Goal: Task Accomplishment & Management: Use online tool/utility

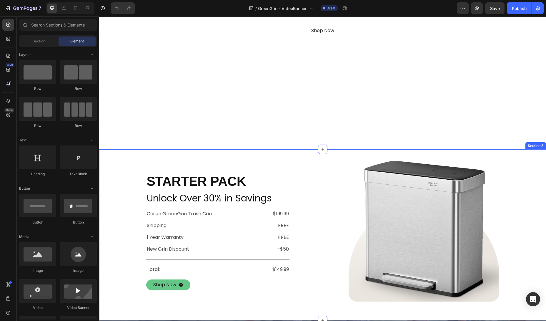
click at [110, 180] on div "starter pack Heading Unlock Over 30% in Savings Text Block Cesun GreenGrin Tras…" at bounding box center [322, 231] width 447 height 150
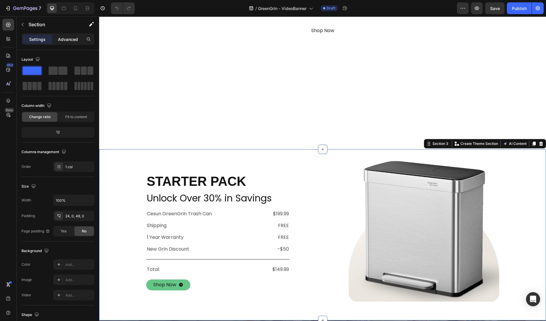
click at [63, 40] on p "Advanced" at bounding box center [68, 39] width 20 height 6
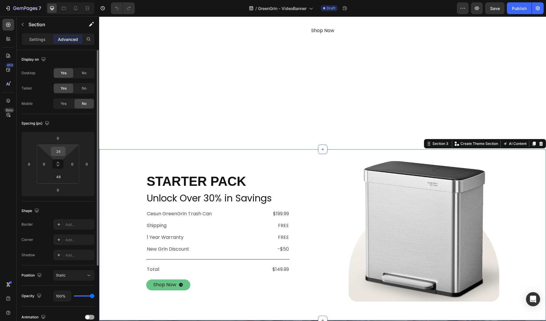
click at [59, 154] on input "24" at bounding box center [58, 151] width 12 height 9
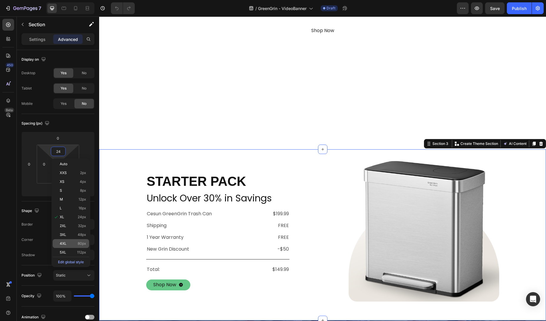
click at [73, 240] on div "4XL 80px" at bounding box center [71, 243] width 36 height 9
type input "80"
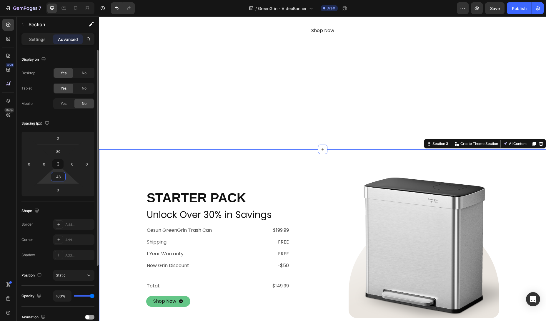
click at [57, 178] on input "48" at bounding box center [58, 176] width 12 height 9
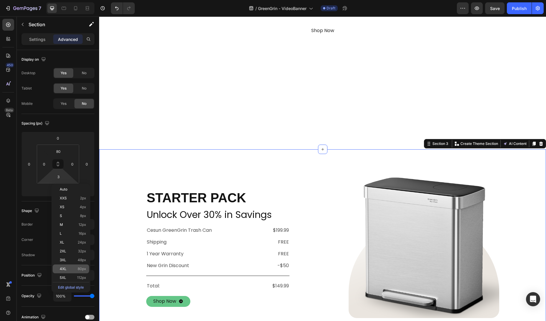
click at [78, 270] on span "80px" at bounding box center [82, 268] width 9 height 4
type input "80"
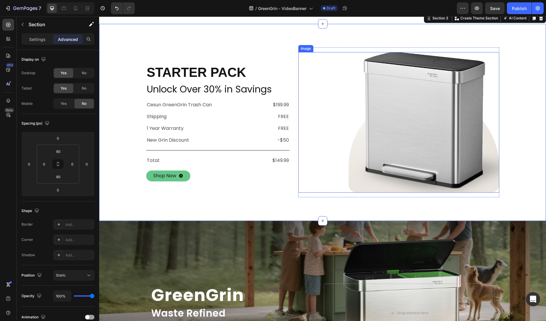
scroll to position [322, 0]
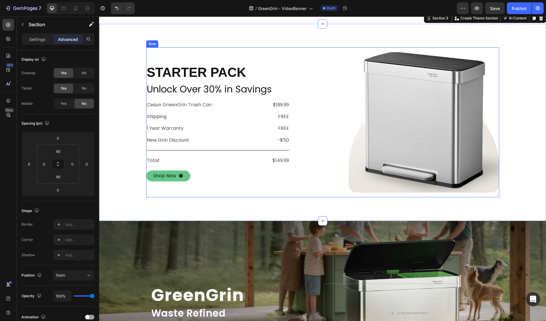
click at [256, 189] on div "starter pack Heading Unlock Over 30% in Savings Text Block Cesun GreenGrin Tras…" at bounding box center [217, 122] width 143 height 150
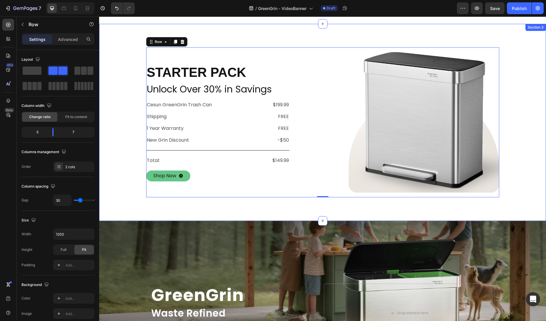
click at [234, 214] on div "starter pack Heading Unlock Over 30% in Savings Text Block Cesun GreenGrin Tras…" at bounding box center [322, 122] width 447 height 197
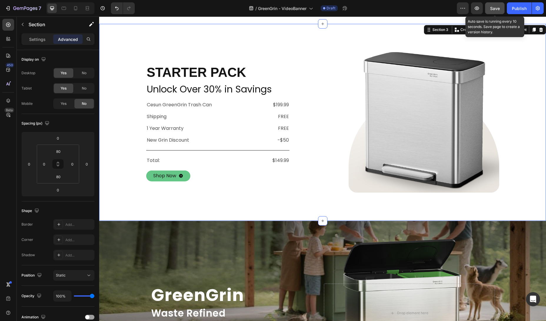
click at [497, 11] on button "Save" at bounding box center [494, 8] width 19 height 12
click at [477, 11] on icon "button" at bounding box center [477, 8] width 6 height 6
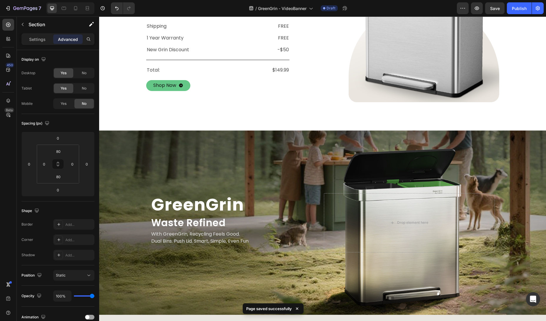
scroll to position [0, 0]
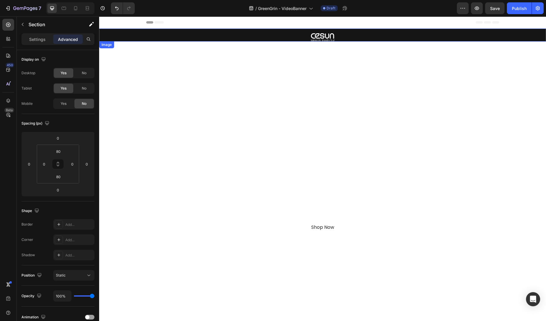
click at [324, 34] on img at bounding box center [323, 37] width 24 height 8
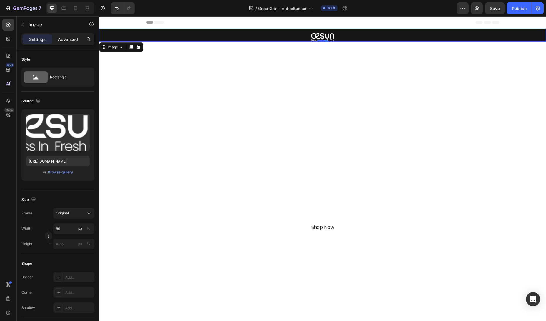
click at [62, 36] on p "Advanced" at bounding box center [68, 39] width 20 height 6
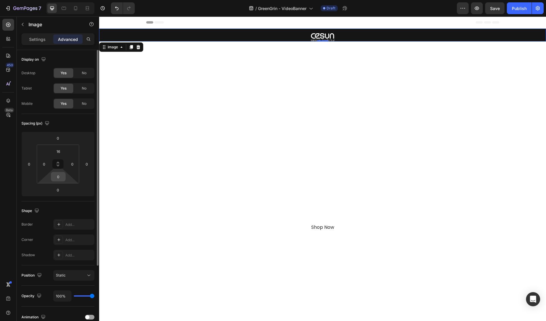
click at [56, 178] on input "0" at bounding box center [58, 176] width 12 height 9
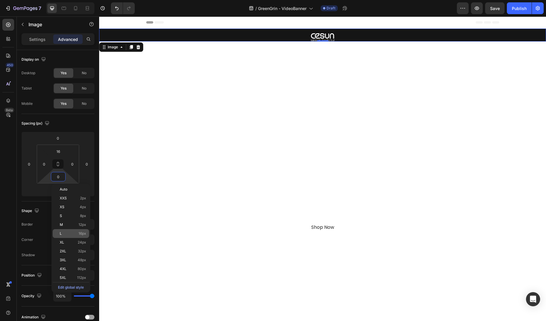
click at [77, 233] on p "L 16px" at bounding box center [73, 233] width 26 height 4
type input "16"
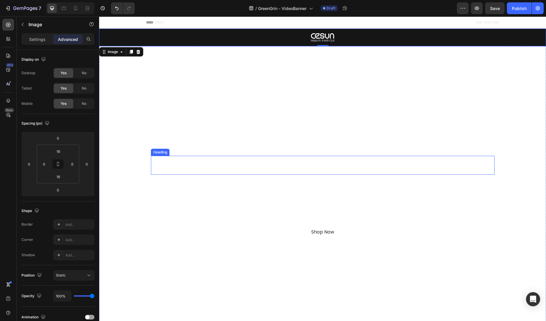
click at [231, 165] on h2 "GreenGrin" at bounding box center [322, 165] width 343 height 19
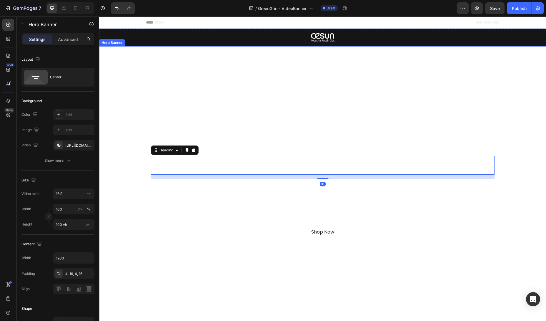
click at [231, 142] on div "Overlay" at bounding box center [322, 198] width 447 height 304
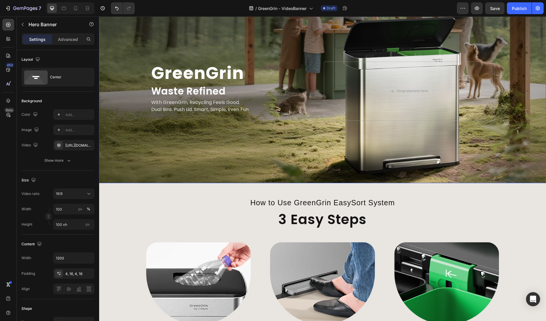
scroll to position [523, 0]
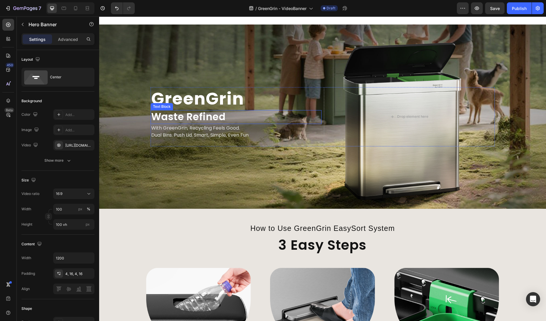
click at [182, 117] on p "Waste Refined" at bounding box center [236, 117] width 170 height 13
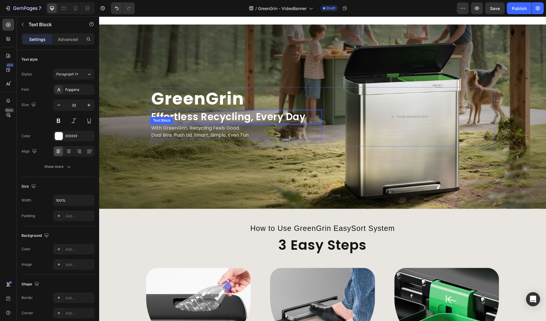
click at [206, 129] on p "With GreenGrin, Recycling Feels Good." at bounding box center [236, 127] width 170 height 7
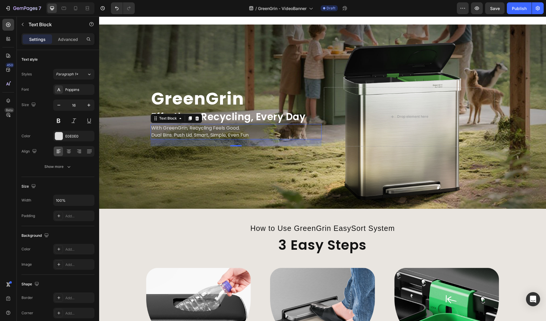
click at [218, 128] on p "With GreenGrin, Recycling Feels Good." at bounding box center [236, 127] width 170 height 7
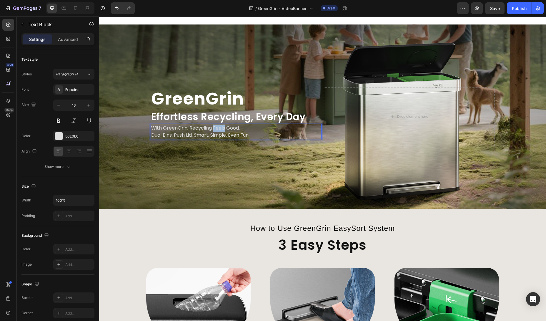
click at [218, 128] on p "With GreenGrin, Recycling Feels Good." at bounding box center [236, 127] width 170 height 7
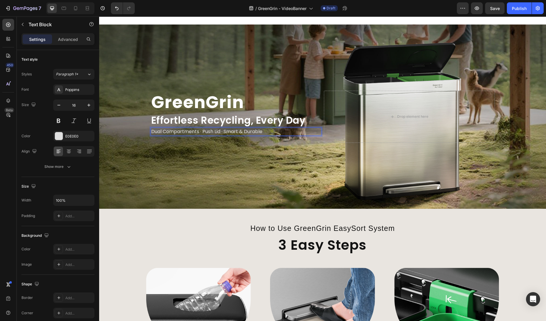
scroll to position [526, 0]
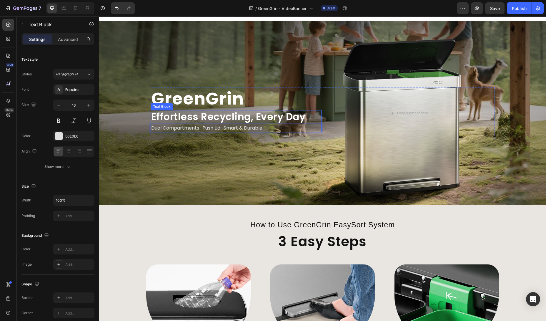
click at [244, 118] on p "Effortless Recycling, Every Day" at bounding box center [236, 117] width 170 height 13
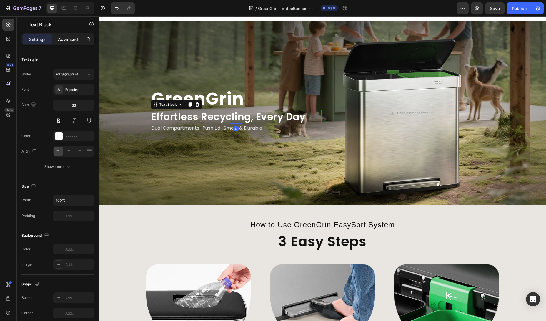
click at [63, 40] on p "Advanced" at bounding box center [68, 39] width 20 height 6
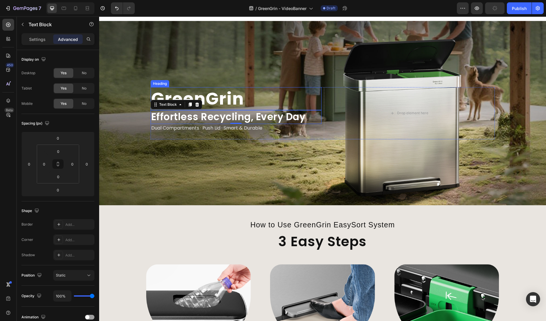
click at [206, 94] on h2 "GreenGrin" at bounding box center [236, 98] width 171 height 23
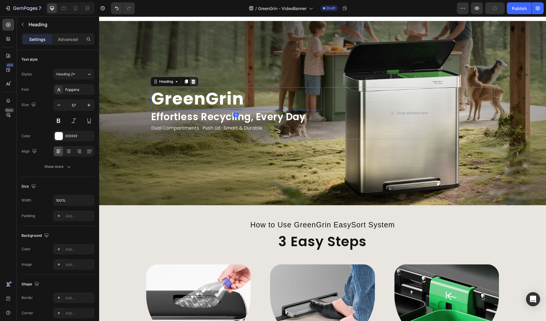
click at [191, 80] on icon at bounding box center [193, 81] width 5 height 5
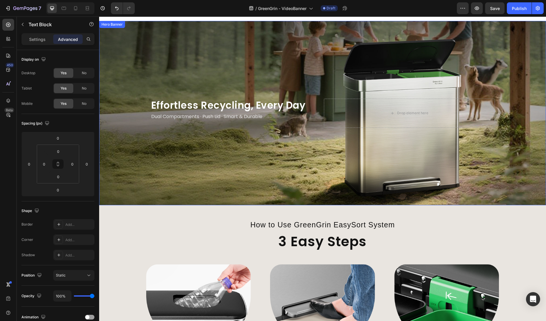
click at [197, 102] on p "Effortless Recycling, Every Day" at bounding box center [236, 105] width 170 height 13
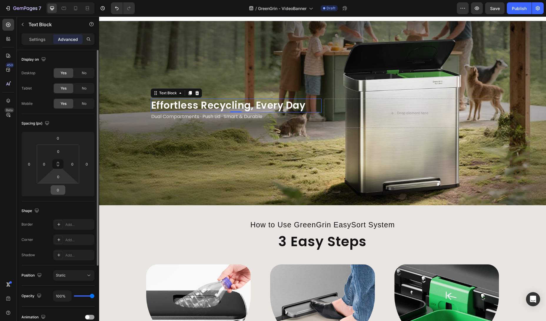
click at [59, 191] on input "0" at bounding box center [58, 189] width 12 height 9
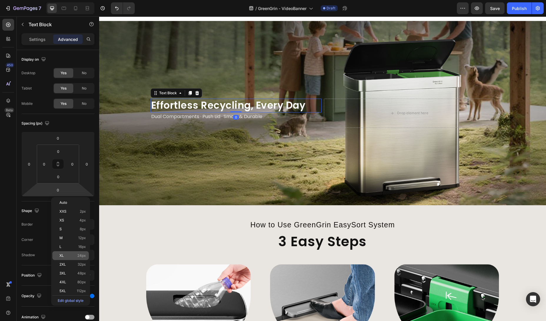
click at [72, 255] on p "XL 24px" at bounding box center [72, 255] width 26 height 4
type input "24"
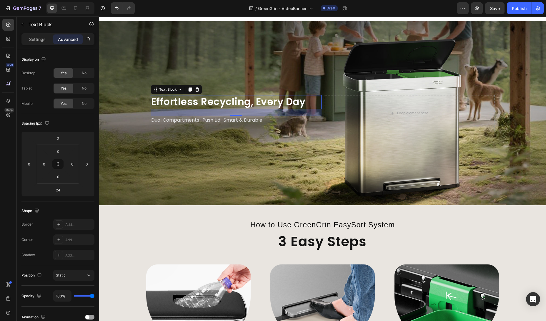
click at [237, 81] on div "Background Image" at bounding box center [322, 113] width 447 height 184
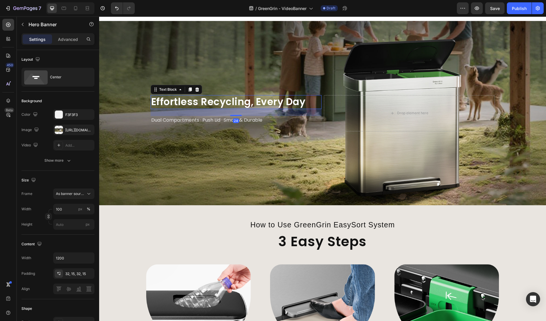
click at [223, 101] on p "Effortless Recycling, Every Day" at bounding box center [236, 102] width 170 height 13
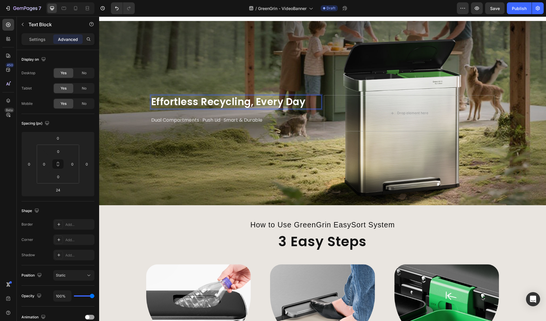
click at [251, 101] on p "Effortless Recycling, Every Day" at bounding box center [236, 102] width 170 height 13
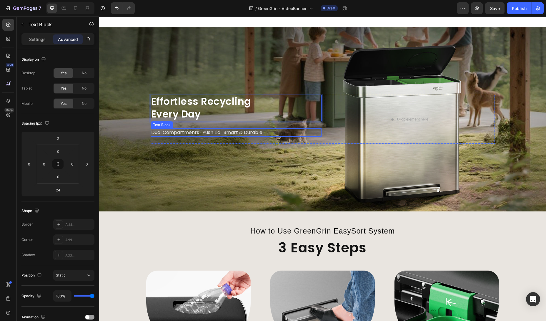
click at [221, 133] on p "Dual Compartments · Push Lid · Smart & Durable" at bounding box center [236, 132] width 170 height 7
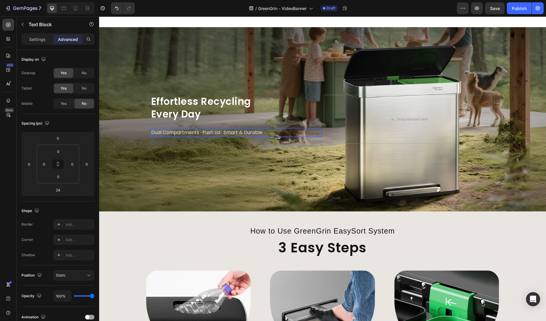
click at [200, 132] on p "Dual Compartments · Push Lid · Smart & Durable" at bounding box center [236, 132] width 170 height 7
click at [200, 131] on p "Dual Compartments · Push Lid · Smart & Durable" at bounding box center [236, 132] width 170 height 7
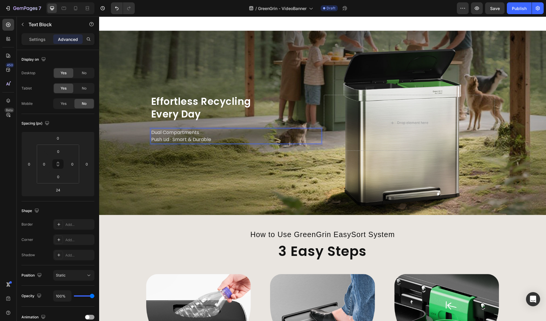
click at [171, 140] on p "Push Lid · Smart & Durable" at bounding box center [236, 139] width 170 height 7
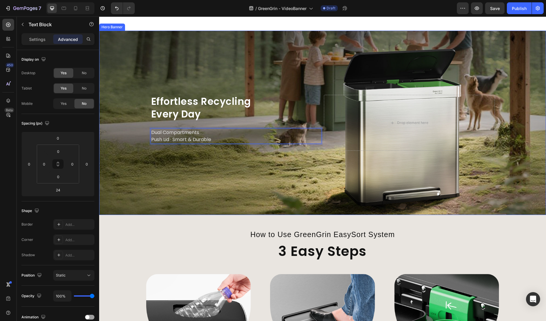
scroll to position [520, 0]
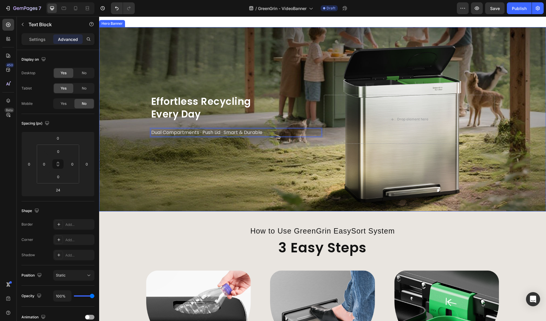
click at [221, 167] on div "Background Image" at bounding box center [322, 119] width 447 height 184
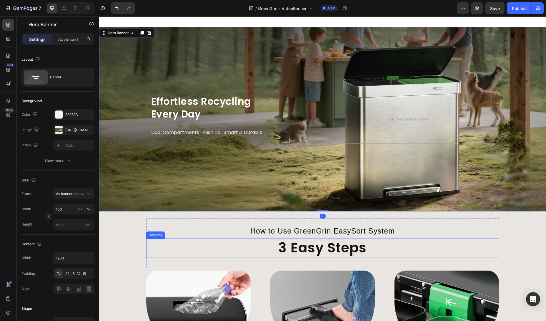
click at [292, 251] on h2 "3 Easy Steps" at bounding box center [322, 247] width 353 height 19
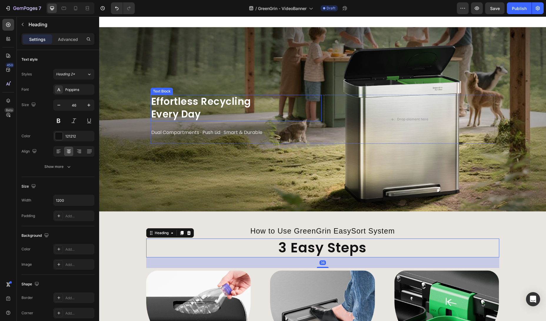
click at [212, 101] on p "Effortless Recycling" at bounding box center [236, 101] width 170 height 13
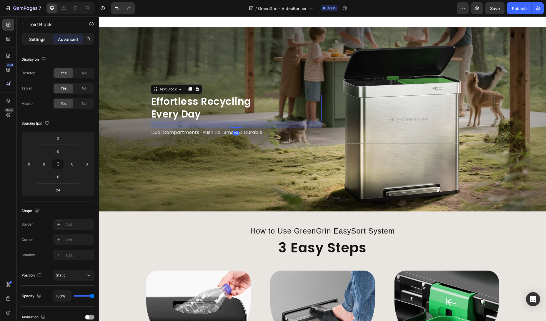
click at [34, 35] on div "Settings" at bounding box center [37, 38] width 29 height 9
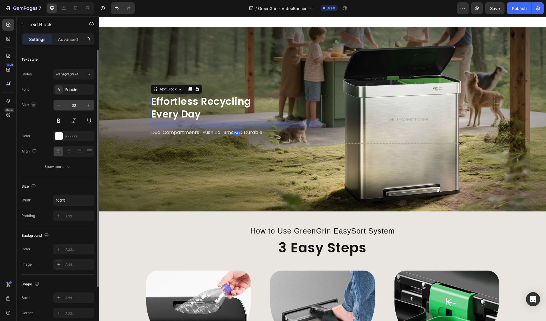
click at [74, 108] on input "33" at bounding box center [73, 105] width 19 height 11
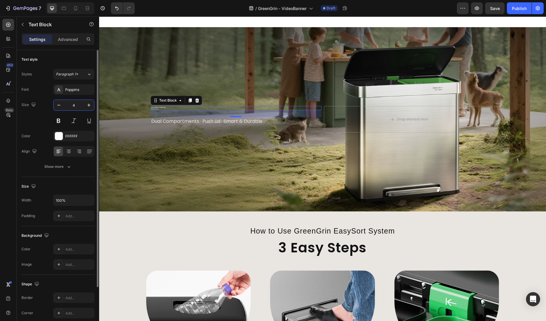
type input "46"
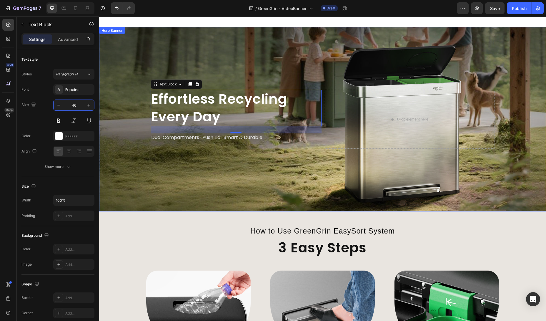
click at [219, 158] on div "Background Image" at bounding box center [322, 119] width 447 height 184
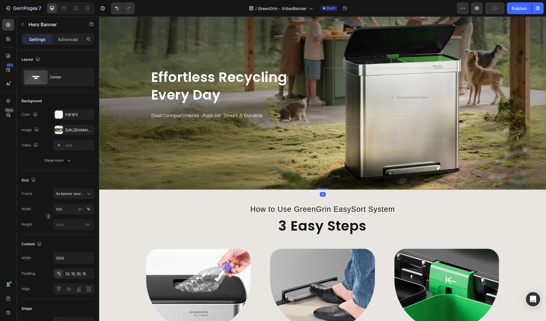
scroll to position [575, 0]
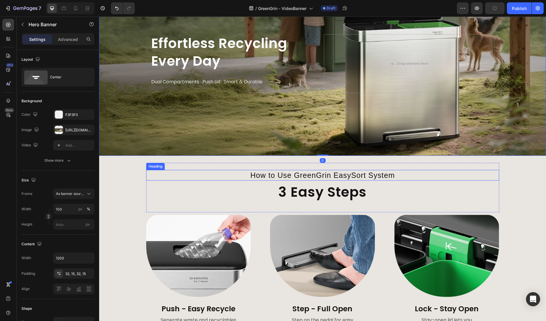
click at [295, 171] on h2 "How to Use GreenGrin EasySort System" at bounding box center [322, 175] width 353 height 11
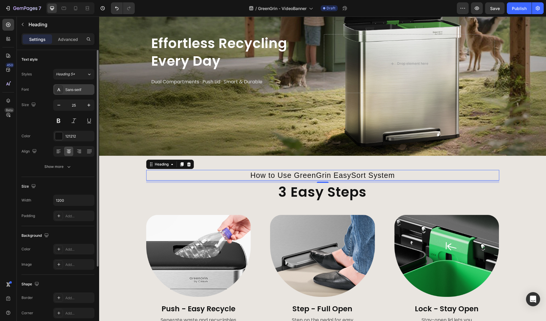
click at [72, 91] on div "Sans-serif" at bounding box center [79, 89] width 28 height 5
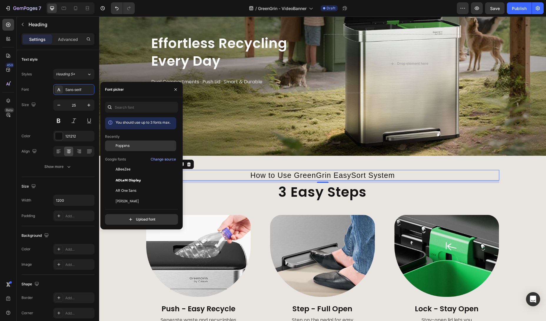
click at [124, 148] on span "Poppins" at bounding box center [123, 145] width 14 height 5
click at [208, 81] on p "Dual Compartments · Push Lid · Smart & Durable" at bounding box center [236, 81] width 170 height 7
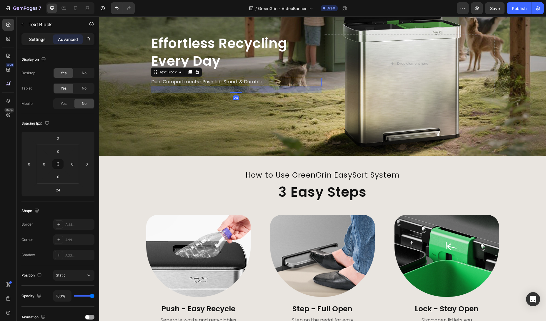
click at [33, 39] on p "Settings" at bounding box center [37, 39] width 16 height 6
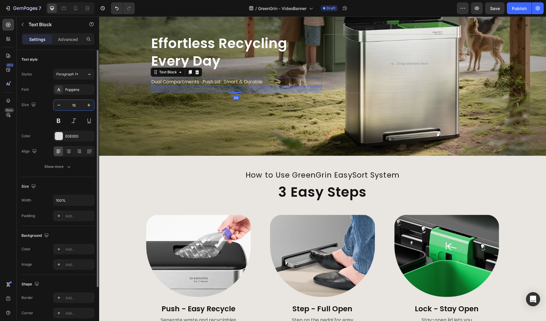
click at [76, 107] on input "16" at bounding box center [73, 105] width 19 height 11
type input "25"
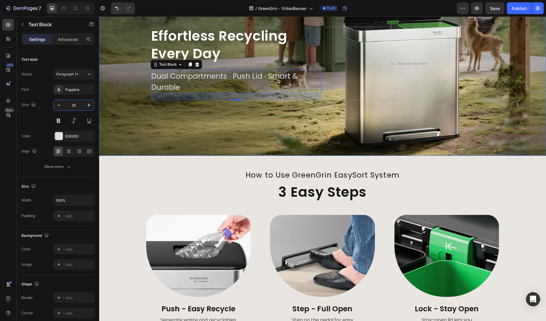
click at [205, 119] on div "Background Image" at bounding box center [322, 63] width 447 height 184
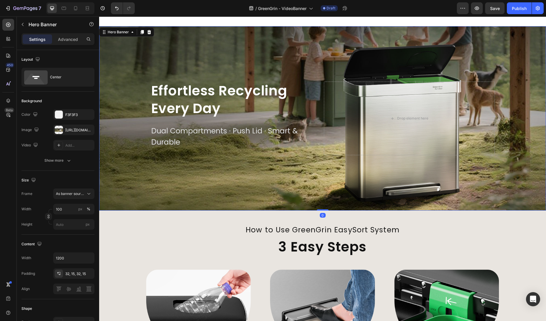
scroll to position [469, 0]
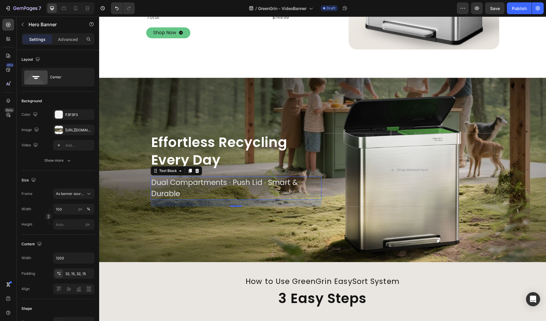
click at [219, 190] on p "Dual Compartments · Push Lid · Smart & Durable" at bounding box center [236, 188] width 170 height 22
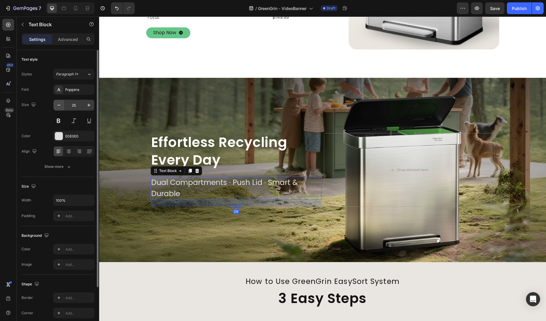
click at [61, 106] on icon "button" at bounding box center [59, 105] width 6 height 6
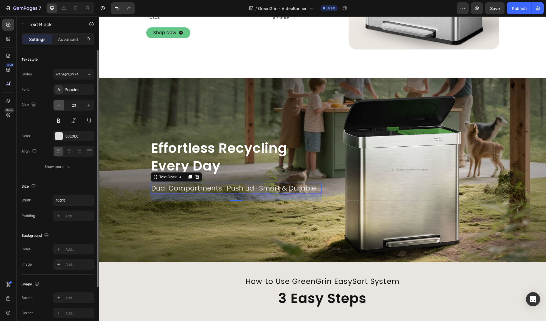
click at [61, 106] on icon "button" at bounding box center [59, 105] width 6 height 6
type input "20"
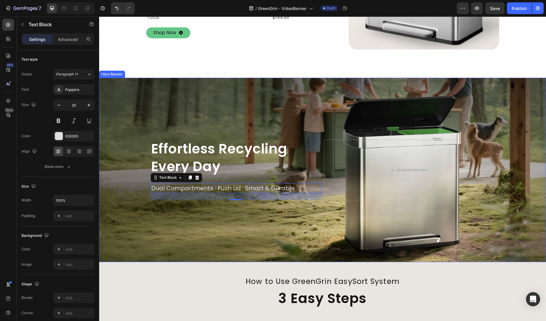
click at [228, 218] on div "Background Image" at bounding box center [322, 170] width 447 height 184
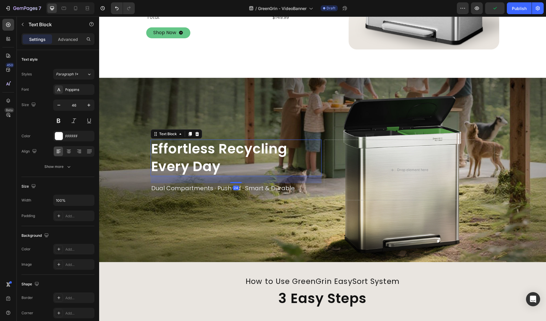
click at [262, 159] on p "Every Day" at bounding box center [236, 167] width 170 height 18
click at [71, 35] on div "Advanced" at bounding box center [67, 38] width 29 height 9
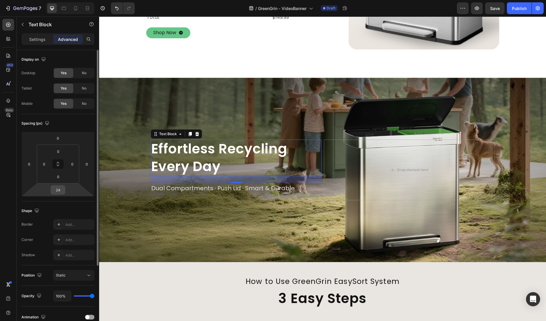
click at [57, 191] on input "24" at bounding box center [58, 189] width 12 height 9
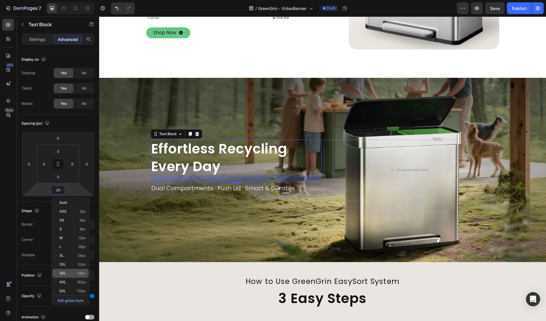
click at [80, 273] on span "48px" at bounding box center [81, 273] width 9 height 4
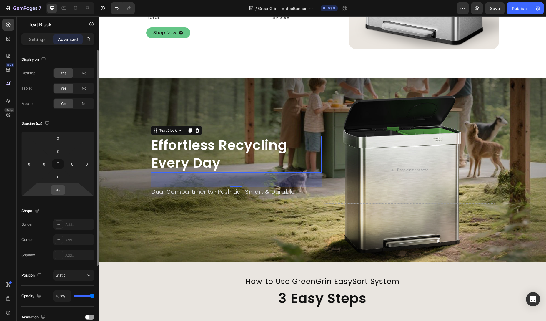
click at [64, 188] on div "48" at bounding box center [58, 189] width 15 height 9
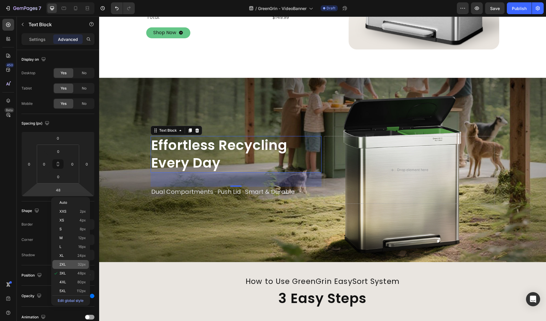
click at [79, 266] on span "32px" at bounding box center [82, 264] width 8 height 4
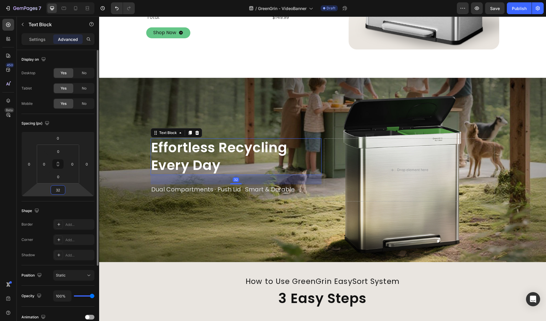
click at [61, 189] on input "32" at bounding box center [58, 189] width 12 height 9
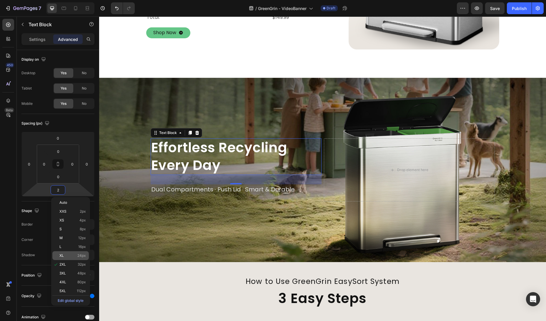
click at [74, 253] on div "XL 24px" at bounding box center [70, 255] width 36 height 9
type input "24"
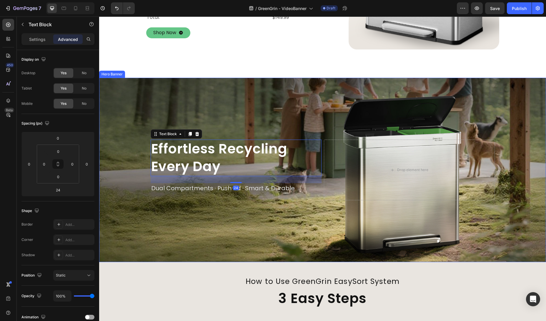
click at [208, 228] on div "Background Image" at bounding box center [322, 170] width 447 height 184
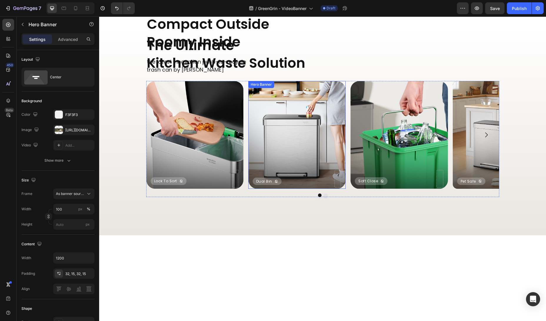
scroll to position [924, 0]
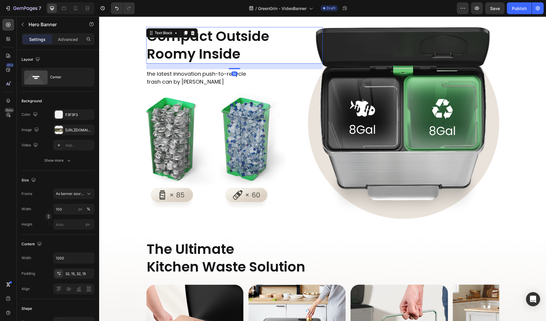
click at [225, 51] on p "Compact Outside Roomy Inside" at bounding box center [234, 45] width 175 height 35
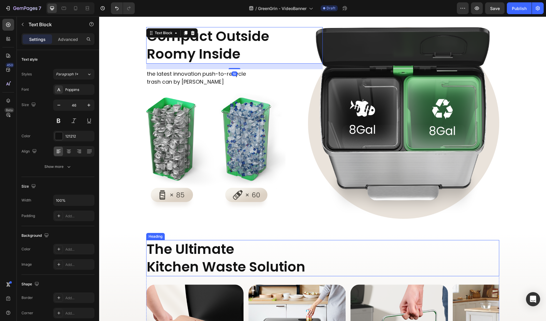
click at [220, 257] on h2 "The Ultimate Kitchen Waste Solution" at bounding box center [322, 258] width 353 height 36
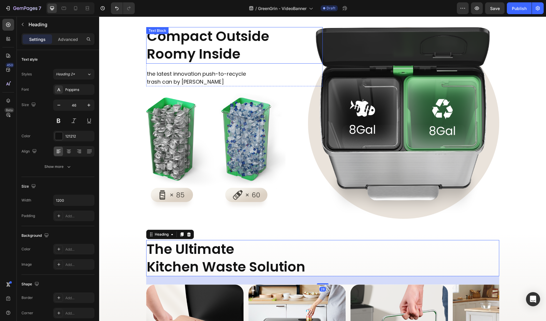
click at [246, 57] on p "Compact Outside Roomy Inside" at bounding box center [234, 45] width 175 height 35
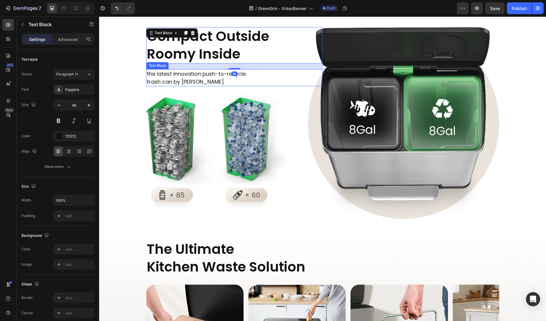
click at [243, 74] on p "the latest innovation push-to-recycle" at bounding box center [234, 74] width 175 height 8
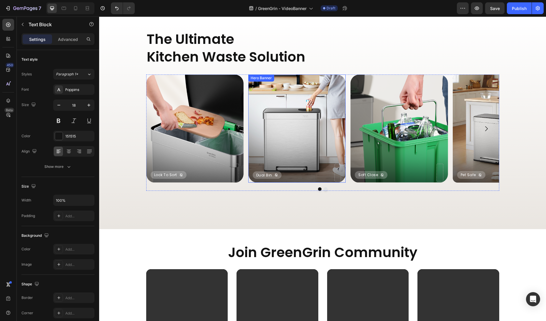
scroll to position [1182, 0]
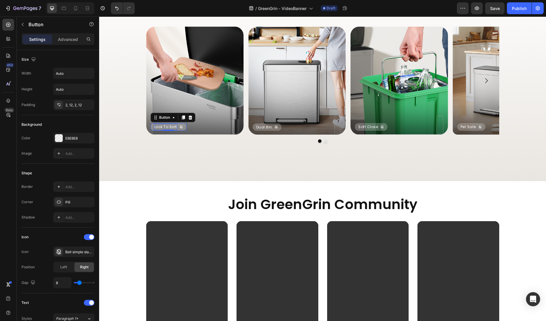
click at [162, 126] on p "Lock to Sort" at bounding box center [165, 127] width 23 height 6
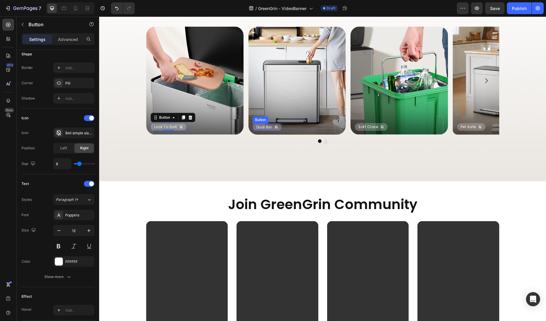
click at [258, 128] on span "Dual Bin" at bounding box center [264, 126] width 16 height 5
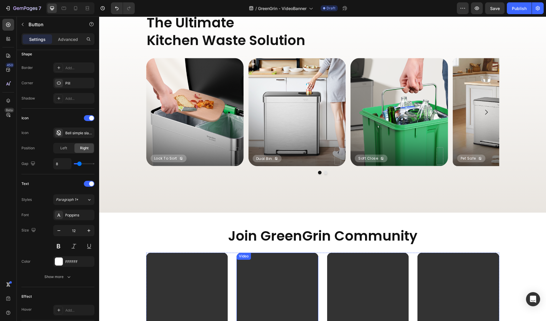
scroll to position [1157, 0]
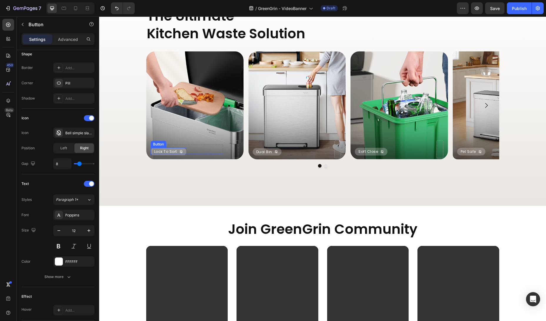
click at [179, 151] on icon "<p>Lock to Sort</p>" at bounding box center [181, 152] width 4 height 4
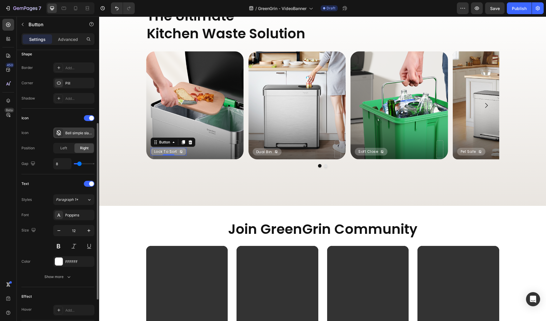
click at [75, 132] on div "Bell simple slash bold" at bounding box center [79, 132] width 28 height 5
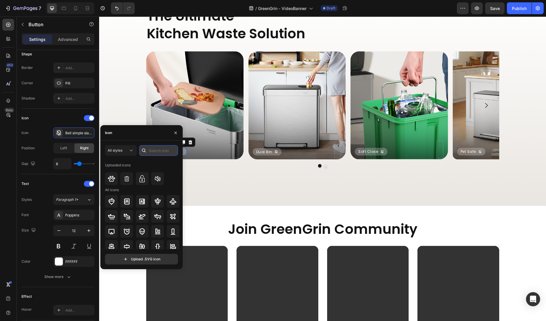
click at [157, 147] on input "text" at bounding box center [158, 150] width 39 height 11
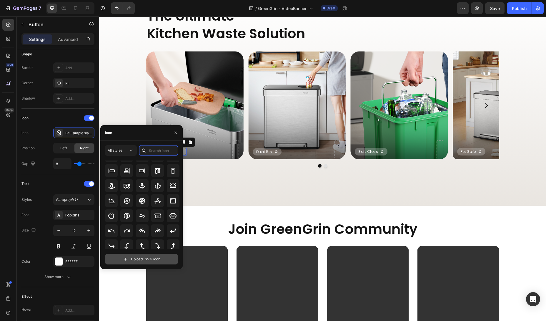
scroll to position [82, 0]
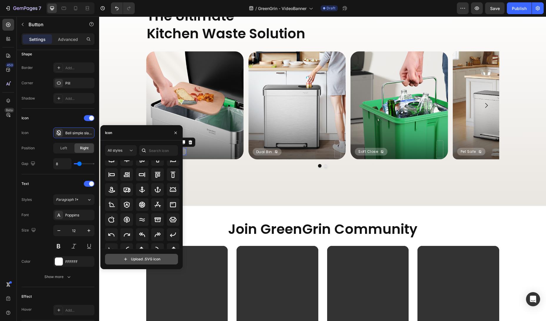
click at [158, 258] on input "file" at bounding box center [141, 259] width 72 height 10
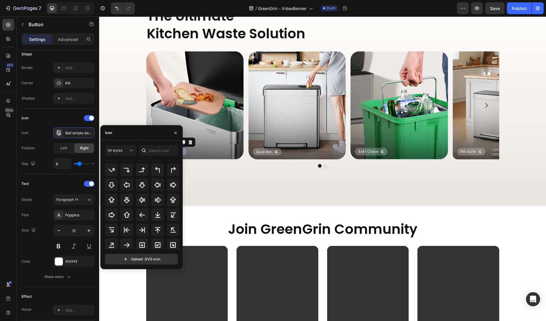
scroll to position [214, 0]
click at [123, 151] on div "All styles" at bounding box center [118, 150] width 21 height 5
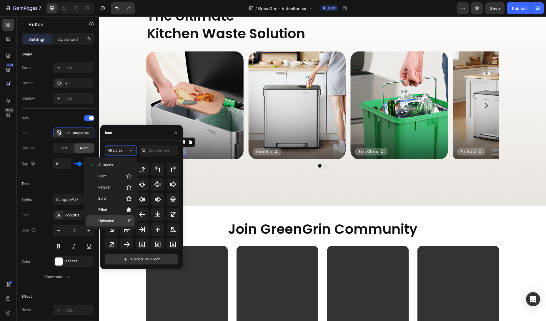
click at [122, 218] on p "Uploaded" at bounding box center [115, 221] width 34 height 6
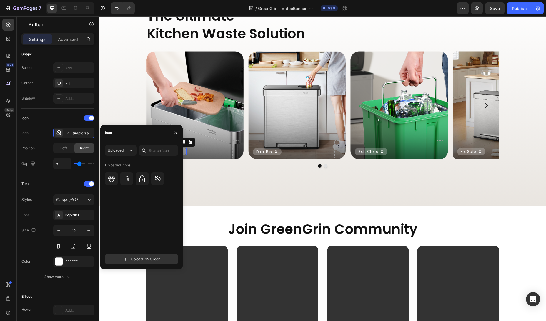
scroll to position [0, 0]
click at [141, 180] on img at bounding box center [141, 178] width 7 height 7
click at [299, 174] on div "The Ultimate Kitchen Waste Solution Heading Lock to Sort Button 0 Row Hero Bann…" at bounding box center [322, 103] width 447 height 206
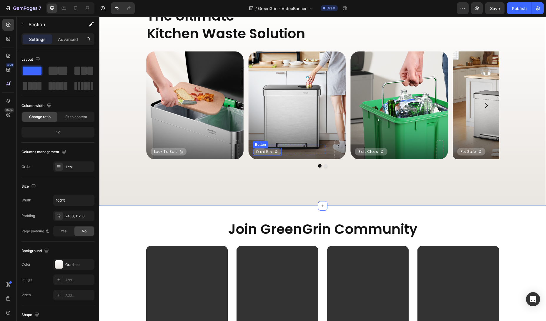
click at [274, 151] on icon at bounding box center [276, 152] width 4 height 4
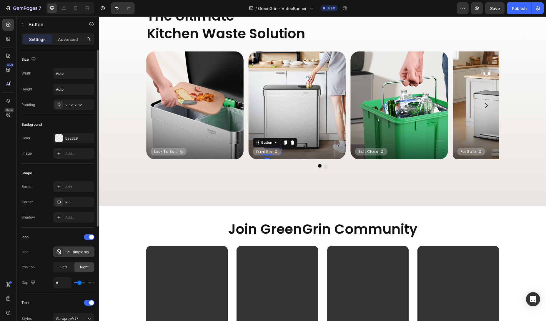
click at [75, 254] on div "Bell simple slash bold" at bounding box center [73, 251] width 41 height 11
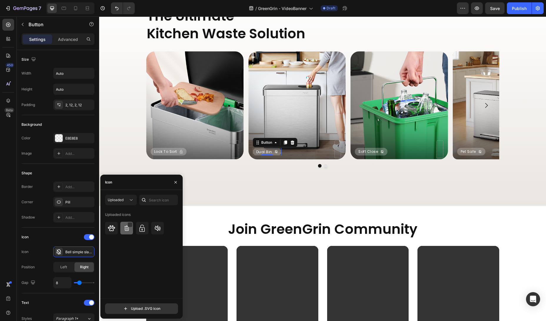
click at [129, 229] on img at bounding box center [126, 227] width 7 height 7
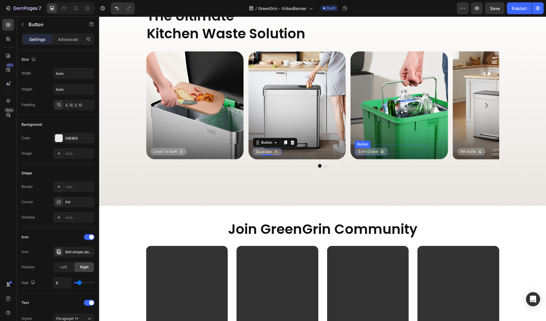
click at [376, 152] on div "Soft Close" at bounding box center [371, 151] width 26 height 6
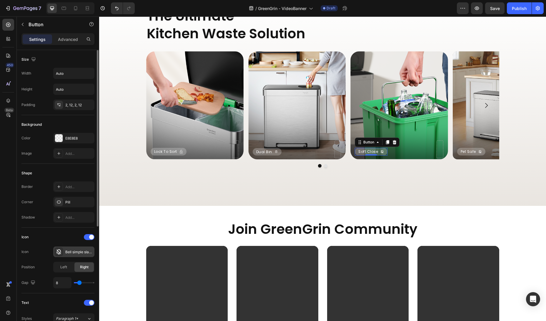
click at [77, 253] on div "Bell simple slash bold" at bounding box center [79, 251] width 28 height 5
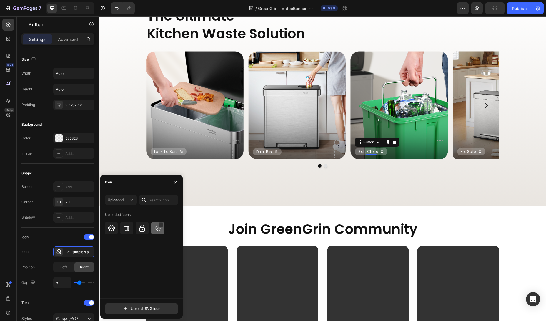
click at [157, 228] on img at bounding box center [157, 227] width 7 height 7
click at [472, 151] on p "Pet Safe" at bounding box center [467, 151] width 15 height 6
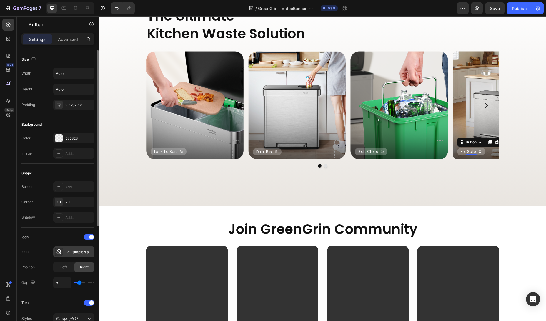
click at [76, 251] on div "Bell simple slash bold" at bounding box center [79, 251] width 28 height 5
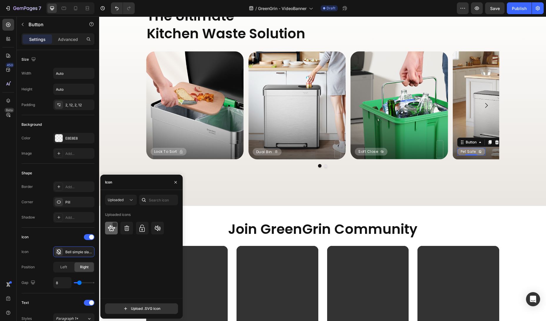
click at [112, 228] on img at bounding box center [111, 227] width 7 height 7
click at [268, 195] on div "The Ultimate Kitchen Waste Solution Heading Lock to Sort Button Row Hero Banner…" at bounding box center [322, 103] width 447 height 206
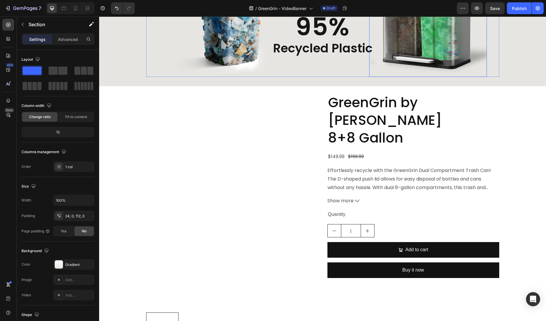
scroll to position [1768, 0]
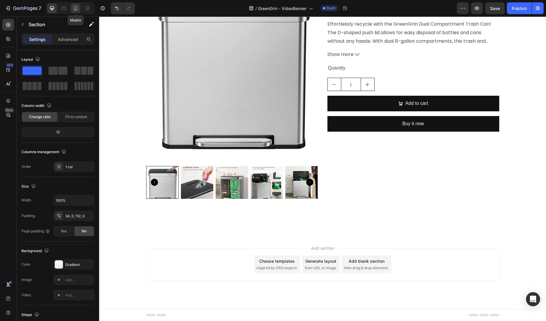
click at [73, 8] on icon at bounding box center [76, 8] width 6 height 6
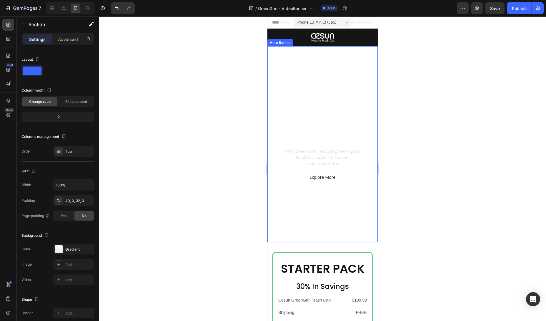
click at [322, 75] on video "Background Image" at bounding box center [322, 144] width 110 height 196
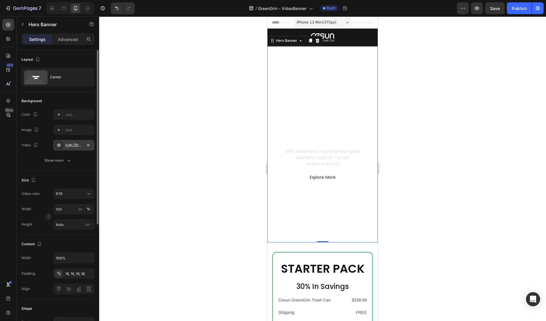
click at [79, 143] on div "[URL][DOMAIN_NAME]" at bounding box center [73, 145] width 17 height 5
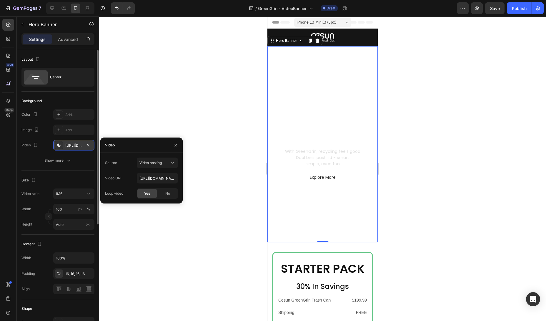
click at [79, 143] on div "[URL][DOMAIN_NAME]" at bounding box center [73, 145] width 17 height 5
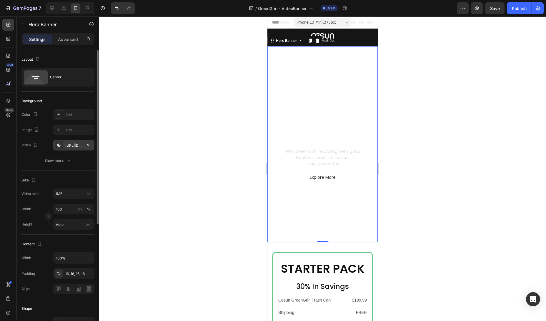
click at [79, 143] on div "[URL][DOMAIN_NAME]" at bounding box center [73, 145] width 17 height 5
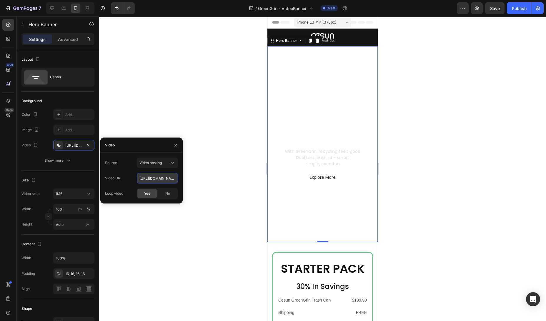
click at [163, 177] on input "[URL][DOMAIN_NAME]" at bounding box center [157, 178] width 41 height 11
click at [200, 170] on div at bounding box center [322, 168] width 447 height 304
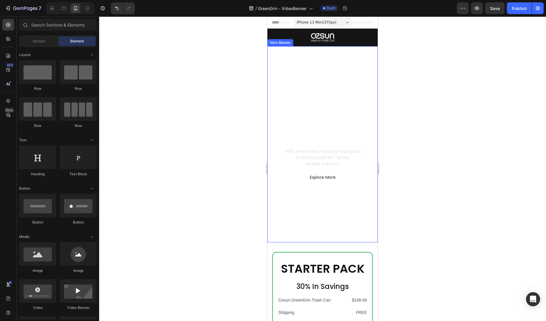
click at [305, 89] on video "Background Image" at bounding box center [322, 144] width 110 height 196
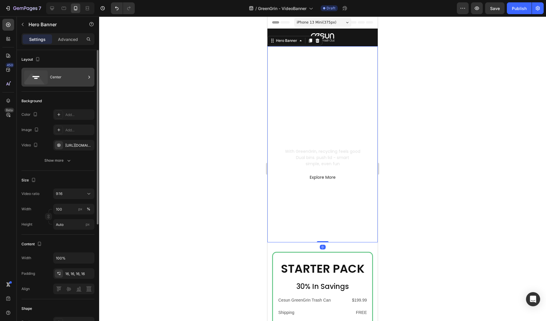
click at [56, 76] on div "Center" at bounding box center [68, 77] width 36 height 14
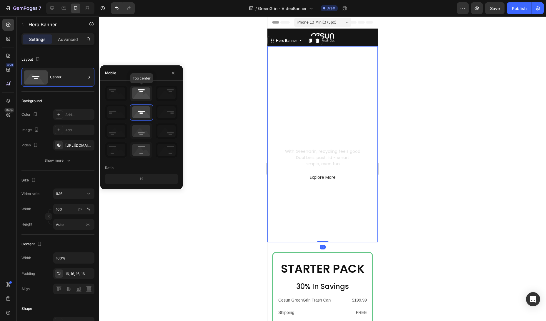
click at [138, 92] on icon at bounding box center [141, 93] width 22 height 15
click at [157, 49] on div at bounding box center [322, 168] width 447 height 304
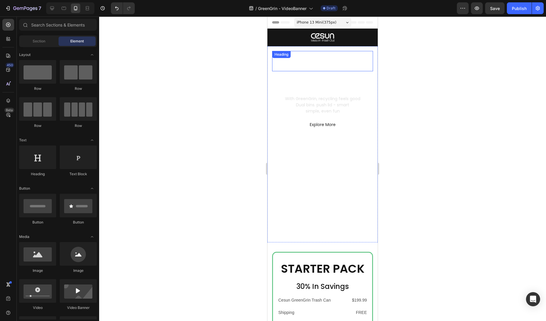
click at [331, 59] on h2 "GreenGrin" at bounding box center [322, 61] width 101 height 20
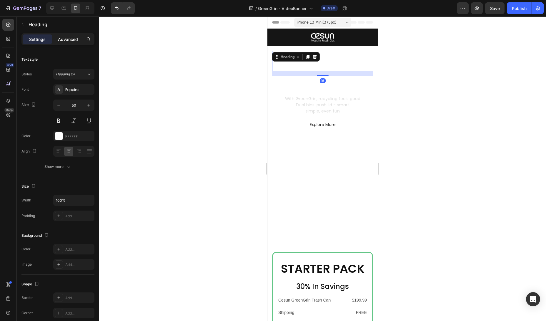
click at [68, 41] on p "Advanced" at bounding box center [68, 39] width 20 height 6
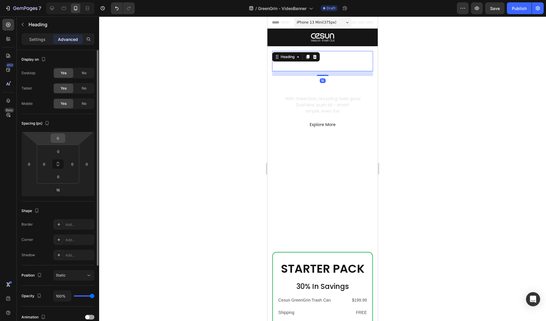
click at [59, 141] on input "0" at bounding box center [58, 137] width 12 height 9
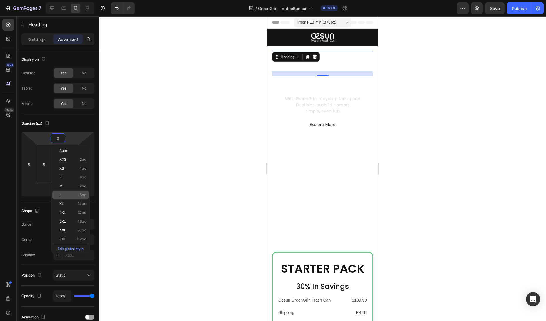
click at [78, 193] on span "16px" at bounding box center [82, 195] width 8 height 4
type input "16"
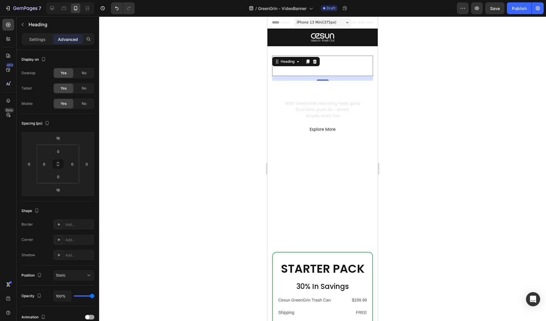
click at [147, 184] on div at bounding box center [322, 168] width 447 height 304
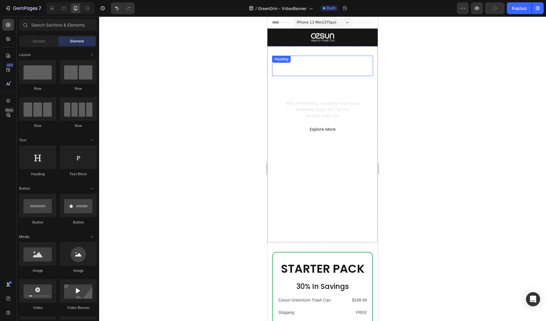
click at [323, 70] on h2 "GreenGrin" at bounding box center [322, 66] width 101 height 20
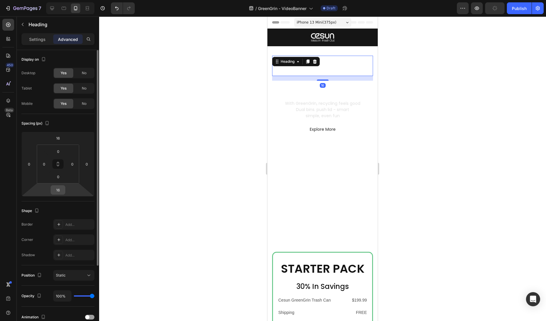
click at [56, 191] on input "16" at bounding box center [58, 189] width 12 height 9
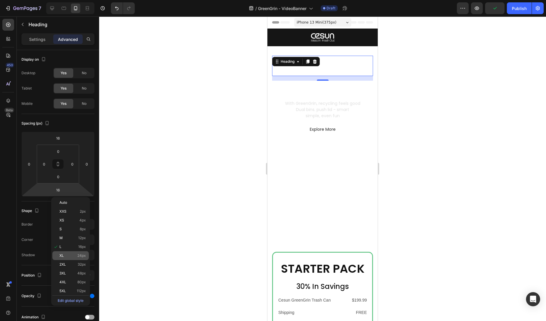
click at [76, 256] on p "XL 24px" at bounding box center [72, 255] width 26 height 4
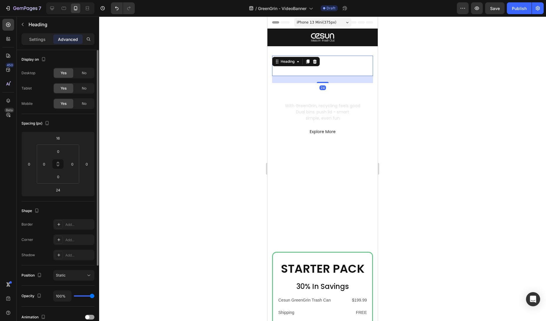
type input "16"
click at [64, 137] on input "16" at bounding box center [58, 137] width 12 height 9
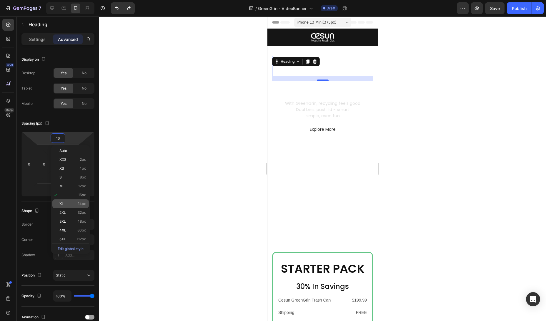
click at [79, 204] on span "24px" at bounding box center [81, 203] width 9 height 4
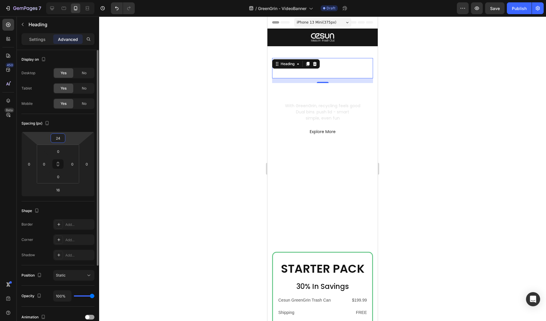
click at [61, 140] on input "24" at bounding box center [58, 137] width 12 height 9
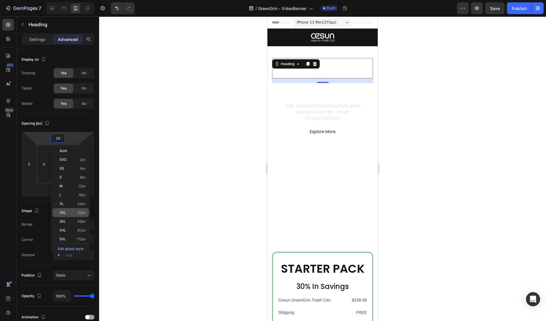
click at [81, 216] on div "2XL 32px" at bounding box center [70, 212] width 36 height 9
type input "32"
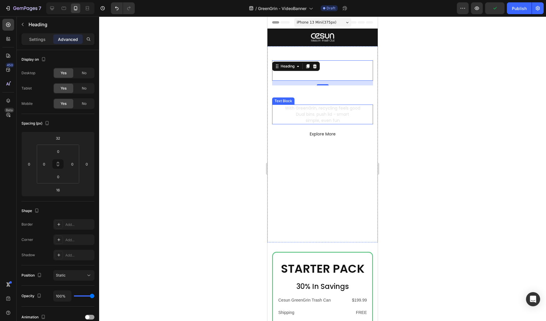
click at [341, 115] on p "Dual bins. push lid - smart" at bounding box center [323, 114] width 100 height 6
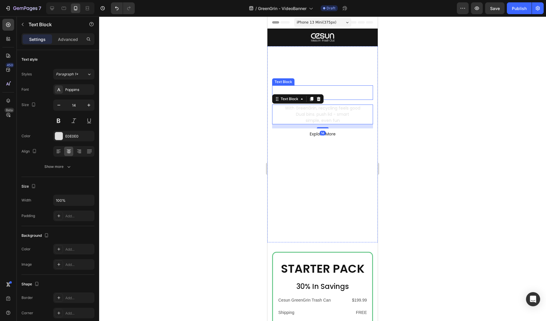
click at [338, 91] on p "Waste Refined" at bounding box center [323, 91] width 100 height 11
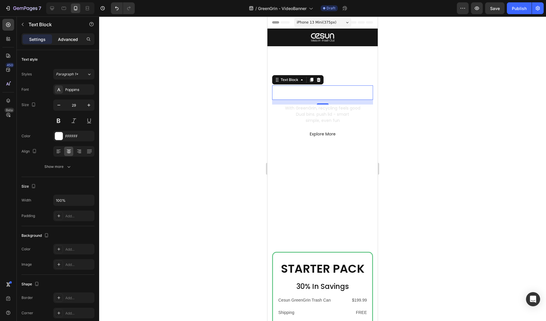
click at [63, 42] on div "Advanced" at bounding box center [67, 38] width 29 height 9
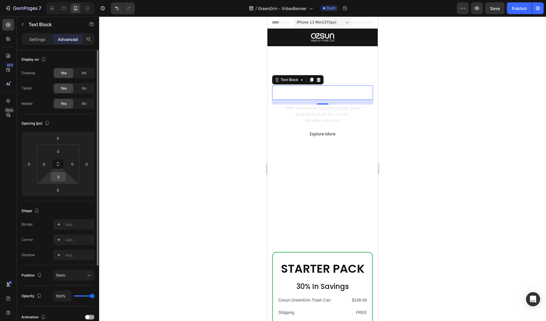
click at [59, 177] on input "8" at bounding box center [58, 176] width 12 height 9
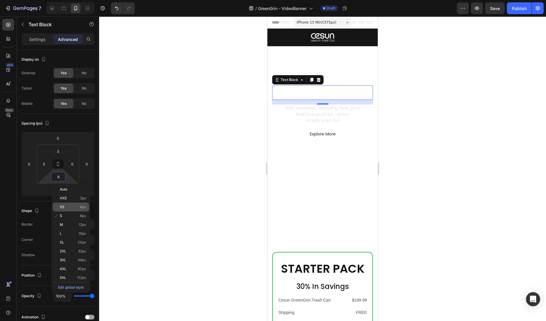
click at [82, 207] on span "4px" at bounding box center [83, 207] width 6 height 4
type input "4"
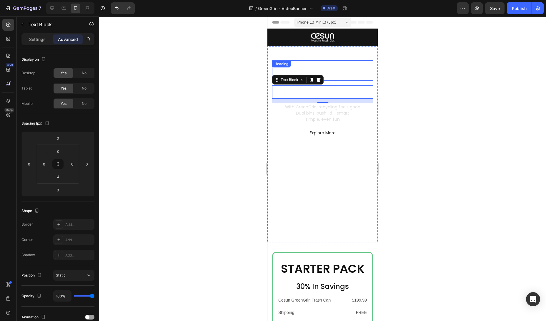
click at [347, 70] on h2 "GreenGrin" at bounding box center [322, 70] width 101 height 20
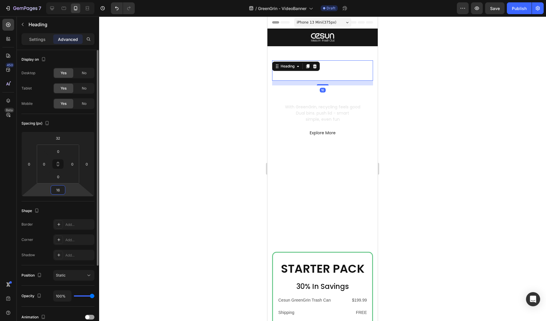
click at [59, 191] on input "16" at bounding box center [58, 189] width 12 height 9
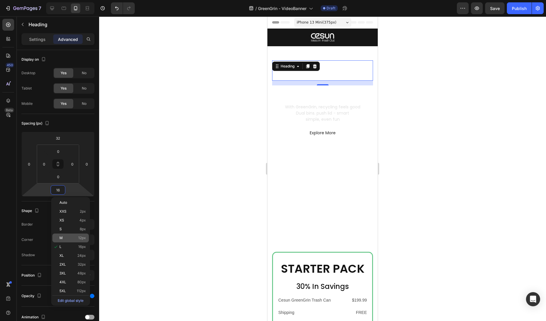
click at [82, 240] on div "M 12px" at bounding box center [70, 237] width 36 height 9
type input "12"
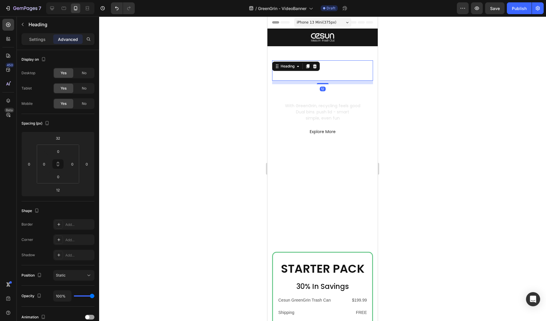
click at [198, 159] on div at bounding box center [322, 168] width 447 height 304
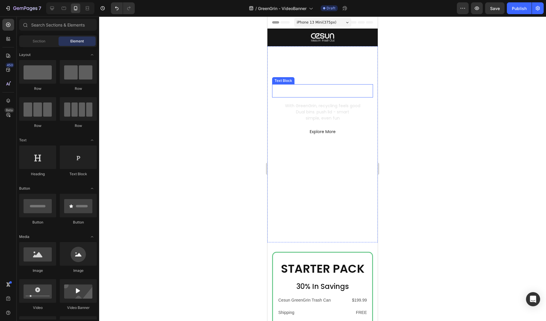
click at [341, 92] on p "Waste Refined" at bounding box center [323, 90] width 100 height 11
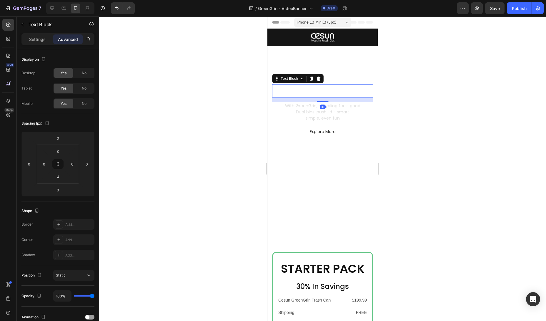
drag, startPoint x: 322, startPoint y: 102, endPoint x: 323, endPoint y: 91, distance: 10.6
click at [323, 91] on div "Waste Refined Text Block 16" at bounding box center [322, 91] width 101 height 14
click at [436, 100] on div at bounding box center [322, 168] width 447 height 304
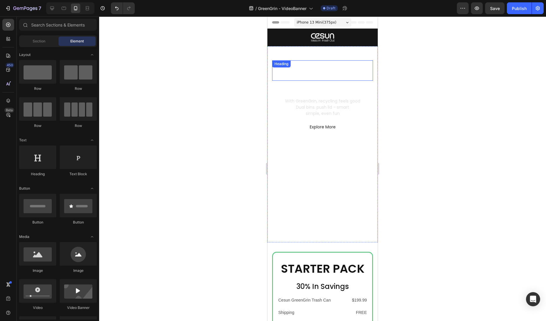
click at [336, 71] on h2 "GreenGrin" at bounding box center [322, 70] width 101 height 20
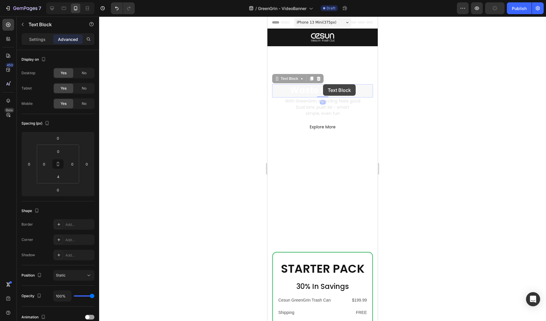
drag, startPoint x: 323, startPoint y: 80, endPoint x: 322, endPoint y: 74, distance: 5.9
click at [332, 73] on h2 "GreenGrin" at bounding box center [322, 70] width 101 height 20
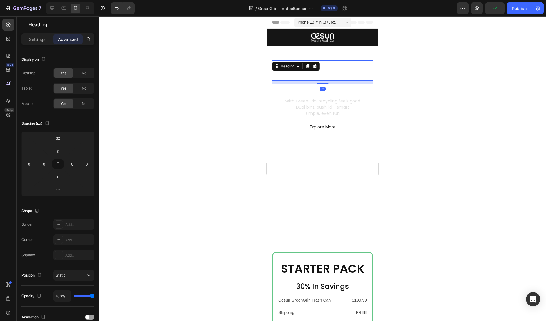
drag, startPoint x: 322, startPoint y: 83, endPoint x: 324, endPoint y: 73, distance: 10.4
click at [324, 73] on div "GreenGrin Heading 12" at bounding box center [322, 70] width 101 height 20
type input "0"
click at [450, 80] on div at bounding box center [322, 168] width 447 height 304
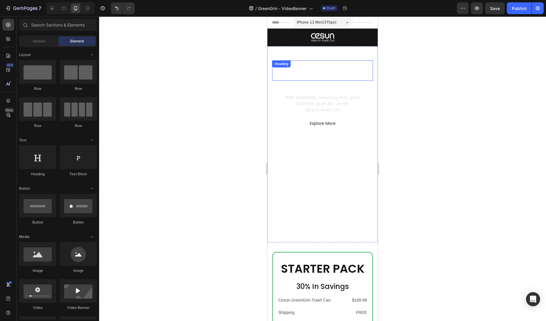
click at [273, 77] on h2 "GreenGrin" at bounding box center [322, 70] width 101 height 20
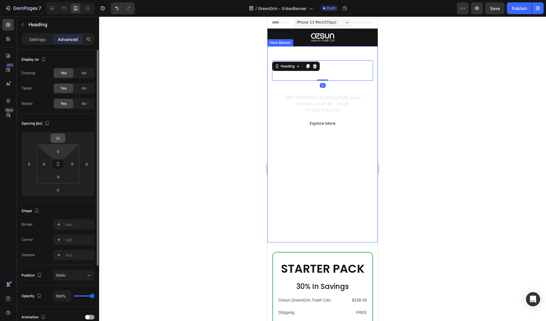
click at [60, 140] on input "32" at bounding box center [58, 137] width 12 height 9
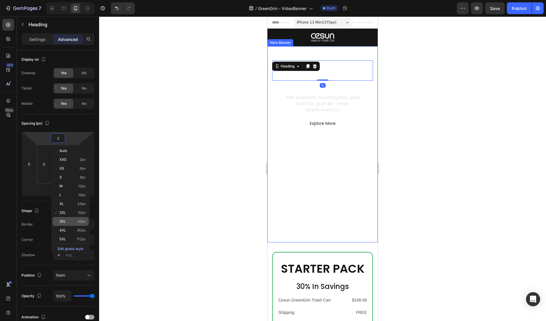
click at [72, 219] on p "3XL 48px" at bounding box center [72, 221] width 26 height 4
type input "48"
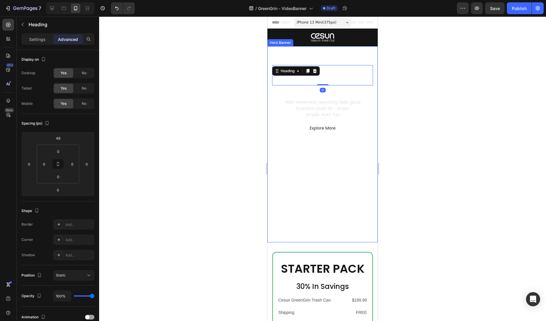
click at [158, 197] on div at bounding box center [322, 168] width 447 height 304
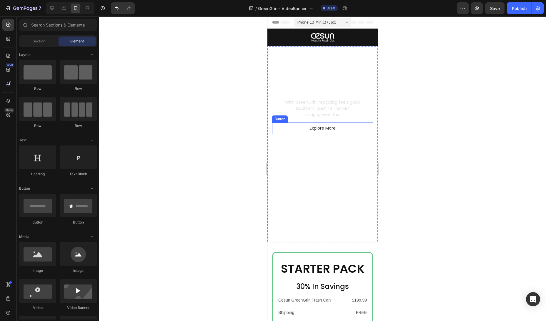
click at [349, 128] on div "Explore More Button" at bounding box center [322, 127] width 101 height 11
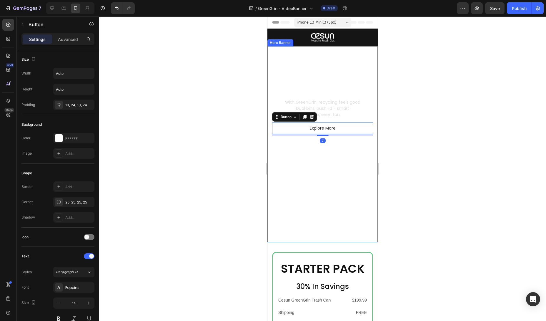
click at [346, 114] on p "simple, even fun" at bounding box center [323, 114] width 100 height 6
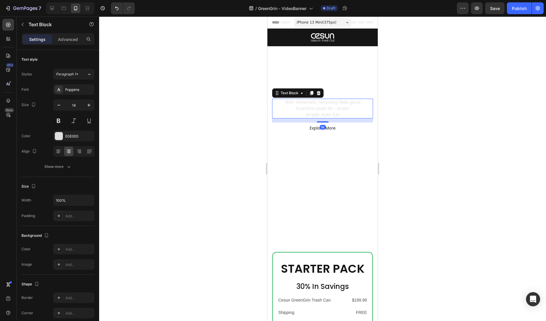
click at [404, 122] on div at bounding box center [322, 168] width 447 height 304
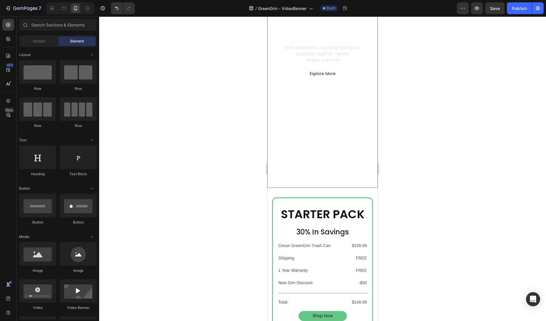
scroll to position [102, 0]
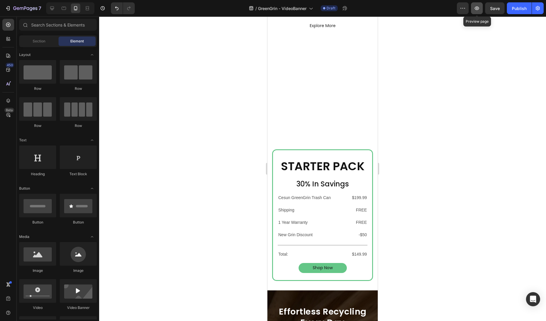
click at [478, 13] on button "button" at bounding box center [477, 8] width 12 height 12
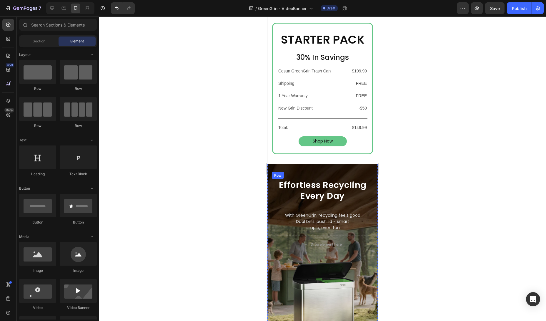
scroll to position [361, 0]
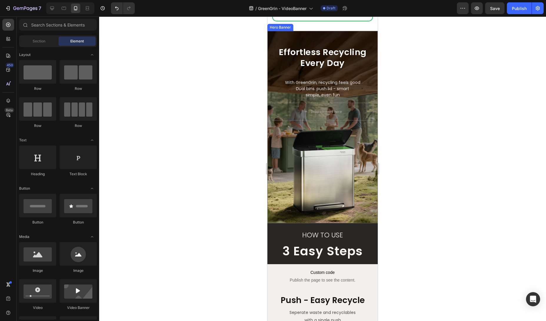
click at [340, 179] on div "Background Image" at bounding box center [322, 127] width 110 height 192
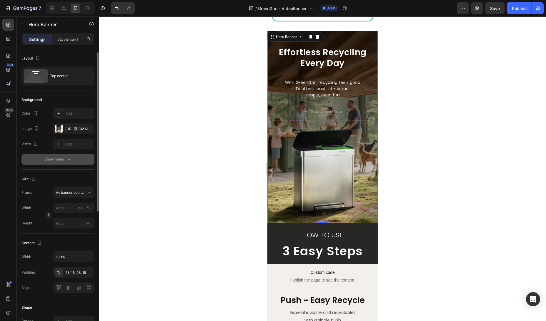
scroll to position [2, 0]
click at [65, 222] on input "px" at bounding box center [73, 221] width 41 height 11
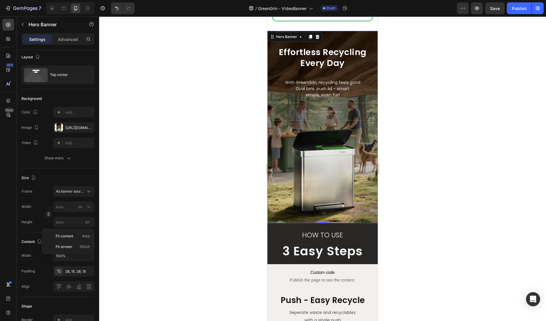
click at [149, 196] on div at bounding box center [322, 168] width 447 height 304
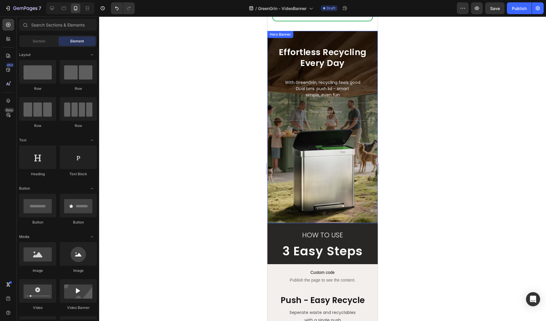
click at [308, 164] on div "Background Image" at bounding box center [322, 127] width 110 height 192
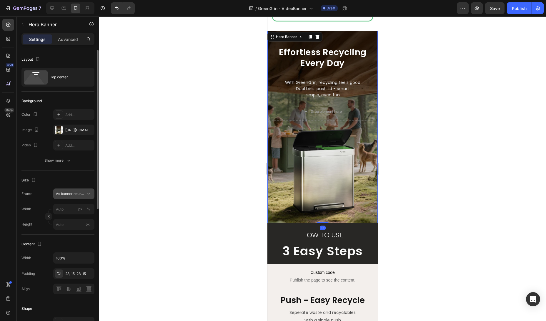
click at [83, 192] on span "As banner source" at bounding box center [70, 193] width 29 height 5
click at [74, 217] on div "Custom" at bounding box center [73, 218] width 34 height 5
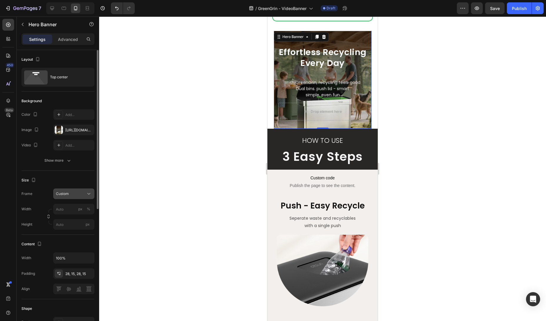
click at [80, 196] on div "Custom" at bounding box center [70, 193] width 29 height 5
click at [79, 207] on span "As banner source" at bounding box center [70, 207] width 29 height 5
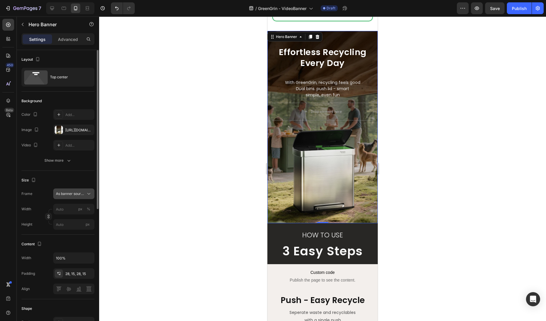
click at [80, 196] on div "As banner source" at bounding box center [74, 194] width 36 height 6
click at [76, 217] on div "Custom" at bounding box center [73, 218] width 34 height 5
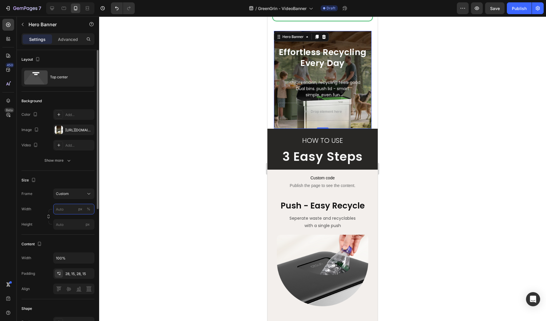
click at [70, 208] on input "px %" at bounding box center [73, 208] width 41 height 11
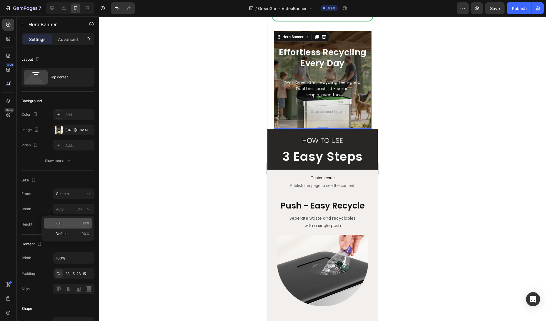
click at [72, 222] on p "Full 100%" at bounding box center [73, 222] width 34 height 5
type input "100"
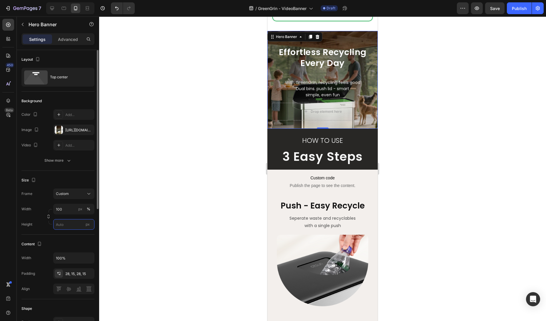
click at [74, 225] on input "px" at bounding box center [73, 224] width 41 height 11
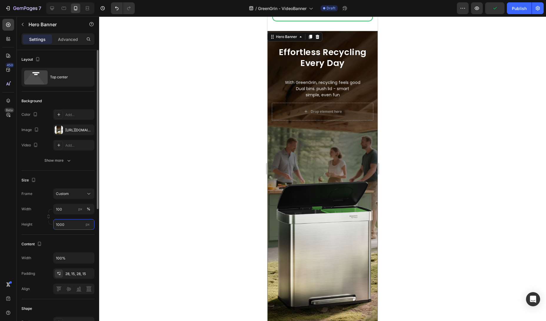
drag, startPoint x: 65, startPoint y: 226, endPoint x: 51, endPoint y: 226, distance: 13.8
click at [51, 226] on div "Height 1000 px" at bounding box center [57, 224] width 73 height 11
click at [60, 223] on input "1000" at bounding box center [73, 224] width 41 height 11
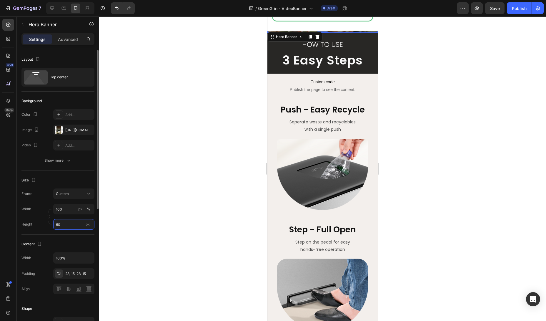
type input "600"
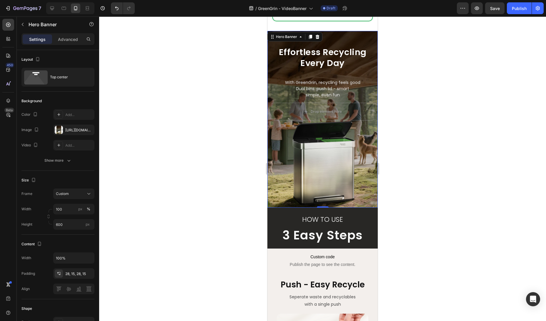
click at [112, 219] on div at bounding box center [322, 168] width 447 height 304
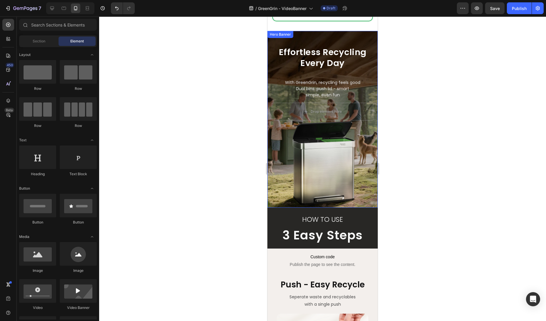
click at [274, 168] on div "Background Image" at bounding box center [322, 119] width 110 height 176
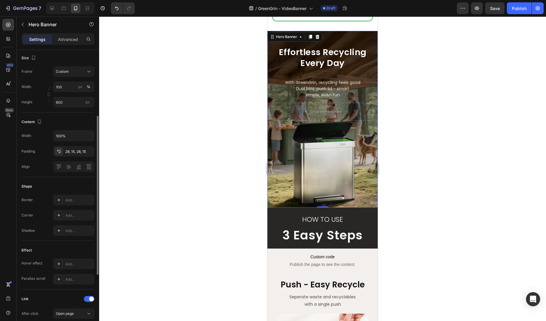
scroll to position [121, 0]
click at [62, 168] on div at bounding box center [73, 167] width 41 height 11
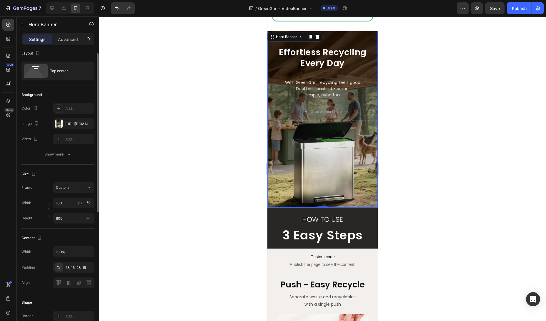
scroll to position [66, 0]
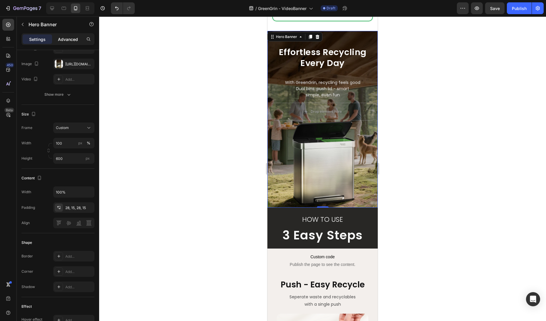
click at [73, 38] on p "Advanced" at bounding box center [68, 39] width 20 height 6
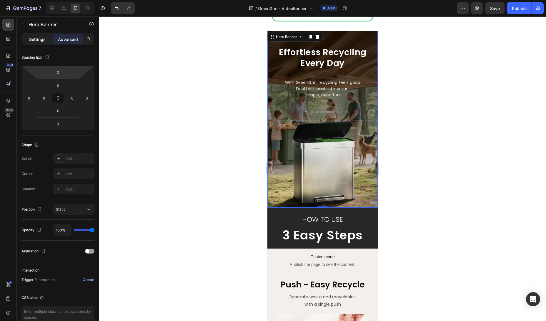
click at [40, 41] on p "Settings" at bounding box center [37, 39] width 16 height 6
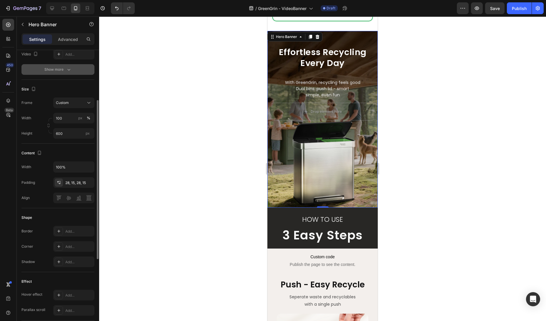
scroll to position [0, 0]
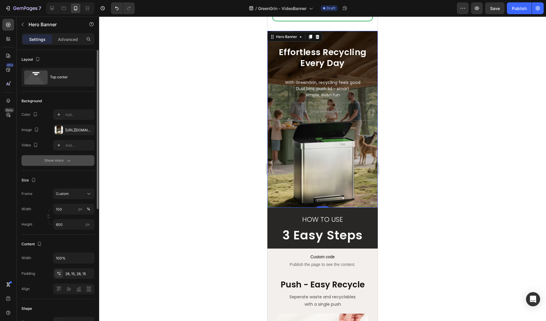
click at [54, 160] on div "Show more" at bounding box center [57, 160] width 27 height 6
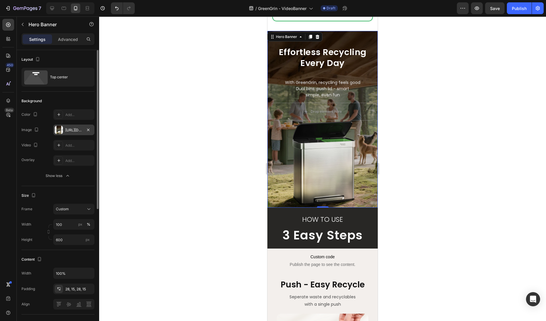
drag, startPoint x: 36, startPoint y: 131, endPoint x: 58, endPoint y: 131, distance: 21.8
click at [48, 136] on div "The changes might be hidden by the video. Color Add... Image [URL][DOMAIN_NAME]…" at bounding box center [57, 129] width 73 height 41
click at [62, 129] on div at bounding box center [59, 130] width 8 height 8
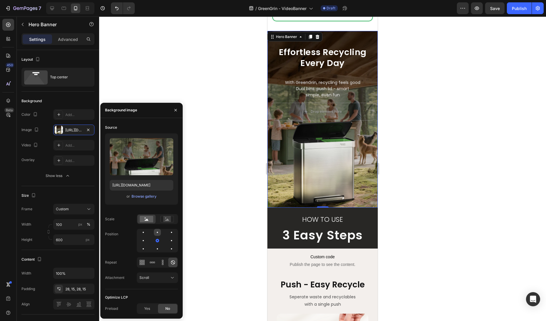
click at [168, 231] on div at bounding box center [171, 231] width 7 height 7
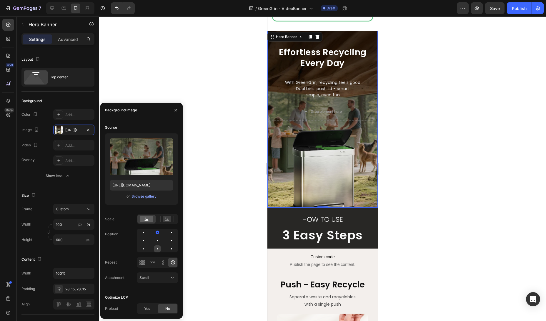
click at [168, 249] on div at bounding box center [171, 248] width 7 height 7
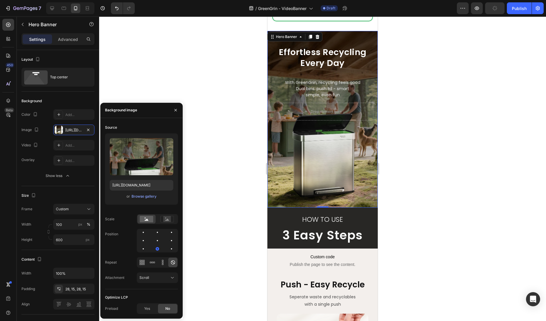
click at [242, 178] on div at bounding box center [322, 168] width 447 height 304
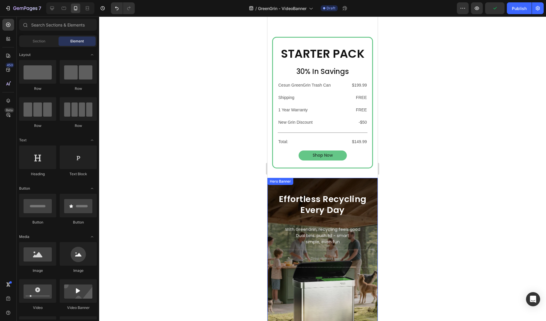
scroll to position [104, 0]
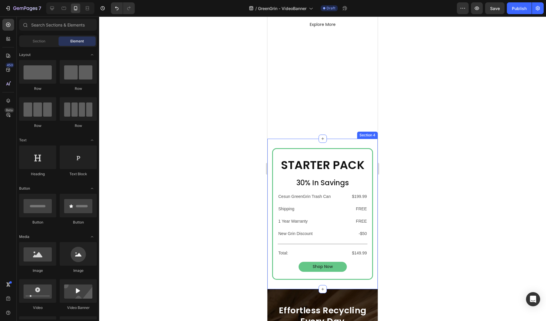
click at [288, 142] on div "starter pack Heading 30% in savings Heading Cesun GreenGrin Trash Can Shipping …" at bounding box center [322, 213] width 110 height 150
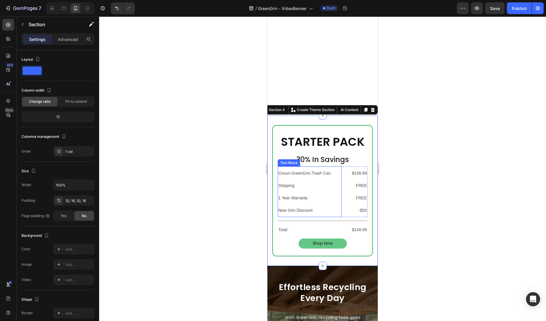
scroll to position [129, 0]
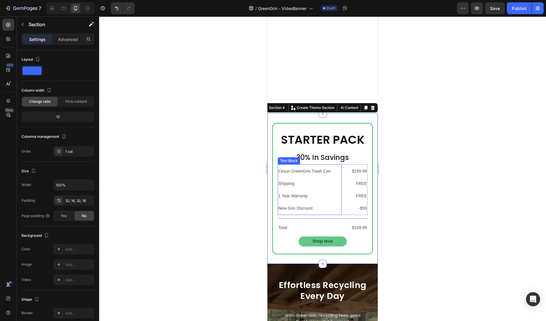
click at [332, 195] on p "1 Year Warranty" at bounding box center [309, 195] width 63 height 12
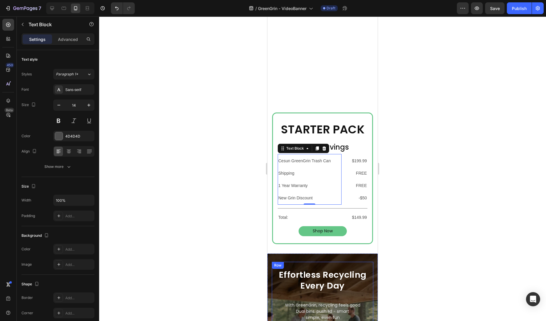
scroll to position [196, 0]
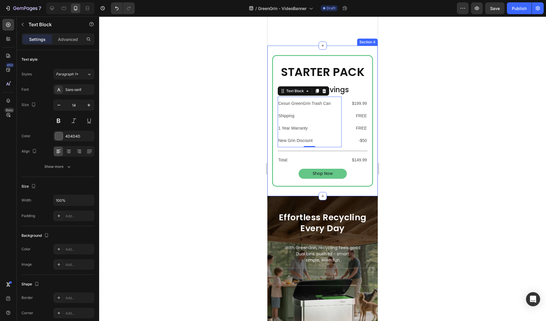
click at [294, 192] on div "starter pack Heading 30% in savings Heading Cesun GreenGrin Trash Can Shipping …" at bounding box center [322, 121] width 110 height 150
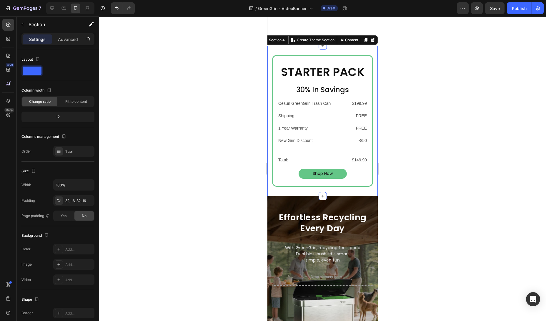
click at [295, 214] on div "Effortless Recycling Every Day Text Block" at bounding box center [322, 224] width 101 height 26
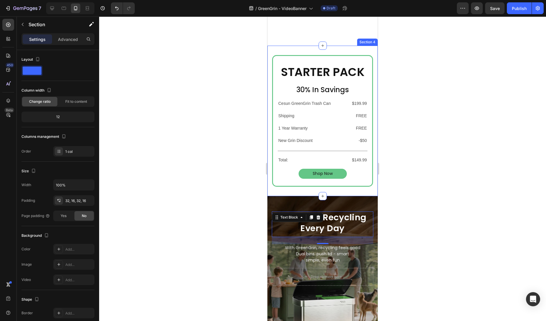
click at [296, 191] on div "starter pack Heading 30% in savings Heading Cesun GreenGrin Trash Can Shipping …" at bounding box center [322, 121] width 110 height 150
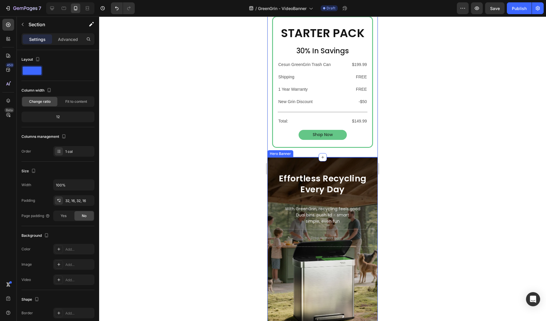
scroll to position [235, 0]
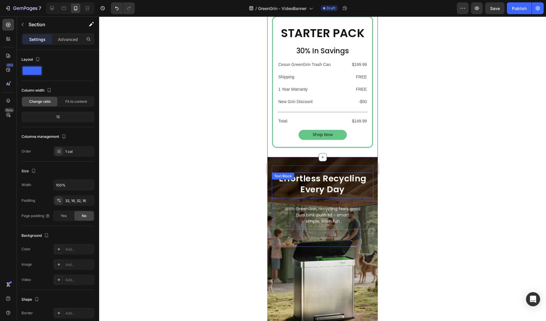
click at [338, 184] on p "Every Day" at bounding box center [322, 189] width 100 height 11
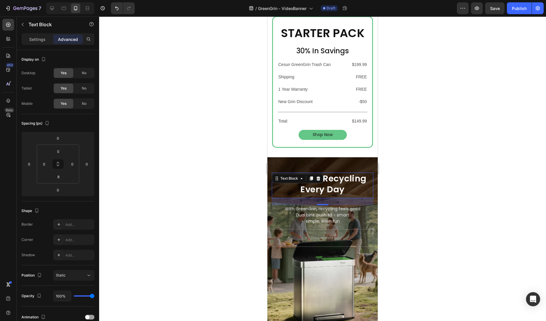
click at [325, 211] on div "24" at bounding box center [322, 209] width 6 height 5
click at [334, 214] on p "Dual bins. push lid - smart" at bounding box center [322, 215] width 100 height 6
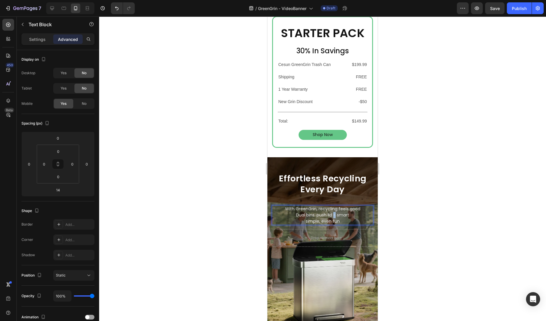
click at [334, 214] on p "Dual bins. push lid - smart" at bounding box center [322, 215] width 100 height 6
click at [36, 34] on div "Settings Advanced" at bounding box center [57, 39] width 73 height 12
click at [39, 40] on p "Settings" at bounding box center [37, 39] width 16 height 6
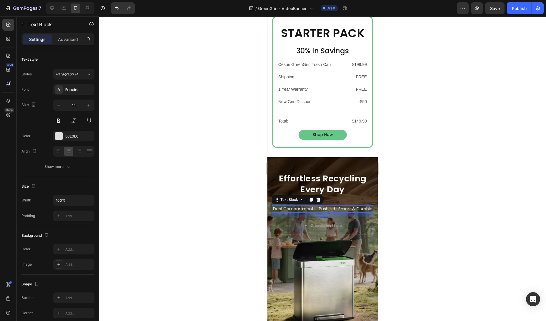
click at [412, 166] on div at bounding box center [322, 168] width 447 height 304
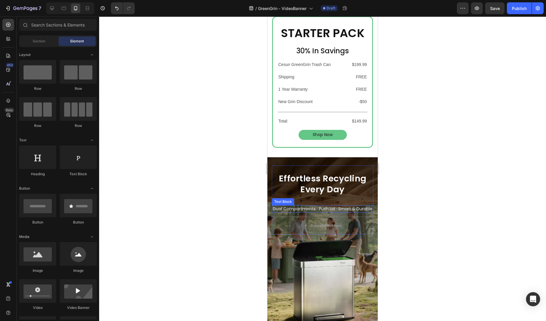
click at [334, 208] on p "Dual Compartments · Push Lid · Smart & Durable" at bounding box center [322, 209] width 100 height 6
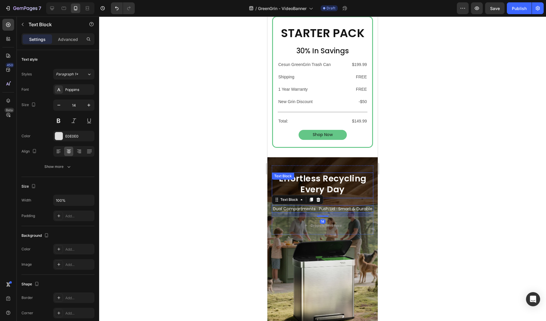
click at [343, 186] on p "Every Day" at bounding box center [322, 189] width 100 height 11
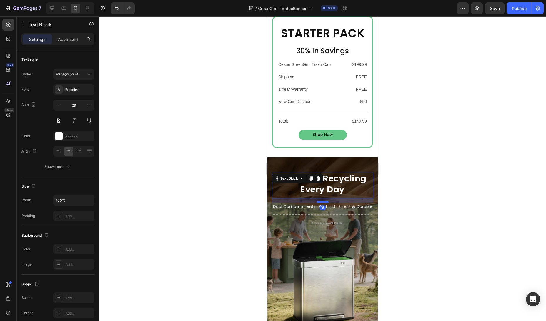
click at [326, 202] on div at bounding box center [323, 202] width 12 height 2
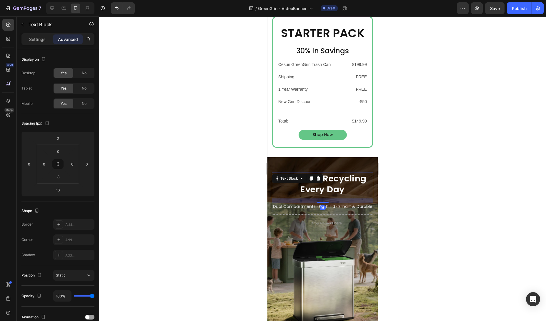
click at [425, 194] on div at bounding box center [322, 168] width 447 height 304
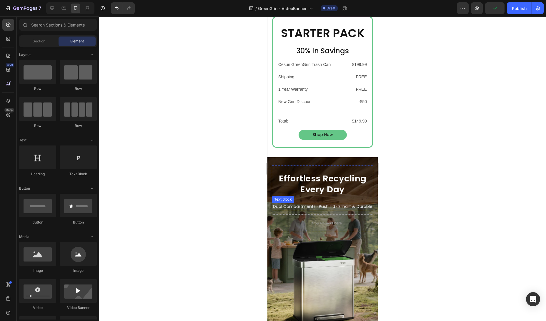
drag, startPoint x: 304, startPoint y: 205, endPoint x: 296, endPoint y: 198, distance: 10.4
click at [304, 205] on p "Dual Compartments · Push Lid · Smart & Durable" at bounding box center [322, 206] width 100 height 6
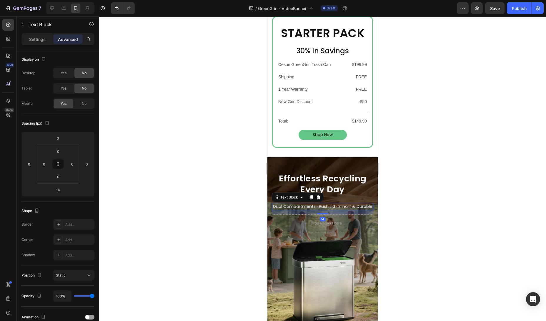
click at [165, 78] on div at bounding box center [322, 168] width 447 height 304
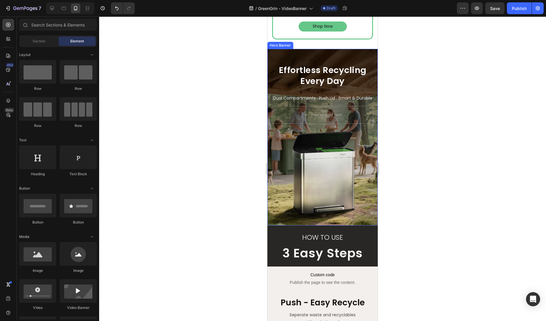
scroll to position [332, 0]
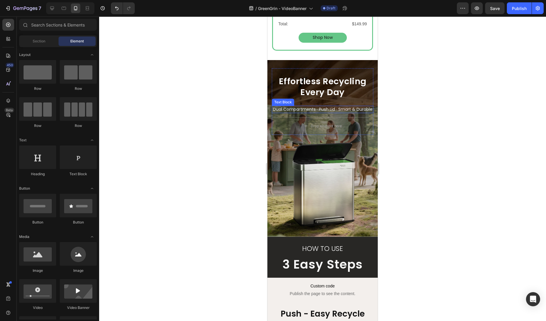
click at [325, 109] on p "Dual Compartments · Push Lid · Smart & Durable" at bounding box center [322, 109] width 100 height 6
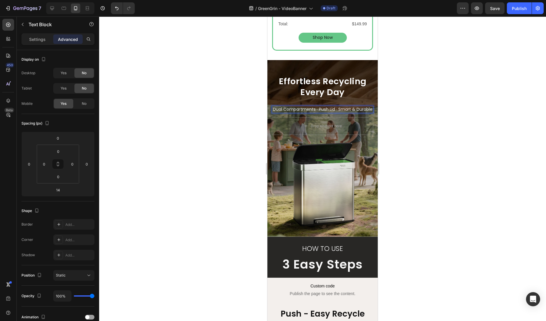
click at [325, 109] on p "Dual Compartments · Push Lid · Smart & Durable" at bounding box center [322, 109] width 100 height 6
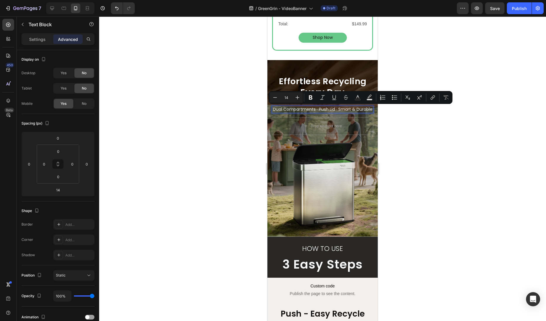
click at [316, 110] on p "Dual Compartments · Push Lid · Smart & Durable" at bounding box center [322, 109] width 100 height 6
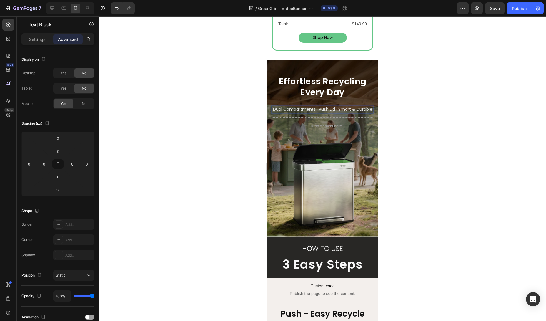
click at [317, 110] on p "Dual Compartments · Push Lid · Smart & Durable" at bounding box center [322, 109] width 100 height 6
click at [318, 110] on p "Dual Compartments · Push Lid · Smart & Durable" at bounding box center [322, 109] width 100 height 6
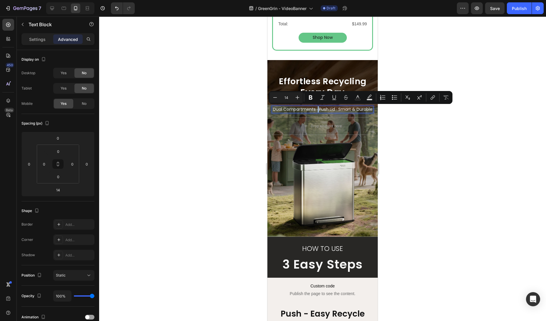
click at [318, 110] on p "Dual Compartments · Push Lid · Smart & Durable" at bounding box center [322, 109] width 100 height 6
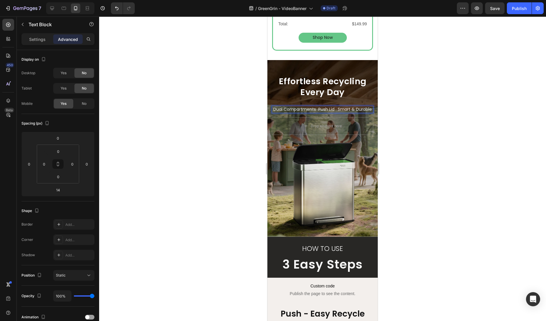
click at [318, 110] on p "Dual Compartments Push Lid · Smart & Durable" at bounding box center [322, 109] width 100 height 6
click at [316, 117] on p "Push Lid · Smart & Durable" at bounding box center [322, 115] width 100 height 6
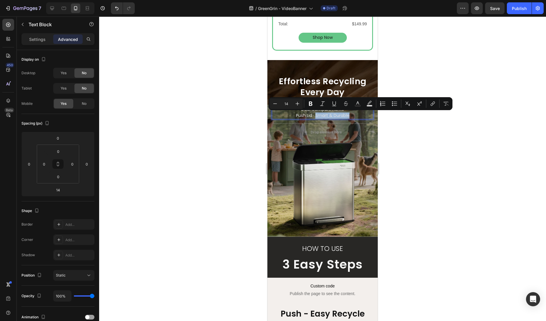
drag, startPoint x: 315, startPoint y: 116, endPoint x: 351, endPoint y: 114, distance: 35.6
click at [351, 114] on p "Push Lid · Smart & Durable" at bounding box center [322, 115] width 100 height 6
click at [323, 118] on p "Push Lid · Smart & Durable" at bounding box center [322, 115] width 100 height 6
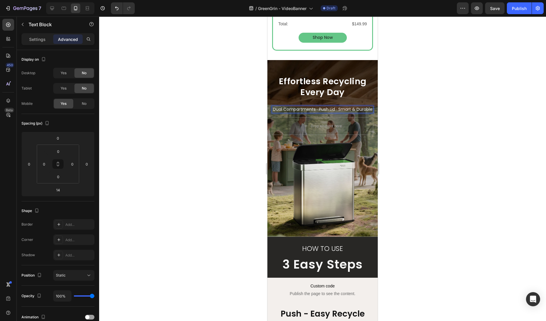
click at [319, 110] on p "Dual Compartments · Push Lid · Smart & Durable" at bounding box center [322, 109] width 100 height 6
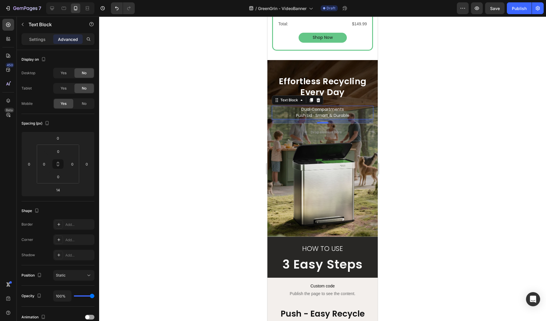
click at [409, 108] on div at bounding box center [322, 168] width 447 height 304
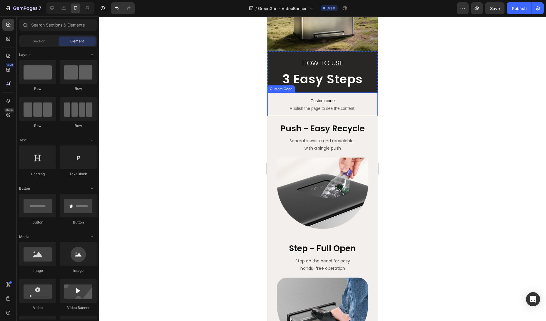
scroll to position [563, 0]
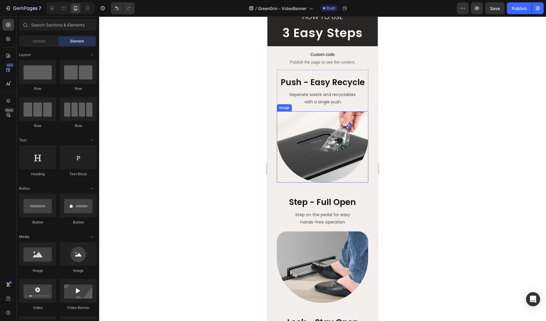
click at [316, 175] on img at bounding box center [322, 146] width 91 height 71
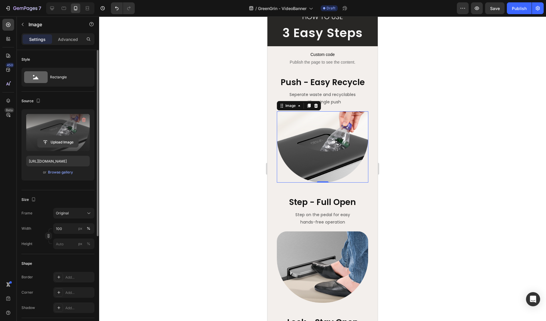
click at [59, 141] on input "file" at bounding box center [58, 142] width 41 height 10
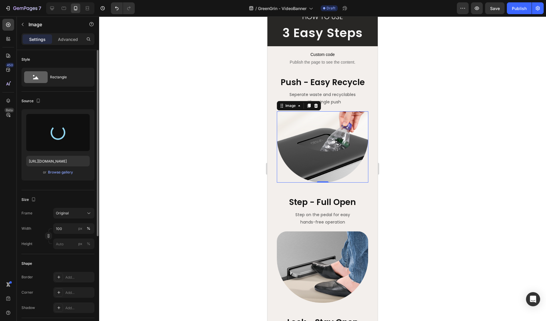
click at [53, 132] on div at bounding box center [58, 132] width 21 height 21
click at [328, 229] on div "Step - Full Open Text Block Step on the pedal for easy hands-free operation Tex…" at bounding box center [322, 245] width 91 height 113
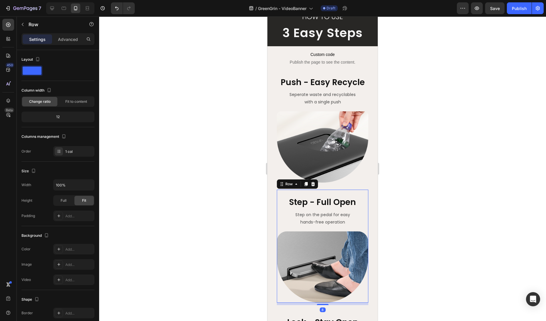
click at [323, 150] on img at bounding box center [322, 146] width 91 height 71
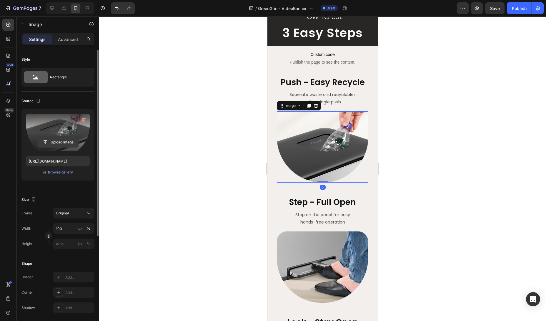
click at [41, 141] on input "file" at bounding box center [58, 142] width 41 height 10
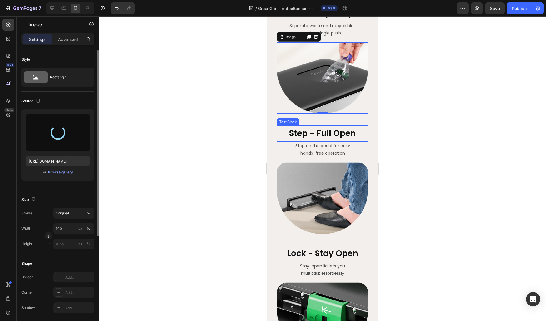
scroll to position [642, 0]
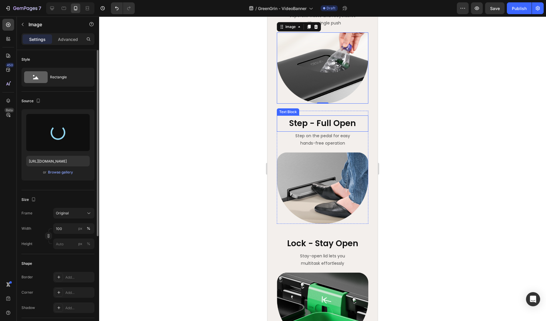
type input "[URL][DOMAIN_NAME]"
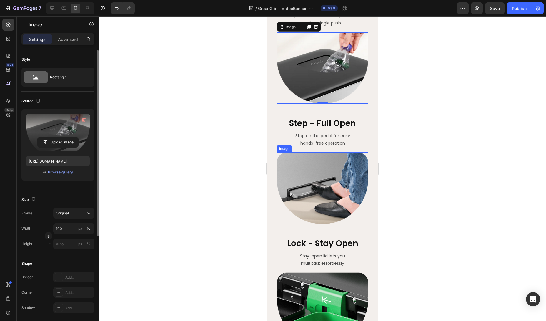
click at [326, 181] on img at bounding box center [322, 187] width 91 height 71
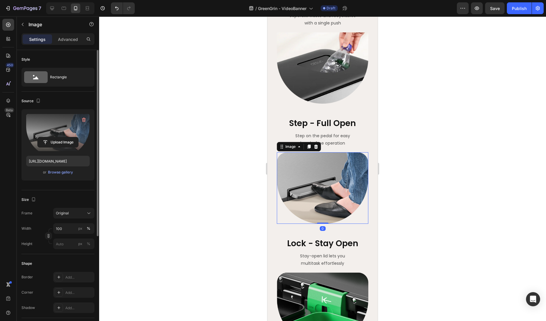
click at [56, 135] on label at bounding box center [58, 132] width 64 height 37
click at [56, 137] on input "file" at bounding box center [58, 142] width 41 height 10
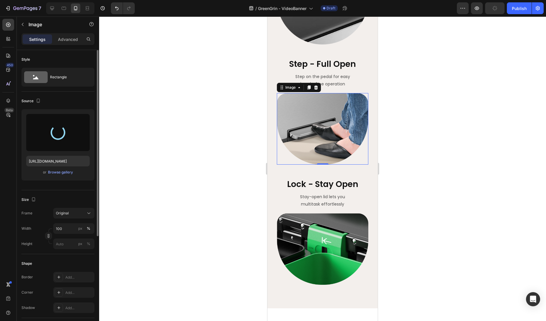
scroll to position [576, 0]
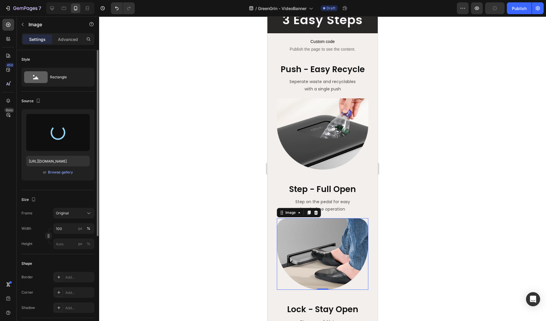
type input "[URL][DOMAIN_NAME]"
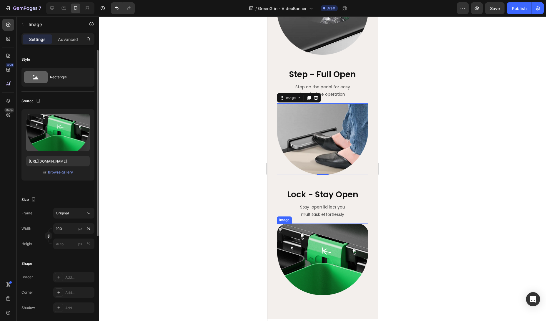
click at [337, 263] on img at bounding box center [322, 258] width 91 height 71
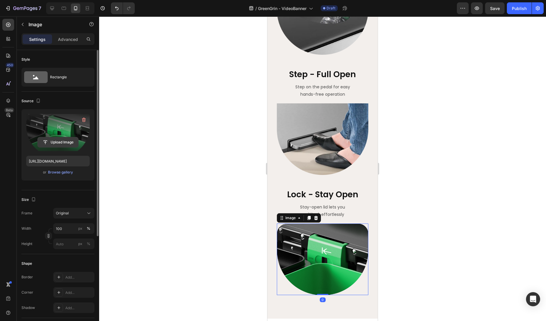
click at [65, 146] on input "file" at bounding box center [58, 142] width 41 height 10
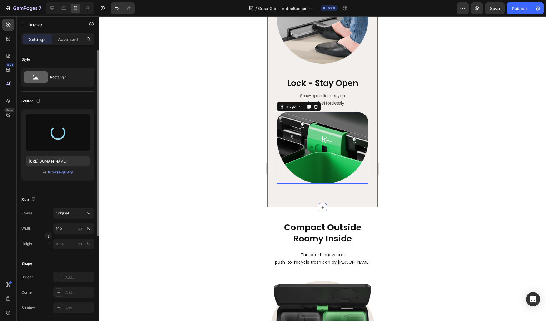
scroll to position [859, 0]
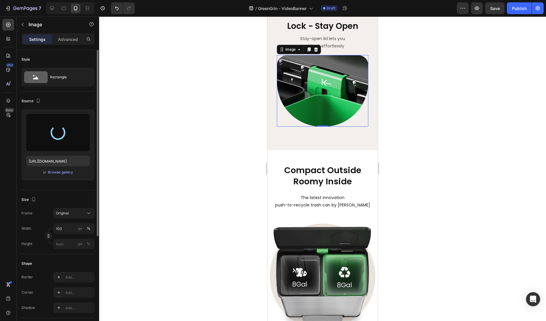
type input "[URL][DOMAIN_NAME]"
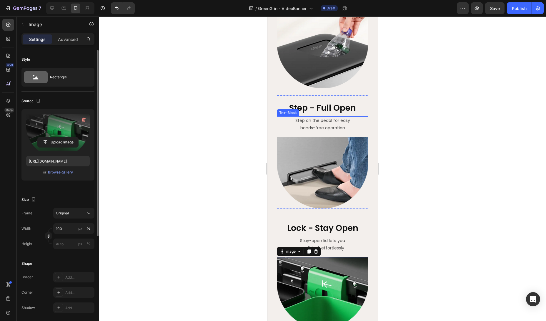
scroll to position [566, 0]
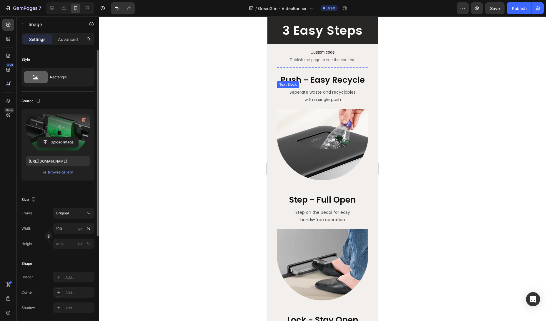
click at [326, 136] on img at bounding box center [322, 144] width 91 height 71
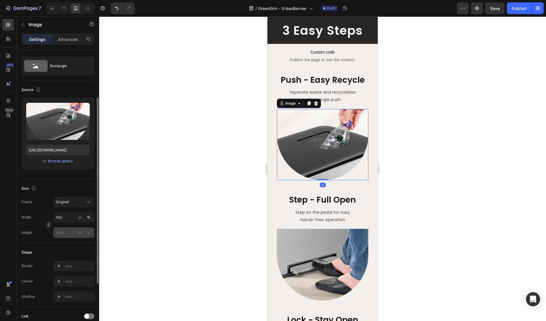
scroll to position [71, 0]
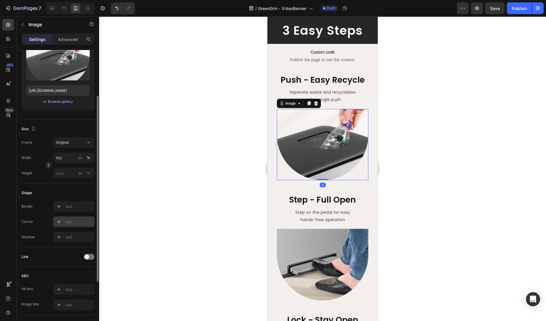
click at [67, 225] on div "Add..." at bounding box center [73, 221] width 41 height 11
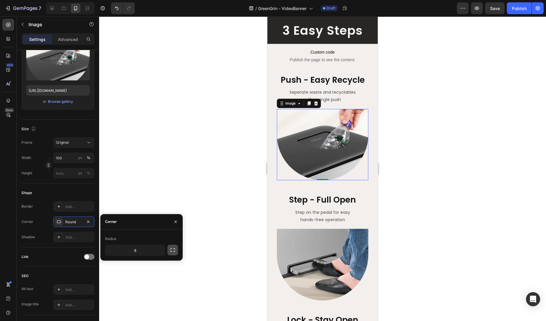
click at [168, 251] on button "button" at bounding box center [172, 249] width 11 height 11
click at [124, 266] on input "8" at bounding box center [119, 263] width 28 height 11
type input "0"
click at [152, 266] on input "8" at bounding box center [150, 263] width 28 height 11
type input "0"
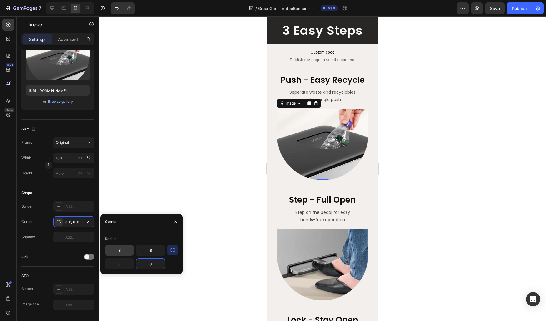
click at [120, 246] on input "8" at bounding box center [119, 250] width 28 height 11
type input "25"
click at [155, 248] on input "8" at bounding box center [150, 250] width 28 height 11
type input "25"
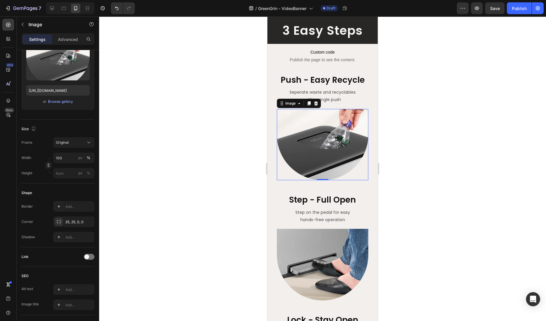
click at [198, 229] on div at bounding box center [322, 168] width 447 height 304
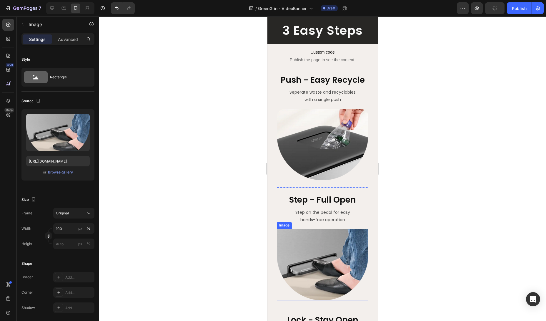
click at [324, 268] on img at bounding box center [322, 263] width 91 height 71
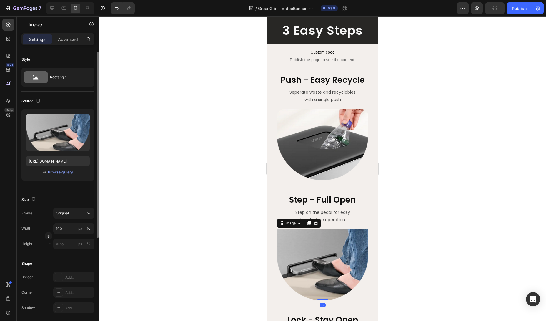
scroll to position [12, 0]
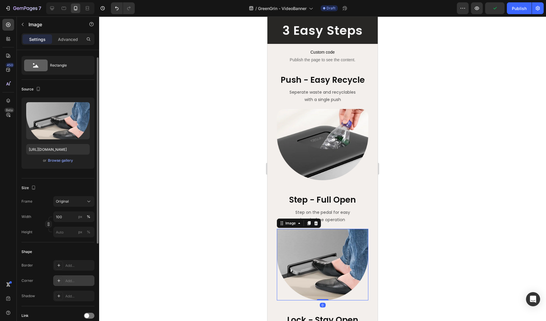
click at [68, 281] on div "Add..." at bounding box center [79, 280] width 28 height 5
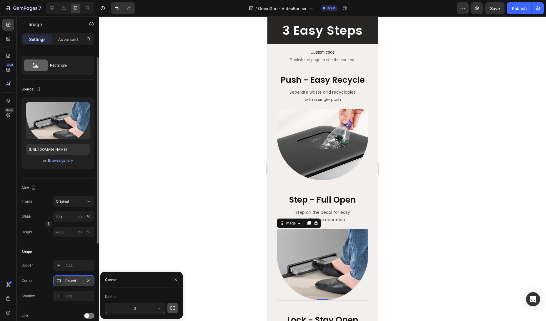
type input "25"
click at [205, 247] on div at bounding box center [322, 168] width 447 height 304
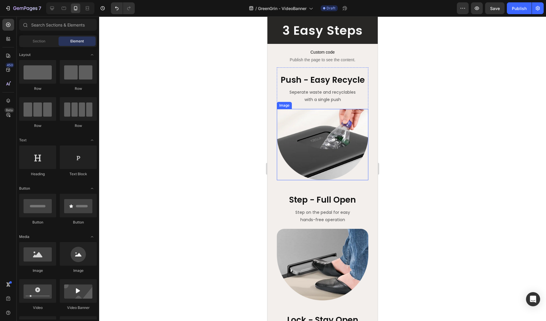
click at [350, 139] on img at bounding box center [322, 144] width 91 height 71
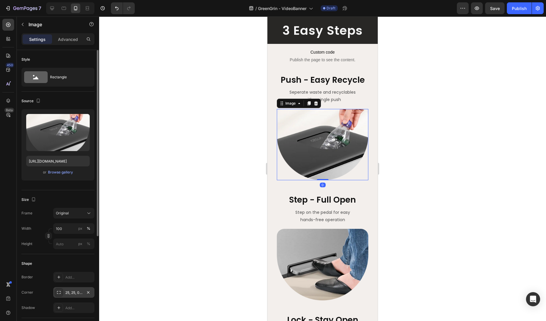
click at [71, 294] on div "25, 25, 0, 0" at bounding box center [73, 292] width 17 height 5
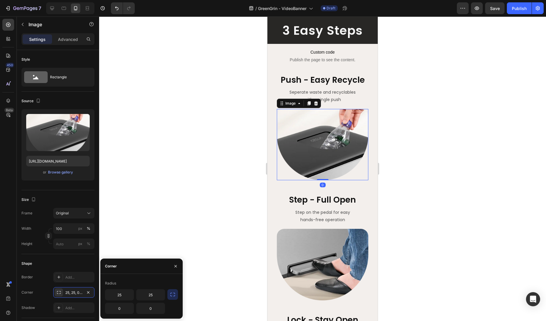
drag, startPoint x: 170, startPoint y: 295, endPoint x: 174, endPoint y: 295, distance: 3.5
click at [170, 295] on icon "button" at bounding box center [172, 294] width 5 height 4
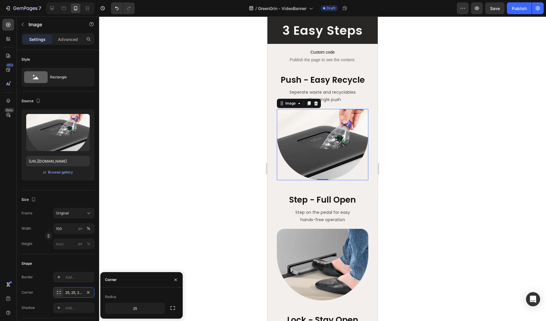
click at [228, 261] on div at bounding box center [322, 168] width 447 height 304
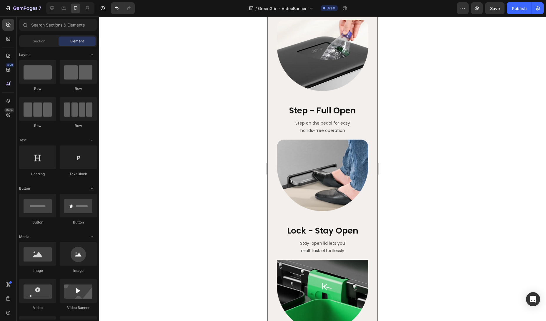
scroll to position [676, 0]
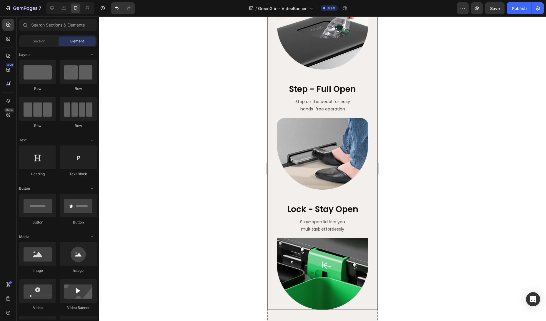
click at [319, 266] on img at bounding box center [322, 273] width 91 height 71
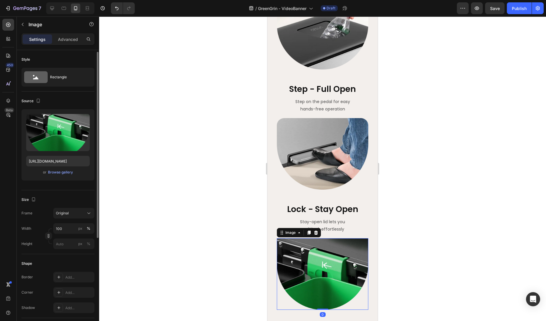
scroll to position [59, 0]
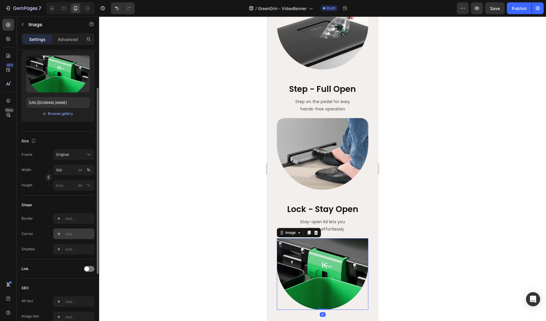
click at [69, 231] on div "Add..." at bounding box center [79, 233] width 28 height 5
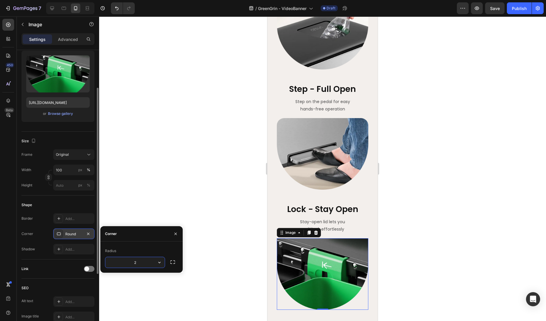
type input "25"
click at [216, 227] on div at bounding box center [322, 168] width 447 height 304
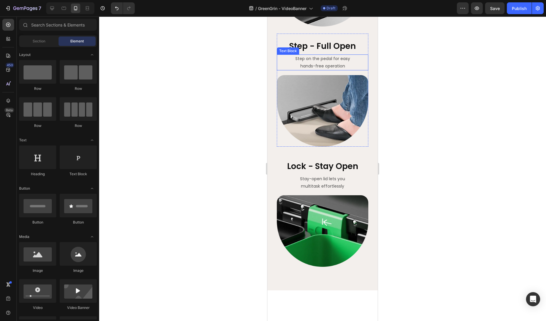
scroll to position [758, 0]
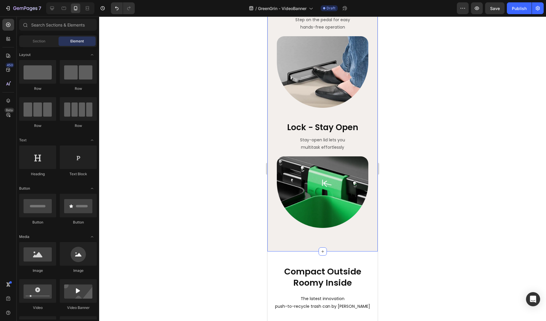
click at [350, 238] on div "How to Use GreenGrin EasySort System Heading How to Use Heading 3 Easy Steps He…" at bounding box center [322, 30] width 110 height 441
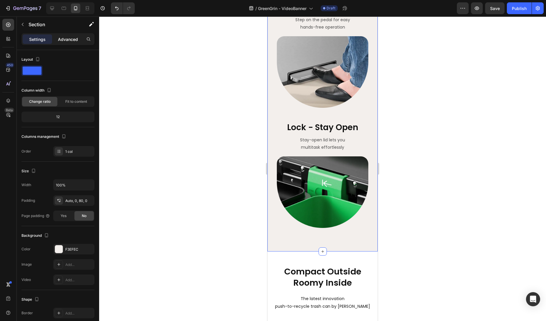
click at [64, 38] on p "Advanced" at bounding box center [68, 39] width 20 height 6
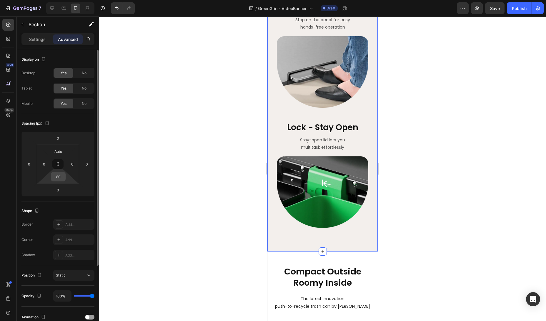
click at [60, 178] on input "80" at bounding box center [58, 176] width 12 height 9
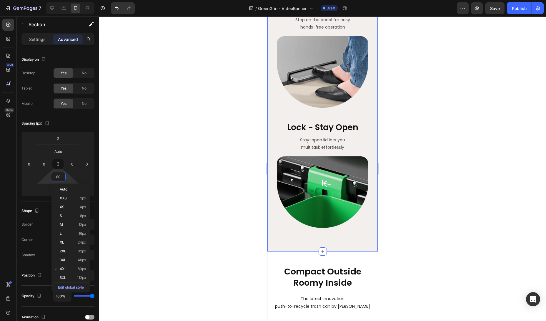
click at [160, 245] on div at bounding box center [322, 168] width 447 height 304
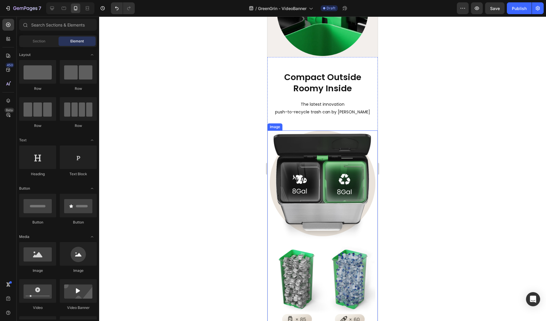
scroll to position [845, 0]
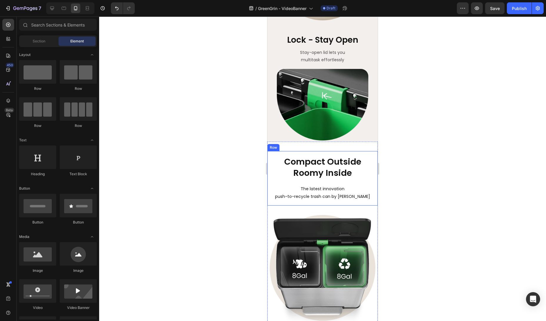
click at [314, 169] on p "Compact Outside Roomy Inside" at bounding box center [323, 167] width 100 height 22
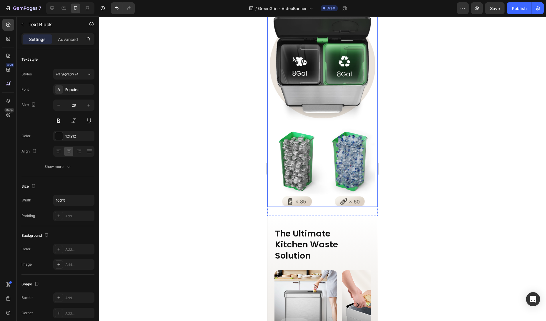
scroll to position [865, 0]
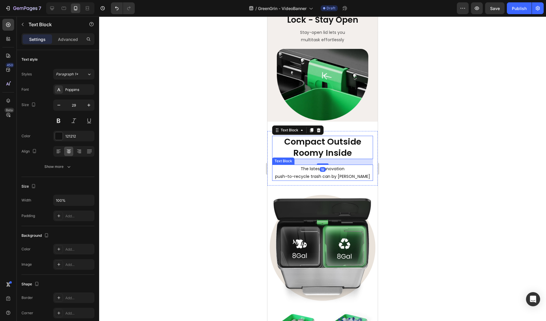
click at [315, 171] on p "The latest innovation" at bounding box center [323, 168] width 100 height 7
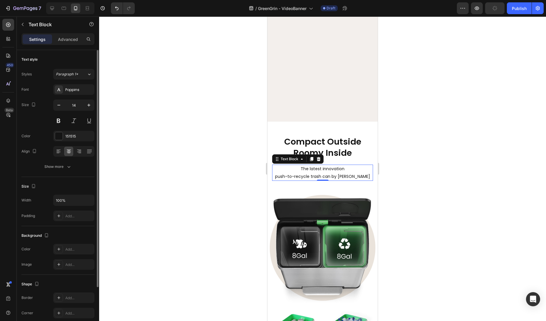
scroll to position [1135, 0]
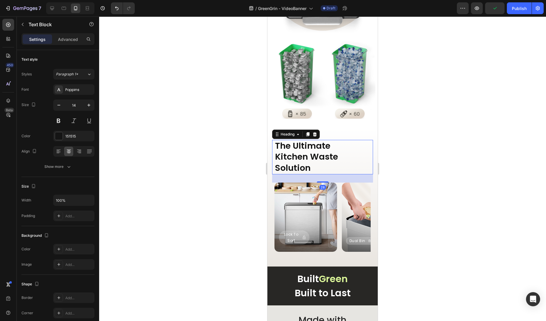
click at [314, 154] on h2 "The Ultimate Kitchen Waste Solution" at bounding box center [322, 157] width 96 height 34
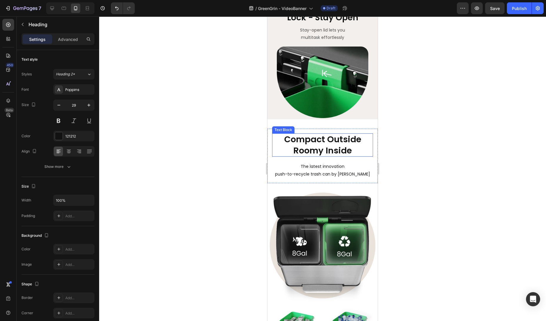
scroll to position [1068, 0]
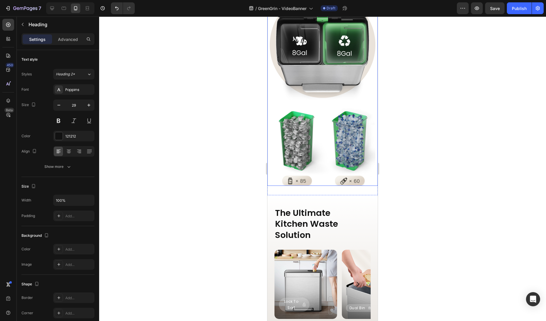
click at [300, 155] on img at bounding box center [323, 88] width 106 height 193
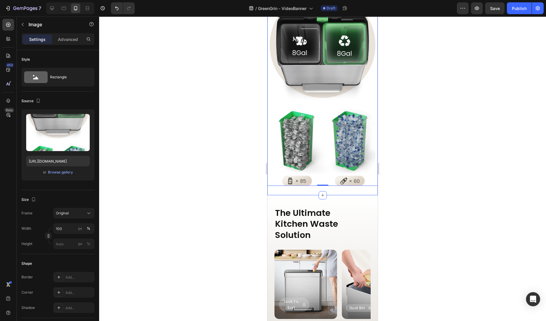
click at [310, 191] on div "Compact Outside Roomy Inside Text Block The latest innovation push-to-recycle t…" at bounding box center [322, 57] width 110 height 276
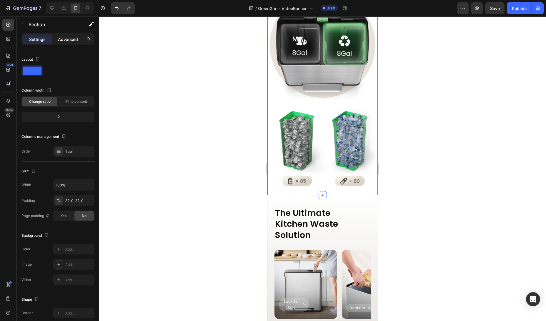
click at [69, 40] on p "Advanced" at bounding box center [68, 39] width 20 height 6
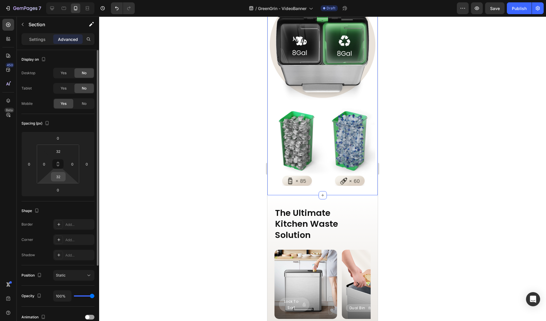
click at [60, 179] on input "32" at bounding box center [58, 176] width 12 height 9
type input "0"
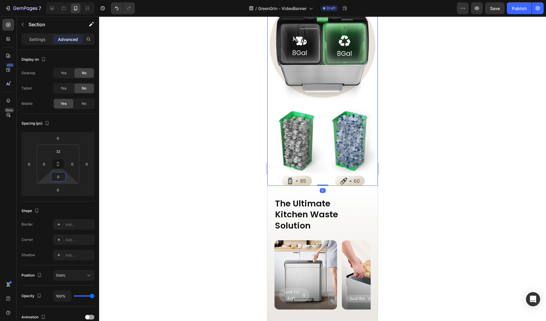
click at [315, 171] on img at bounding box center [323, 88] width 106 height 193
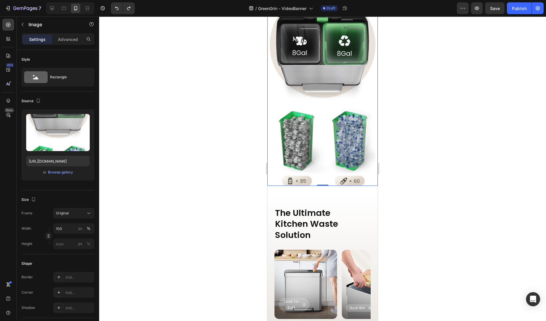
click at [419, 172] on div at bounding box center [322, 168] width 447 height 304
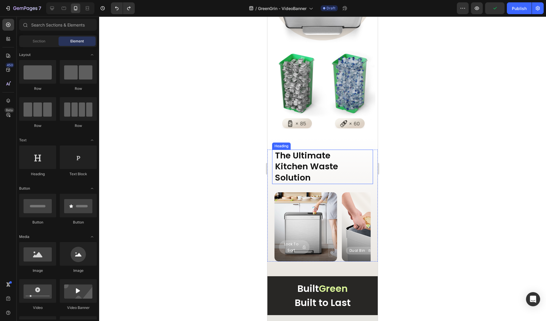
scroll to position [1125, 0]
click at [325, 111] on img at bounding box center [323, 31] width 106 height 193
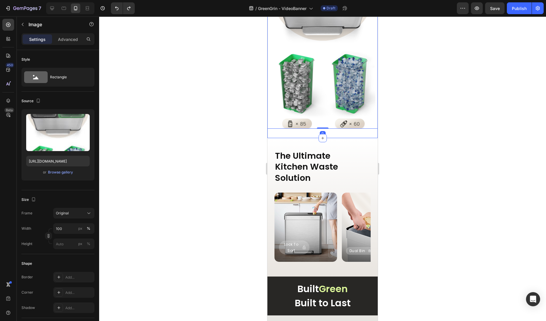
click at [335, 133] on div "Compact Outside Roomy Inside Text Block The latest innovation push-to-recycle t…" at bounding box center [322, 0] width 110 height 276
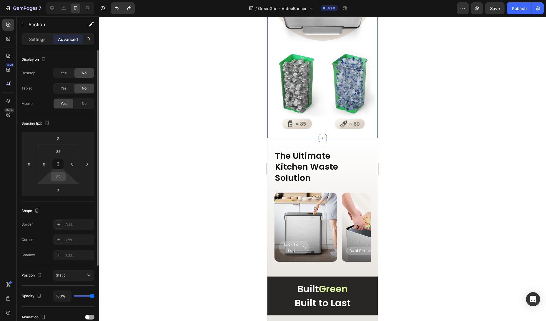
click at [63, 178] on input "32" at bounding box center [58, 176] width 12 height 9
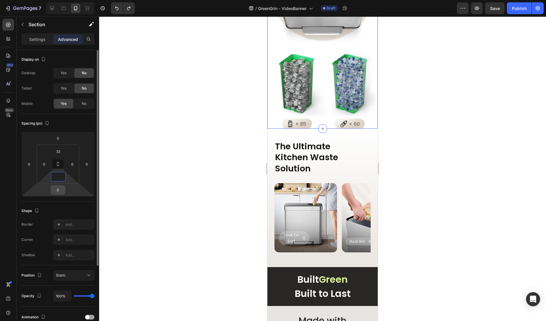
type input "0"
click at [58, 189] on input "0" at bounding box center [58, 189] width 12 height 9
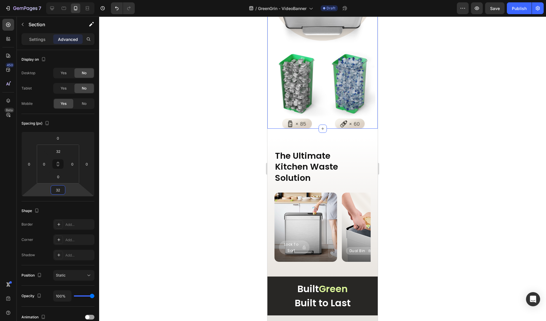
type input "32"
click at [177, 183] on div at bounding box center [322, 168] width 447 height 304
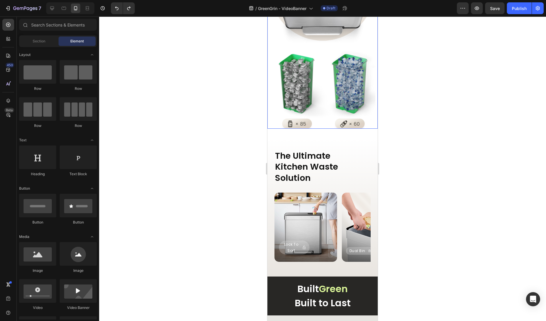
click at [321, 121] on img at bounding box center [323, 31] width 106 height 193
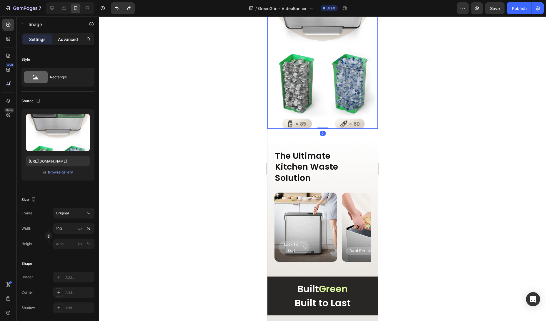
click at [69, 41] on p "Advanced" at bounding box center [68, 39] width 20 height 6
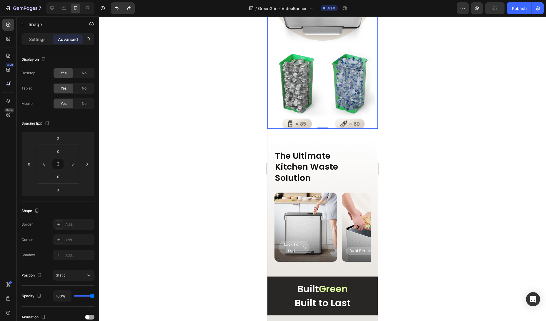
click at [320, 103] on img at bounding box center [323, 31] width 106 height 193
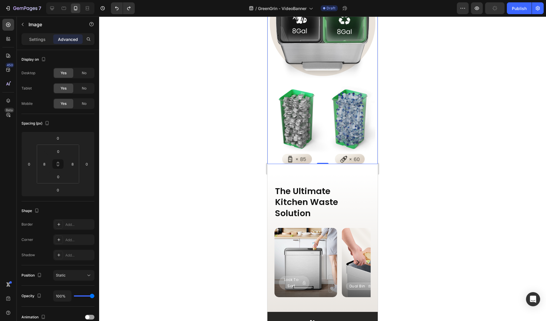
scroll to position [1090, 0]
click at [313, 156] on img at bounding box center [323, 66] width 106 height 193
click at [315, 169] on div "Compact Outside Roomy Inside Text Block The latest innovation push-to-recycle t…" at bounding box center [322, 35] width 110 height 276
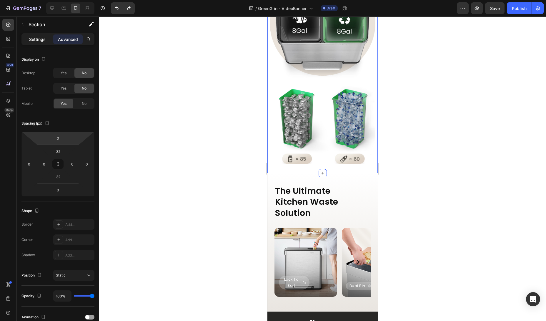
click at [36, 41] on p "Settings" at bounding box center [37, 39] width 16 height 6
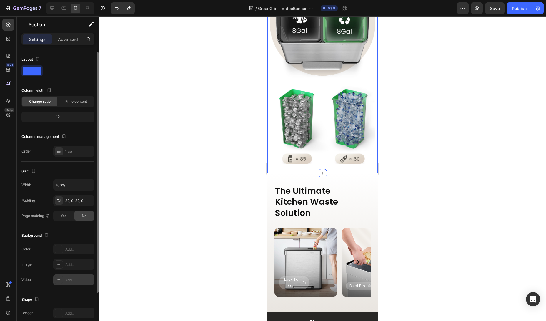
scroll to position [56, 0]
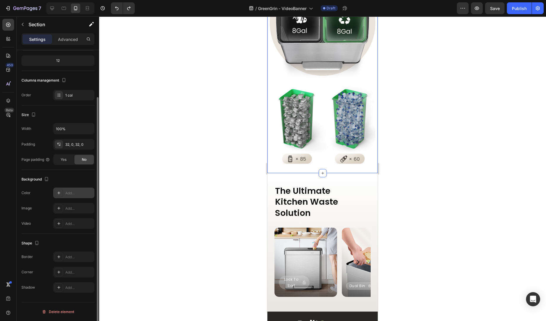
click at [68, 196] on div "Add..." at bounding box center [73, 192] width 41 height 11
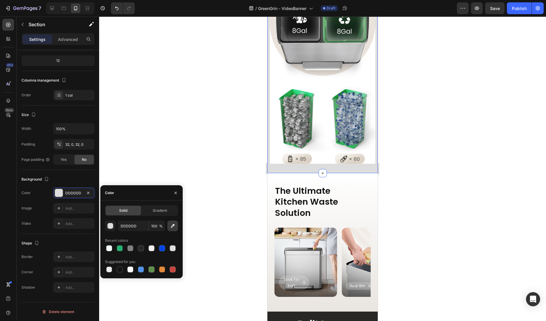
click at [171, 225] on icon "button" at bounding box center [173, 226] width 6 height 6
type input "FFFFFF"
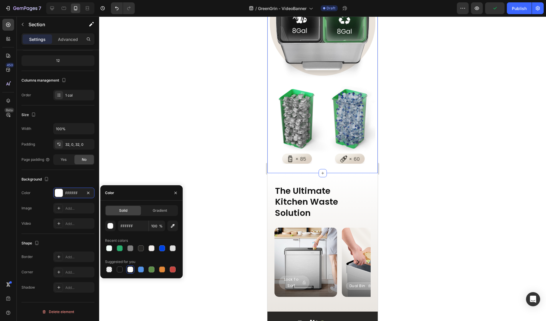
click at [402, 158] on div at bounding box center [322, 168] width 447 height 304
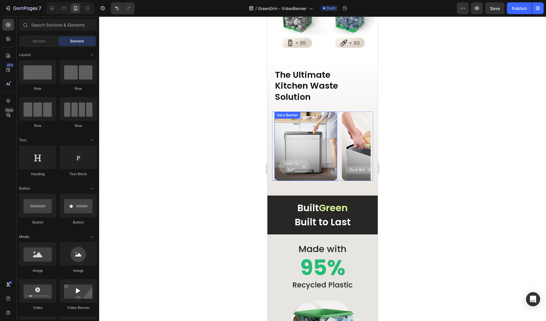
scroll to position [1054, 0]
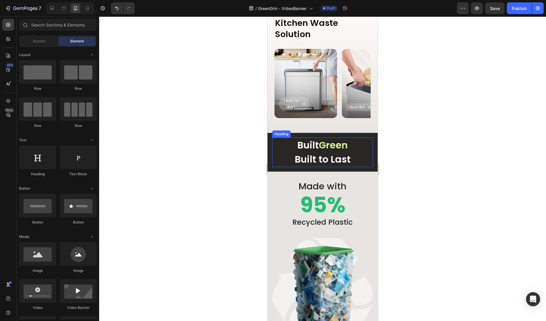
click at [332, 144] on span "Green" at bounding box center [333, 144] width 29 height 13
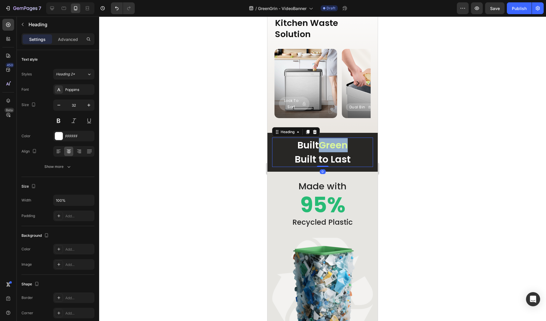
click at [331, 146] on span "Green" at bounding box center [333, 144] width 29 height 13
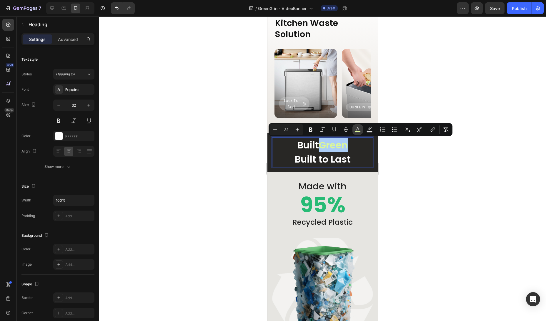
click at [355, 132] on rect "Editor contextual toolbar" at bounding box center [358, 131] width 6 height 1
type input "DCF799"
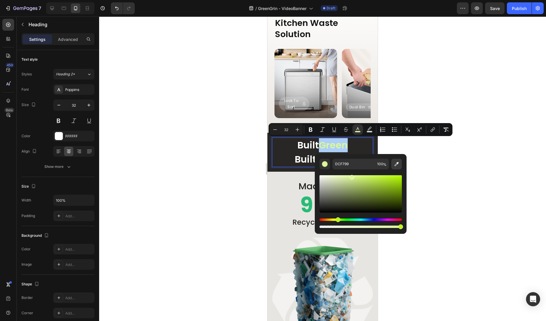
click at [394, 165] on icon "Editor contextual toolbar" at bounding box center [396, 164] width 6 height 6
type input "28BB75"
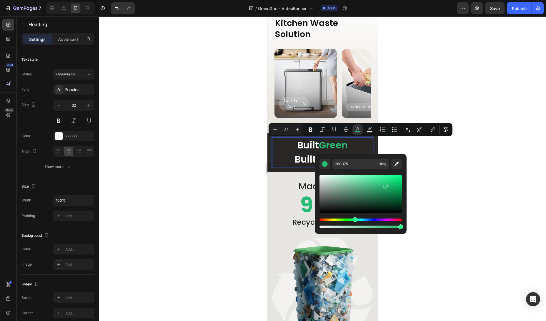
click at [433, 182] on div at bounding box center [322, 168] width 447 height 304
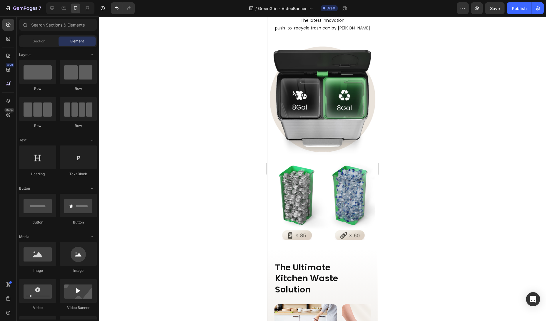
scroll to position [1212, 0]
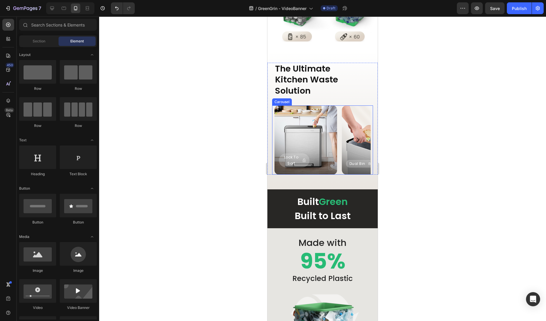
click at [360, 141] on icon "Carousel Next Arrow" at bounding box center [357, 139] width 7 height 7
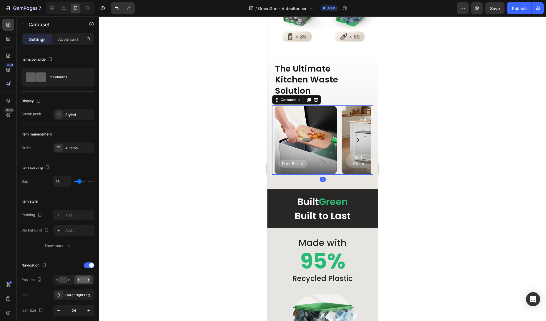
click at [358, 140] on icon "Carousel Next Arrow" at bounding box center [357, 139] width 7 height 7
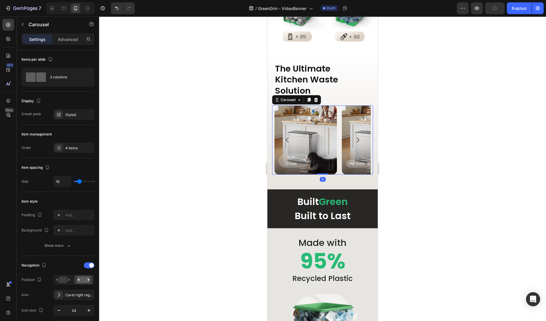
click at [358, 140] on icon "Carousel Next Arrow" at bounding box center [357, 139] width 7 height 7
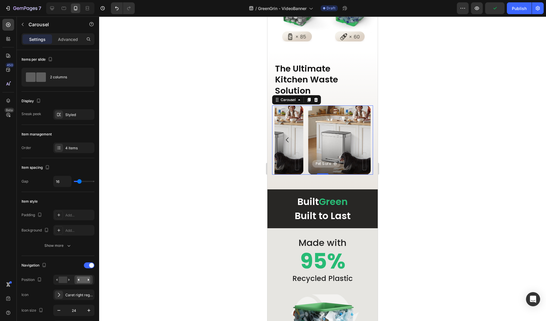
click at [284, 139] on icon "Carousel Back Arrow" at bounding box center [287, 139] width 7 height 7
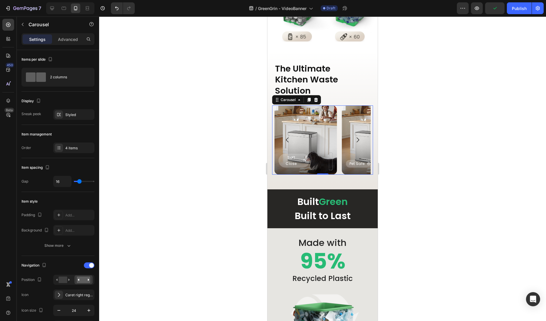
click at [286, 139] on icon "Carousel Back Arrow" at bounding box center [287, 139] width 3 height 5
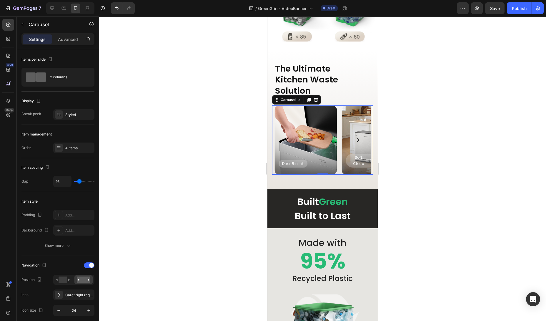
click at [286, 139] on icon "Carousel Back Arrow" at bounding box center [287, 139] width 3 height 5
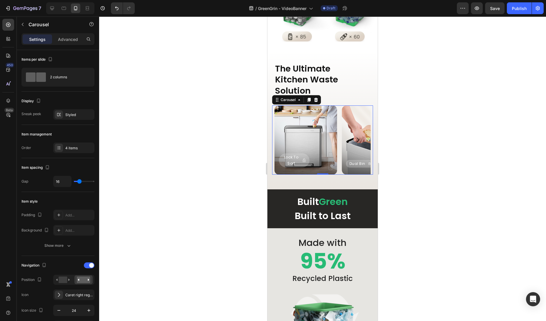
click at [359, 139] on icon "Carousel Next Arrow" at bounding box center [357, 139] width 7 height 7
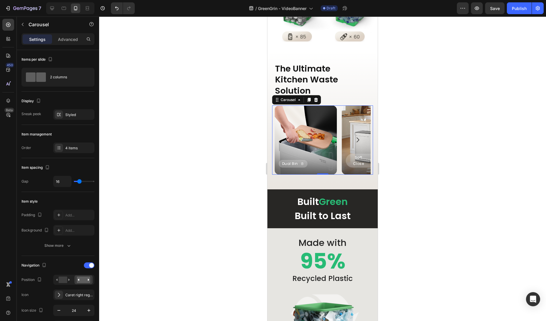
click at [359, 139] on icon "Carousel Next Arrow" at bounding box center [357, 139] width 7 height 7
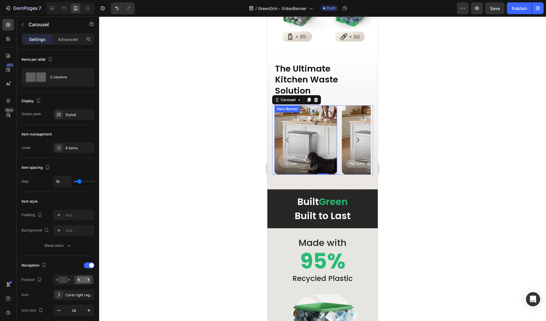
click at [302, 136] on div "Background Image" at bounding box center [305, 139] width 63 height 69
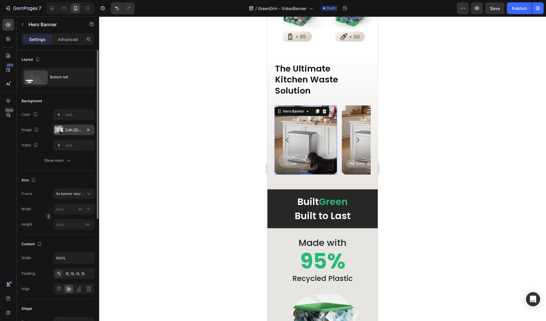
click at [69, 129] on div "[URL][DOMAIN_NAME]" at bounding box center [73, 129] width 17 height 5
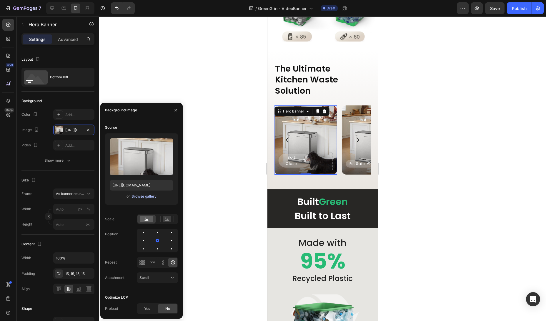
click at [140, 197] on div "Browse gallery" at bounding box center [143, 195] width 25 height 5
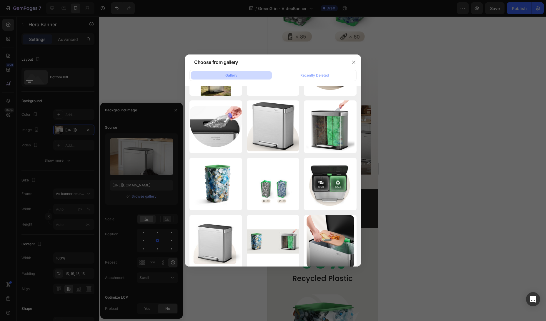
scroll to position [769, 0]
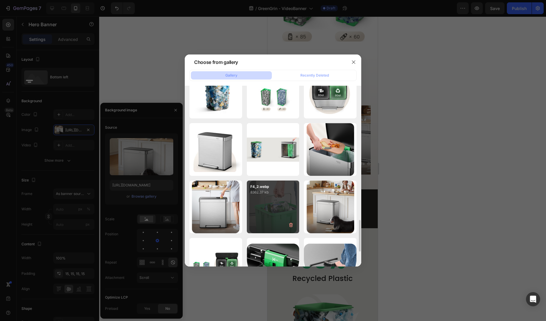
click at [263, 204] on div "F4_2.webp 8362.37 kb" at bounding box center [273, 206] width 53 height 53
type input "[URL][DOMAIN_NAME]"
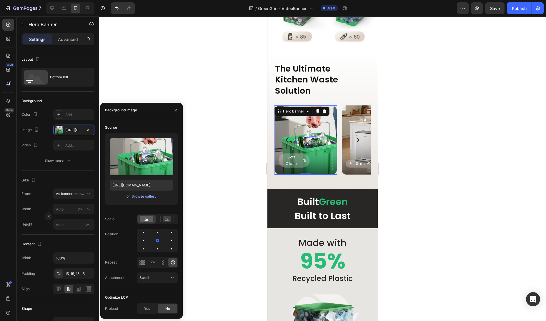
click at [207, 164] on div at bounding box center [322, 168] width 447 height 304
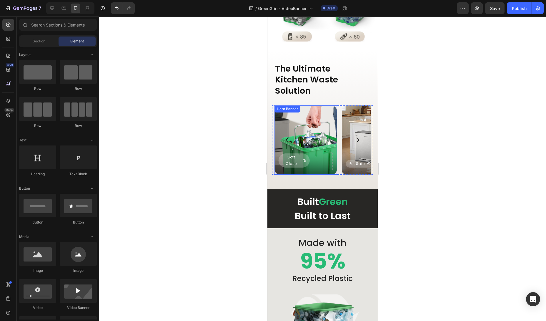
click at [305, 144] on div "Background Image" at bounding box center [305, 139] width 63 height 69
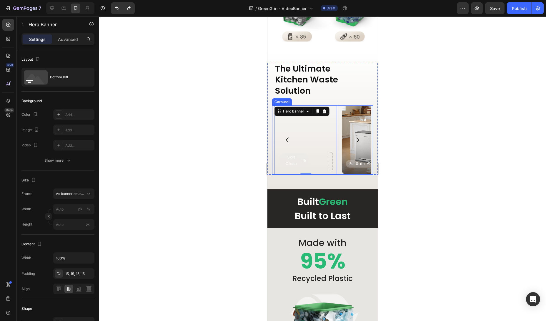
click at [358, 140] on icon "Carousel Next Arrow" at bounding box center [357, 139] width 7 height 7
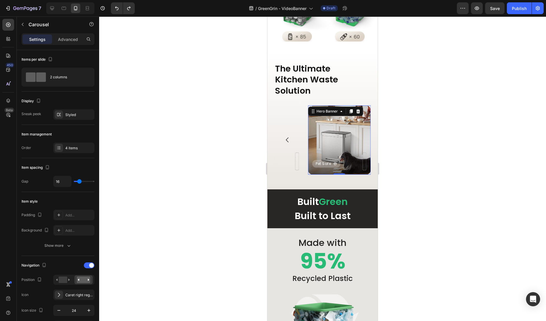
click at [358, 140] on div "Background Image" at bounding box center [339, 139] width 63 height 69
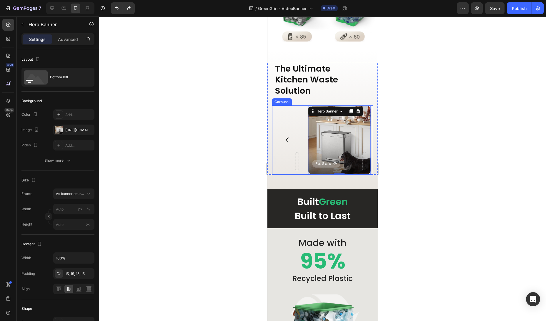
click at [286, 139] on icon "Carousel Back Arrow" at bounding box center [287, 139] width 7 height 7
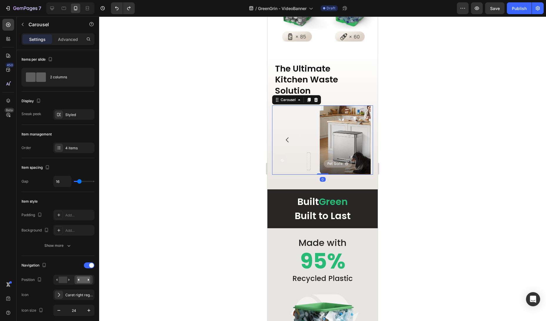
click at [286, 139] on icon "Carousel Back Arrow" at bounding box center [287, 139] width 7 height 7
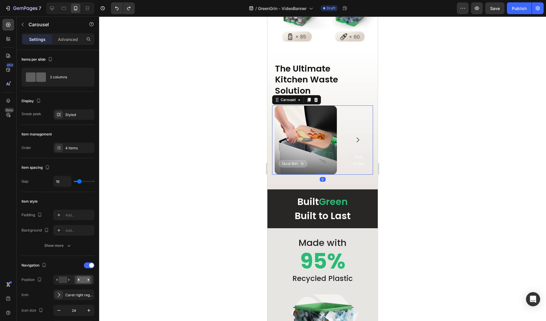
click at [286, 139] on icon "Carousel Back Arrow" at bounding box center [287, 139] width 7 height 7
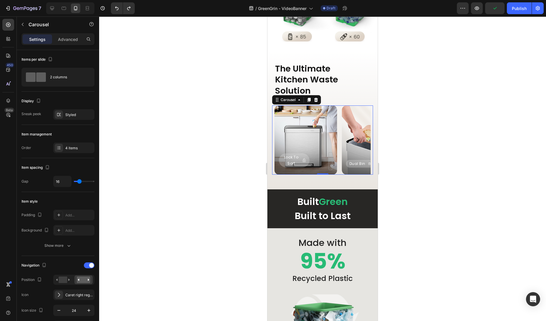
click at [357, 137] on icon "Carousel Next Arrow" at bounding box center [357, 139] width 7 height 7
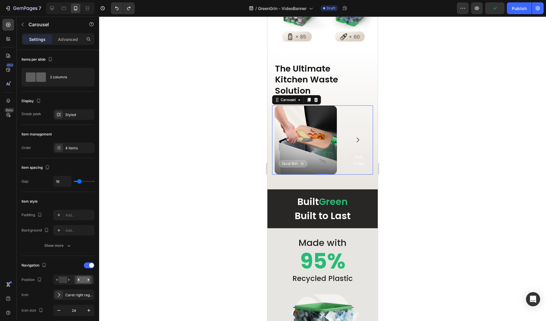
click at [358, 138] on icon "Carousel Next Arrow" at bounding box center [357, 139] width 7 height 7
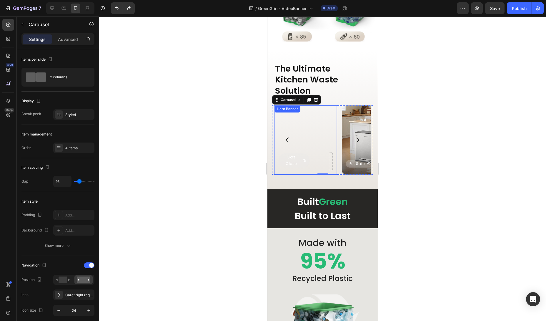
click at [313, 136] on div "Background Image" at bounding box center [305, 139] width 63 height 69
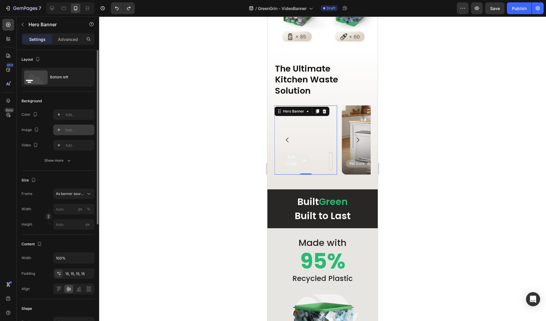
click at [76, 130] on div "Add..." at bounding box center [79, 129] width 28 height 5
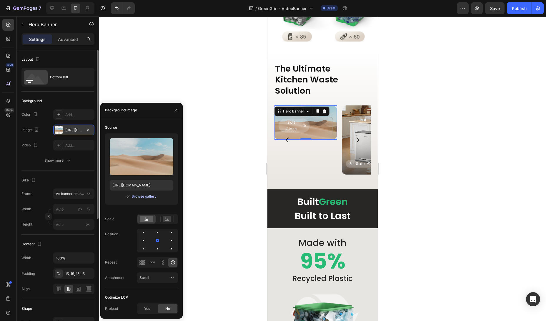
click at [146, 196] on div "Browse gallery" at bounding box center [143, 195] width 25 height 5
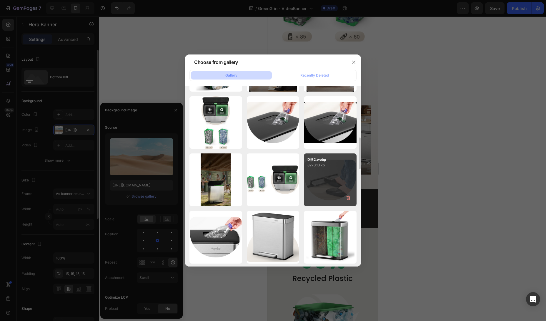
scroll to position [527, 0]
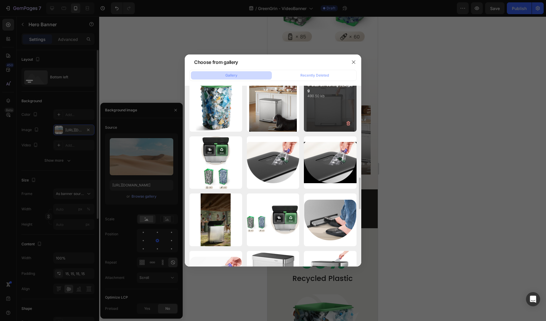
click at [346, 107] on div "8-Dual Bin Sorting 拷贝.jpeg 490.50 kb" at bounding box center [330, 105] width 53 height 53
type input "[URL][DOMAIN_NAME]"
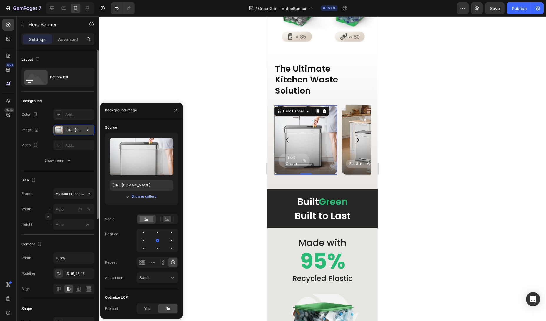
click at [412, 163] on div at bounding box center [322, 168] width 447 height 304
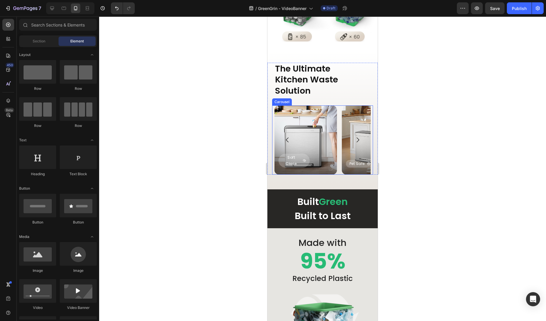
click at [360, 141] on icon "Carousel Next Arrow" at bounding box center [357, 139] width 7 height 7
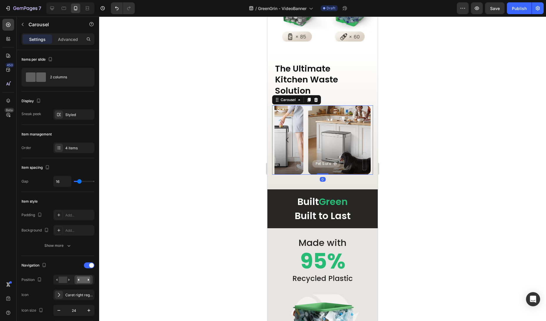
click at [287, 138] on icon "Carousel Back Arrow" at bounding box center [287, 139] width 7 height 7
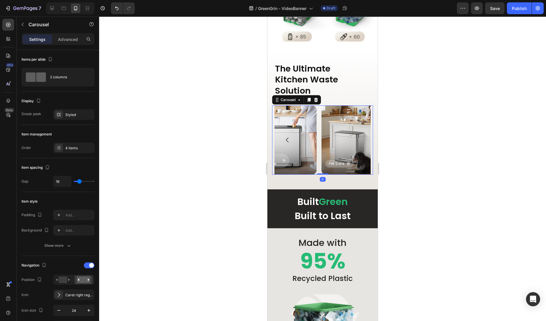
click at [287, 138] on icon "Carousel Back Arrow" at bounding box center [287, 139] width 7 height 7
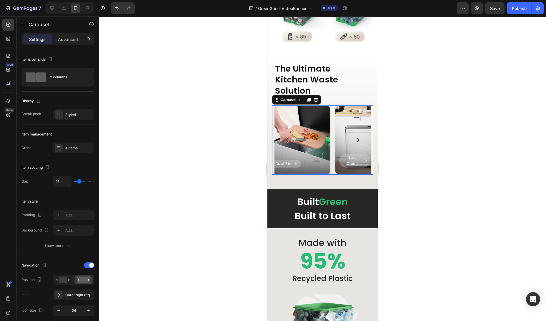
click at [287, 138] on icon "Carousel Back Arrow" at bounding box center [287, 139] width 7 height 7
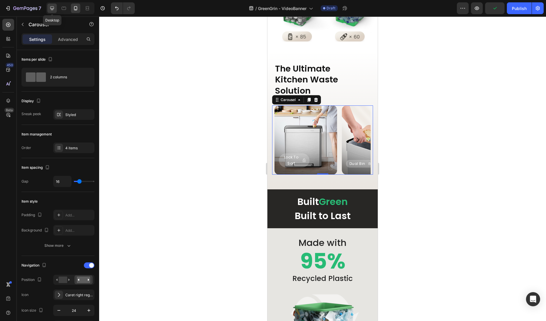
click at [56, 10] on div at bounding box center [51, 8] width 9 height 9
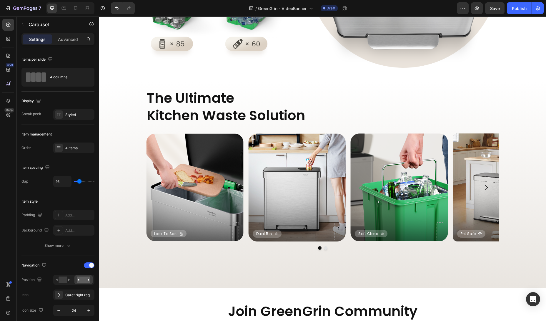
scroll to position [856, 0]
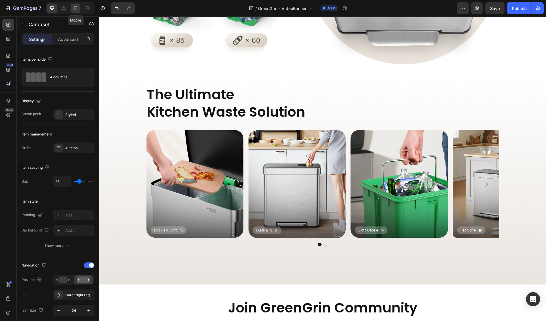
click at [78, 11] on div at bounding box center [75, 8] width 9 height 9
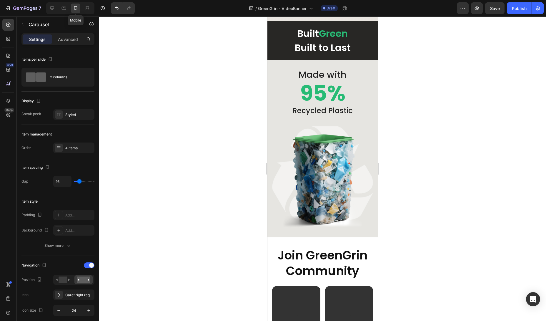
scroll to position [880, 0]
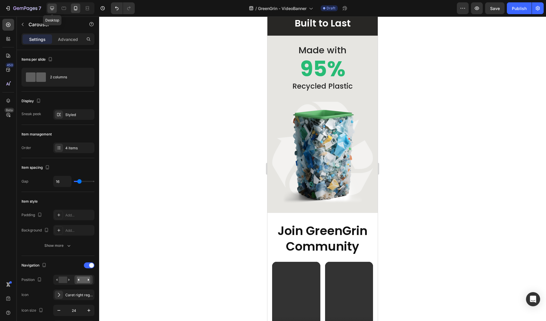
click at [56, 9] on div at bounding box center [51, 8] width 9 height 9
type input "1200"
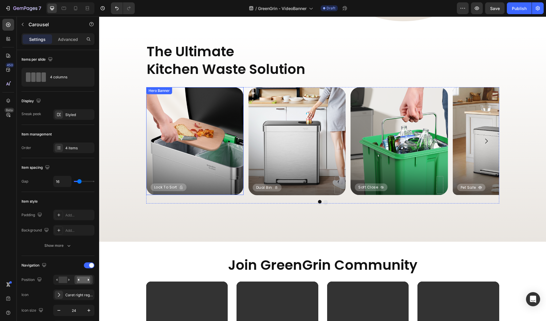
scroll to position [838, 0]
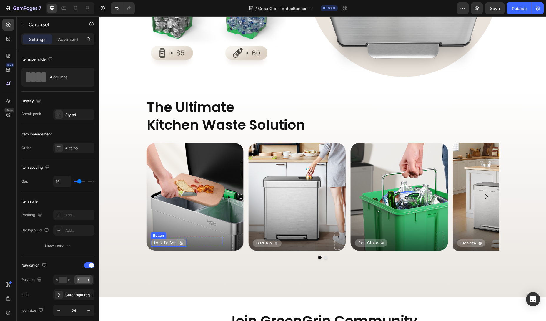
click at [168, 243] on p "Lock to Sort" at bounding box center [165, 242] width 23 height 6
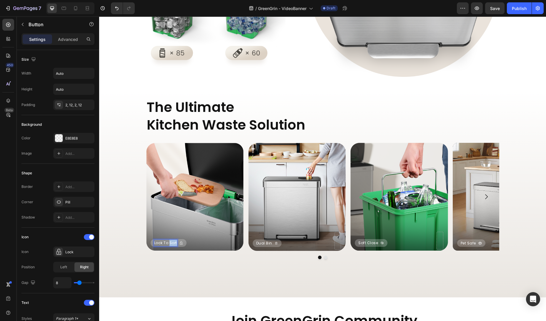
click at [168, 243] on p "Lock to Sort" at bounding box center [165, 242] width 23 height 6
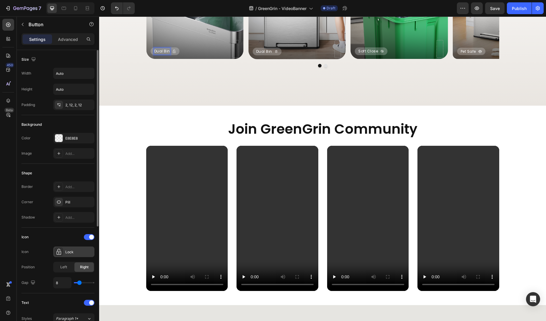
click at [81, 251] on div "Lock" at bounding box center [79, 251] width 28 height 5
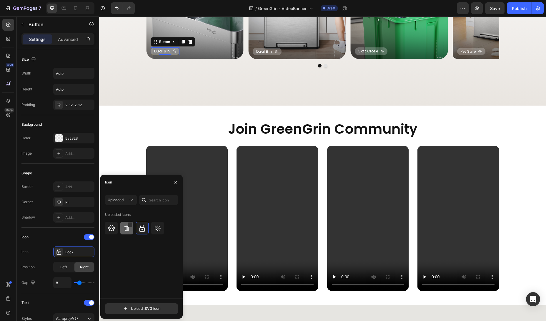
click at [128, 227] on img at bounding box center [126, 227] width 7 height 7
click at [257, 105] on div "The Ultimate Kitchen Waste Solution Heading Dual Bin Button 0 Row Hero Banner D…" at bounding box center [322, 2] width 447 height 206
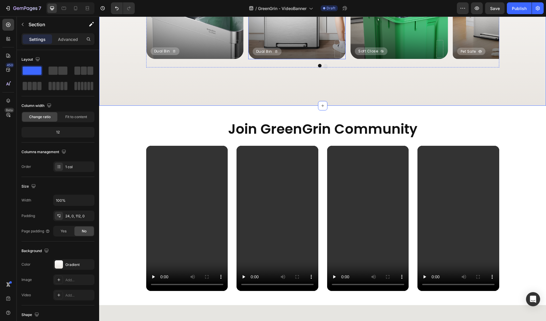
click at [303, 59] on div "Background Image" at bounding box center [296, 5] width 97 height 108
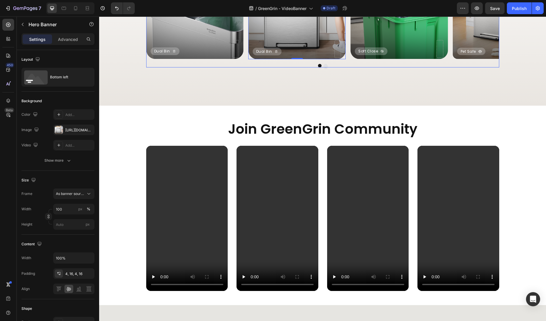
click at [488, 9] on icon "Carousel Next Arrow" at bounding box center [486, 4] width 7 height 7
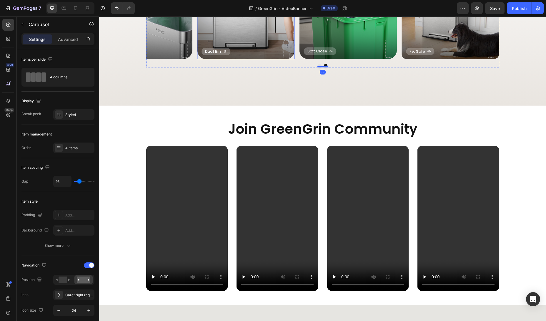
click at [274, 59] on div "Background Image" at bounding box center [245, 5] width 97 height 108
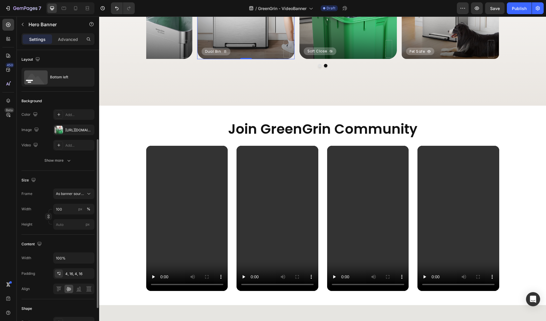
click at [324, 59] on div "Background Image" at bounding box center [347, 5] width 97 height 108
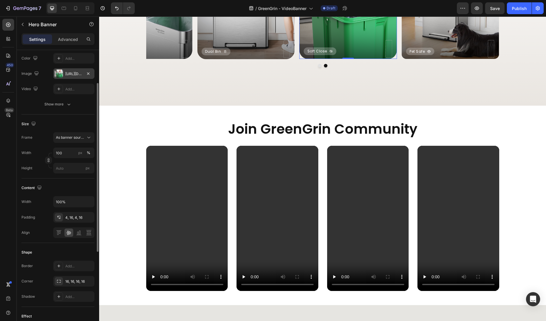
click at [68, 78] on div "[URL][DOMAIN_NAME]" at bounding box center [73, 73] width 41 height 11
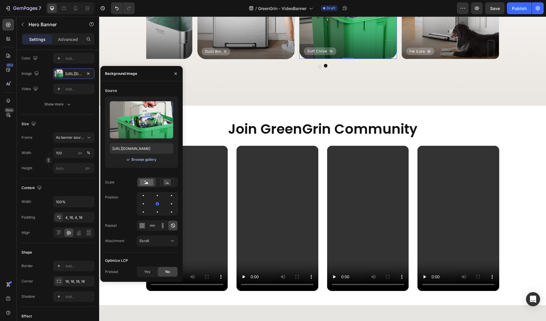
click at [134, 159] on div "Browse gallery" at bounding box center [143, 159] width 25 height 5
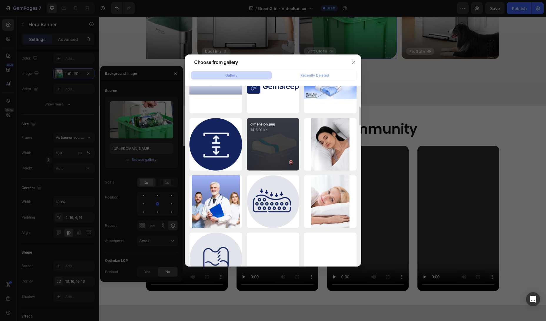
scroll to position [0, 0]
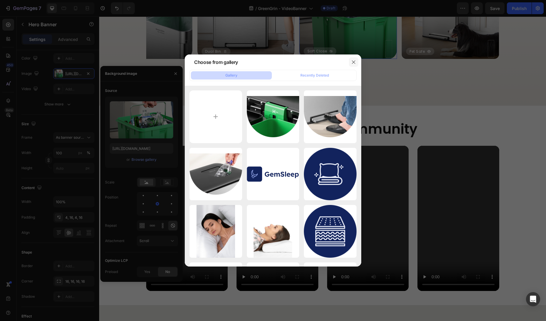
click at [349, 62] on button "button" at bounding box center [353, 61] width 9 height 9
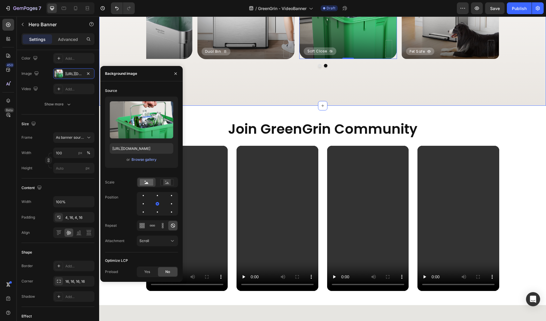
click at [262, 105] on div "The Ultimate Kitchen Waste Solution Heading Dual Bin Button Row Hero Banner Dua…" at bounding box center [322, 2] width 447 height 206
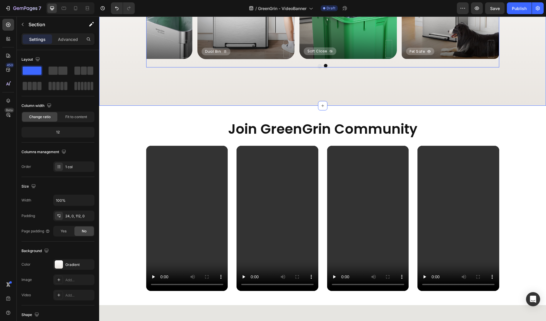
click at [162, 9] on icon "Carousel Back Arrow" at bounding box center [159, 4] width 7 height 7
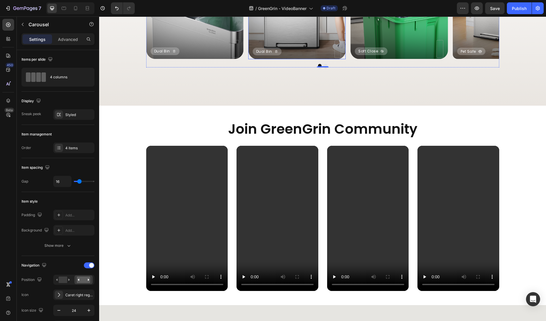
click at [299, 59] on div "Background Image" at bounding box center [296, 5] width 97 height 108
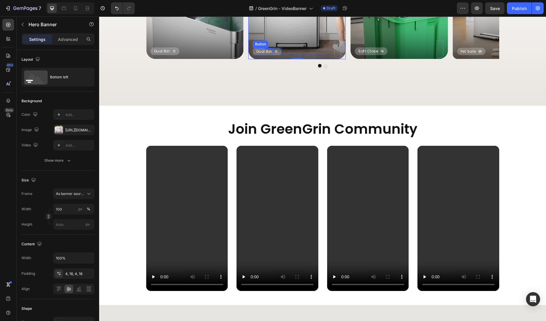
click at [259, 54] on span "Dual Bin" at bounding box center [264, 51] width 16 height 5
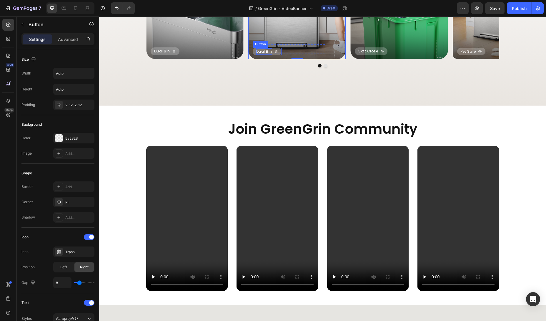
click at [259, 54] on span "Dual Bin" at bounding box center [264, 51] width 16 height 5
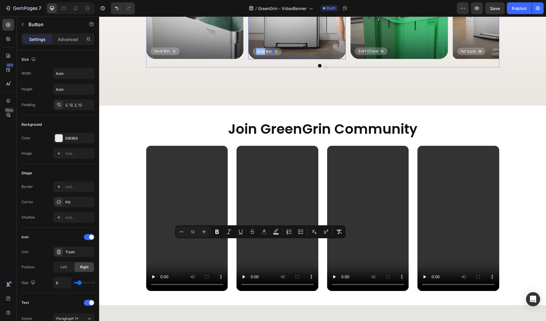
click at [309, 59] on div "Background Image" at bounding box center [296, 5] width 97 height 108
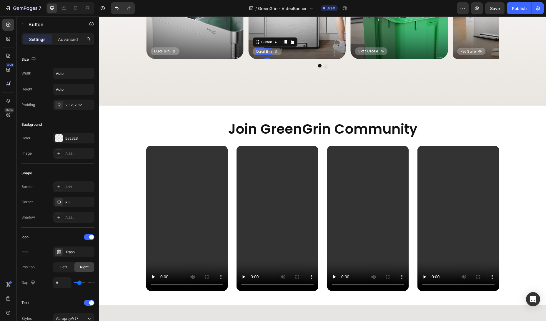
click at [264, 54] on span "Dual Bin" at bounding box center [264, 51] width 16 height 5
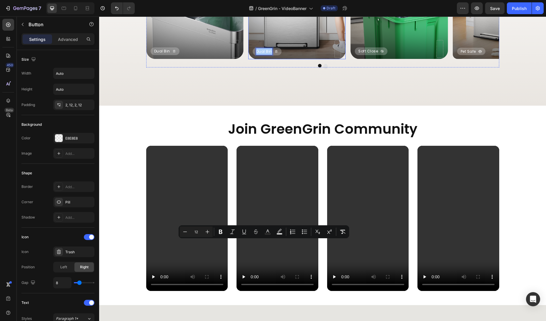
click at [303, 59] on div "Background Image" at bounding box center [296, 5] width 97 height 108
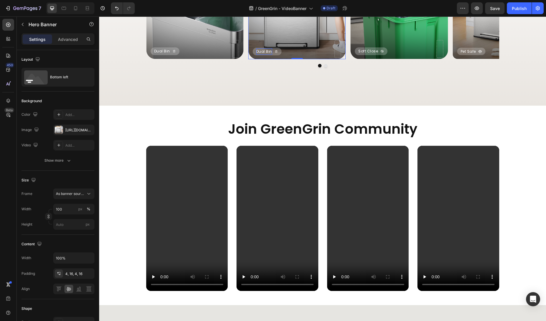
click at [298, 59] on div "Background Image" at bounding box center [296, 5] width 97 height 108
click at [73, 127] on div "https://cdn.shopify.com/s/files/1/0590/8208/0325/files/gempages_563546642523882…" at bounding box center [73, 129] width 17 height 5
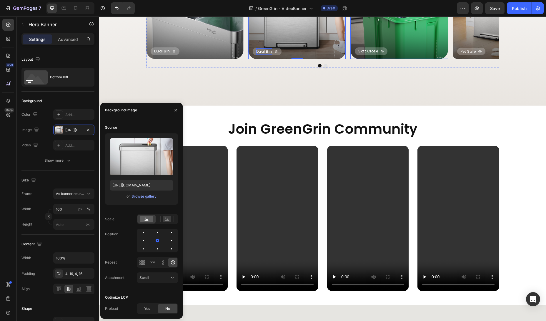
click at [394, 59] on div "Background Image" at bounding box center [398, 5] width 97 height 108
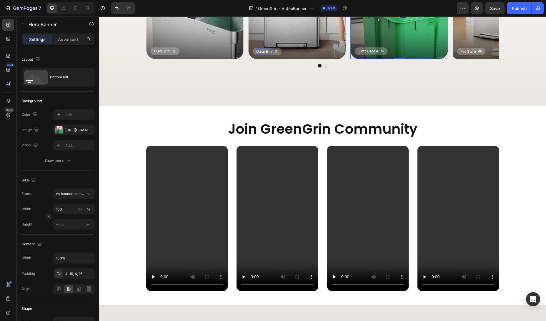
click at [378, 59] on div "Background Image" at bounding box center [398, 5] width 97 height 108
click at [285, 59] on div "Background Image" at bounding box center [296, 5] width 97 height 108
click at [358, 55] on button "Soft Close" at bounding box center [371, 51] width 33 height 8
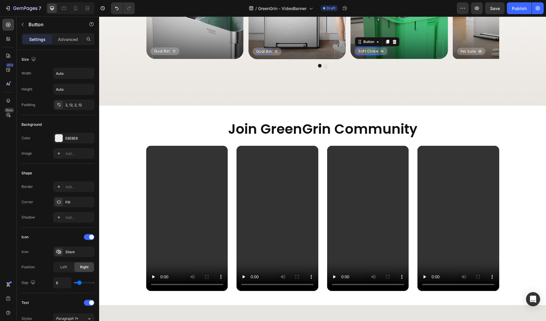
click at [358, 54] on p "Soft Close" at bounding box center [368, 51] width 20 height 6
click at [359, 54] on p "Soft Close" at bounding box center [368, 51] width 20 height 6
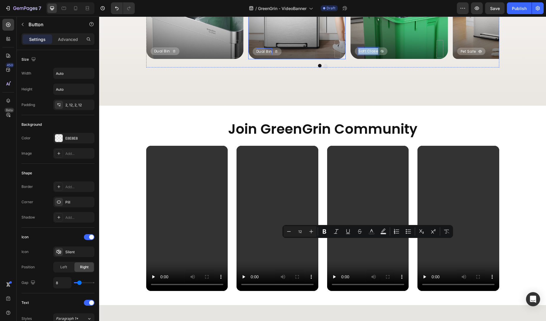
copy p "Soft Close"
click at [256, 54] on span "Dual Bin" at bounding box center [264, 51] width 16 height 5
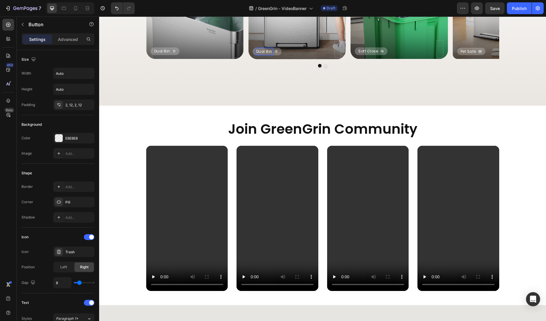
click at [256, 54] on span "Dual Bin" at bounding box center [264, 51] width 16 height 5
click at [280, 53] on icon at bounding box center [280, 52] width 4 height 4
click at [369, 54] on p "Soft Close" at bounding box center [368, 51] width 20 height 6
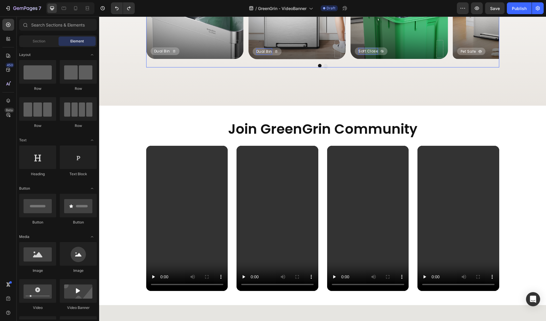
click at [246, 59] on div "Dual Bin Button Row Hero Banner Dual Bin Button Row Hero Banner Soft Close Butt…" at bounding box center [322, 5] width 353 height 108
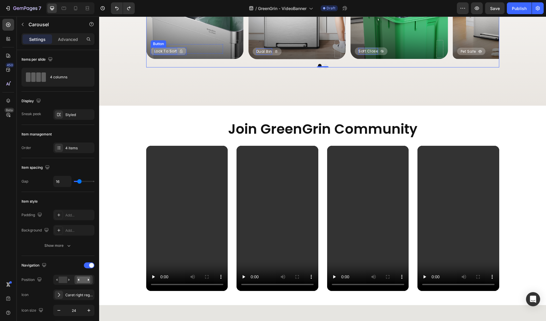
click at [166, 54] on p "Lock to Sort" at bounding box center [165, 51] width 23 height 6
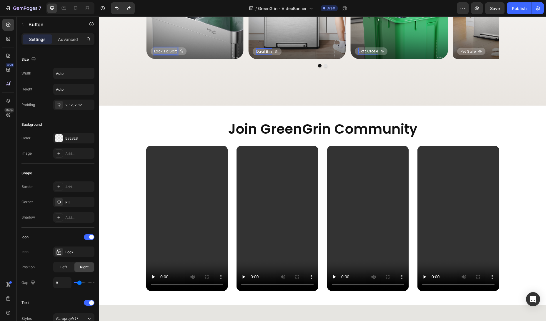
click at [167, 54] on p "Lock to Sort" at bounding box center [165, 51] width 23 height 6
click at [171, 54] on p "Lock to Sort" at bounding box center [165, 51] width 23 height 6
click at [151, 47] on button "Stay" at bounding box center [162, 51] width 22 height 8
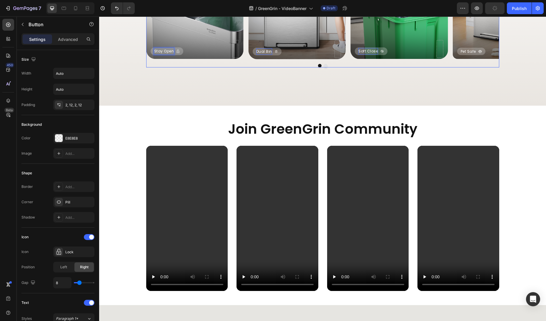
click at [189, 105] on div "The Ultimate Kitchen Waste Solution Heading Stay Open Button 0 Row Hero Banner …" at bounding box center [322, 2] width 447 height 206
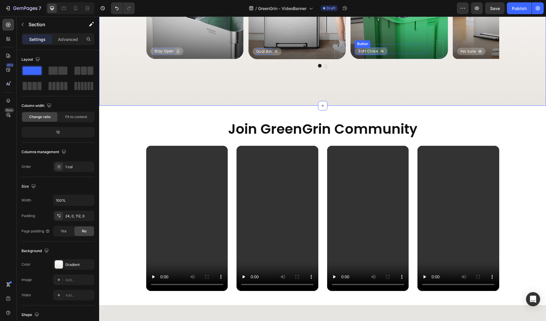
click at [369, 54] on p "Soft Close" at bounding box center [368, 51] width 20 height 6
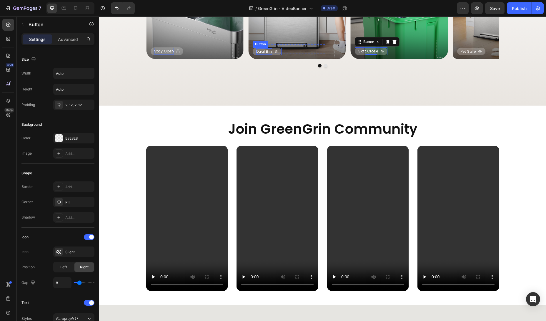
click at [264, 54] on span "Dual Bin" at bounding box center [264, 51] width 16 height 5
click at [253, 48] on button "Soft" at bounding box center [263, 52] width 21 height 8
click at [288, 59] on div "Background Image" at bounding box center [296, 5] width 97 height 108
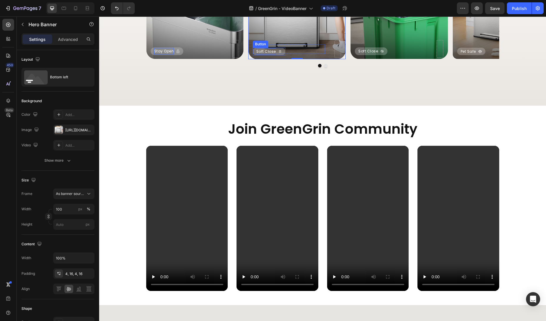
click at [273, 54] on span "Soft Close" at bounding box center [266, 51] width 20 height 5
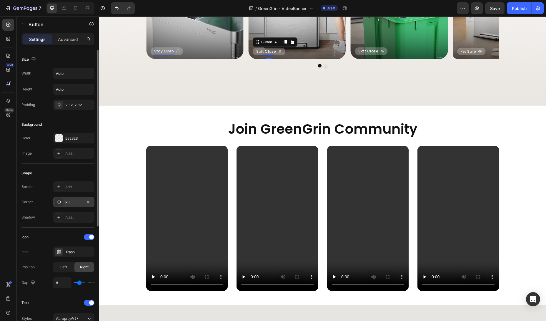
click at [73, 203] on div "Pill" at bounding box center [73, 201] width 17 height 5
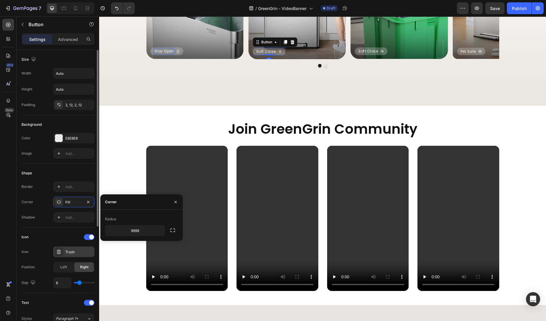
click at [69, 254] on div "Trash" at bounding box center [73, 251] width 41 height 11
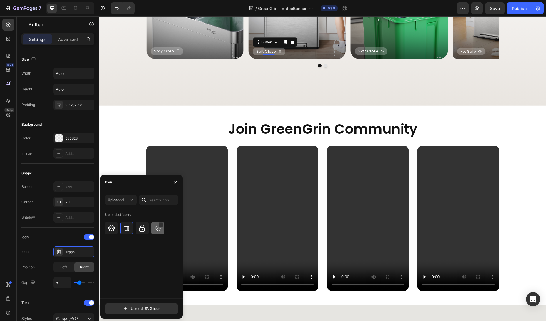
click at [153, 229] on div at bounding box center [157, 227] width 13 height 13
click at [382, 53] on icon "<p>Soft Close</p>" at bounding box center [382, 51] width 2 height 3
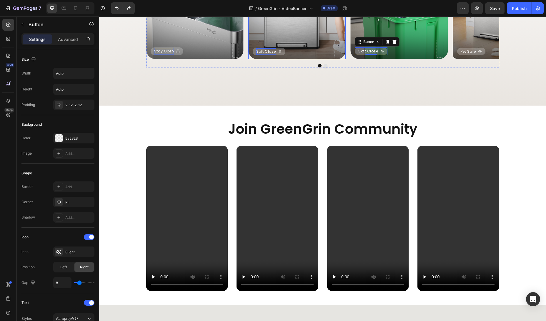
click at [261, 54] on span "Soft Close" at bounding box center [266, 51] width 20 height 5
click at [253, 48] on button "Single" at bounding box center [265, 52] width 25 height 8
click at [366, 54] on p "Soft Close" at bounding box center [368, 51] width 20 height 6
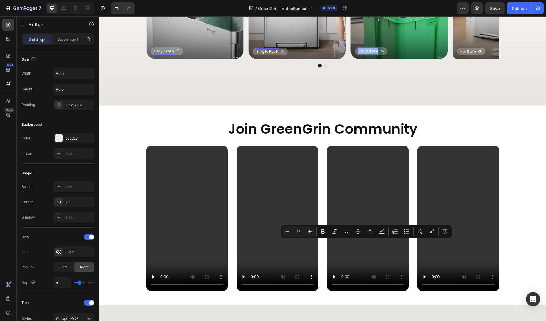
click at [366, 54] on p "Soft Close" at bounding box center [368, 51] width 20 height 6
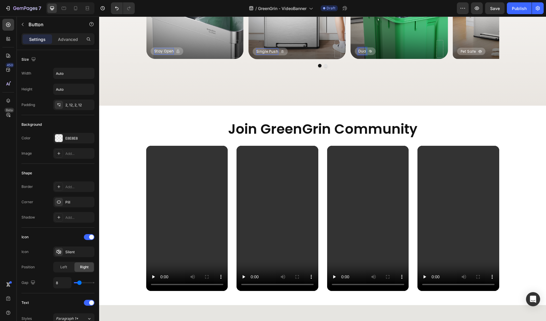
click at [355, 47] on button "Dua" at bounding box center [365, 51] width 21 height 8
click at [387, 67] on div at bounding box center [322, 66] width 353 height 4
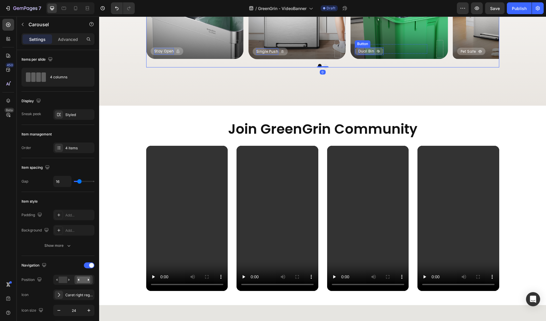
click at [375, 54] on div "Dual Bin" at bounding box center [369, 51] width 22 height 6
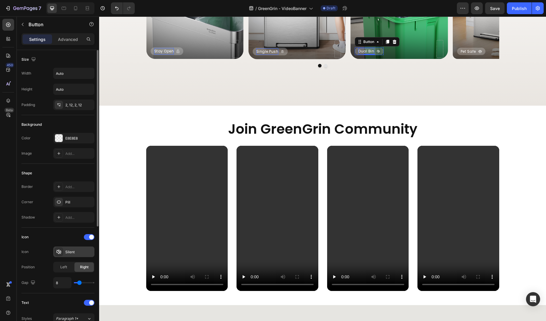
click at [76, 253] on div "Silent" at bounding box center [79, 251] width 28 height 5
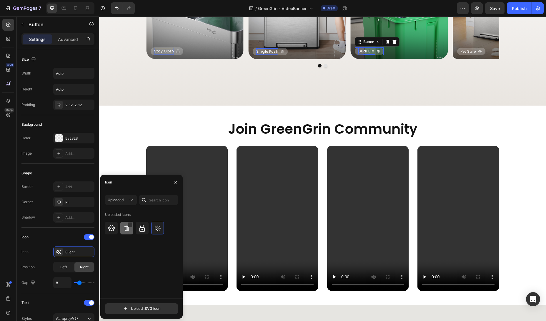
click at [129, 229] on img at bounding box center [126, 227] width 7 height 7
click at [282, 53] on icon at bounding box center [283, 52] width 4 height 4
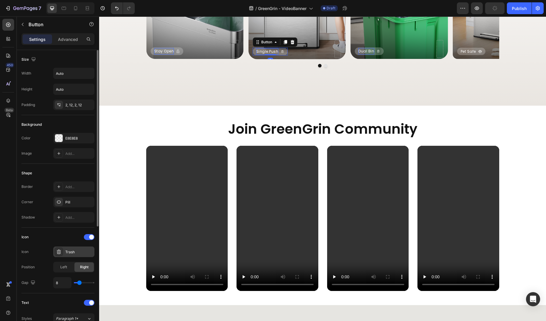
click at [70, 248] on div "Trash" at bounding box center [73, 251] width 41 height 11
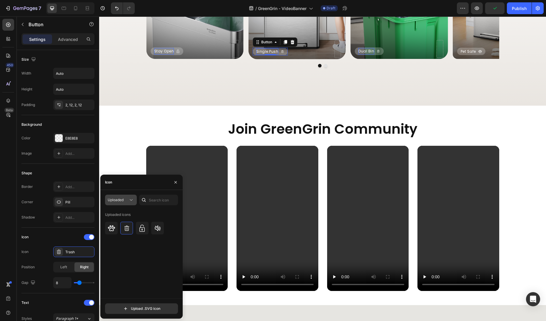
click at [115, 201] on span "Uploaded" at bounding box center [116, 199] width 16 height 4
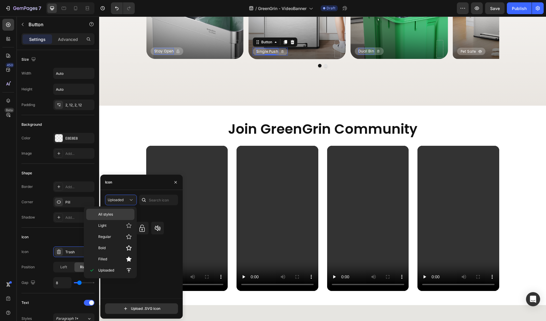
click at [116, 215] on p "All styles" at bounding box center [115, 213] width 34 height 5
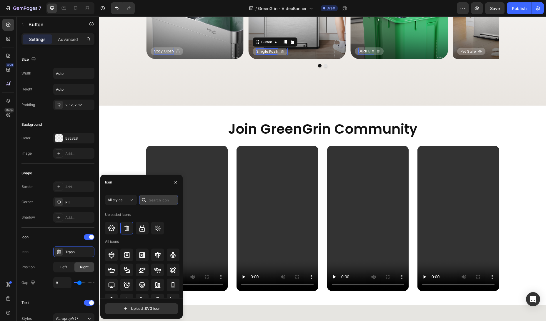
click at [153, 201] on input "text" at bounding box center [158, 199] width 39 height 11
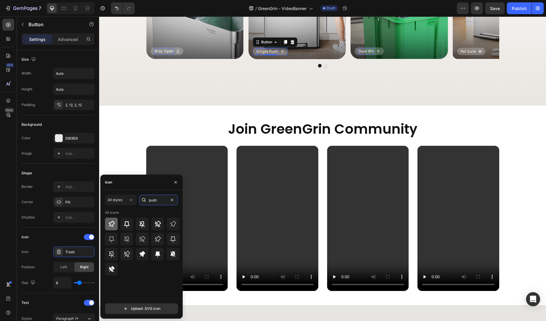
type input "push"
click at [115, 223] on div at bounding box center [111, 223] width 13 height 13
click at [289, 105] on div "The Ultimate Kitchen Waste Solution Heading Stay Open Button Row Hero Banner Si…" at bounding box center [322, 2] width 447 height 206
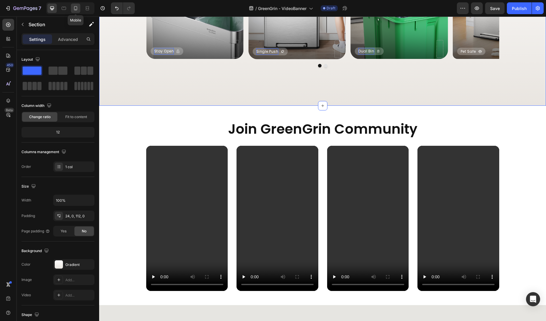
click at [74, 8] on icon at bounding box center [75, 8] width 3 height 4
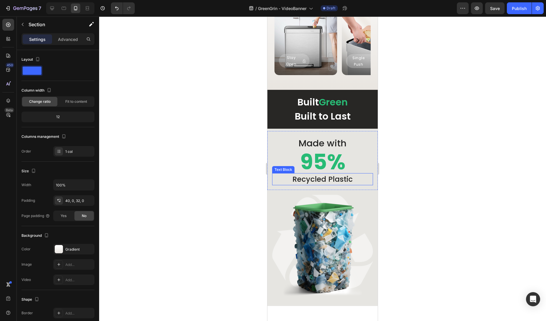
scroll to position [1118, 0]
click at [291, 67] on p "Stay Open" at bounding box center [291, 61] width 18 height 13
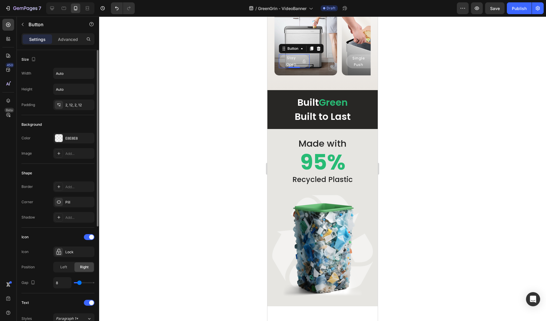
scroll to position [112, 0]
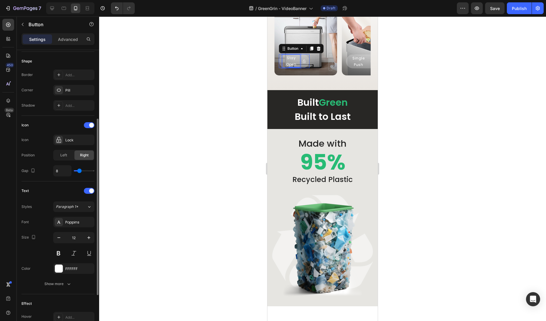
click at [293, 67] on p "Stay Open" at bounding box center [291, 61] width 18 height 13
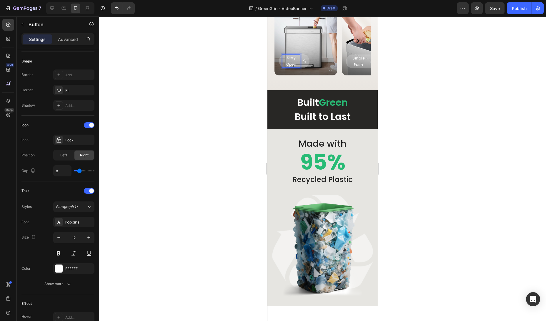
click at [222, 251] on div at bounding box center [322, 168] width 447 height 304
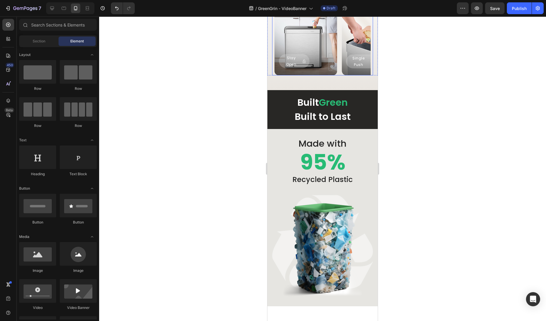
click at [339, 75] on div "Stay Open Button Row Hero Banner Single Push Button Row Hero Banner Dual Bin Bu…" at bounding box center [322, 40] width 96 height 69
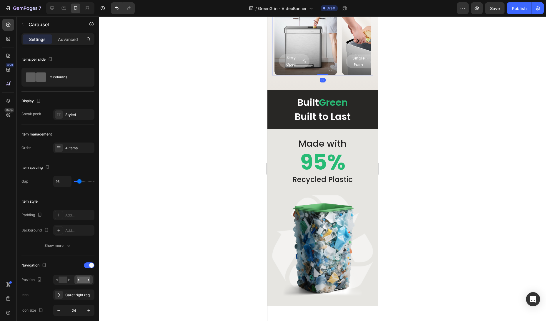
click at [358, 44] on icon "Carousel Next Arrow" at bounding box center [357, 40] width 7 height 7
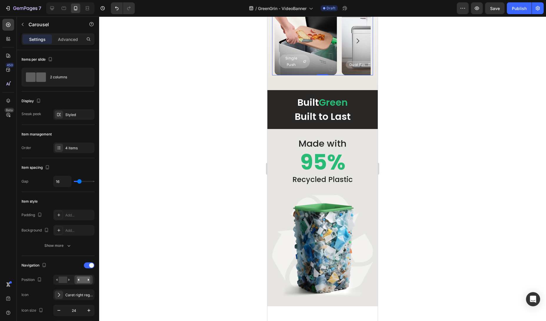
click at [358, 44] on icon "Carousel Next Arrow" at bounding box center [357, 40] width 7 height 7
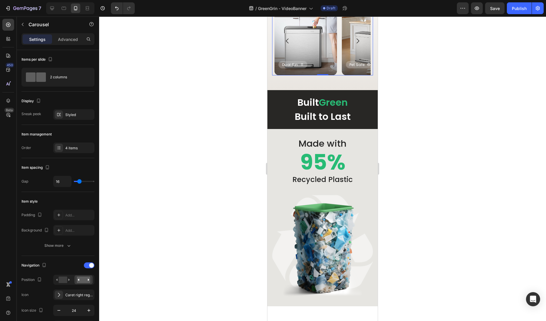
click at [288, 44] on icon "Carousel Back Arrow" at bounding box center [287, 40] width 7 height 7
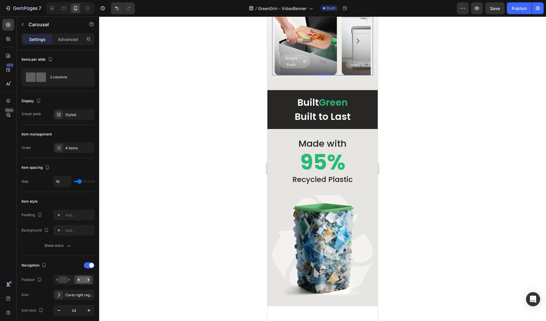
click at [288, 44] on icon "Carousel Back Arrow" at bounding box center [287, 40] width 7 height 7
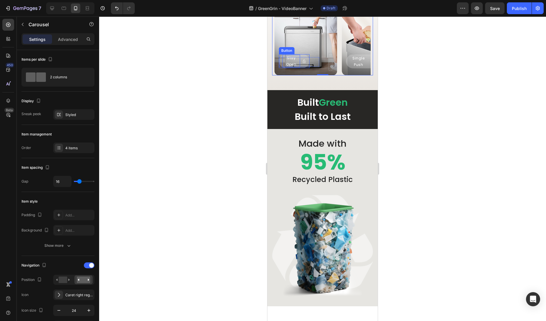
click at [292, 67] on p "Stay Open" at bounding box center [291, 61] width 18 height 13
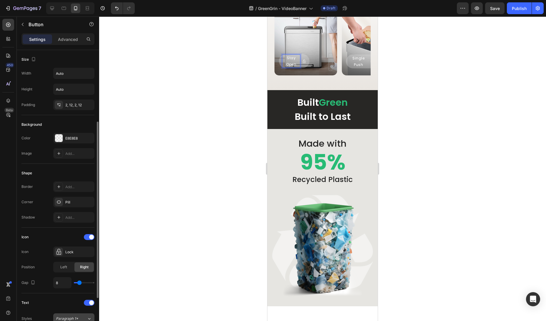
scroll to position [89, 0]
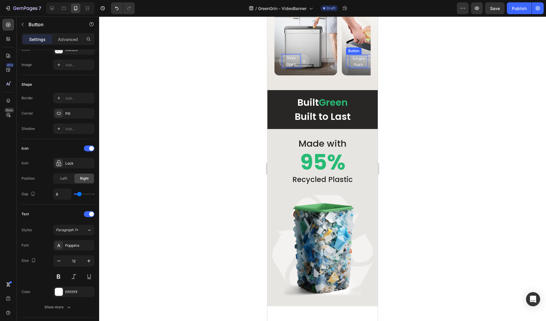
click at [359, 67] on span "Single Push" at bounding box center [358, 61] width 12 height 11
click at [360, 44] on icon "Carousel Next Arrow" at bounding box center [357, 40] width 7 height 7
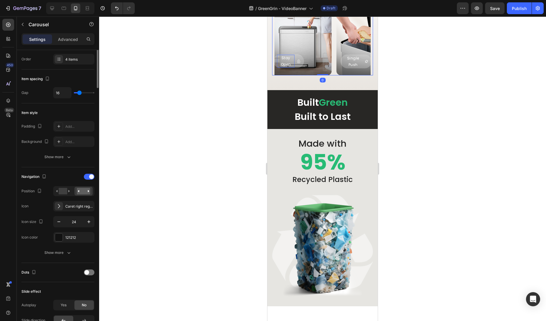
scroll to position [0, 0]
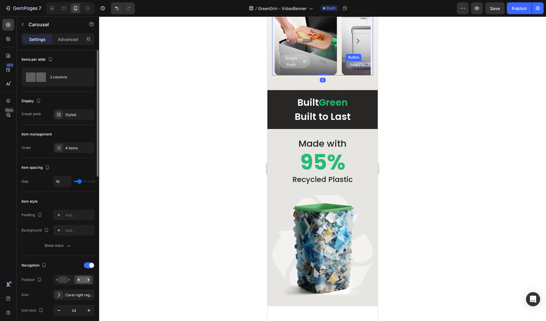
click at [358, 68] on p "Dual Bin" at bounding box center [357, 64] width 16 height 6
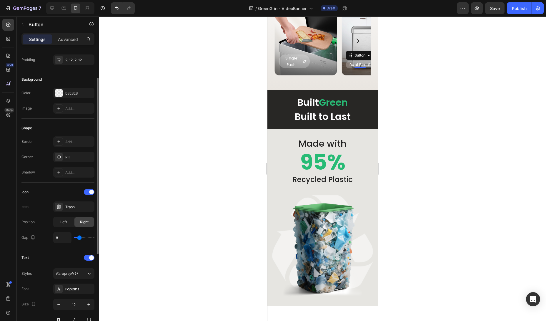
scroll to position [106, 0]
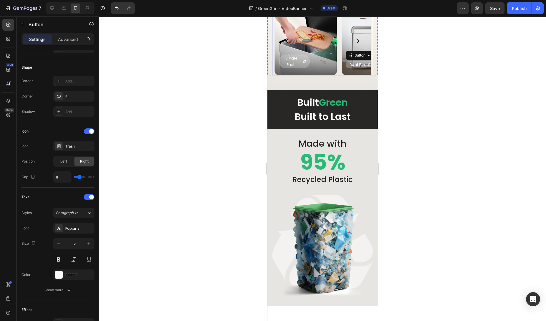
click at [360, 44] on icon "Carousel Next Arrow" at bounding box center [357, 40] width 7 height 7
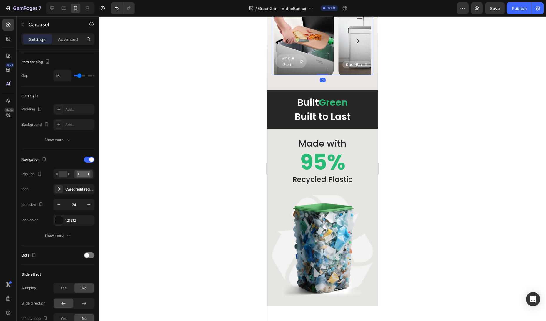
scroll to position [0, 0]
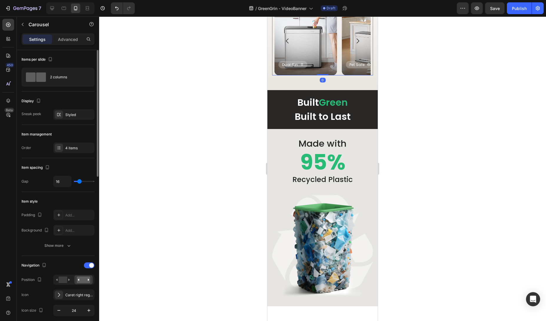
click at [360, 44] on icon "Carousel Next Arrow" at bounding box center [357, 40] width 7 height 7
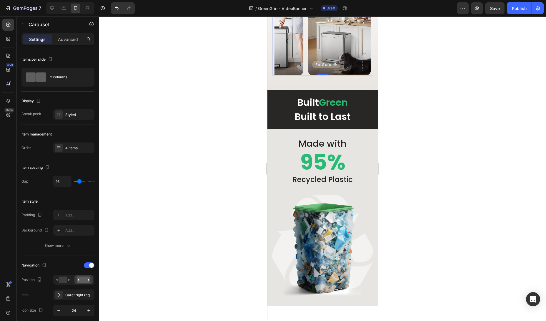
click at [288, 44] on icon "Carousel Back Arrow" at bounding box center [287, 40] width 7 height 7
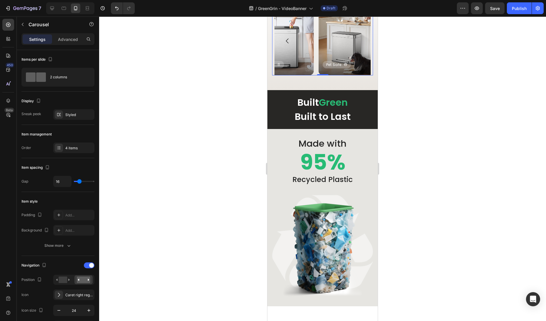
click at [288, 44] on icon "Carousel Back Arrow" at bounding box center [287, 40] width 7 height 7
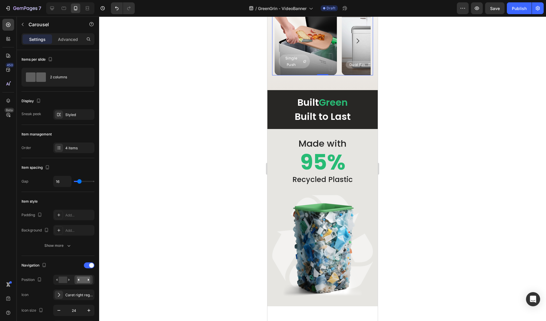
click at [288, 44] on icon "Carousel Back Arrow" at bounding box center [287, 40] width 7 height 7
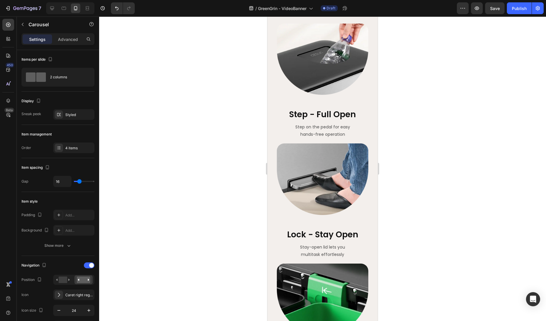
scroll to position [453, 0]
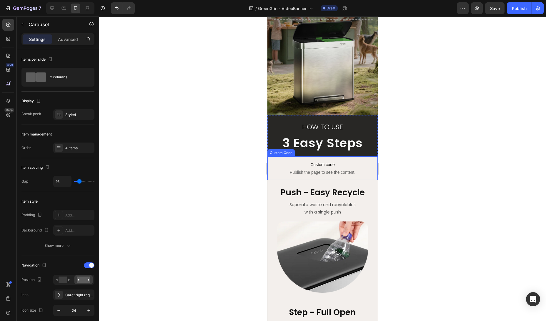
click at [332, 166] on span "Custom code" at bounding box center [322, 164] width 110 height 7
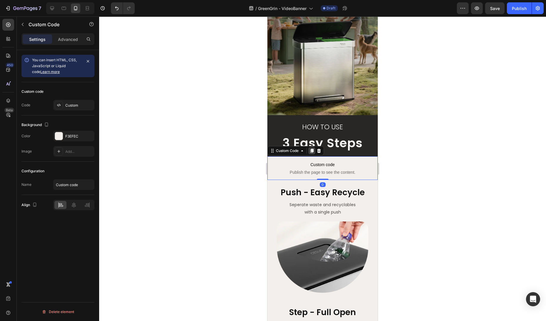
click at [311, 150] on icon at bounding box center [311, 150] width 3 height 4
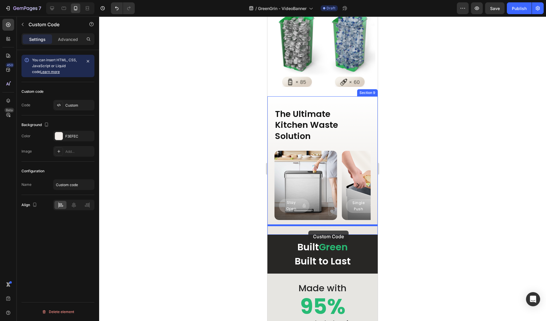
scroll to position [1194, 0]
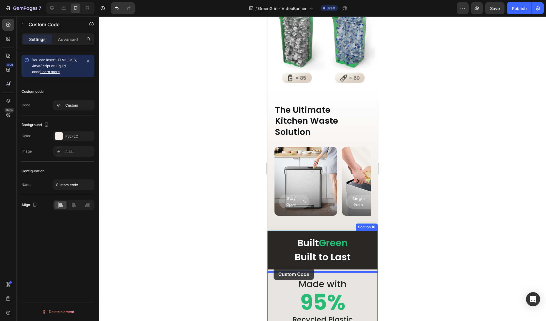
drag, startPoint x: 271, startPoint y: 176, endPoint x: 274, endPoint y: 268, distance: 91.8
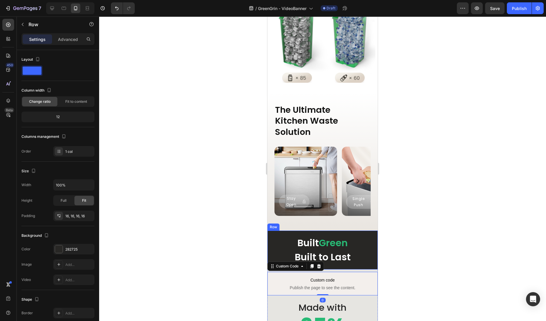
click at [342, 268] on div "Built Green Built to Last Heading Row" at bounding box center [322, 249] width 110 height 39
drag, startPoint x: 321, startPoint y: 271, endPoint x: 321, endPoint y: 261, distance: 9.7
click at [321, 261] on div "Built Green Built to Last Heading Row 8" at bounding box center [322, 249] width 110 height 39
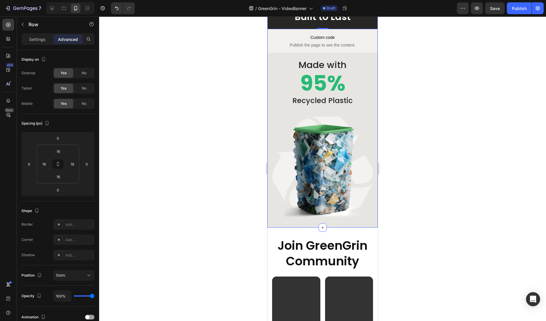
scroll to position [1452, 0]
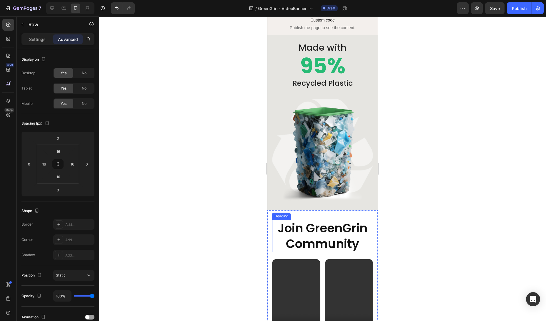
click at [328, 238] on h2 "Join GreenGrin Community" at bounding box center [322, 235] width 101 height 33
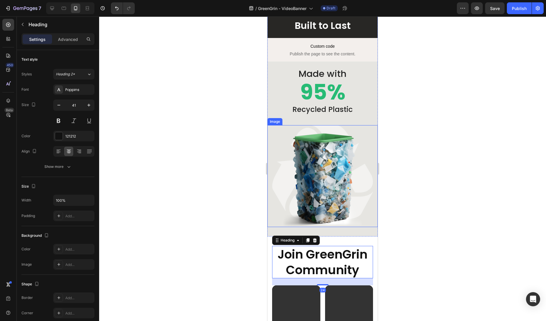
scroll to position [1336, 0]
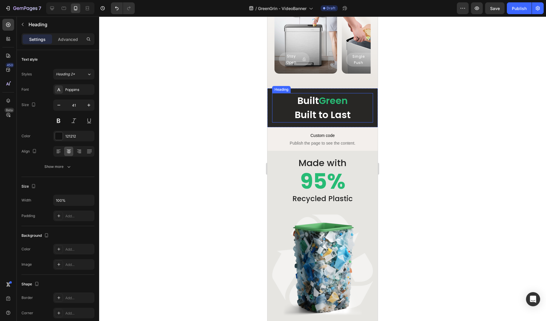
click at [323, 110] on h2 "Built Green Built to Last" at bounding box center [322, 107] width 101 height 29
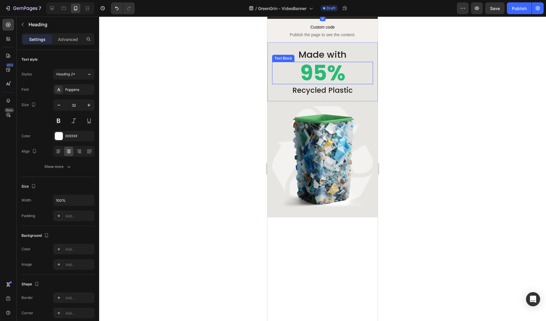
scroll to position [1466, 0]
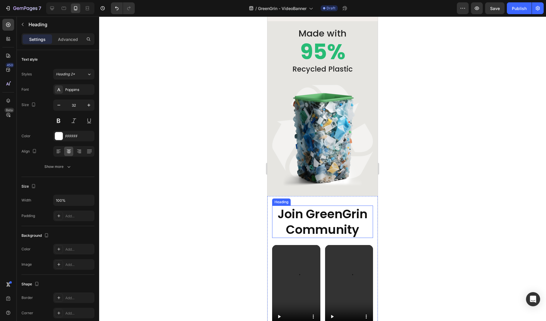
click at [337, 220] on h2 "Join GreenGrin Community" at bounding box center [322, 221] width 101 height 33
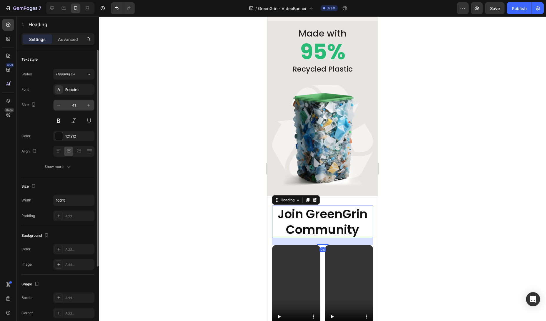
click at [73, 104] on input "41" at bounding box center [73, 105] width 19 height 11
type input "32"
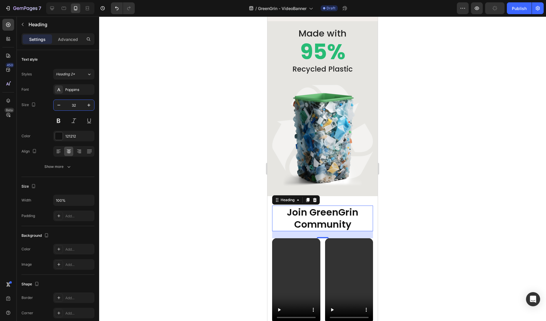
click at [153, 160] on div at bounding box center [322, 168] width 447 height 304
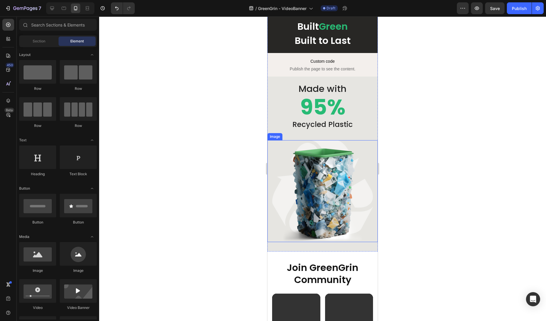
scroll to position [1534, 0]
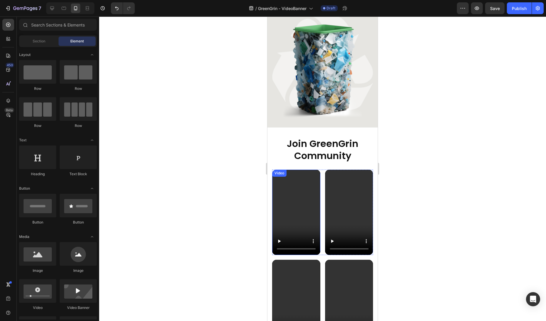
click at [293, 216] on video at bounding box center [296, 212] width 48 height 86
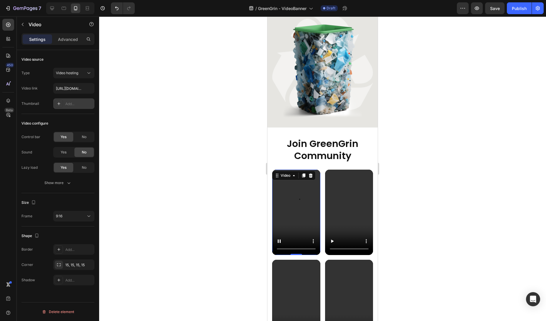
click at [74, 100] on div "Add..." at bounding box center [73, 103] width 41 height 11
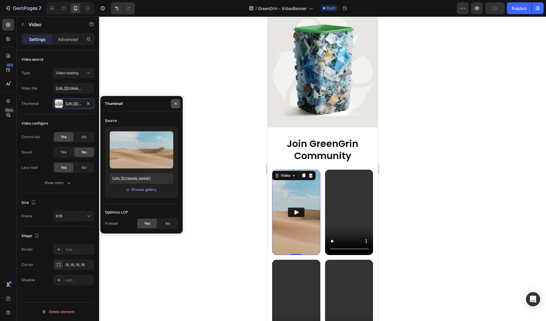
click at [176, 101] on icon "button" at bounding box center [175, 103] width 5 height 5
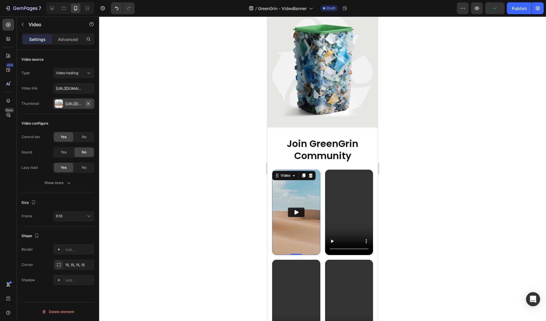
click at [91, 105] on button "button" at bounding box center [88, 103] width 7 height 7
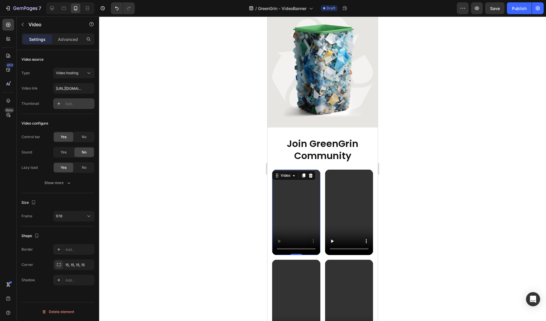
click at [71, 106] on div "Add..." at bounding box center [73, 103] width 41 height 11
type input "https://ucarecdn.com/06075225-af9e-460c-8e3c-6be63c0b773a/-/format/auto/"
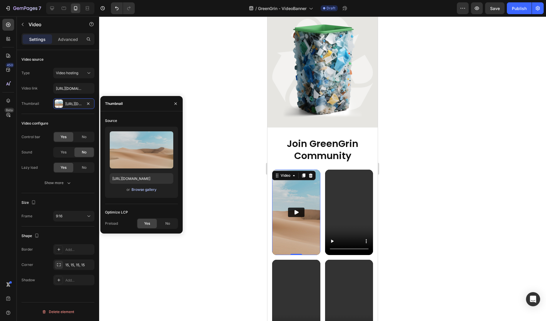
click at [138, 190] on div "Browse gallery" at bounding box center [143, 189] width 25 height 5
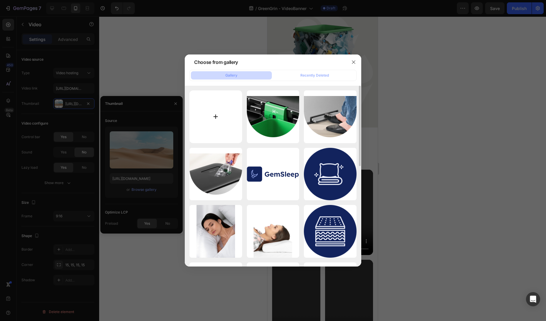
click at [213, 111] on input "file" at bounding box center [215, 116] width 53 height 53
type input "C:\fakepath\GreenGrin 1_com_cover_compressed.png"
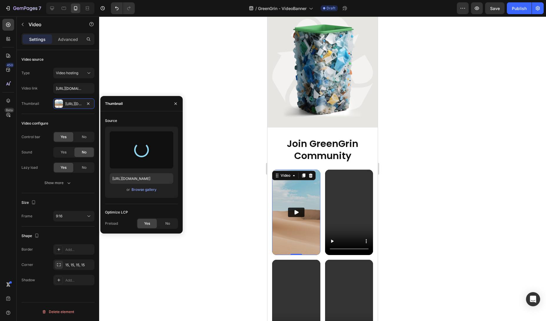
type input "https://cdn.shopify.com/s/files/1/0590/8208/0325/files/gempages_563546642523882…"
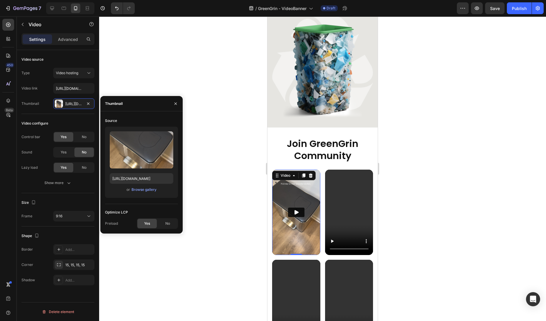
click at [134, 193] on div "Upload Image https://cdn.shopify.com/s/files/1/0590/8208/0325/files/gempages_56…" at bounding box center [141, 161] width 73 height 71
click at [138, 190] on div "Browse gallery" at bounding box center [143, 189] width 25 height 5
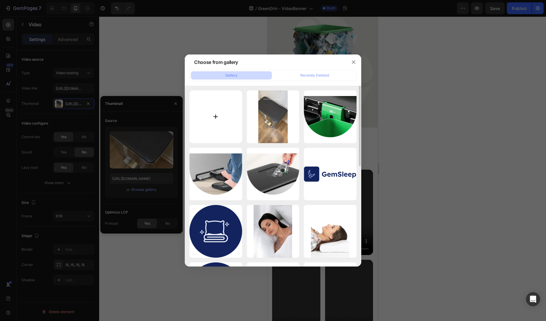
click at [218, 108] on input "file" at bounding box center [215, 116] width 53 height 53
type input "C:\fakepath\GreenGrin 1_com_cover.jpg"
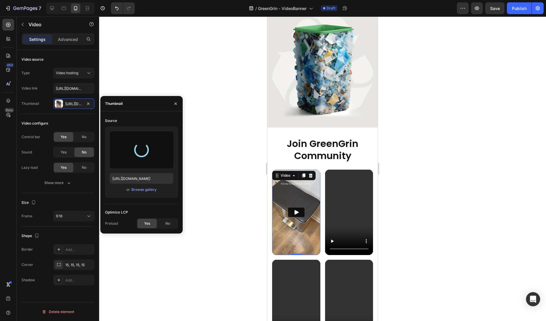
type input "https://cdn.shopify.com/s/files/1/0590/8208/0325/files/gempages_563546642523882…"
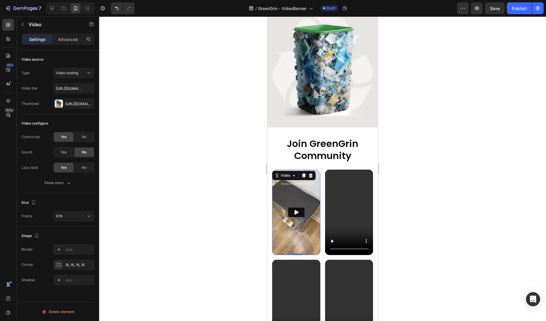
click at [233, 262] on div at bounding box center [322, 168] width 447 height 304
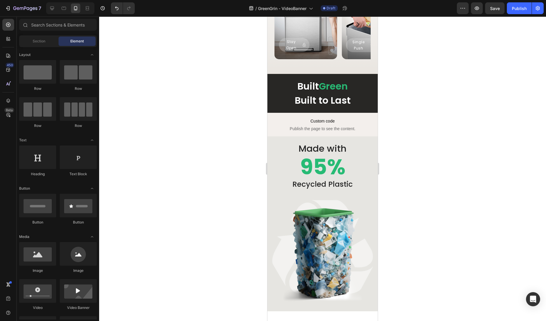
scroll to position [1172, 0]
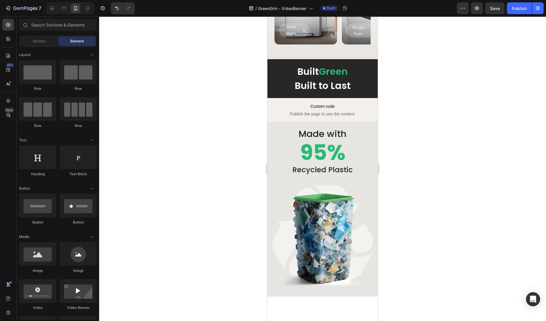
click at [491, 14] on div "7 Version history / GreenGrin - VideoBanner Draft Preview Save Publish" at bounding box center [273, 8] width 546 height 17
click at [494, 11] on div "Save" at bounding box center [495, 8] width 10 height 6
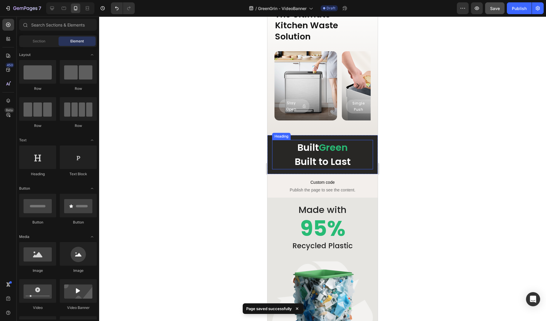
scroll to position [1046, 0]
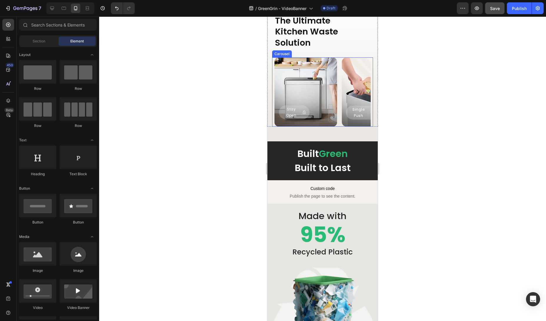
click at [359, 91] on icon "Carousel Next Arrow" at bounding box center [357, 91] width 3 height 5
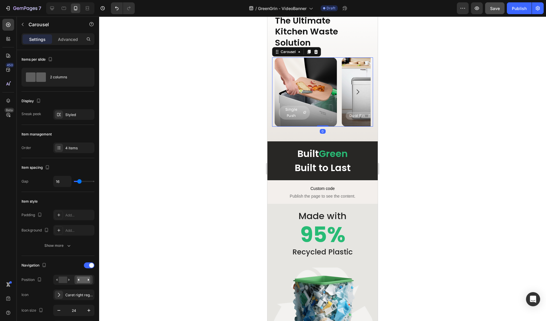
click at [359, 91] on icon "Carousel Next Arrow" at bounding box center [357, 91] width 3 height 5
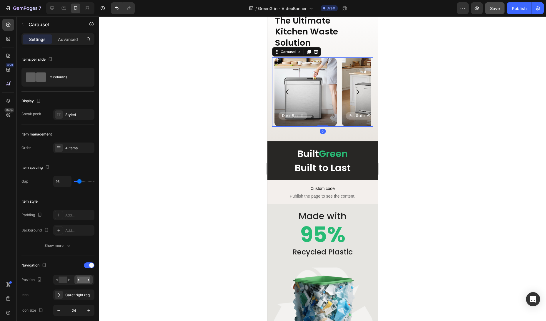
click at [288, 94] on icon "Carousel Back Arrow" at bounding box center [287, 91] width 7 height 7
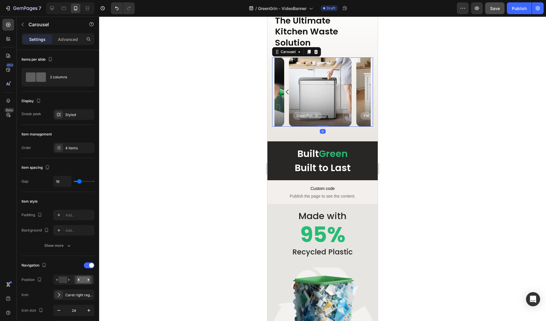
click at [288, 94] on icon "Carousel Back Arrow" at bounding box center [287, 91] width 7 height 7
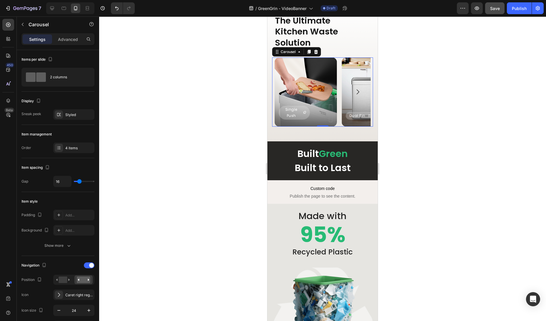
click at [292, 96] on button "Carousel Back Arrow" at bounding box center [287, 92] width 16 height 16
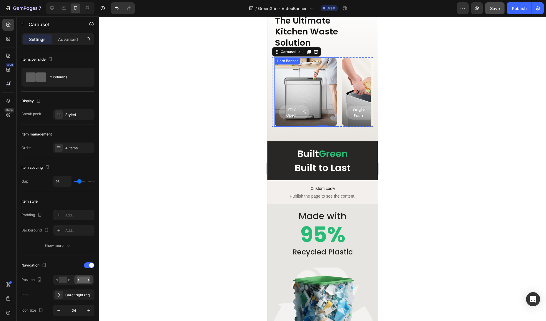
click at [306, 90] on div "Background Image" at bounding box center [305, 91] width 63 height 69
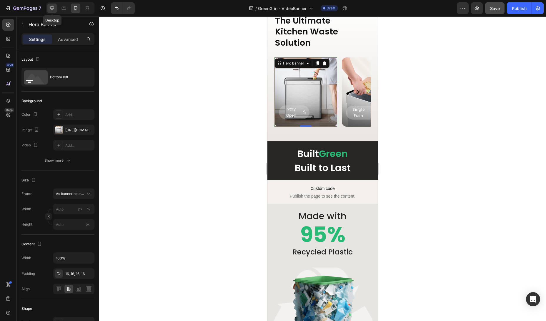
click at [56, 9] on div at bounding box center [51, 8] width 9 height 9
type input "100"
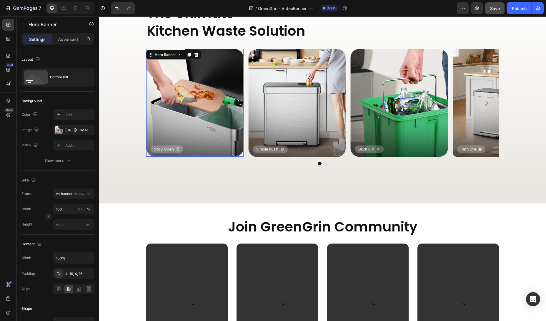
scroll to position [1057, 0]
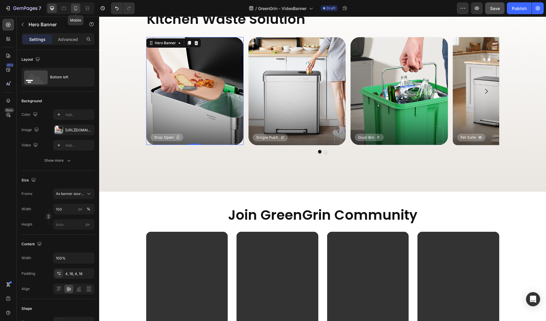
click at [80, 10] on div at bounding box center [75, 8] width 9 height 9
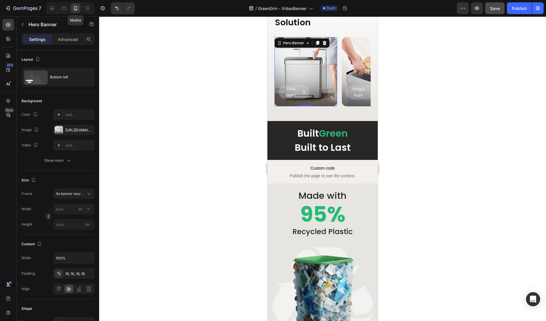
scroll to position [983, 0]
click at [54, 8] on icon at bounding box center [52, 8] width 6 height 6
type input "100"
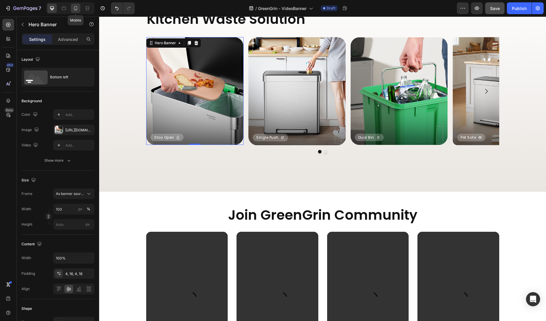
click at [78, 8] on icon at bounding box center [76, 8] width 6 height 6
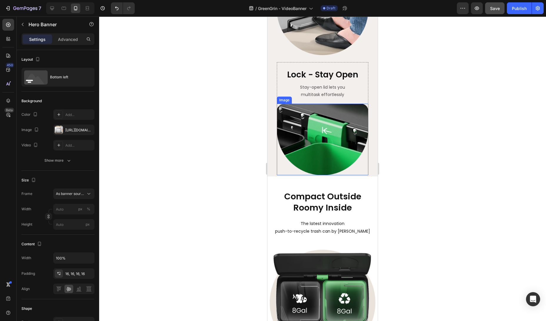
scroll to position [802, 0]
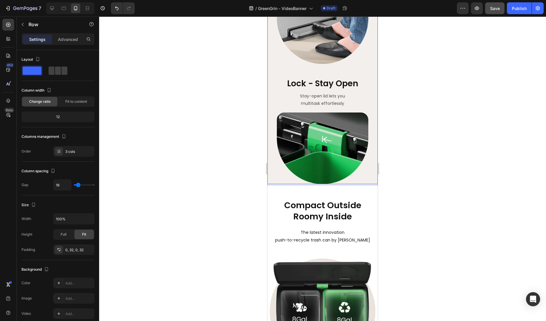
click at [372, 174] on div "push - easy recycle Text Block Seperate waste and recyclables with a single pus…" at bounding box center [322, 7] width 110 height 353
click at [67, 41] on p "Advanced" at bounding box center [68, 39] width 20 height 6
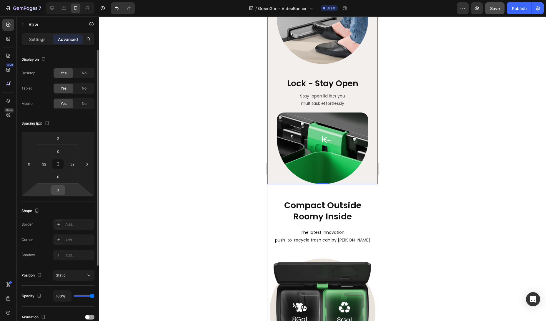
click at [54, 191] on input "0" at bounding box center [58, 189] width 12 height 9
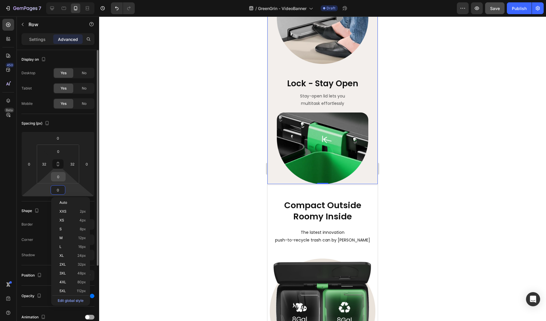
click at [59, 178] on input "0" at bounding box center [58, 176] width 12 height 9
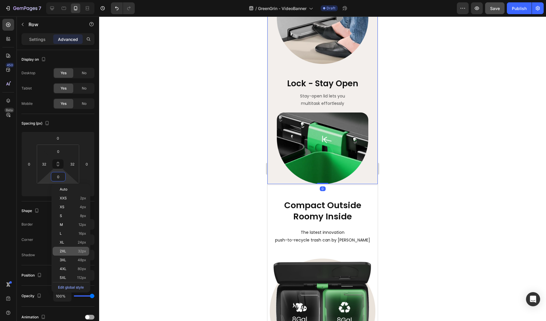
click at [79, 251] on span "32px" at bounding box center [82, 251] width 8 height 4
type input "32"
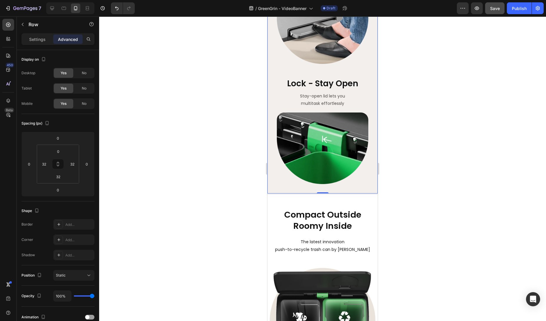
click at [189, 236] on div at bounding box center [322, 168] width 447 height 304
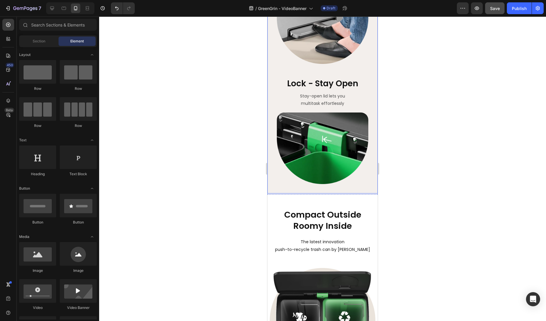
click at [374, 188] on div "push - easy recycle Text Block Seperate waste and recyclables with a single pus…" at bounding box center [322, 12] width 110 height 362
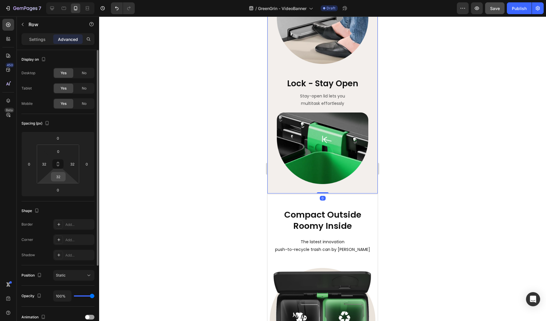
click at [65, 177] on div "32" at bounding box center [58, 176] width 15 height 9
click at [63, 176] on input "32" at bounding box center [58, 176] width 12 height 9
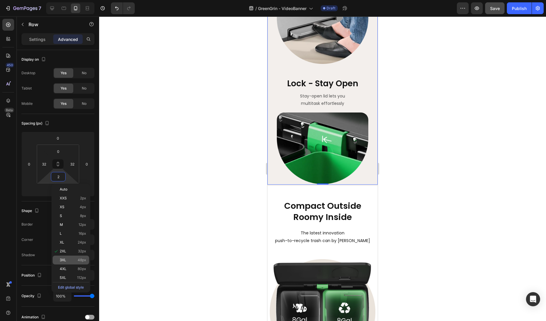
click at [80, 261] on span "48px" at bounding box center [82, 260] width 9 height 4
type input "48"
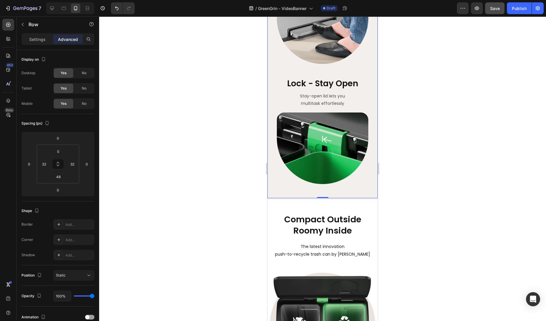
click at [218, 241] on div at bounding box center [322, 168] width 447 height 304
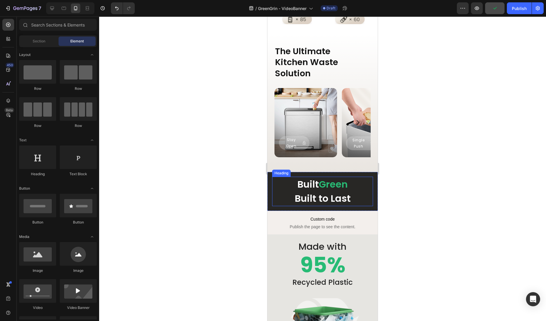
scroll to position [1222, 0]
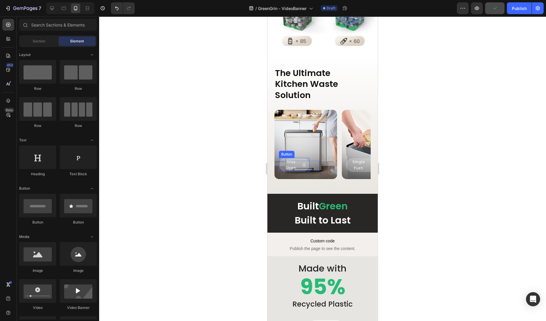
click at [308, 137] on div "Background Image" at bounding box center [305, 144] width 63 height 69
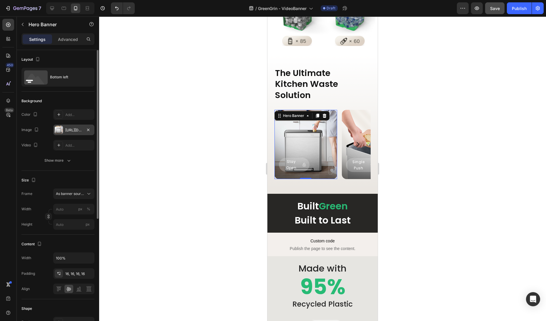
click at [74, 128] on div "[URL][DOMAIN_NAME]" at bounding box center [73, 129] width 17 height 5
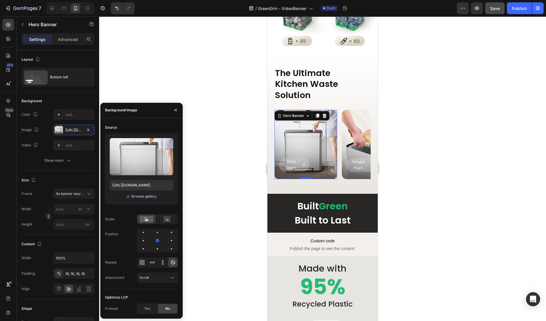
click at [147, 194] on div "Browse gallery" at bounding box center [143, 195] width 25 height 5
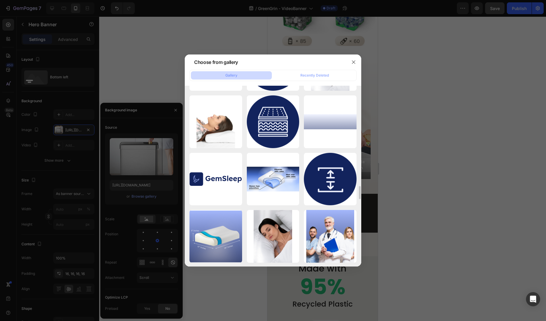
scroll to position [1448, 0]
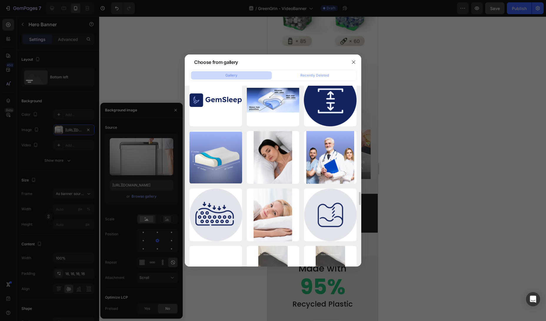
click at [427, 170] on div at bounding box center [273, 160] width 546 height 321
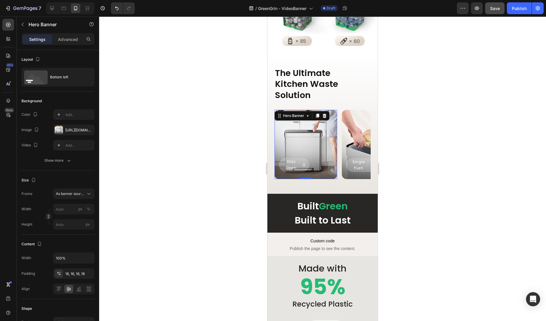
click at [57, 10] on div at bounding box center [70, 8] width 48 height 12
click at [55, 10] on icon at bounding box center [52, 8] width 6 height 6
type input "100"
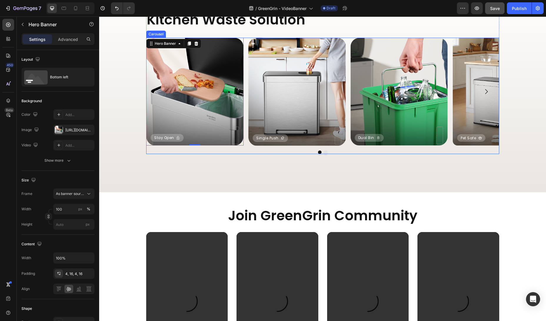
scroll to position [1075, 0]
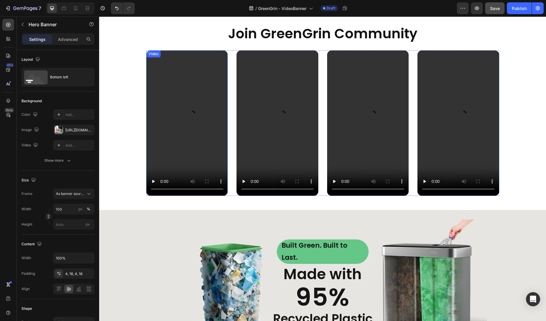
scroll to position [1288, 0]
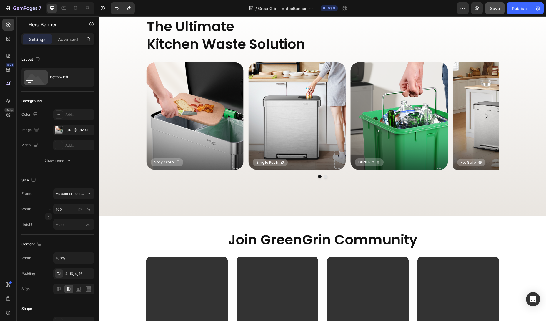
click at [207, 128] on div "Background Image" at bounding box center [194, 116] width 97 height 108
click at [213, 106] on div "Background Image" at bounding box center [194, 116] width 97 height 108
click at [307, 104] on div "Background Image" at bounding box center [296, 116] width 97 height 108
click at [204, 114] on div "Background Image" at bounding box center [194, 116] width 97 height 108
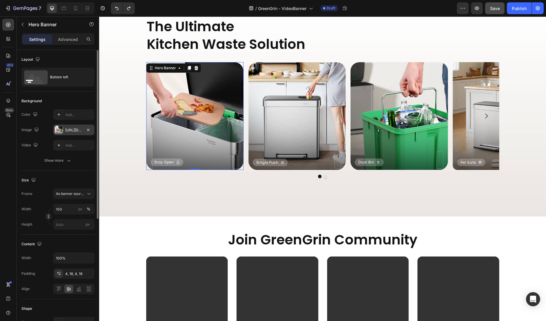
click at [75, 130] on div "https://cdn.shopify.com/s/files/1/0590/8208/0325/files/gempages_563546642523882…" at bounding box center [73, 129] width 17 height 5
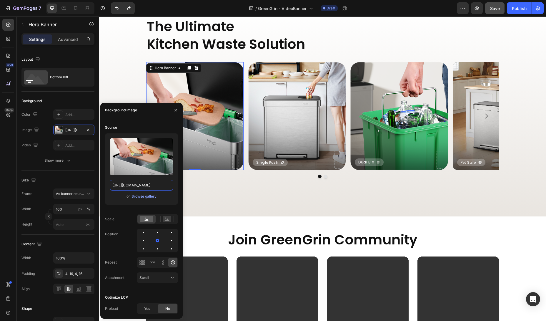
click at [144, 184] on input "https://cdn.shopify.com/s/files/1/0590/8208/0325/files/gempages_563546642523882…" at bounding box center [142, 185] width 64 height 11
click at [76, 10] on icon at bounding box center [75, 8] width 3 height 4
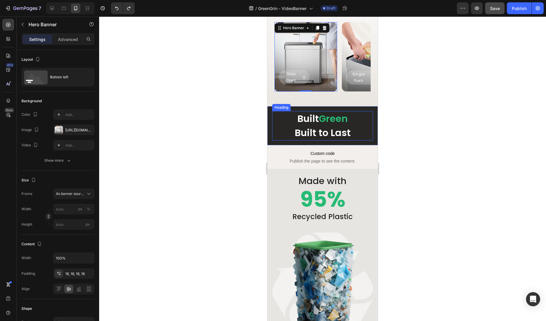
scroll to position [1180, 0]
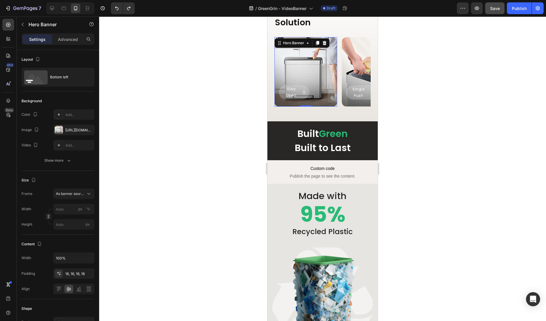
click at [307, 70] on div "Background Image" at bounding box center [305, 71] width 63 height 69
click at [75, 130] on div "[URL][DOMAIN_NAME]" at bounding box center [73, 129] width 17 height 5
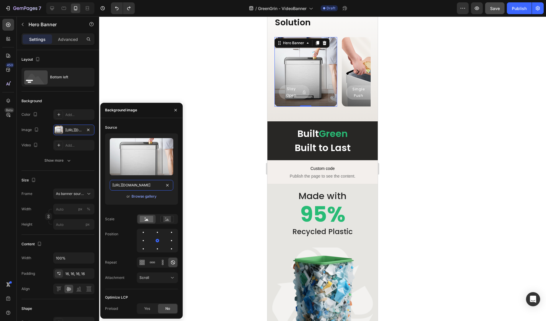
click at [141, 185] on input "[URL][DOMAIN_NAME]" at bounding box center [142, 185] width 64 height 11
paste input "8129d7b6-d669-43f9-833d-59bcf27f29d5.webp"
type input "https://cdn.shopify.com/s/files/1/0590/8208/0325/files/gempages_563546642523882…"
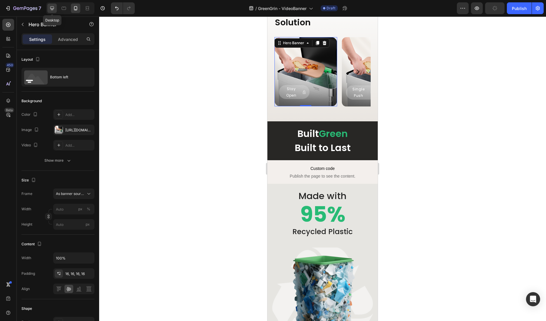
click at [51, 8] on icon at bounding box center [52, 8] width 4 height 4
type input "100"
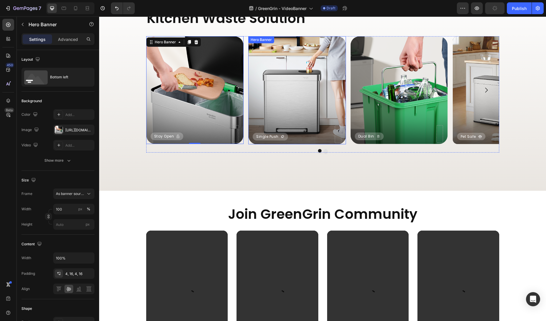
scroll to position [1121, 0]
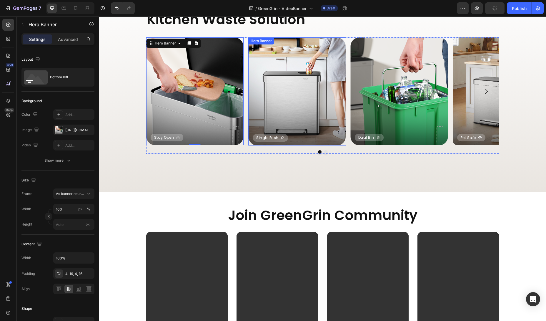
click at [274, 76] on div "Background Image" at bounding box center [296, 91] width 97 height 108
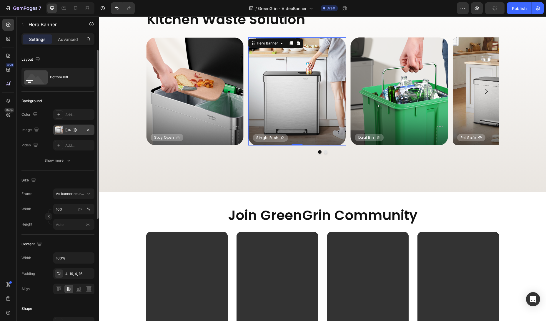
click at [79, 129] on div "https://cdn.shopify.com/s/files/1/0590/8208/0325/files/gempages_563546642523882…" at bounding box center [73, 129] width 17 height 5
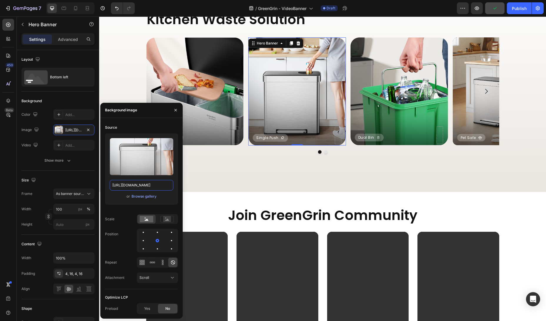
click at [141, 187] on input "https://cdn.shopify.com/s/files/1/0590/8208/0325/files/gempages_563546642523882…" at bounding box center [142, 185] width 64 height 11
click at [75, 9] on icon at bounding box center [76, 8] width 6 height 6
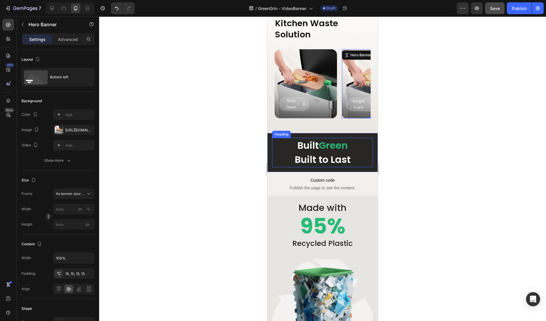
scroll to position [1294, 0]
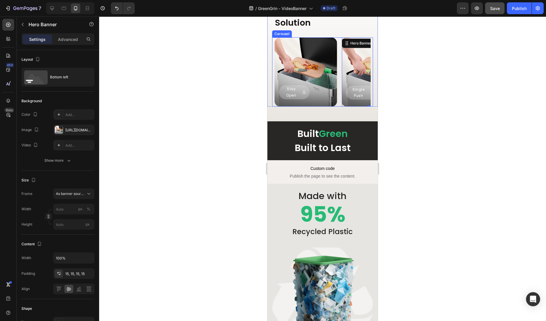
click at [352, 74] on button "Carousel Next Arrow" at bounding box center [357, 72] width 16 height 16
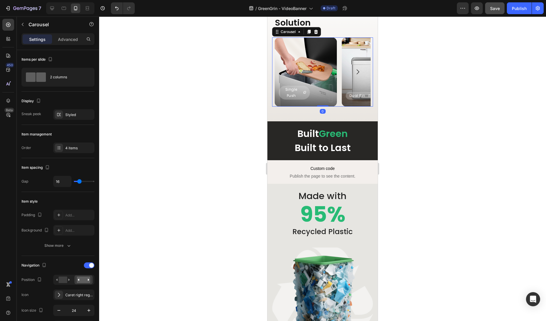
click at [303, 64] on div "Background Image" at bounding box center [305, 71] width 63 height 69
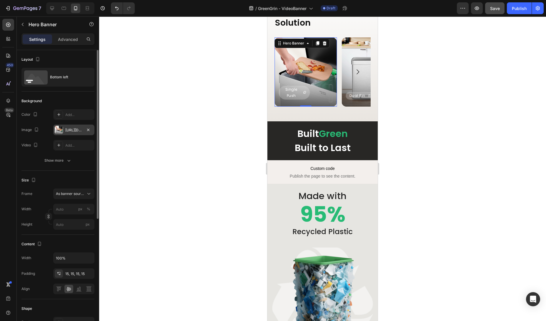
click at [78, 129] on div "https://cdn.shopify.com/s/files/1/0590/8208/0325/files/gempages_563546642523882…" at bounding box center [73, 129] width 17 height 5
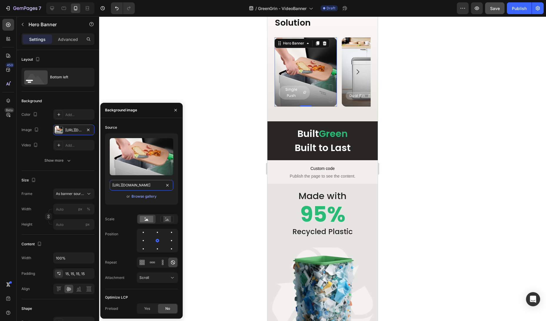
click at [137, 184] on input "https://cdn.shopify.com/s/files/1/0590/8208/0325/files/gempages_563546642523882…" at bounding box center [142, 185] width 64 height 11
paste input "18a29d26-8882-464b-be36-3578eca3ec3c"
type input "https://cdn.shopify.com/s/files/1/0590/8208/0325/files/gempages_563546642523882…"
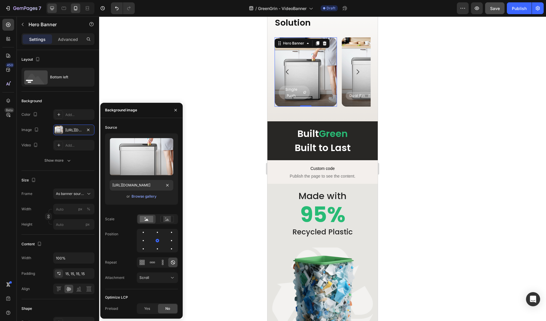
click at [53, 10] on icon at bounding box center [52, 8] width 6 height 6
type input "100"
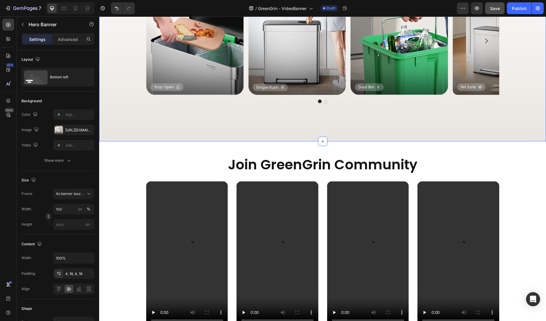
scroll to position [916, 0]
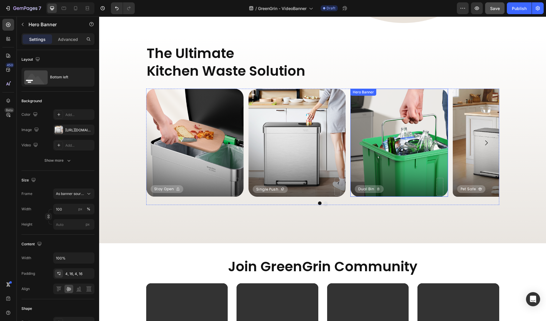
click at [385, 136] on div "Background Image" at bounding box center [398, 143] width 97 height 108
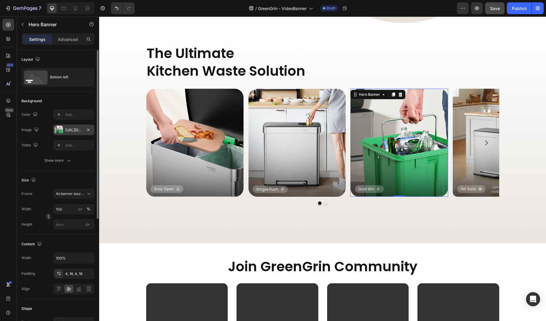
click at [66, 128] on div "[URL][DOMAIN_NAME]" at bounding box center [73, 129] width 17 height 5
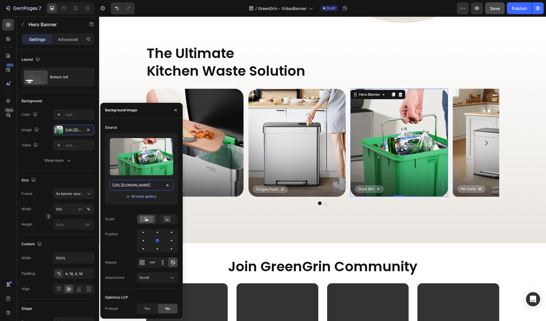
click at [124, 187] on input "[URL][DOMAIN_NAME]" at bounding box center [142, 185] width 64 height 11
click at [76, 6] on icon at bounding box center [76, 8] width 6 height 6
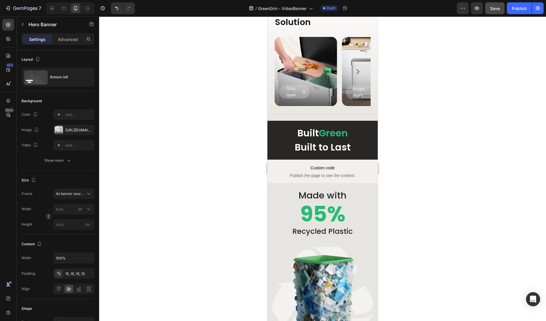
scroll to position [835, 0]
click at [358, 69] on icon "Carousel Next Arrow" at bounding box center [357, 71] width 7 height 7
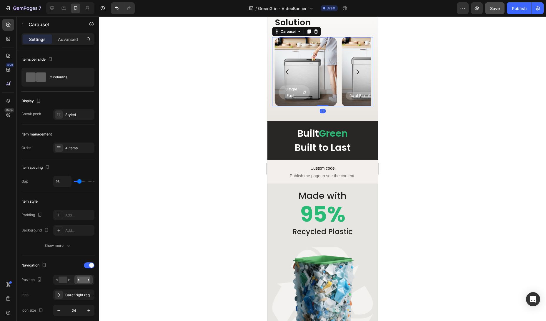
click at [358, 69] on icon "Carousel Next Arrow" at bounding box center [357, 71] width 7 height 7
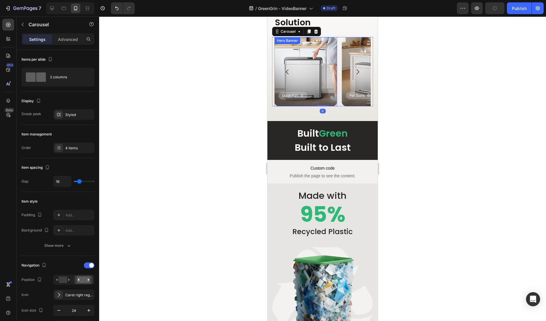
click at [309, 67] on div "Background Image" at bounding box center [305, 71] width 63 height 69
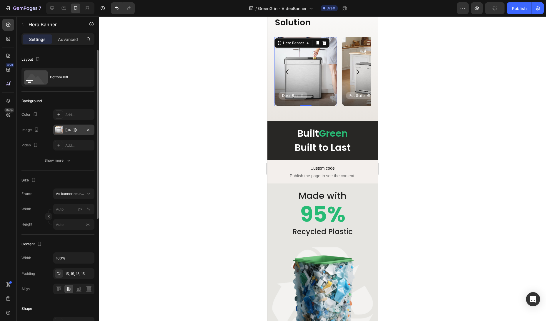
click at [66, 130] on div "[URL][DOMAIN_NAME]" at bounding box center [73, 129] width 17 height 5
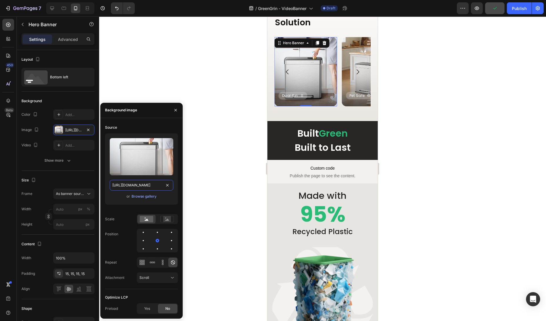
click at [130, 185] on input "[URL][DOMAIN_NAME]" at bounding box center [142, 185] width 64 height 11
paste input "475668b3-2f55-4e5b-8c8c-ca65a687bfef.webp"
type input "[URL][DOMAIN_NAME]"
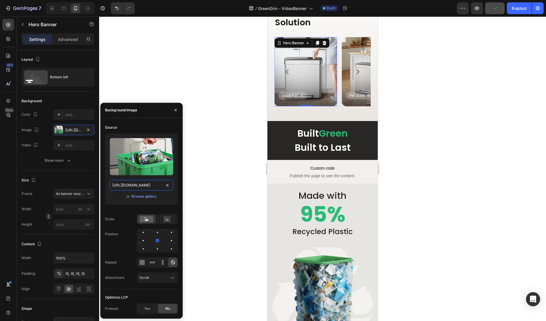
scroll to position [0, 185]
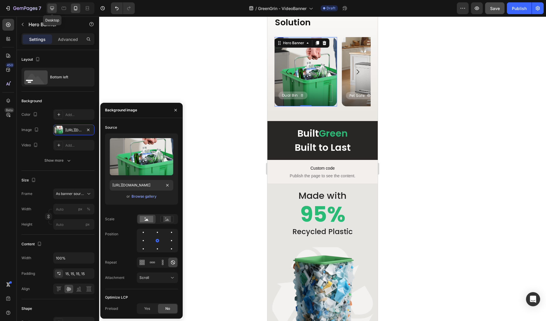
click at [54, 9] on icon at bounding box center [52, 8] width 6 height 6
type input "100"
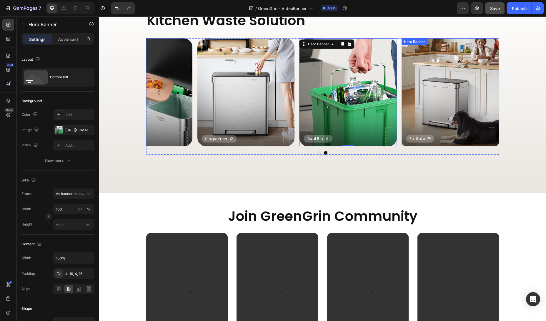
click at [451, 89] on div "Background Image" at bounding box center [449, 92] width 97 height 108
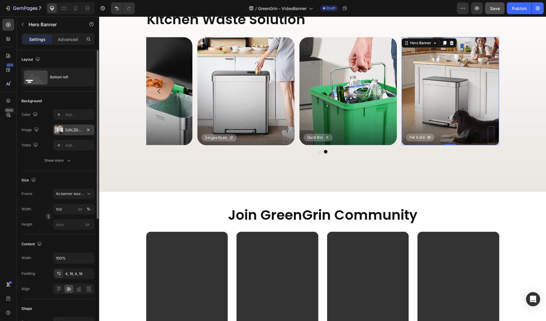
click at [72, 131] on div "[URL][DOMAIN_NAME]" at bounding box center [73, 129] width 17 height 5
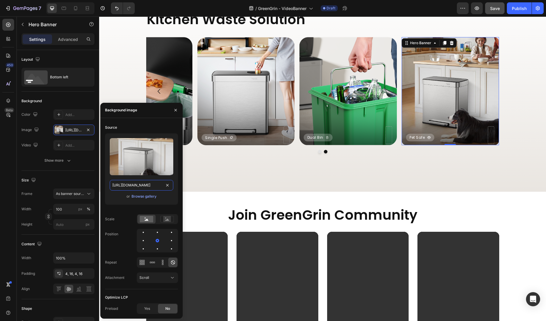
click at [135, 187] on input "[URL][DOMAIN_NAME]" at bounding box center [142, 185] width 64 height 11
click at [77, 10] on icon at bounding box center [76, 8] width 6 height 6
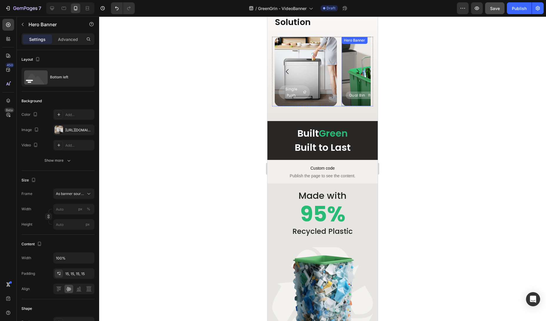
scroll to position [885, 0]
click at [361, 73] on icon "Carousel Next Arrow" at bounding box center [357, 71] width 7 height 7
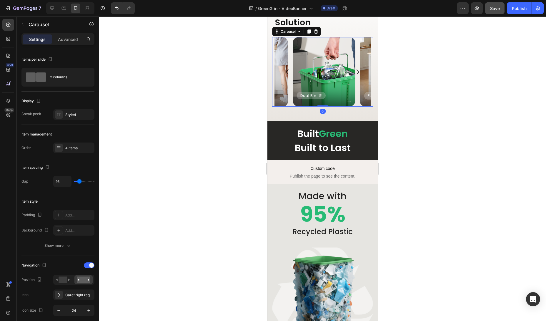
click at [360, 72] on icon "Carousel Next Arrow" at bounding box center [357, 71] width 7 height 7
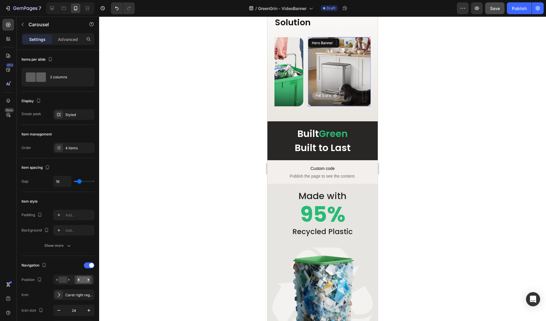
click at [360, 72] on div "Background Image" at bounding box center [339, 71] width 63 height 69
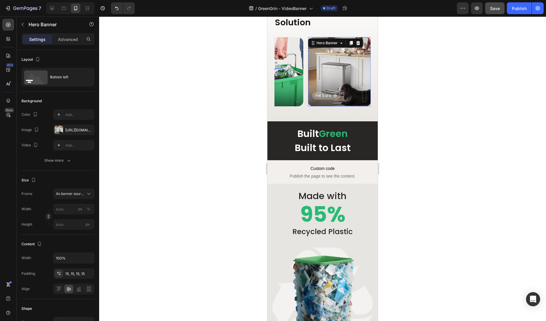
click at [324, 72] on div "Background Image" at bounding box center [339, 71] width 63 height 69
click at [282, 69] on button "Carousel Back Arrow" at bounding box center [287, 72] width 16 height 16
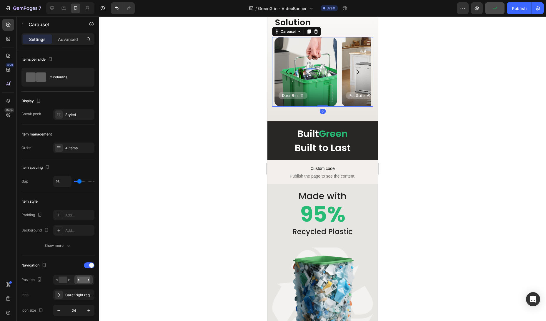
click at [285, 72] on icon "Carousel Back Arrow" at bounding box center [287, 71] width 7 height 7
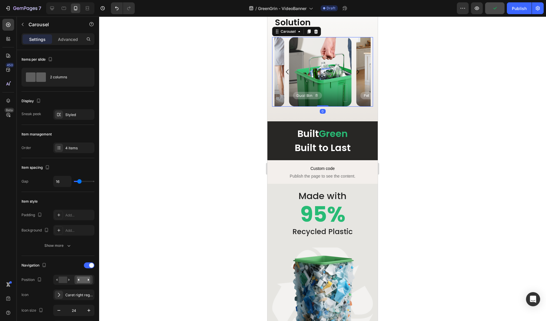
click at [285, 72] on icon "Carousel Back Arrow" at bounding box center [287, 71] width 7 height 7
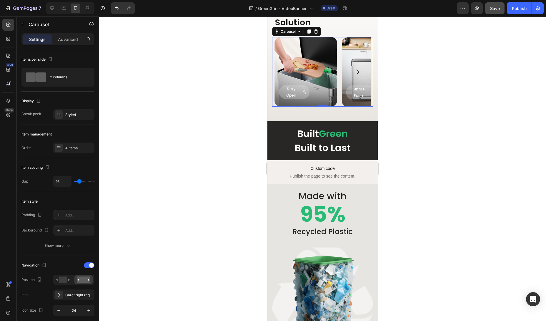
click at [358, 69] on icon "Carousel Next Arrow" at bounding box center [357, 71] width 7 height 7
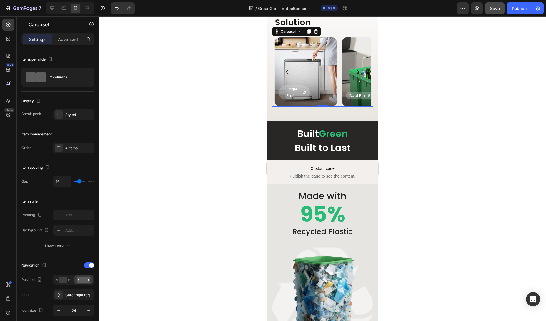
click at [358, 69] on icon "Carousel Next Arrow" at bounding box center [357, 71] width 7 height 7
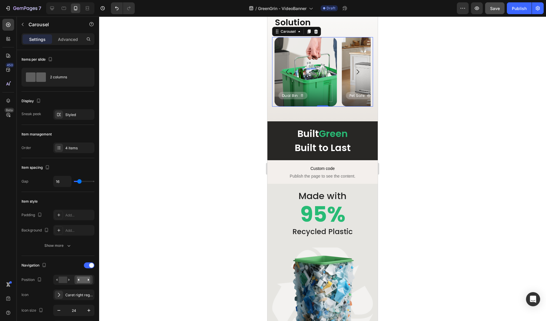
click at [358, 69] on icon "Carousel Next Arrow" at bounding box center [357, 71] width 7 height 7
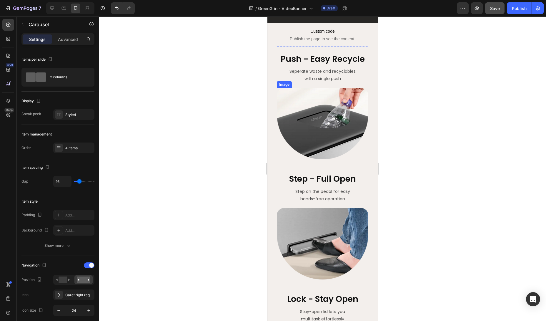
scroll to position [776, 0]
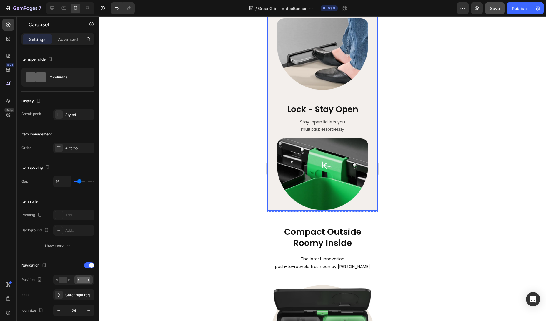
click at [373, 199] on div "push - easy recycle Text Block Seperate waste and recyclables with a single pus…" at bounding box center [322, 33] width 110 height 353
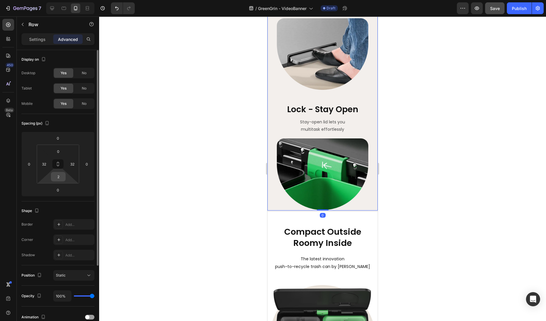
click at [60, 179] on input "2" at bounding box center [58, 176] width 12 height 9
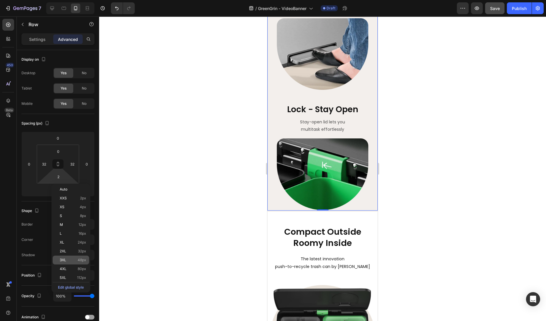
click at [81, 260] on span "48px" at bounding box center [82, 260] width 9 height 4
type input "48"
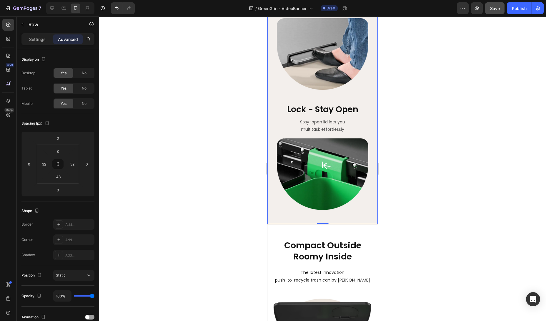
click at [207, 243] on div at bounding box center [322, 168] width 447 height 304
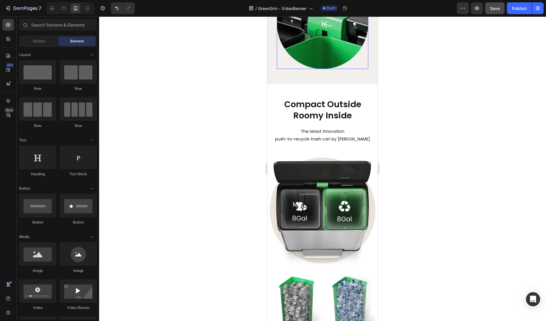
scroll to position [983, 0]
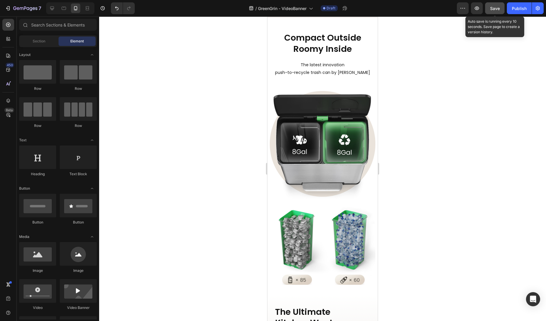
click at [495, 9] on span "Save" at bounding box center [495, 8] width 10 height 5
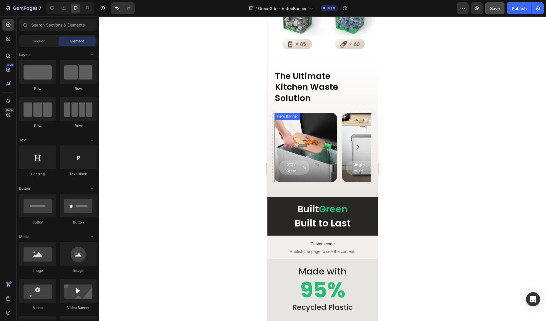
scroll to position [1226, 0]
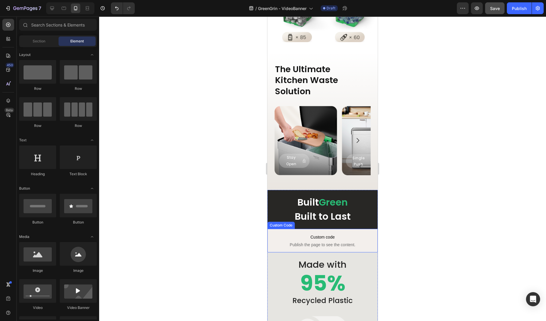
click at [321, 240] on span "Custom code" at bounding box center [322, 236] width 110 height 7
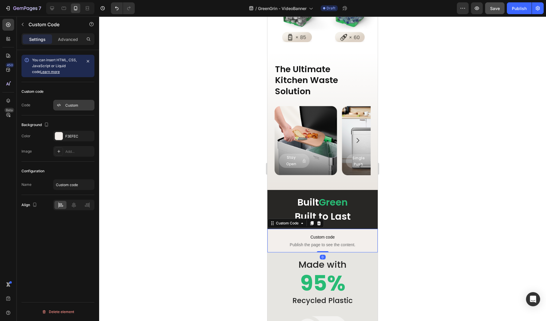
click at [67, 104] on div "Custom" at bounding box center [79, 105] width 28 height 5
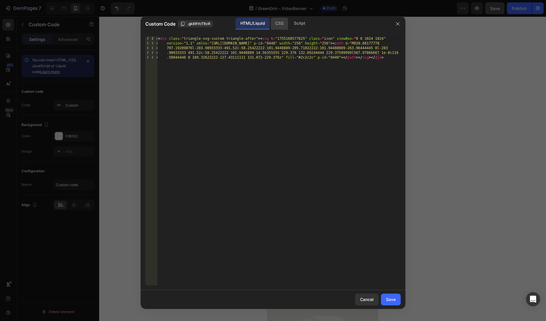
click at [289, 22] on div "CSS" at bounding box center [299, 24] width 21 height 12
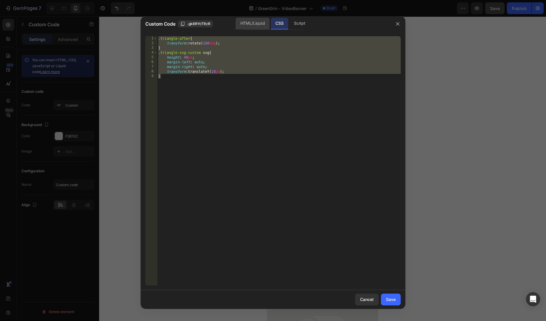
click at [256, 24] on div "HTML/Liquid" at bounding box center [253, 24] width 34 height 12
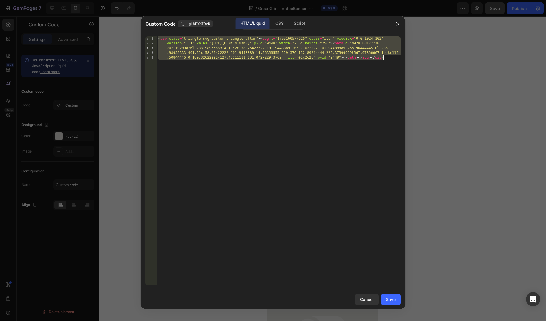
click at [228, 36] on div "< div class = "triangle-svg-custom triangle-after" > < svg t = "1755160577625" …" at bounding box center [278, 184] width 243 height 296
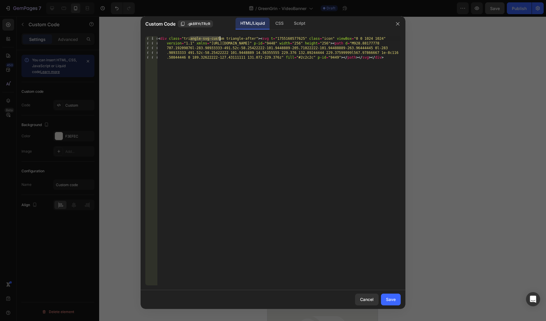
drag, startPoint x: 191, startPoint y: 38, endPoint x: 219, endPoint y: 38, distance: 28.8
click at [219, 38] on div "< div class = "triangle-svg-custom triangle-after" > < svg t = "1755160577625" …" at bounding box center [278, 184] width 243 height 296
click at [220, 38] on div "< div class = "triangle-svg-custom triangle-after" > < svg t = "1755160577625" …" at bounding box center [278, 184] width 243 height 296
click at [289, 27] on div "CSS" at bounding box center [299, 24] width 21 height 12
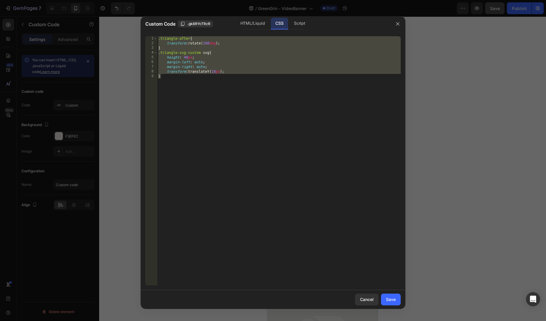
click at [231, 41] on div ".triangle-after { transform : rotate( 180 deg ) ; } .triangle-svg-custom svg { …" at bounding box center [278, 165] width 243 height 258
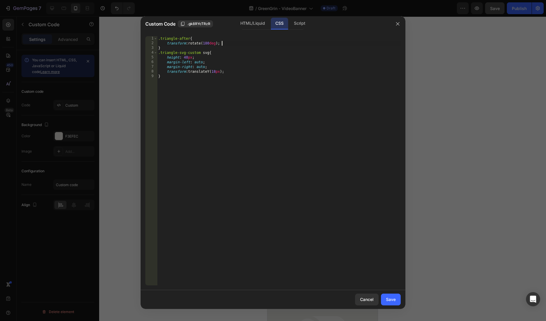
click at [218, 54] on div ".triangle-after { transform : rotate( 180 deg ) ; } .triangle-svg-custom svg { …" at bounding box center [278, 165] width 243 height 258
drag, startPoint x: 213, startPoint y: 113, endPoint x: 109, endPoint y: -35, distance: 180.9
click at [109, 0] on html "7 Version history / GreenGrin - VideoBanner Draft Preview Save Publish 450 Beta…" at bounding box center [273, 0] width 546 height 0
type textarea ".triangle-after{ transform: rotate(180deg);"
click at [391, 300] on div "Save" at bounding box center [391, 299] width 10 height 6
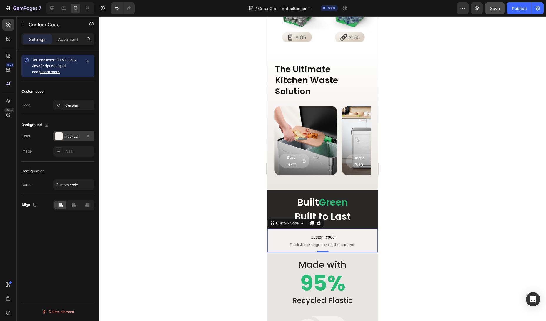
click at [81, 137] on div "F3EFEC" at bounding box center [73, 135] width 17 height 5
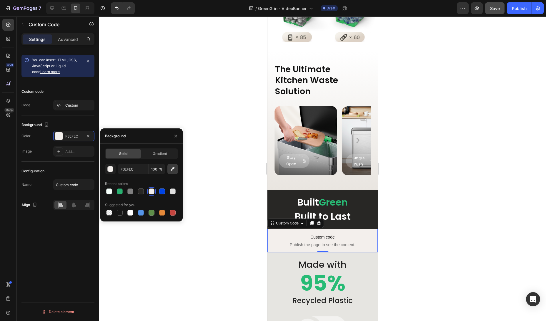
click at [175, 168] on icon "button" at bounding box center [173, 169] width 6 height 6
type input "E6E5E1"
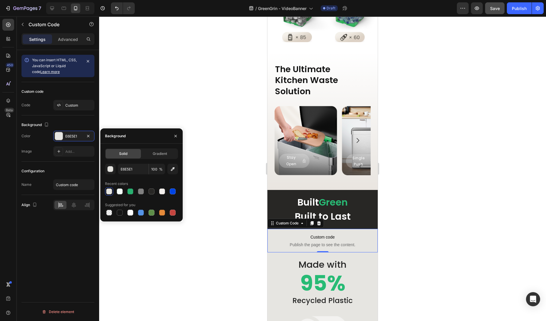
click at [540, 140] on div at bounding box center [322, 168] width 447 height 304
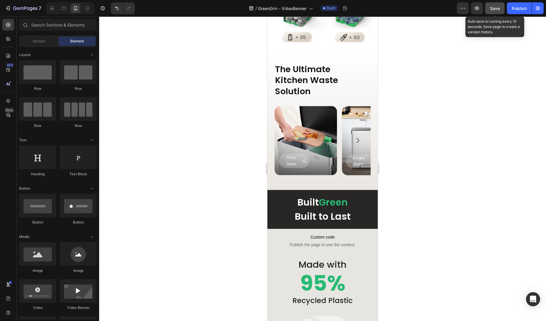
click at [493, 12] on button "Save" at bounding box center [494, 8] width 19 height 12
click at [475, 11] on icon "button" at bounding box center [477, 8] width 6 height 6
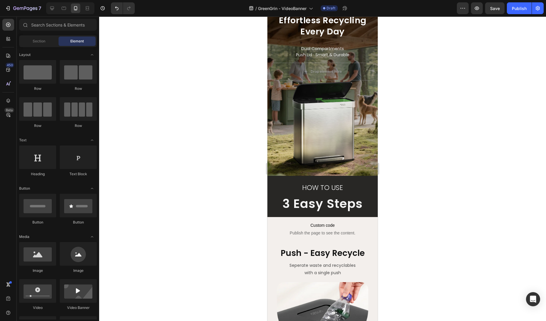
scroll to position [391, 0]
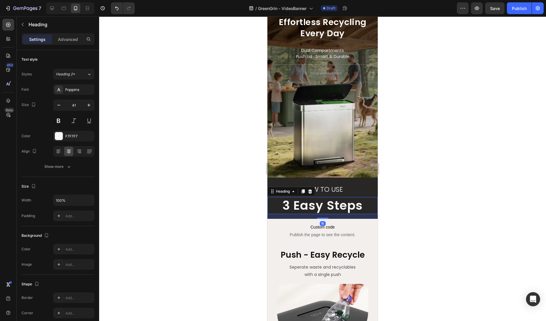
click at [342, 208] on h2 "3 Easy Steps" at bounding box center [322, 205] width 110 height 17
click at [62, 41] on p "Advanced" at bounding box center [68, 39] width 20 height 6
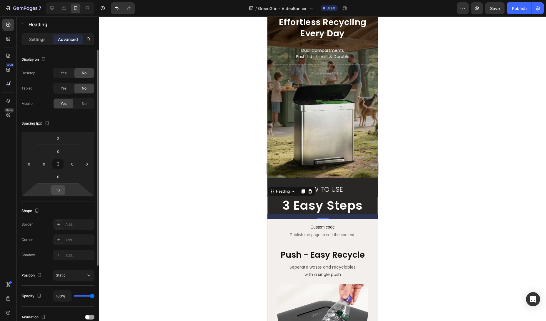
click at [60, 188] on input "16" at bounding box center [58, 189] width 12 height 9
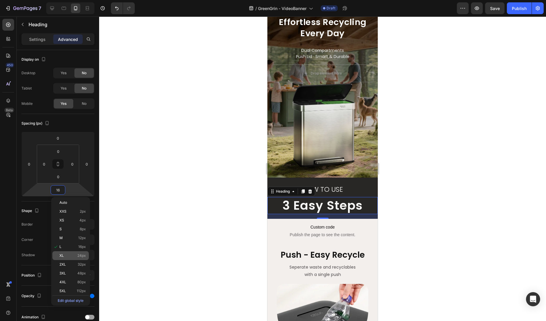
click at [79, 257] on span "24px" at bounding box center [81, 255] width 9 height 4
type input "24"
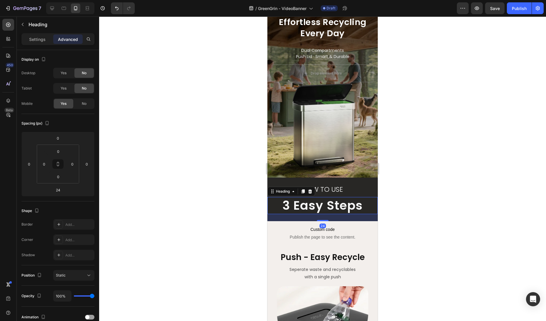
click at [417, 217] on div at bounding box center [322, 168] width 447 height 304
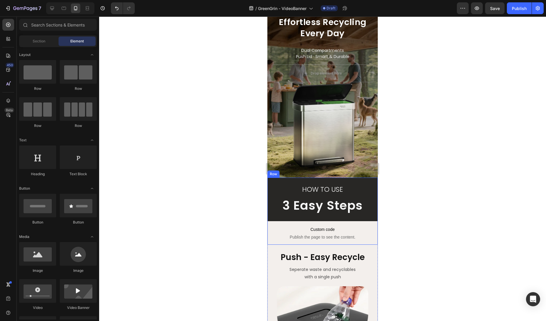
click at [337, 181] on div "How to Use GreenGrin EasySort System Heading How to Use Heading 3 Easy Steps He…" at bounding box center [322, 210] width 110 height 67
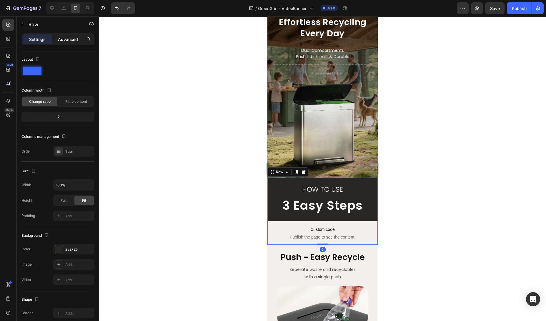
click at [68, 42] on div "Advanced" at bounding box center [67, 38] width 29 height 9
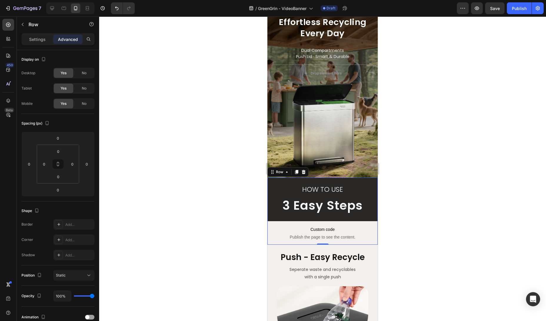
click at [471, 126] on div at bounding box center [322, 168] width 447 height 304
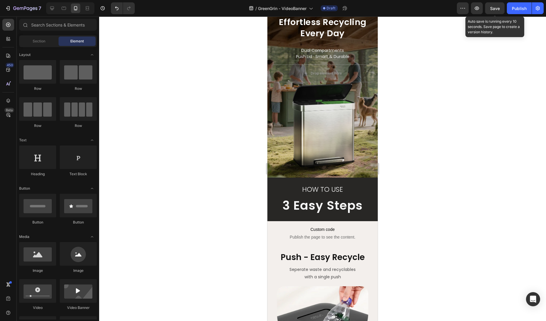
click at [495, 9] on span "Save" at bounding box center [495, 8] width 10 height 5
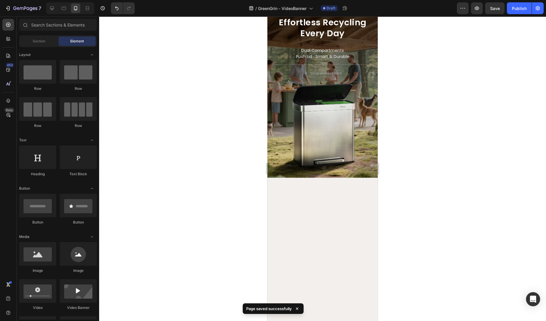
scroll to position [0, 0]
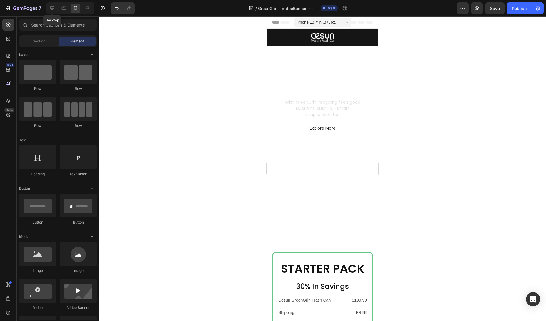
click at [50, 8] on icon at bounding box center [52, 8] width 4 height 4
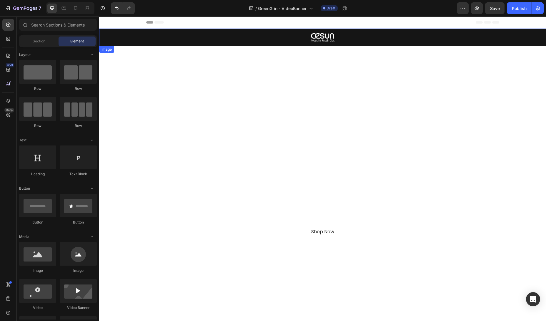
click at [147, 40] on div at bounding box center [322, 37] width 447 height 8
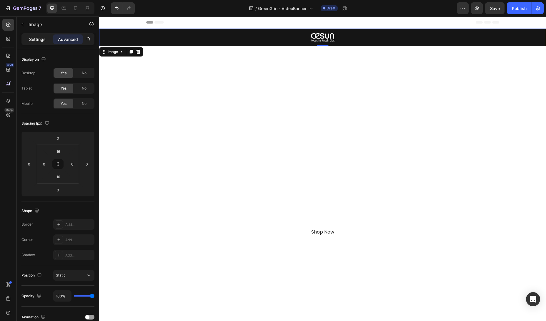
click at [32, 44] on div "Settings" at bounding box center [37, 38] width 29 height 9
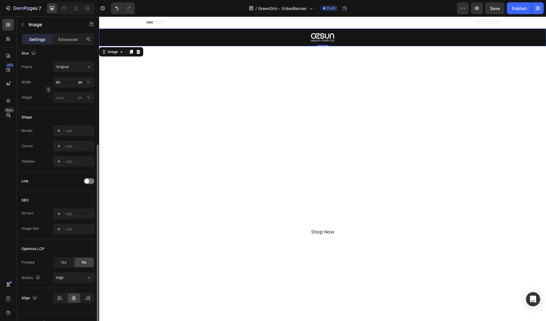
scroll to position [34, 0]
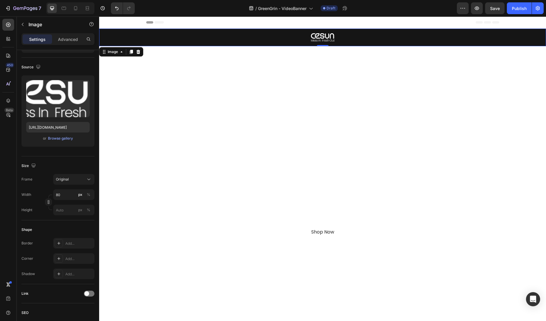
click at [319, 39] on img at bounding box center [323, 37] width 24 height 8
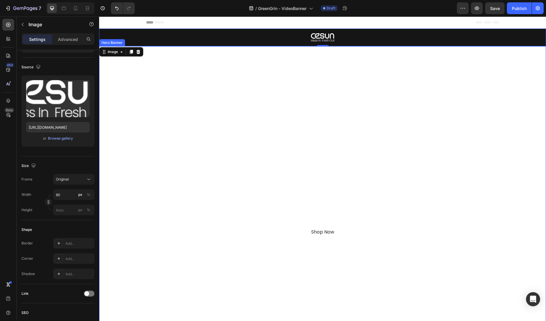
click at [310, 53] on div "Overlay" at bounding box center [322, 198] width 447 height 304
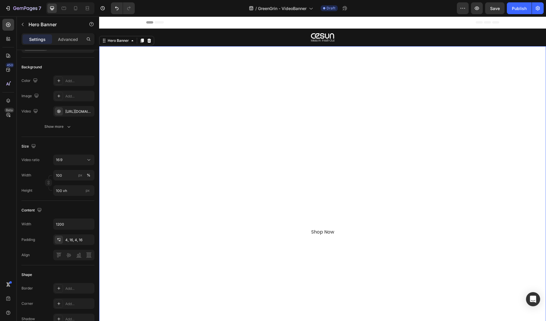
scroll to position [0, 0]
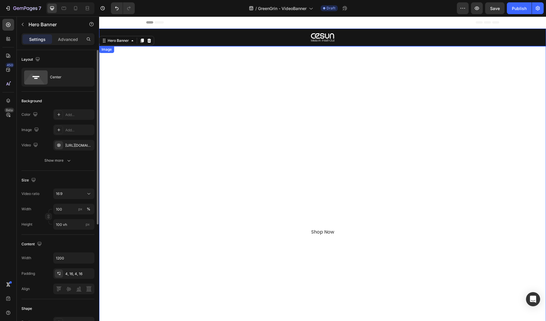
click at [265, 37] on div at bounding box center [322, 37] width 447 height 8
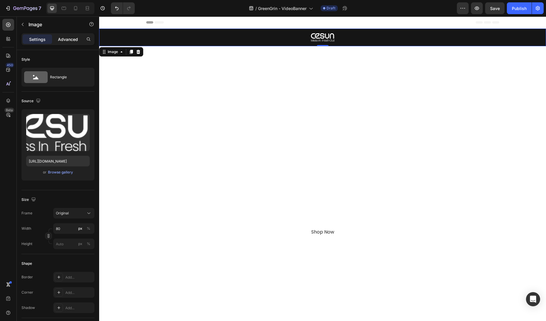
click at [68, 39] on p "Advanced" at bounding box center [68, 39] width 20 height 6
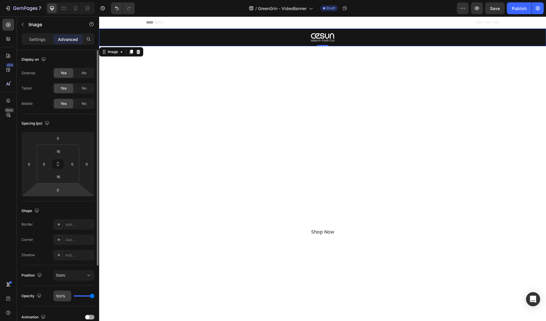
scroll to position [96, 0]
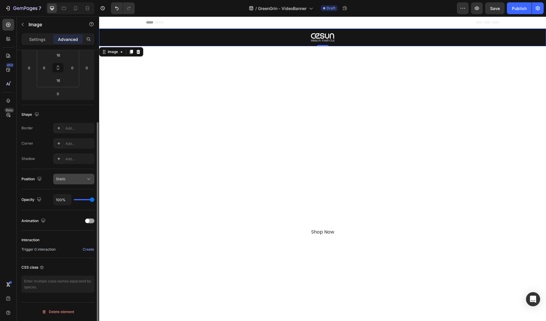
click at [71, 180] on div "Static" at bounding box center [71, 178] width 30 height 5
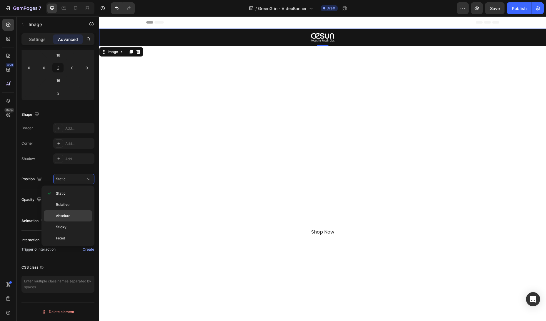
click at [71, 214] on p "Absolute" at bounding box center [73, 215] width 34 height 5
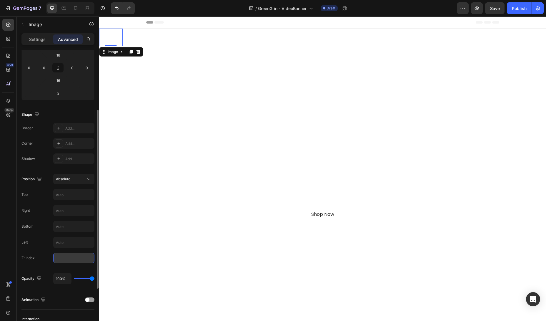
click at [69, 253] on input "number" at bounding box center [73, 257] width 41 height 11
type input "1"
click at [70, 241] on input "text" at bounding box center [74, 242] width 41 height 11
type input "5"
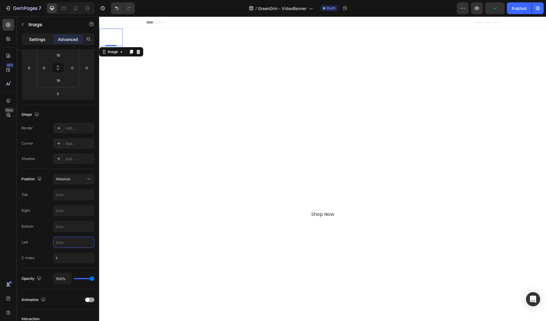
click at [36, 38] on p "Settings" at bounding box center [37, 39] width 16 height 6
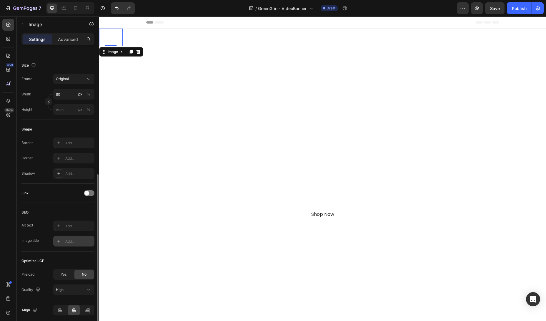
scroll to position [157, 0]
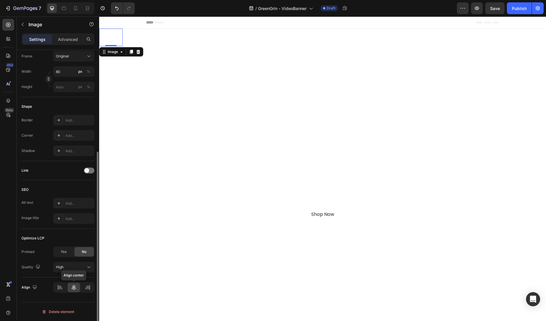
click at [73, 286] on icon at bounding box center [74, 287] width 6 height 6
click at [58, 290] on icon at bounding box center [60, 287] width 6 height 6
click at [74, 288] on icon at bounding box center [74, 286] width 4 height 5
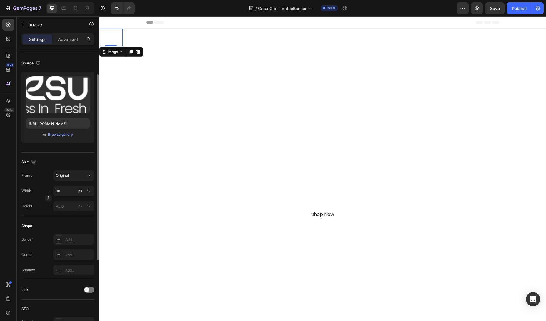
scroll to position [0, 0]
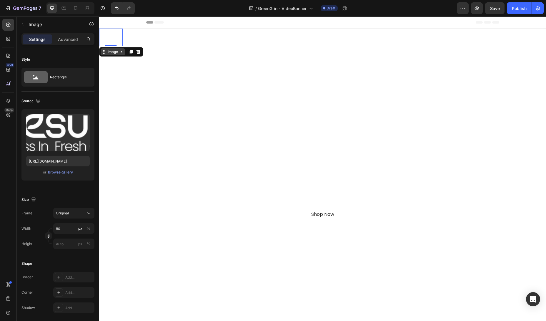
click at [114, 51] on div "Image" at bounding box center [112, 51] width 13 height 5
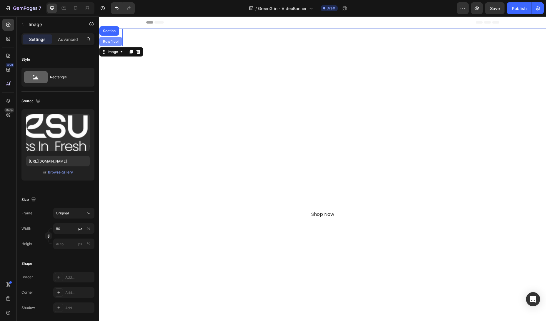
click at [112, 44] on div "Row 1 col" at bounding box center [110, 41] width 23 height 9
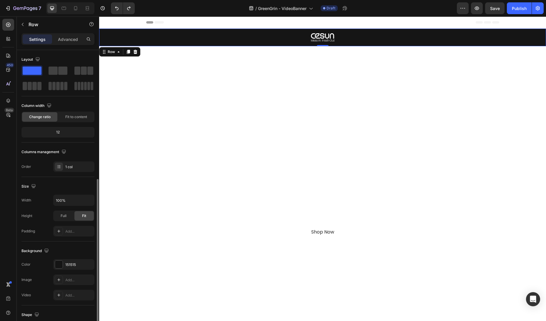
scroll to position [71, 0]
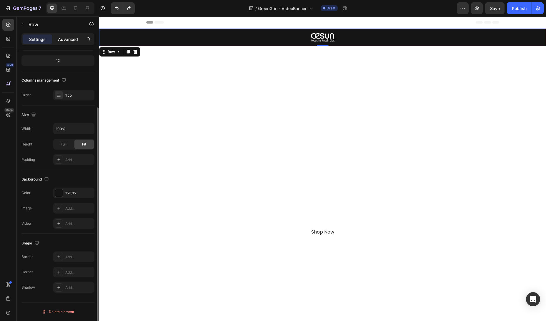
click at [61, 38] on p "Advanced" at bounding box center [68, 39] width 20 height 6
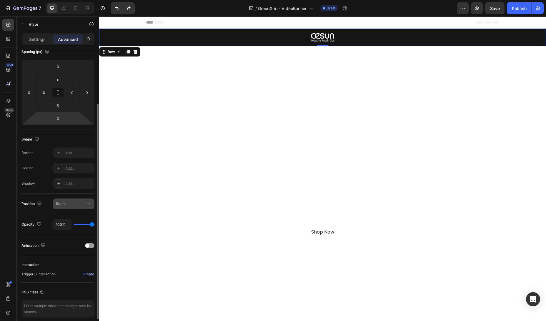
click at [65, 204] on span "Static" at bounding box center [61, 203] width 10 height 4
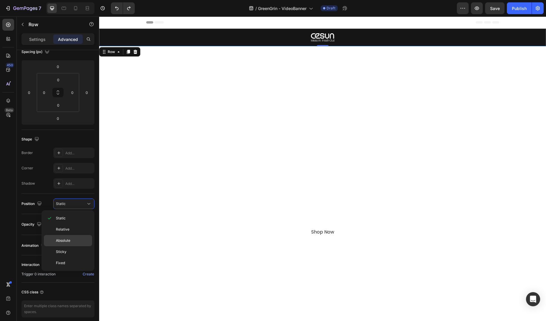
click at [67, 240] on span "Absolute" at bounding box center [63, 240] width 14 height 5
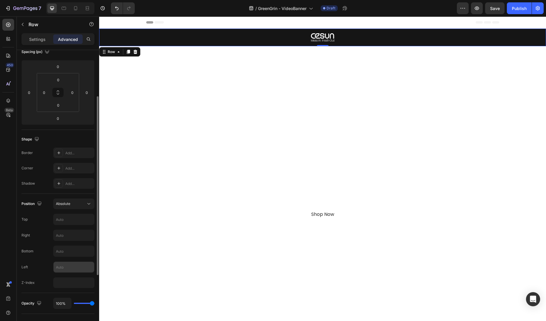
scroll to position [73, 0]
click at [70, 265] on input "text" at bounding box center [74, 265] width 41 height 11
click at [76, 276] on input "number" at bounding box center [73, 281] width 41 height 11
type input "2"
type input "1"
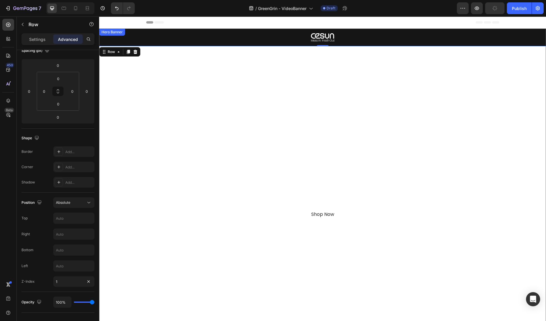
click at [385, 109] on div "Overlay" at bounding box center [322, 181] width 447 height 304
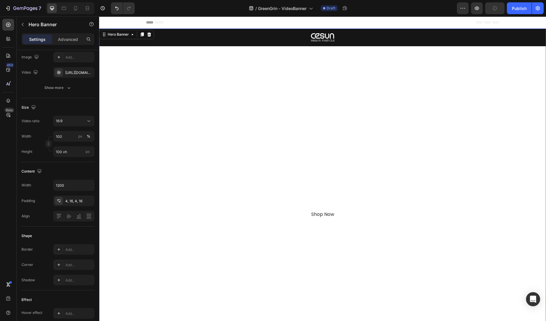
scroll to position [0, 0]
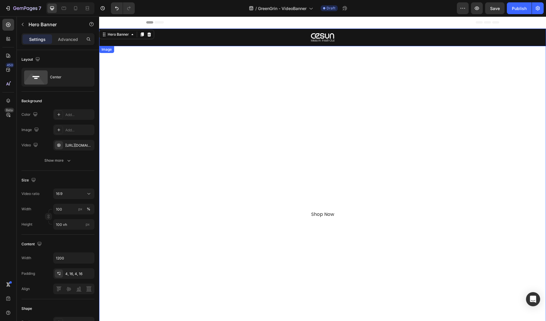
click at [369, 37] on div at bounding box center [322, 37] width 447 height 8
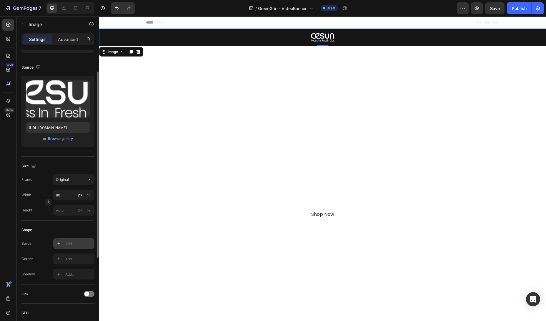
scroll to position [157, 0]
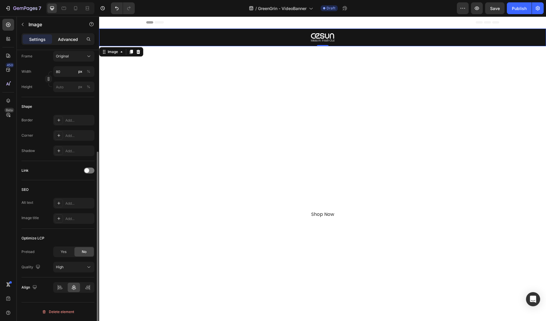
click at [58, 40] on div "Advanced" at bounding box center [67, 38] width 29 height 9
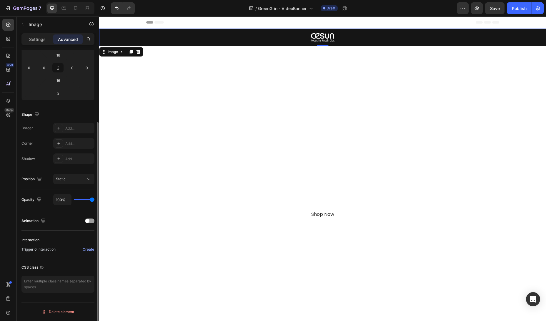
scroll to position [96, 0]
click at [111, 53] on div "Image" at bounding box center [112, 51] width 13 height 5
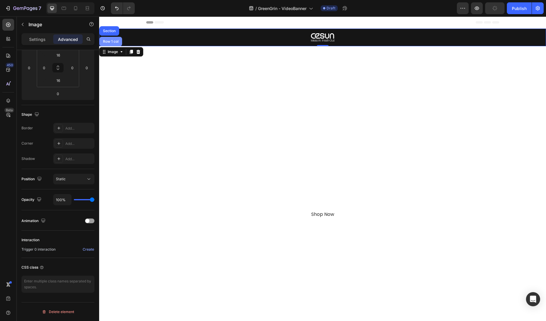
click at [111, 44] on div "Row 1 col" at bounding box center [110, 41] width 23 height 9
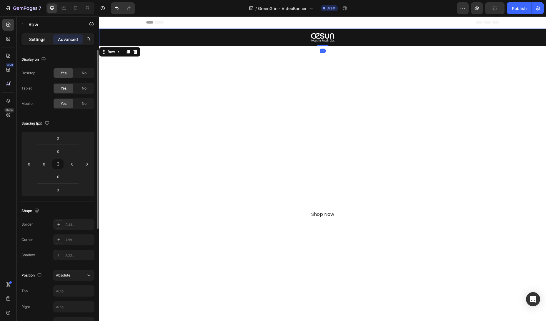
click at [37, 38] on p "Settings" at bounding box center [37, 39] width 16 height 6
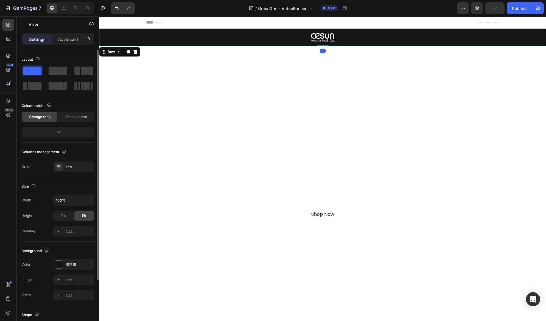
scroll to position [71, 0]
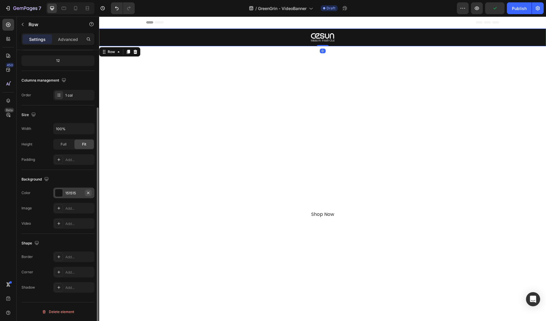
click at [87, 193] on icon "button" at bounding box center [88, 192] width 5 height 5
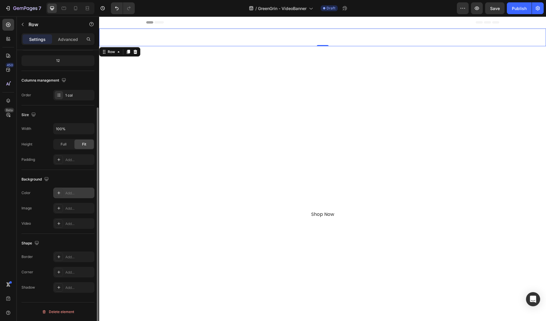
click at [367, 20] on div "Header" at bounding box center [322, 22] width 353 height 12
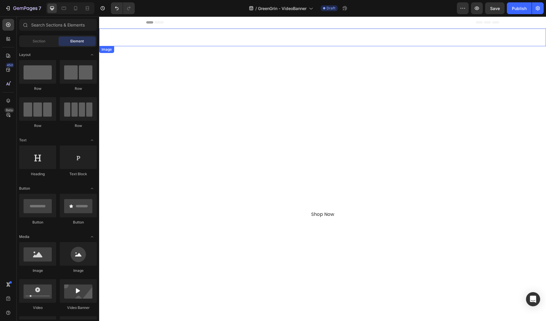
click at [361, 37] on div at bounding box center [322, 37] width 447 height 8
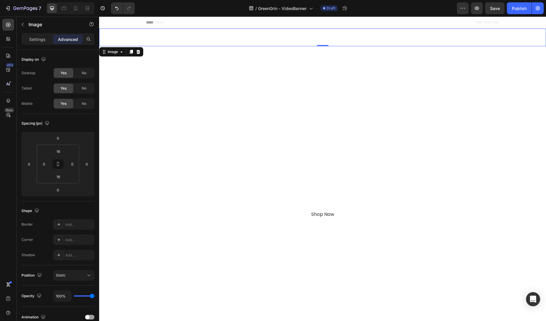
click at [353, 24] on div "Header" at bounding box center [322, 22] width 353 height 12
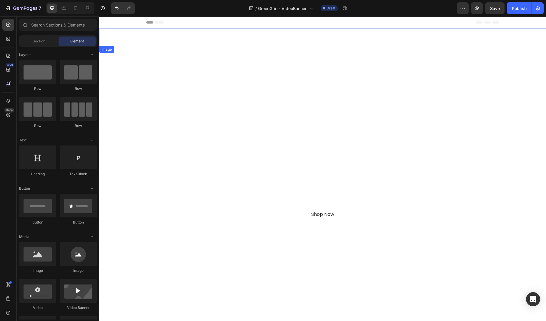
click at [354, 39] on div at bounding box center [322, 37] width 447 height 8
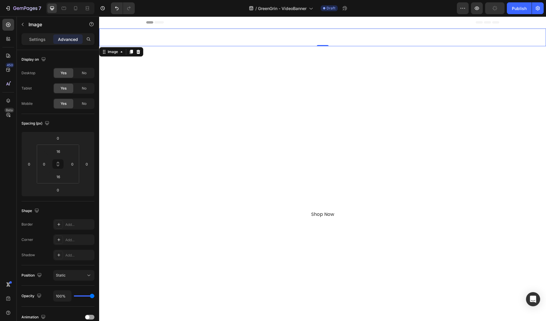
click at [322, 39] on img at bounding box center [323, 37] width 24 height 8
click at [33, 32] on div "Image" at bounding box center [50, 24] width 67 height 17
click at [37, 38] on p "Settings" at bounding box center [37, 39] width 16 height 6
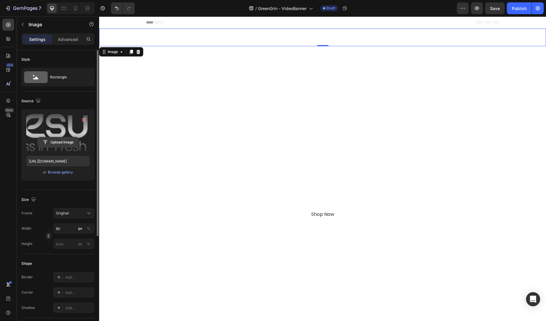
click at [63, 140] on input "file" at bounding box center [58, 142] width 41 height 10
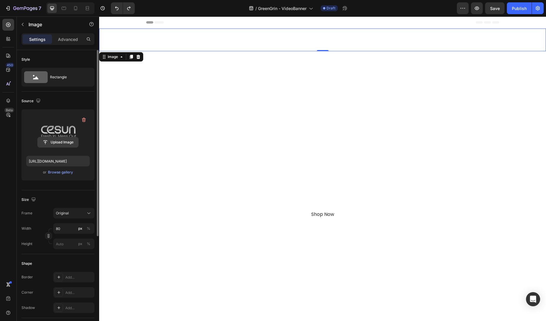
click at [69, 139] on input "file" at bounding box center [58, 142] width 41 height 10
click at [319, 42] on img at bounding box center [323, 39] width 24 height 13
click at [59, 141] on input "file" at bounding box center [58, 142] width 41 height 10
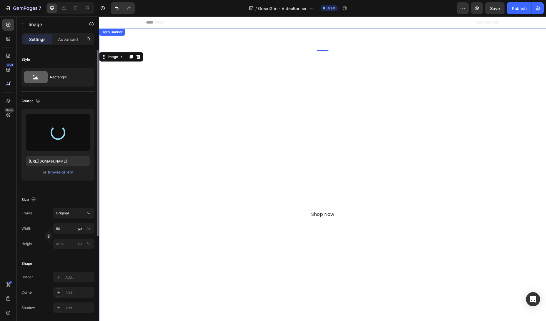
type input "https://cdn.shopify.com/s/files/1/0590/8208/0325/files/gempages_563546642523882…"
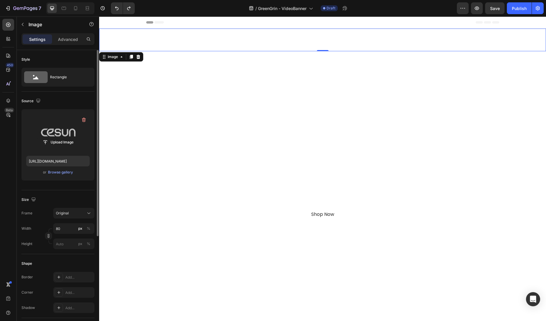
click at [318, 41] on img at bounding box center [323, 39] width 24 height 13
click at [67, 228] on input "80" at bounding box center [73, 228] width 41 height 11
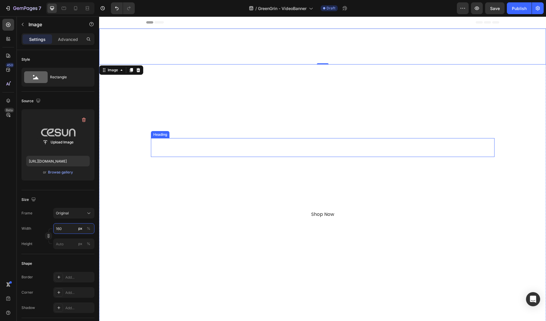
type input "80"
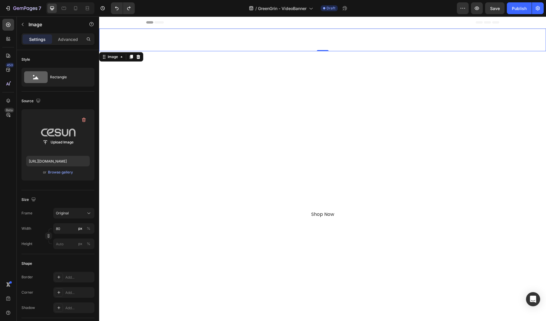
click at [321, 41] on img at bounding box center [323, 39] width 24 height 13
click at [318, 74] on div "Overlay" at bounding box center [322, 181] width 447 height 304
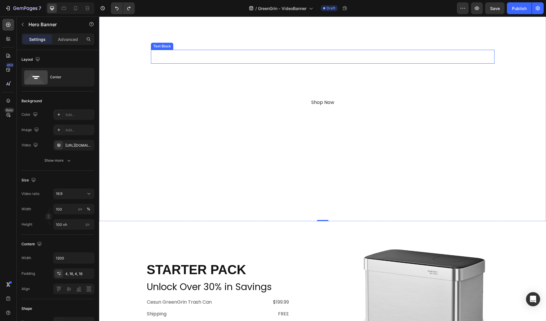
scroll to position [121, 0]
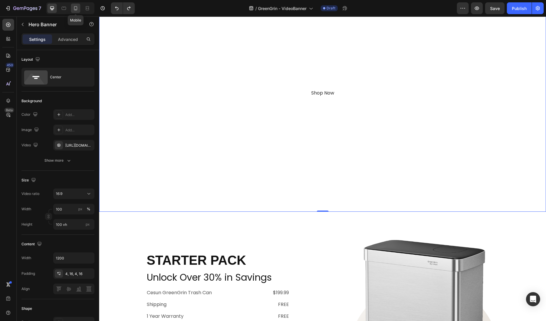
click at [77, 8] on icon at bounding box center [76, 8] width 6 height 6
type input "100%"
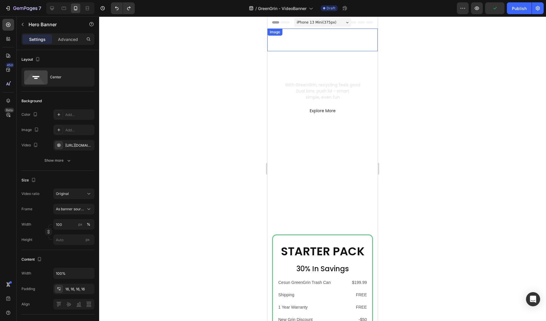
click at [362, 51] on div "Image" at bounding box center [322, 40] width 110 height 23
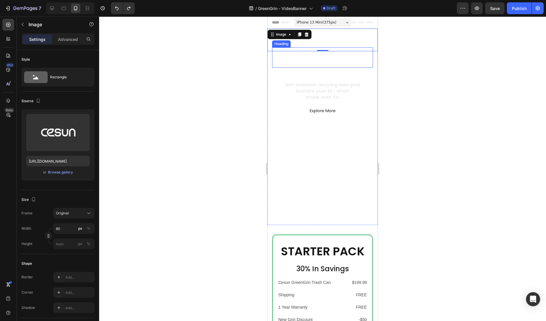
click at [348, 59] on h2 "GreenGrin" at bounding box center [322, 57] width 101 height 20
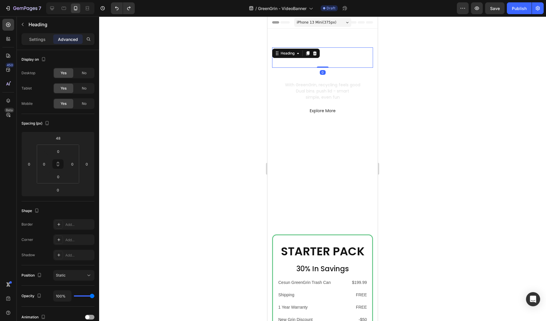
click at [70, 39] on p "Advanced" at bounding box center [68, 39] width 20 height 6
click at [65, 138] on div "48" at bounding box center [58, 137] width 15 height 9
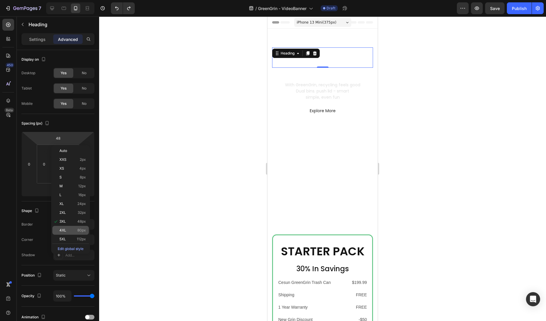
click at [78, 231] on span "80px" at bounding box center [81, 230] width 9 height 4
type input "80"
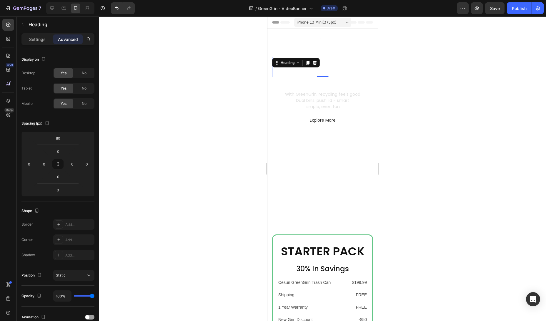
click at [202, 197] on div at bounding box center [322, 168] width 447 height 304
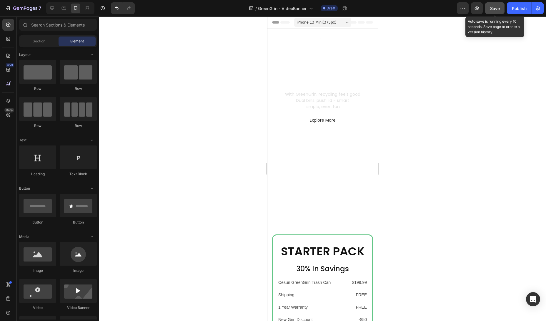
click at [500, 8] on button "Save" at bounding box center [494, 8] width 19 height 12
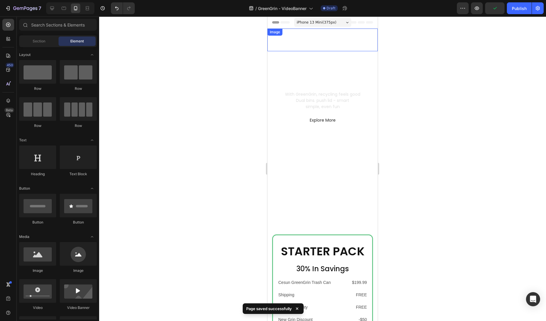
click at [316, 42] on img at bounding box center [323, 39] width 24 height 13
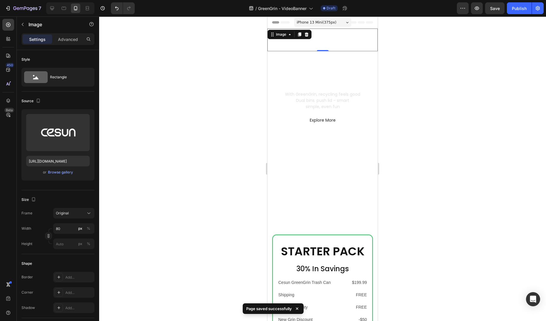
click at [446, 124] on div at bounding box center [322, 168] width 447 height 304
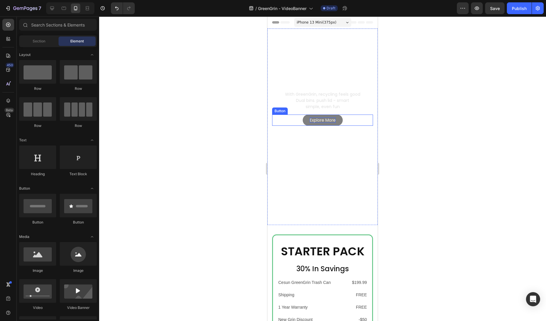
click at [321, 119] on p "Explore More" at bounding box center [323, 119] width 26 height 5
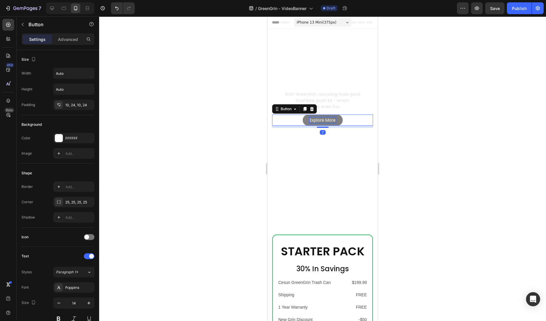
click at [321, 119] on p "Explore More" at bounding box center [323, 119] width 26 height 5
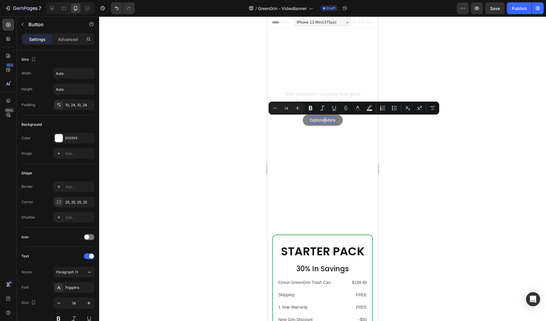
click at [321, 119] on p "Explore More" at bounding box center [323, 119] width 26 height 5
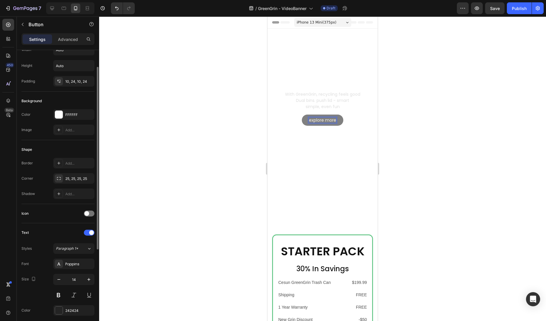
scroll to position [56, 0]
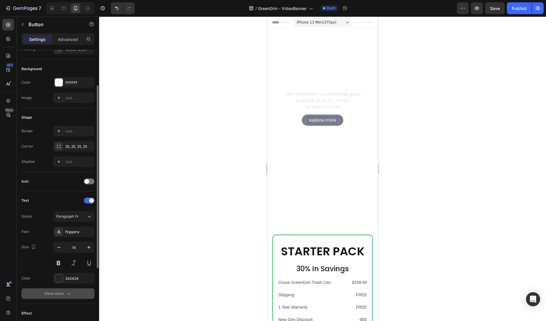
click at [59, 296] on div "Show more" at bounding box center [57, 293] width 27 height 6
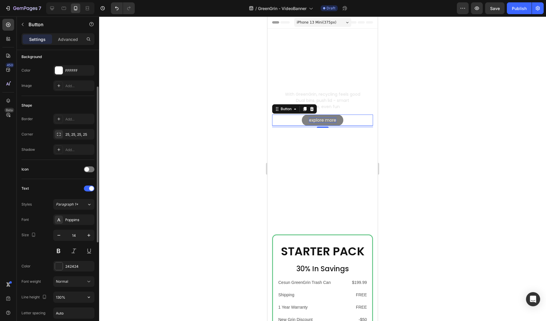
scroll to position [129, 0]
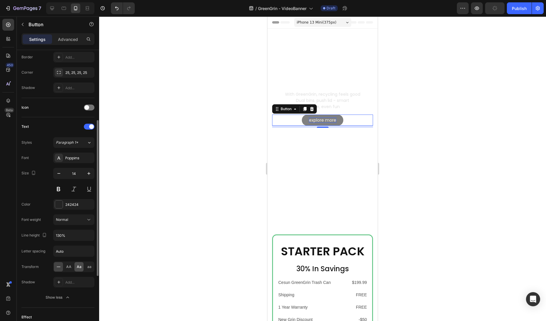
click at [77, 266] on span "Aa" at bounding box center [79, 266] width 5 height 5
click at [165, 216] on div at bounding box center [322, 168] width 447 height 304
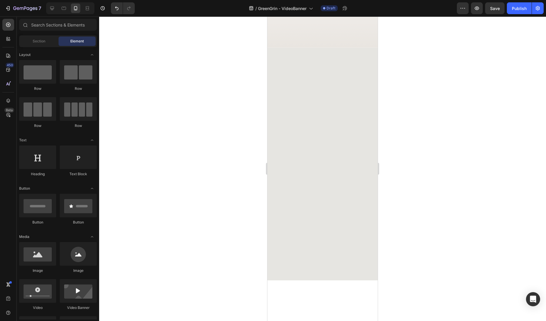
scroll to position [0, 0]
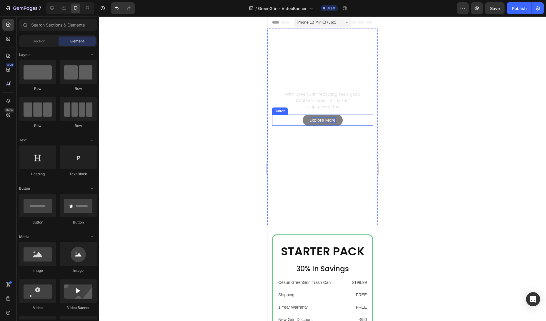
click at [323, 121] on p "explore more" at bounding box center [323, 119] width 26 height 5
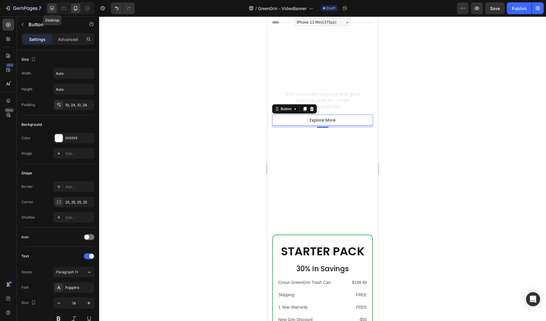
click at [49, 8] on div at bounding box center [51, 8] width 9 height 9
type input "150"
type input "16"
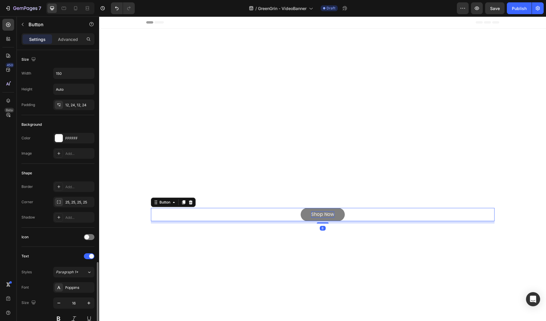
click at [316, 215] on p "Shop Now" at bounding box center [322, 214] width 23 height 6
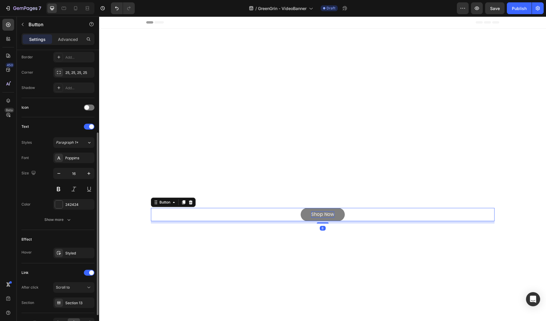
click at [316, 215] on p "Shop Now" at bounding box center [322, 214] width 23 height 6
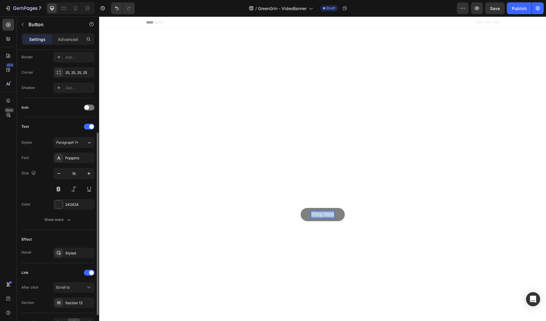
click at [316, 215] on p "Shop Now" at bounding box center [322, 214] width 23 height 6
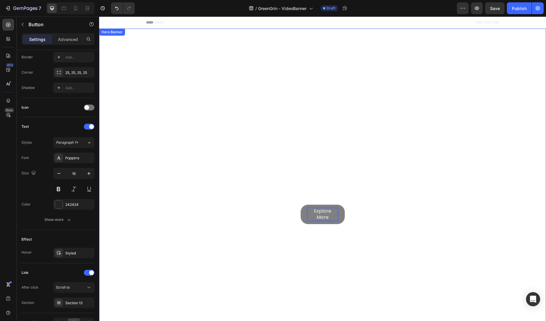
click at [263, 121] on div "Overlay" at bounding box center [322, 181] width 447 height 304
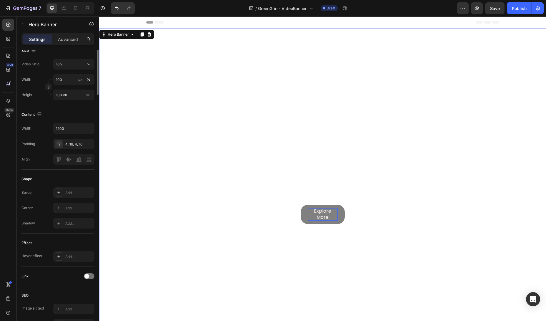
scroll to position [0, 0]
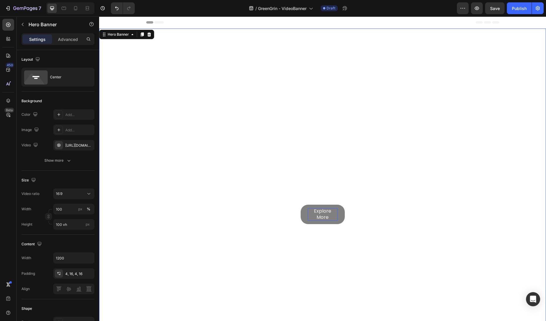
click at [316, 148] on h2 "GreenGrin" at bounding box center [322, 144] width 343 height 19
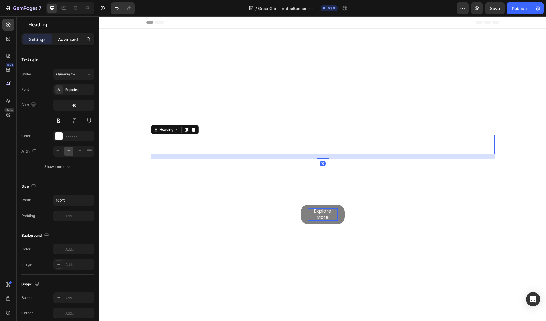
click at [69, 43] on div "Advanced" at bounding box center [67, 38] width 29 height 9
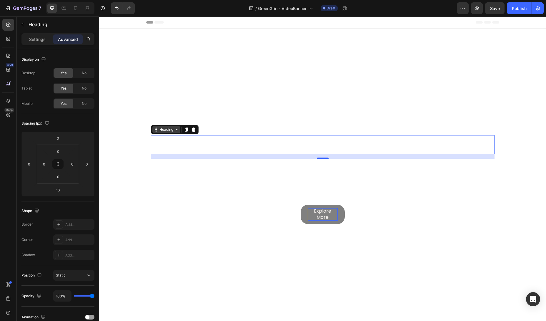
click at [168, 132] on div "Heading" at bounding box center [166, 129] width 16 height 5
click at [189, 150] on h2 "GreenGrin" at bounding box center [322, 144] width 343 height 19
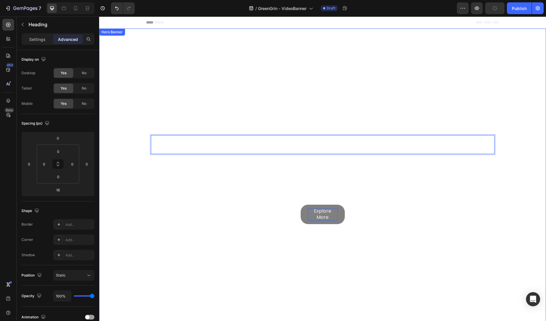
click at [203, 132] on div "Overlay" at bounding box center [322, 181] width 447 height 304
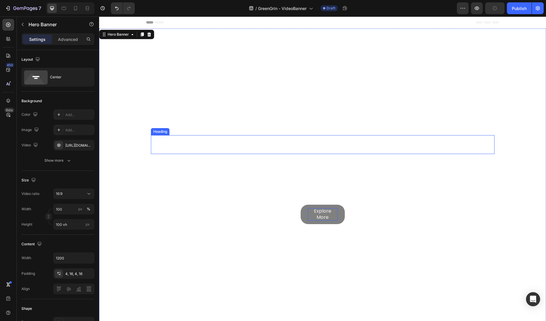
click at [203, 145] on p "GreenGrin" at bounding box center [322, 145] width 342 height 18
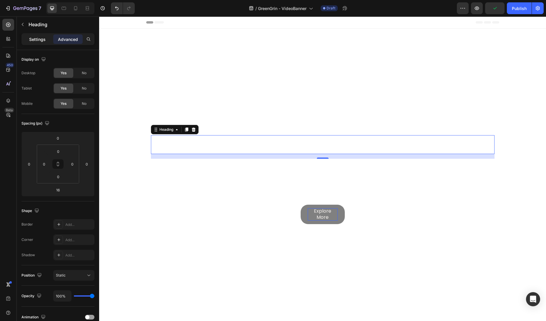
click at [41, 39] on p "Settings" at bounding box center [37, 39] width 16 height 6
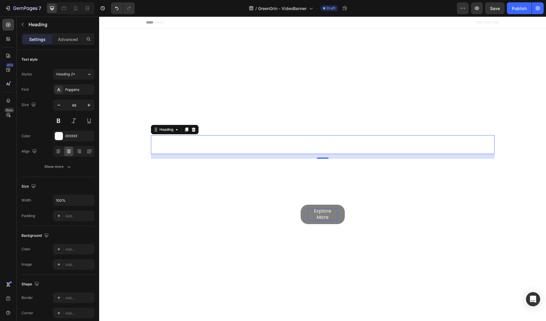
click at [199, 74] on div "Overlay" at bounding box center [322, 181] width 447 height 304
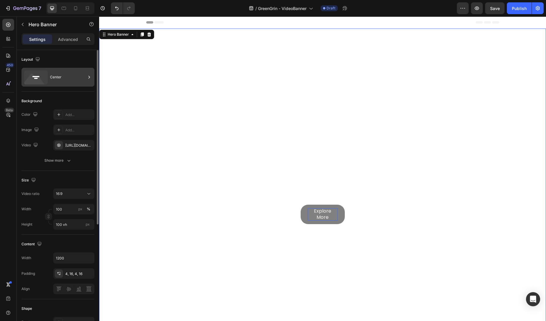
click at [58, 82] on div "Center" at bounding box center [68, 77] width 36 height 14
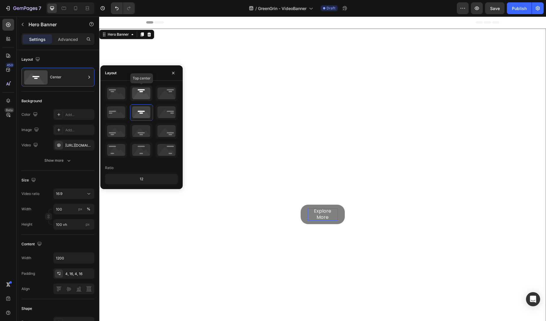
click at [145, 95] on icon at bounding box center [141, 93] width 22 height 15
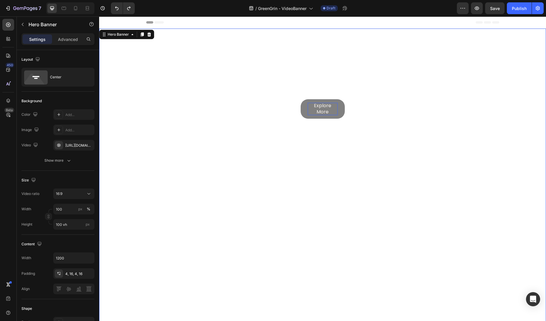
click at [294, 159] on div "Overlay" at bounding box center [322, 181] width 447 height 304
click at [337, 37] on div at bounding box center [322, 39] width 447 height 13
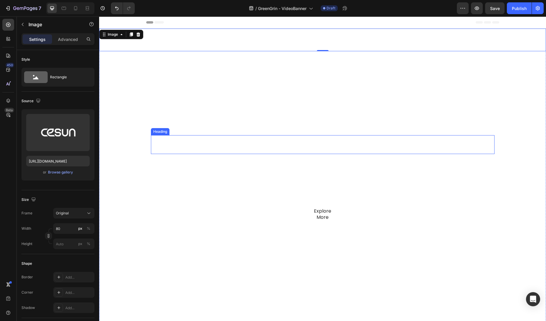
click at [335, 153] on p "GreenGrin" at bounding box center [322, 145] width 342 height 18
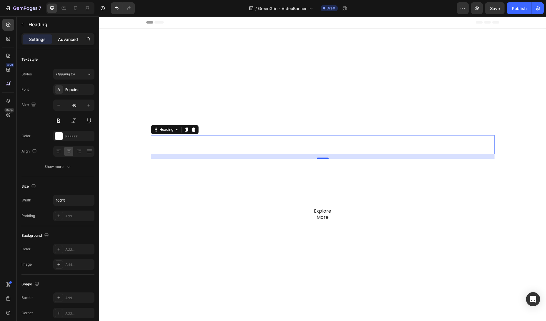
click at [68, 42] on div "Advanced" at bounding box center [67, 38] width 29 height 9
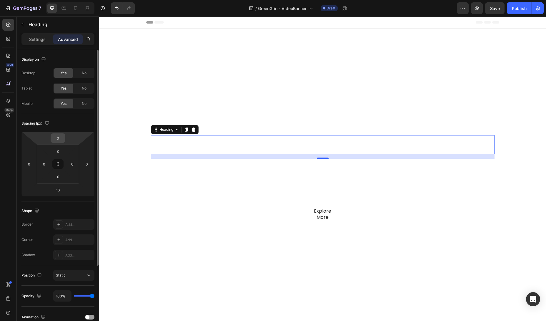
click at [60, 137] on input "0" at bounding box center [58, 137] width 12 height 9
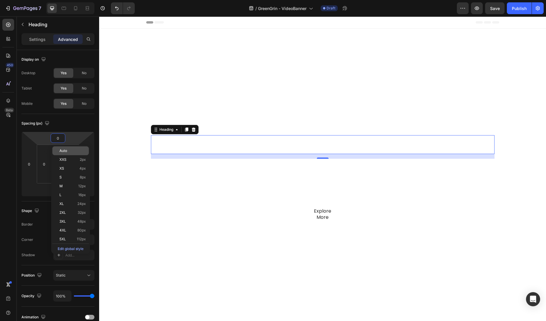
scroll to position [11, 0]
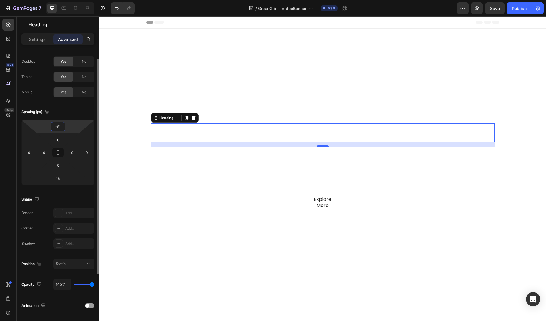
type input "-8"
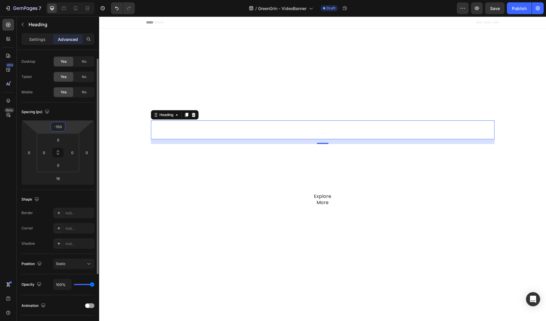
type input "-100"
click at [64, 110] on div "Spacing (px)" at bounding box center [57, 111] width 73 height 9
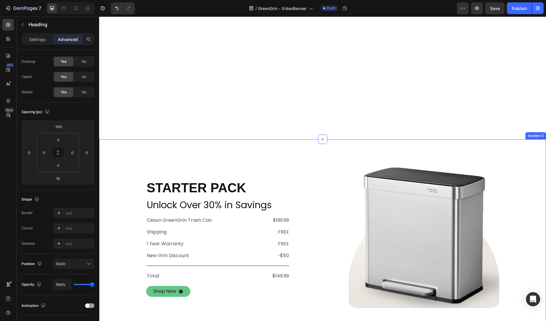
scroll to position [0, 0]
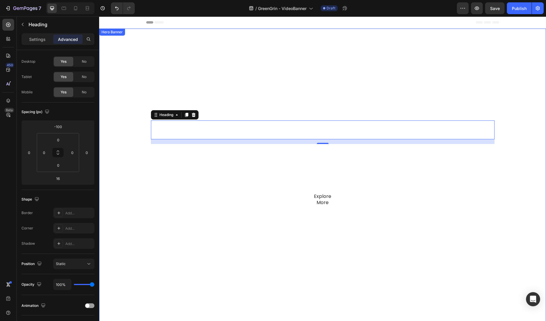
click at [302, 101] on div "Overlay" at bounding box center [322, 181] width 447 height 304
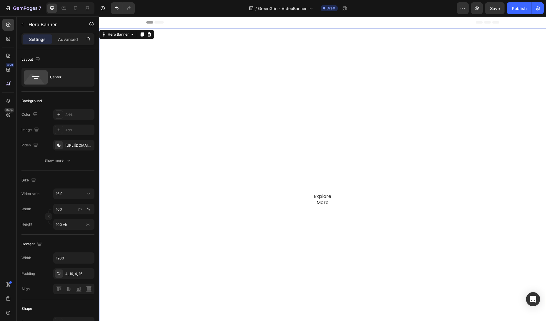
scroll to position [205, 0]
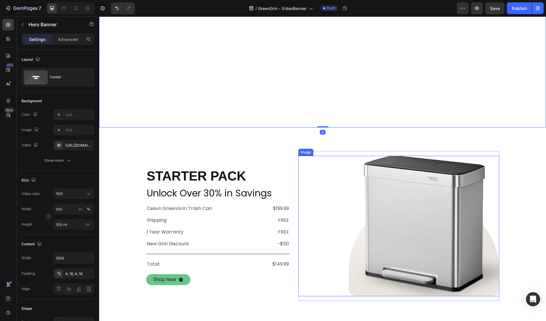
click at [410, 187] on img at bounding box center [423, 226] width 151 height 140
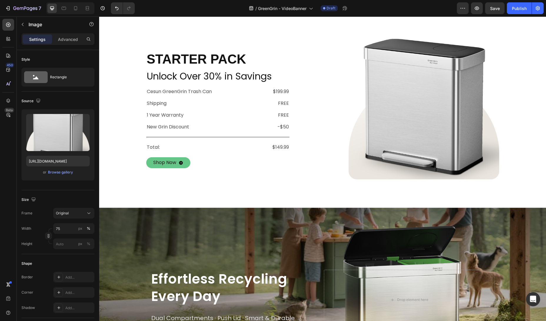
scroll to position [0, 0]
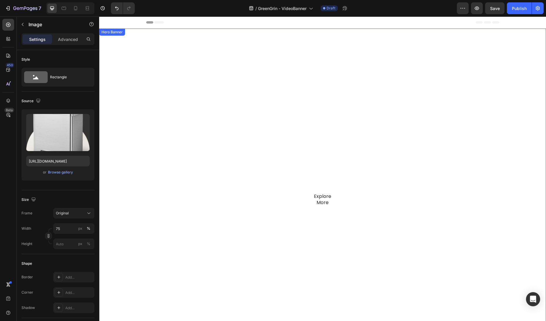
click at [145, 106] on div "Overlay" at bounding box center [322, 181] width 447 height 304
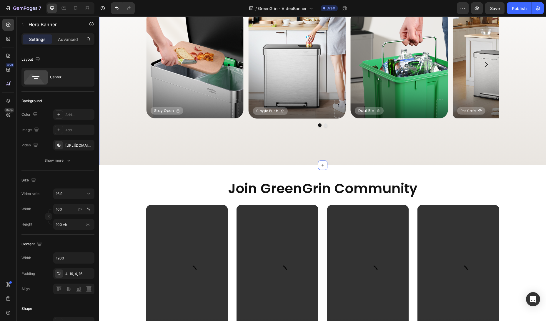
scroll to position [1182, 0]
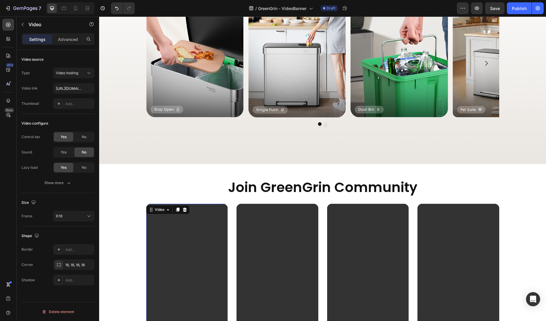
click at [183, 242] on video at bounding box center [187, 275] width 82 height 145
click at [65, 193] on div "Video source Type Video hosting Video link https://cdn.shopify.com/videos/c/o/v…" at bounding box center [57, 209] width 73 height 33
click at [65, 106] on div "Add..." at bounding box center [73, 103] width 41 height 11
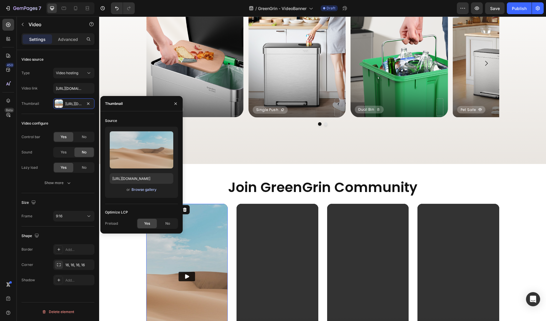
click at [150, 190] on div "Browse gallery" at bounding box center [143, 189] width 25 height 5
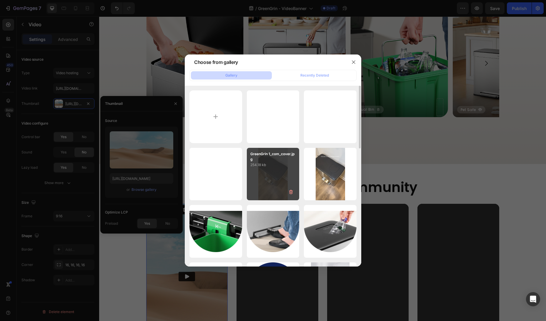
click at [286, 173] on div "GreenGrin 1_com_cover.jpg 254.18 kb" at bounding box center [273, 174] width 53 height 53
type input "https://cdn.shopify.com/s/files/1/0590/8208/0325/files/gempages_563546642523882…"
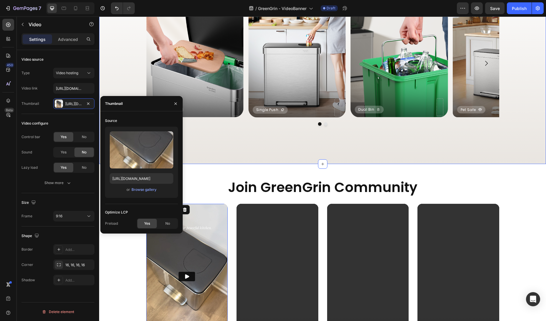
click at [336, 169] on div "Join GreenGrin Community Heading Video Video Row Video 0 Video Video Video Row …" at bounding box center [322, 263] width 447 height 199
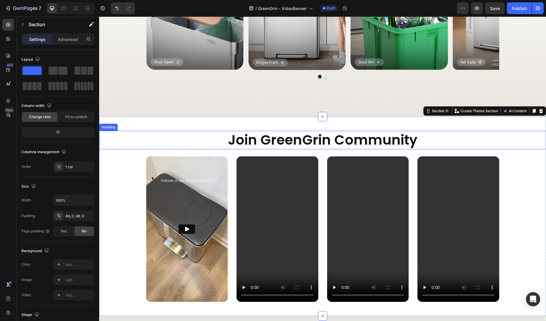
scroll to position [1237, 0]
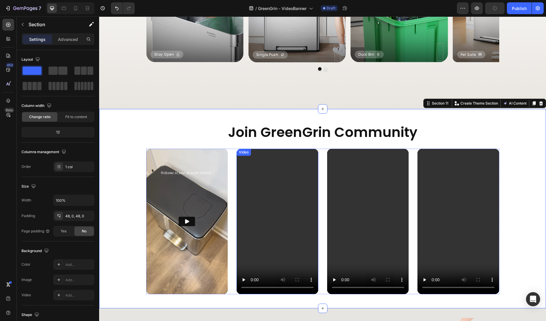
click at [267, 249] on video at bounding box center [277, 220] width 82 height 145
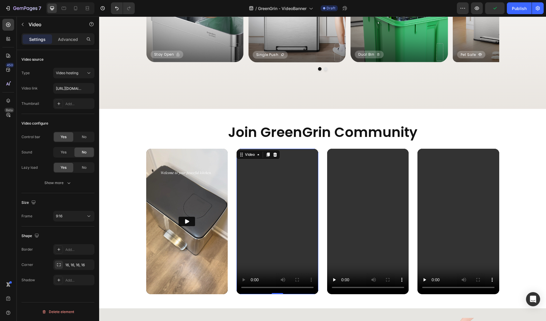
click at [278, 230] on video at bounding box center [277, 220] width 82 height 145
click at [80, 10] on div at bounding box center [75, 8] width 9 height 9
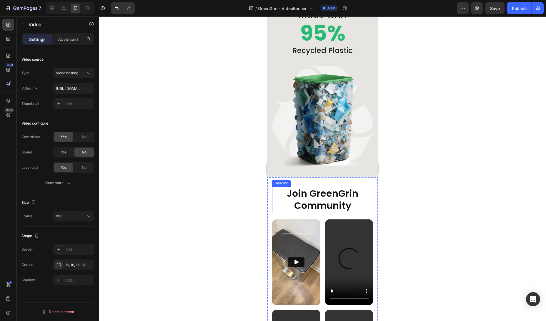
scroll to position [1368, 0]
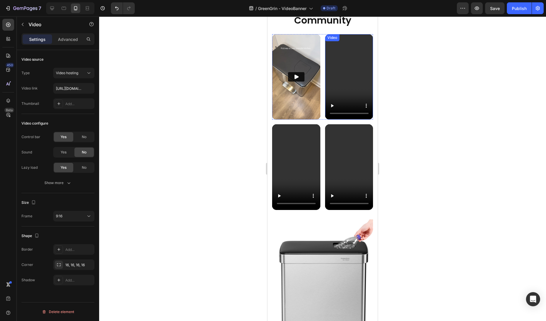
click at [348, 79] on video at bounding box center [349, 77] width 48 height 86
click at [336, 71] on video at bounding box center [349, 77] width 48 height 86
click at [70, 102] on div "Add..." at bounding box center [79, 103] width 28 height 5
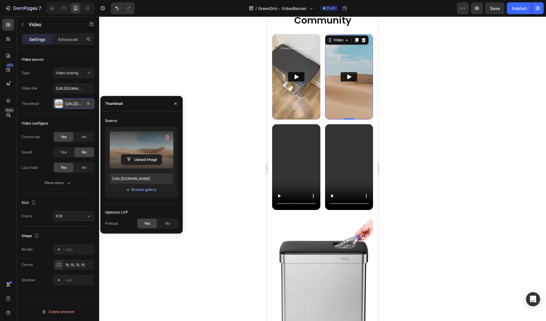
click at [146, 152] on label at bounding box center [142, 149] width 64 height 37
click at [146, 154] on input "file" at bounding box center [141, 159] width 41 height 10
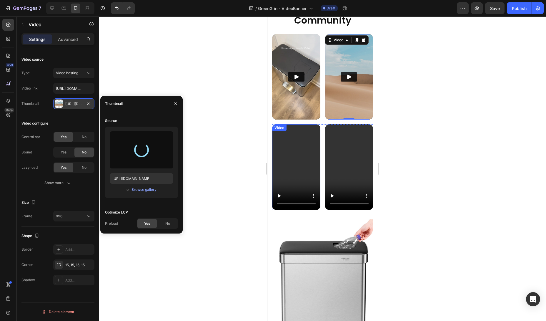
type input "https://cdn.shopify.com/s/files/1/0590/8208/0325/files/gempages_563546642523882…"
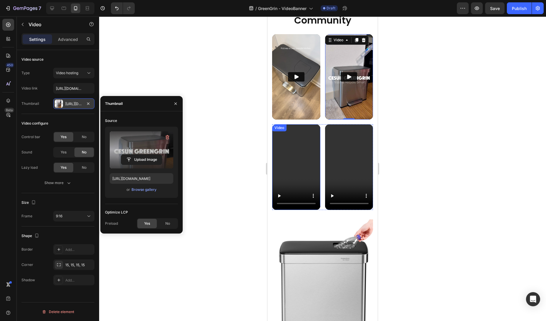
click at [299, 154] on video at bounding box center [296, 167] width 48 height 86
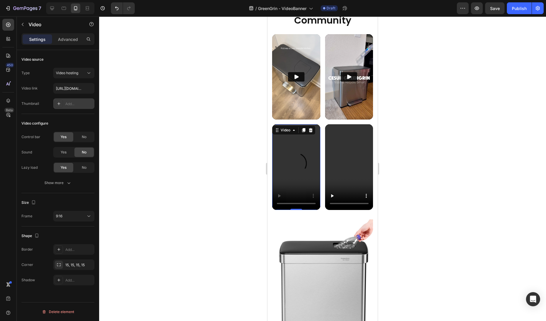
click at [70, 105] on div "Add..." at bounding box center [79, 103] width 28 height 5
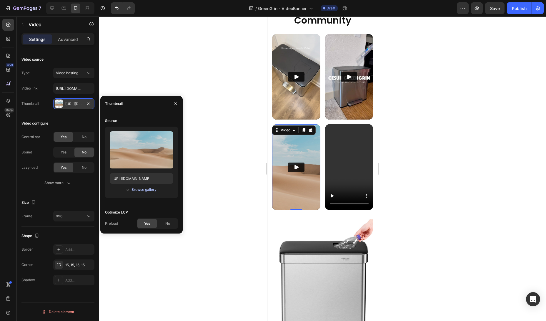
click at [143, 192] on button "Browse gallery" at bounding box center [144, 189] width 26 height 6
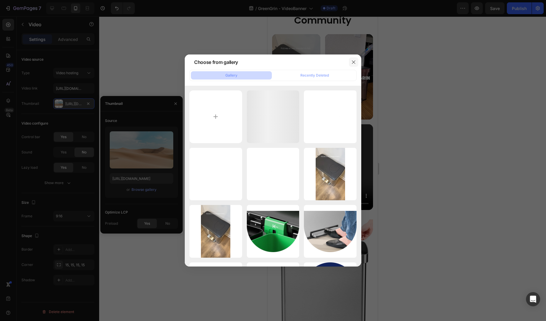
click at [351, 65] on button "button" at bounding box center [353, 61] width 9 height 9
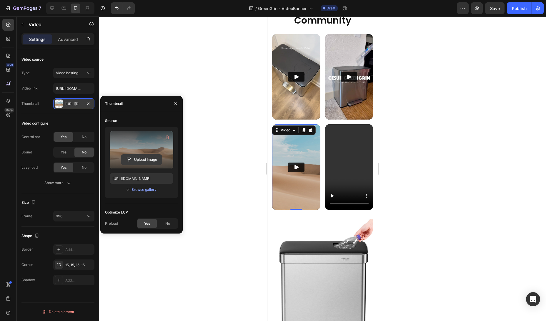
click at [141, 158] on input "file" at bounding box center [141, 159] width 41 height 10
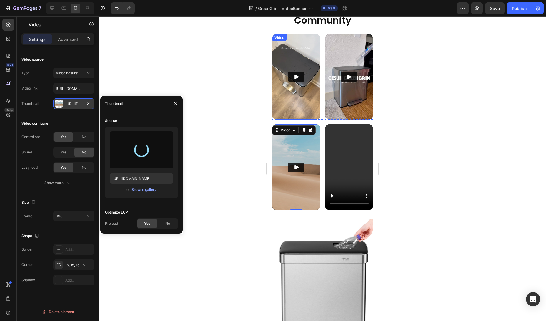
type input "https://cdn.shopify.com/s/files/1/0590/8208/0325/files/gempages_563546642523882…"
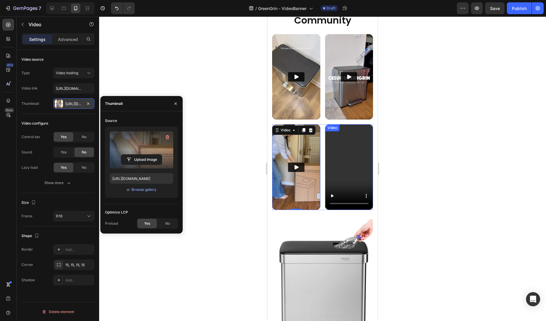
click at [343, 166] on video at bounding box center [349, 167] width 48 height 86
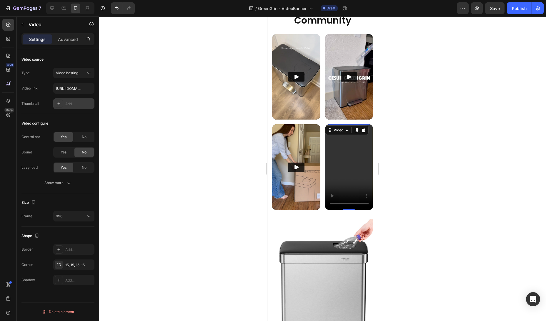
click at [64, 105] on div "Add..." at bounding box center [73, 103] width 41 height 11
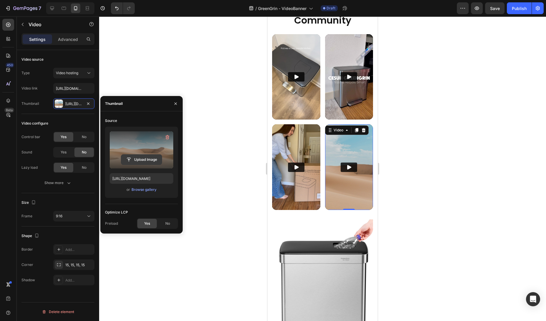
click at [144, 162] on input "file" at bounding box center [141, 159] width 41 height 10
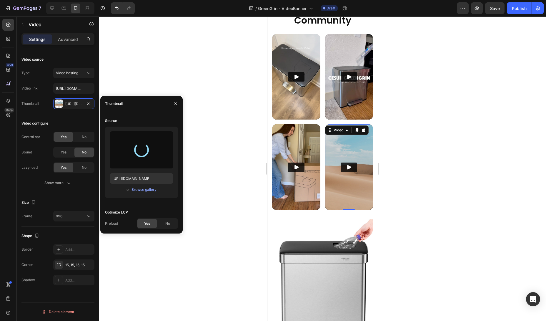
type input "https://cdn.shopify.com/s/files/1/0590/8208/0325/files/gempages_563546642523882…"
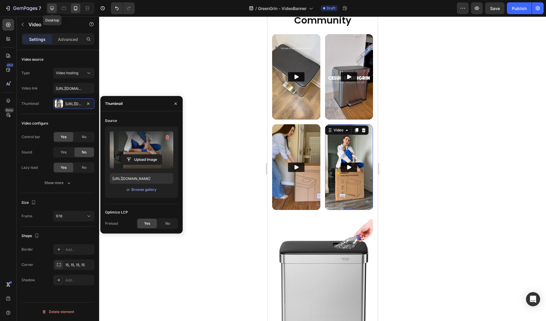
click at [51, 9] on icon at bounding box center [52, 8] width 6 height 6
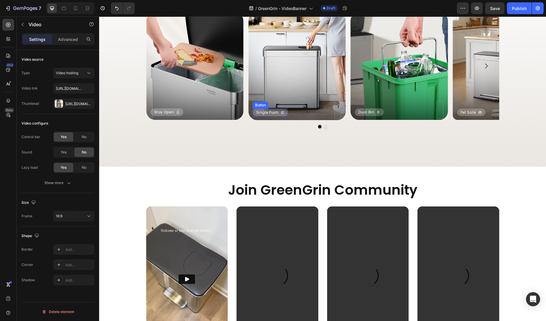
scroll to position [1274, 0]
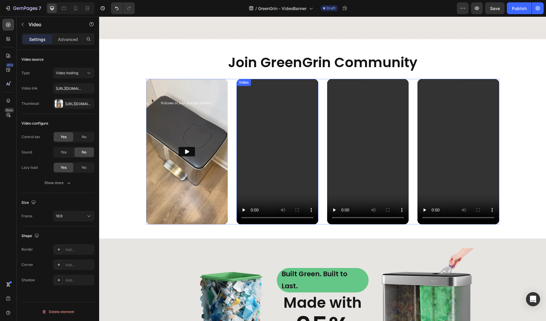
click at [274, 141] on video at bounding box center [277, 151] width 82 height 145
click at [80, 105] on div "Add..." at bounding box center [79, 103] width 28 height 5
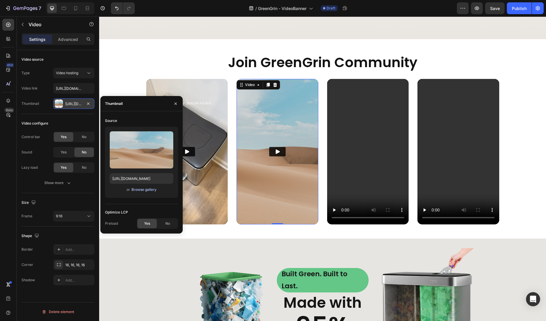
click at [148, 187] on div "Browse gallery" at bounding box center [143, 189] width 25 height 5
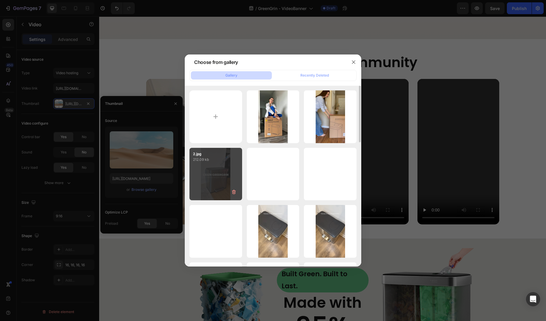
click at [211, 164] on div "2.jpg 212.09 kb" at bounding box center [215, 174] width 53 height 53
type input "https://cdn.shopify.com/s/files/1/0590/8208/0325/files/gempages_563546642523882…"
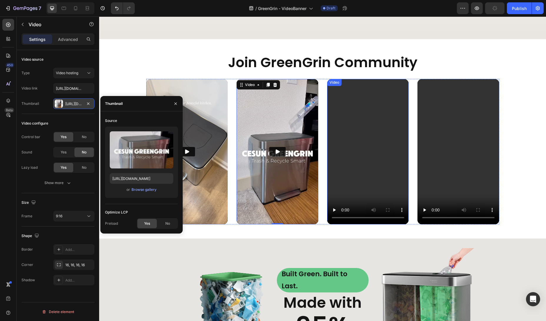
click at [375, 143] on video at bounding box center [368, 151] width 82 height 145
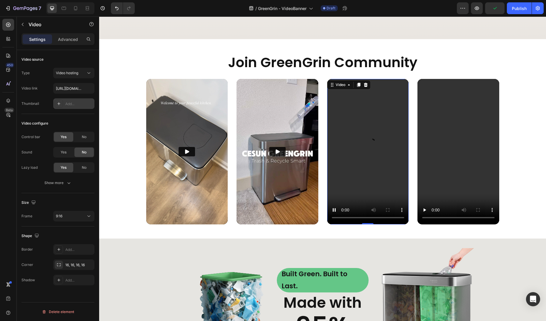
click at [75, 101] on div "Add..." at bounding box center [79, 103] width 28 height 5
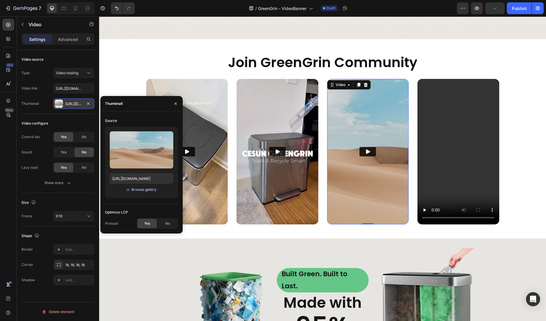
click at [150, 189] on div "Browse gallery" at bounding box center [143, 189] width 25 height 5
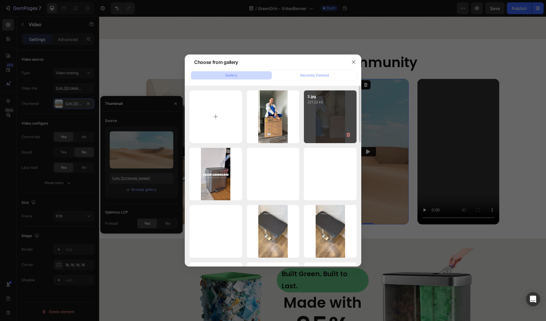
click at [328, 118] on div "3.jpg 221.22 kb" at bounding box center [330, 116] width 53 height 53
type input "https://cdn.shopify.com/s/files/1/0590/8208/0325/files/gempages_563546642523882…"
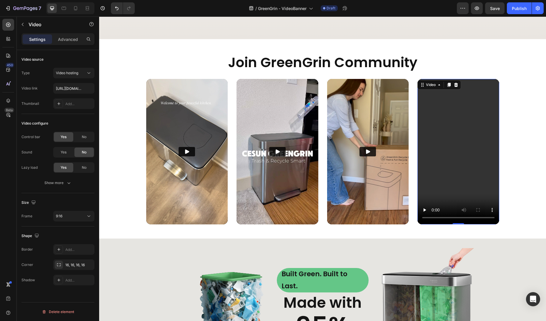
click at [447, 146] on video at bounding box center [458, 151] width 82 height 145
click at [73, 104] on div "Add..." at bounding box center [79, 103] width 28 height 5
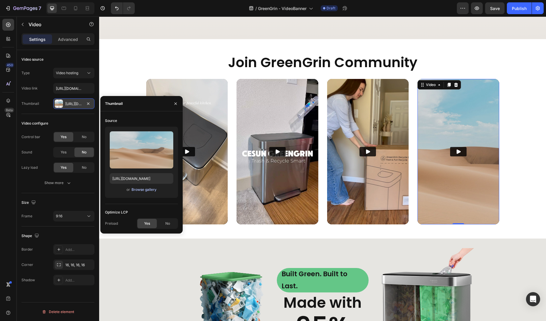
click at [147, 191] on div "Browse gallery" at bounding box center [143, 189] width 25 height 5
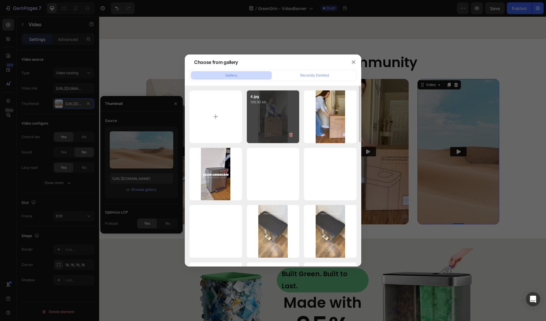
click at [268, 113] on div "4.jpg 198.90 kb" at bounding box center [273, 116] width 53 height 53
type input "https://cdn.shopify.com/s/files/1/0590/8208/0325/files/gempages_563546642523882…"
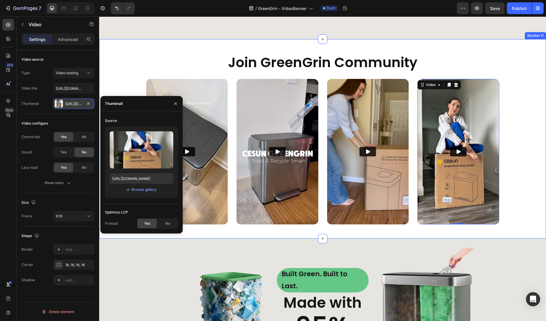
click at [513, 125] on div "Join GreenGrin Community Heading Video Video Row Video Video Video Video 0 Row …" at bounding box center [322, 138] width 447 height 171
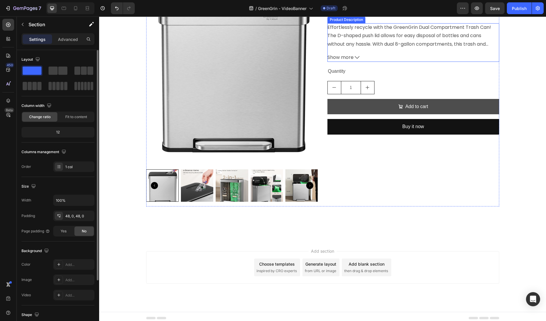
scroll to position [1719, 0]
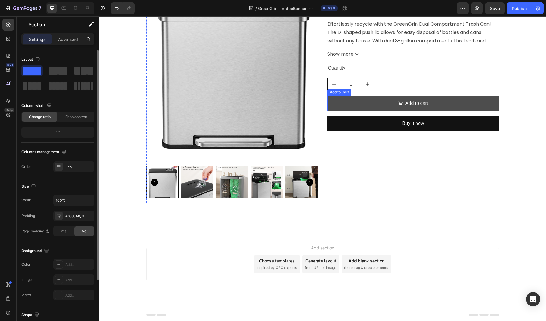
click at [444, 96] on button "Add to cart" at bounding box center [413, 104] width 172 height 16
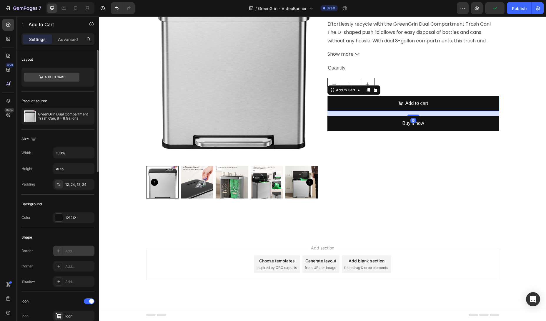
scroll to position [58, 0]
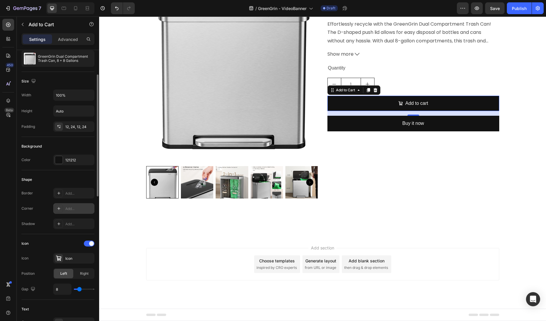
click at [71, 209] on div "Add..." at bounding box center [79, 208] width 28 height 5
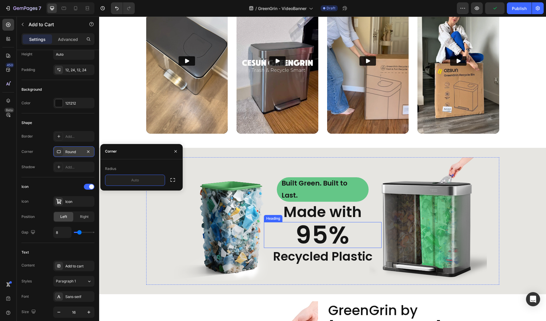
scroll to position [1361, 0]
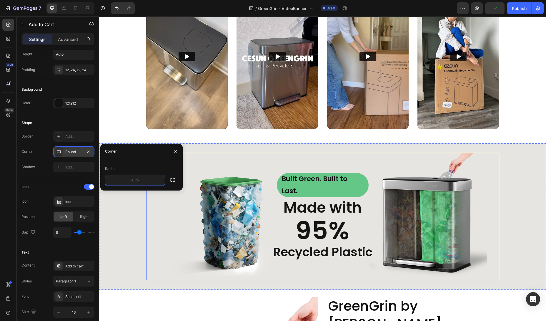
click at [338, 183] on p "Built Green. Built to Last." at bounding box center [322, 185] width 82 height 24
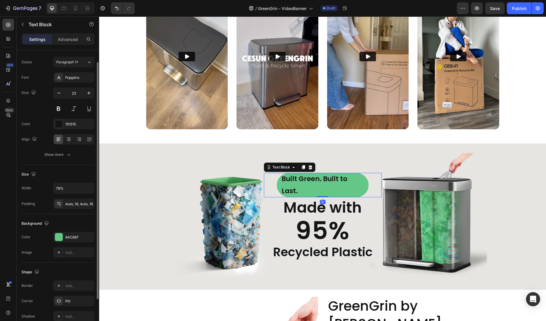
scroll to position [61, 0]
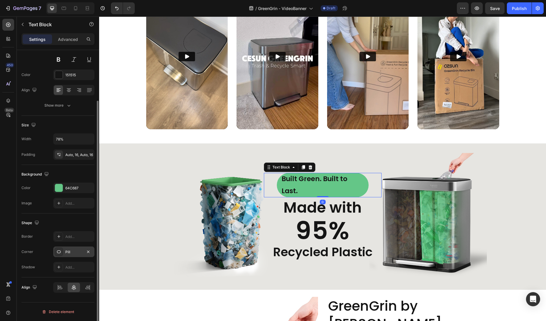
click at [72, 255] on div "Pill" at bounding box center [73, 251] width 41 height 11
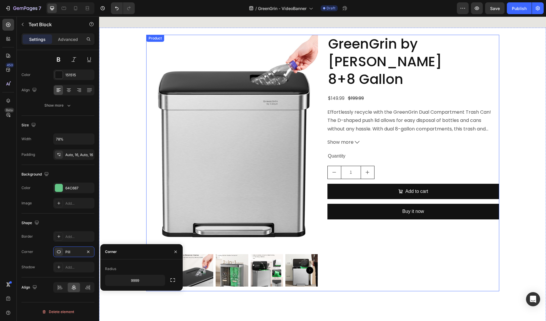
scroll to position [1711, 0]
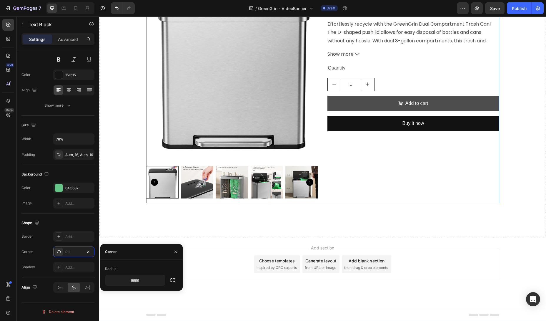
click at [394, 96] on button "Add to cart" at bounding box center [413, 104] width 172 height 16
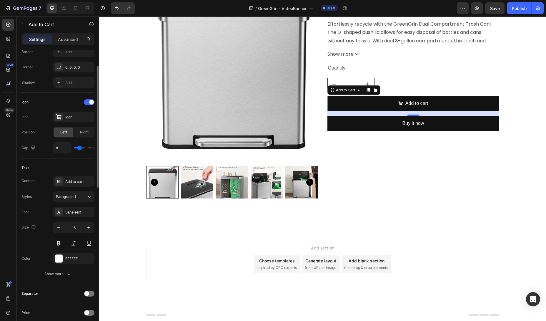
scroll to position [151, 0]
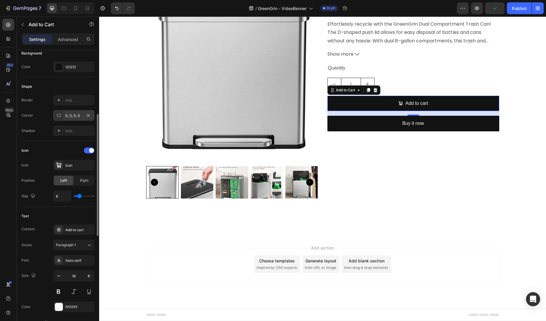
click at [74, 118] on div "0, 0, 0, 0" at bounding box center [73, 115] width 17 height 5
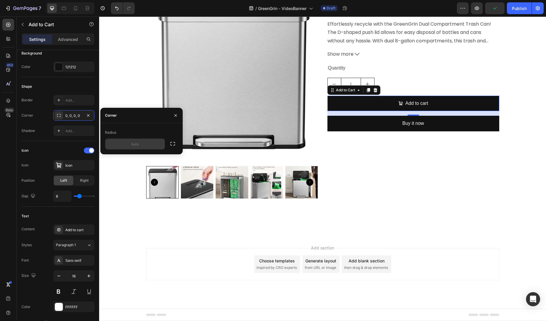
click at [132, 142] on input "text" at bounding box center [134, 143] width 59 height 11
type input "9999"
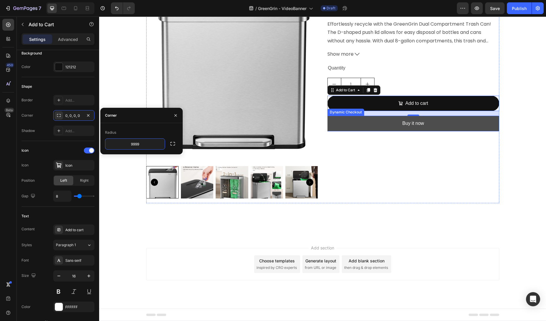
click at [373, 116] on button "Buy it now" at bounding box center [413, 124] width 172 height 16
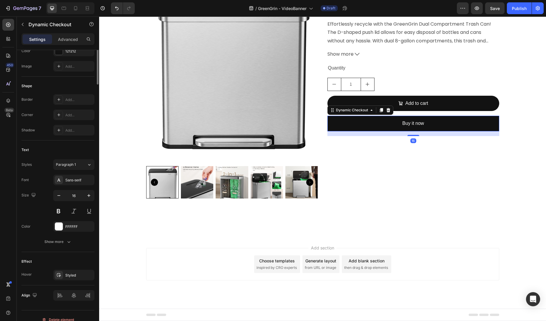
scroll to position [0, 0]
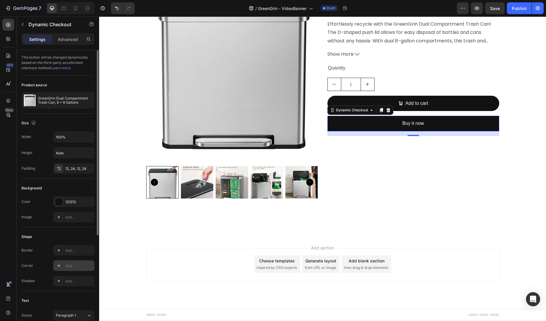
click at [76, 264] on div "Add..." at bounding box center [79, 265] width 28 height 5
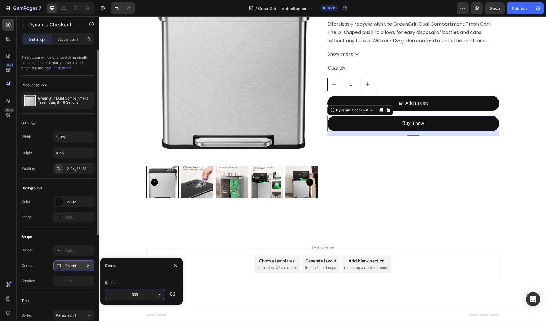
type input "9999"
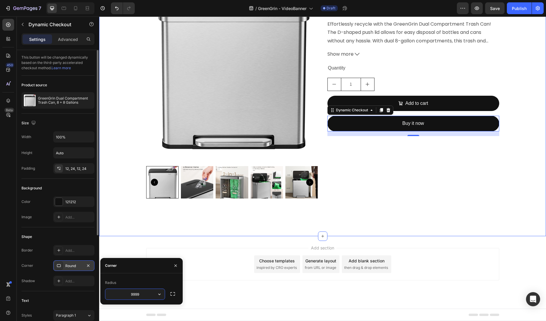
click at [384, 227] on div "Product Images GreenGrin by Cesun 8+8 Gallon Heading $149.99 Product Price Prod…" at bounding box center [322, 88] width 447 height 296
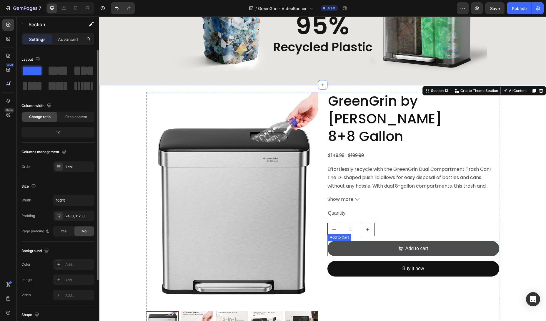
scroll to position [1565, 0]
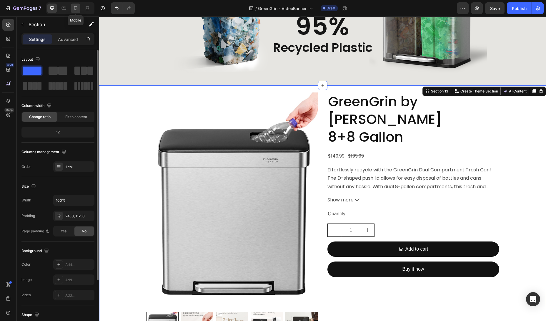
click at [74, 9] on icon at bounding box center [75, 8] width 3 height 4
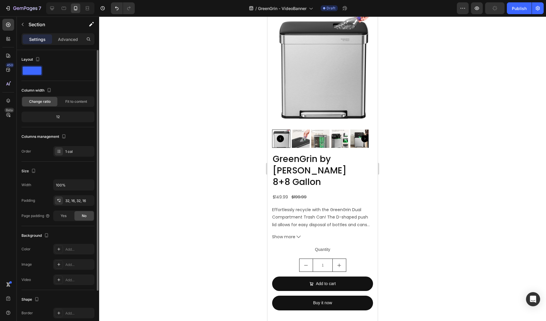
scroll to position [1600, 0]
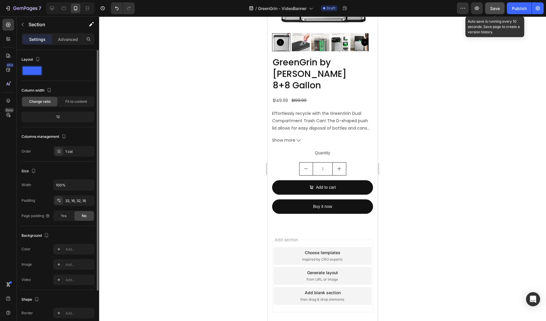
click at [492, 10] on span "Save" at bounding box center [495, 8] width 10 height 5
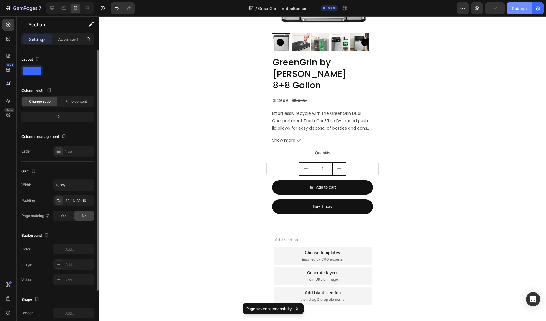
click at [518, 9] on div "Publish" at bounding box center [519, 8] width 15 height 6
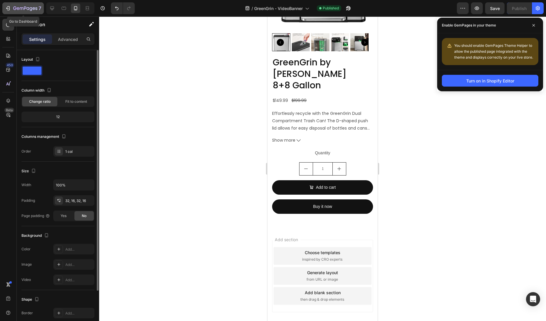
click at [37, 5] on div "7" at bounding box center [27, 8] width 28 height 7
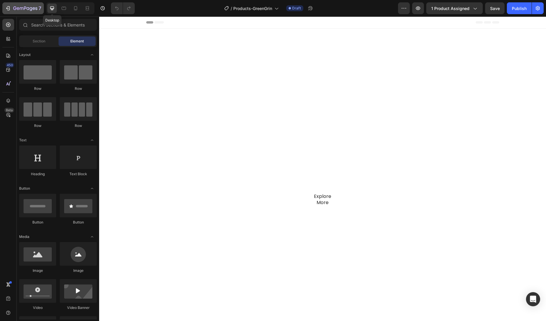
click at [39, 8] on p "7" at bounding box center [40, 8] width 3 height 7
click at [536, 9] on icon "button" at bounding box center [537, 8] width 4 height 4
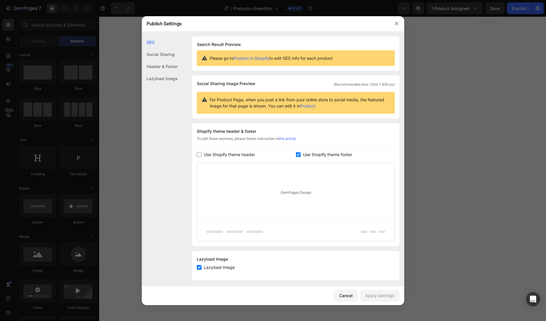
click at [167, 77] on div "Lazyload Image" at bounding box center [160, 78] width 36 height 12
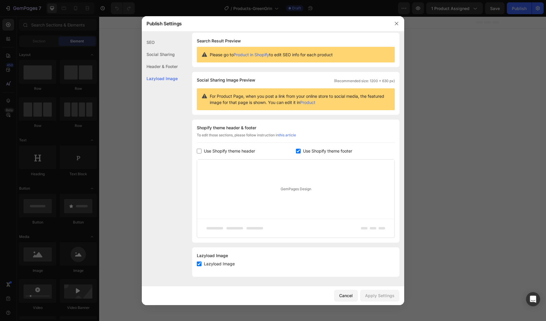
click at [166, 72] on div "Header & Footer" at bounding box center [160, 78] width 36 height 12
click at [165, 63] on div "Header & Footer" at bounding box center [160, 66] width 36 height 12
click at [164, 60] on div "Social Sharing" at bounding box center [160, 66] width 36 height 12
click at [166, 48] on div "SEO" at bounding box center [160, 54] width 36 height 12
